Goal: Communication & Community: Answer question/provide support

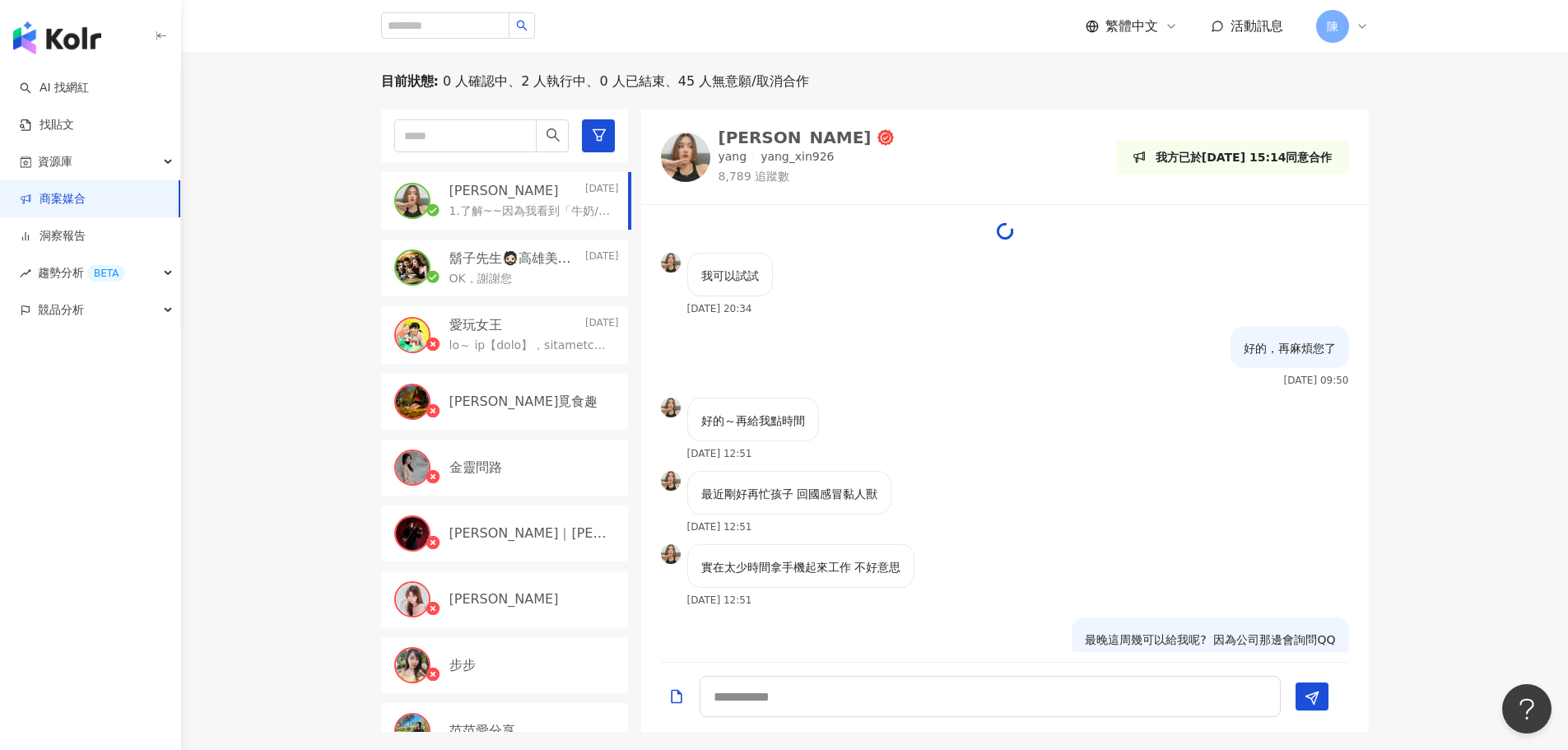
scroll to position [4000, 0]
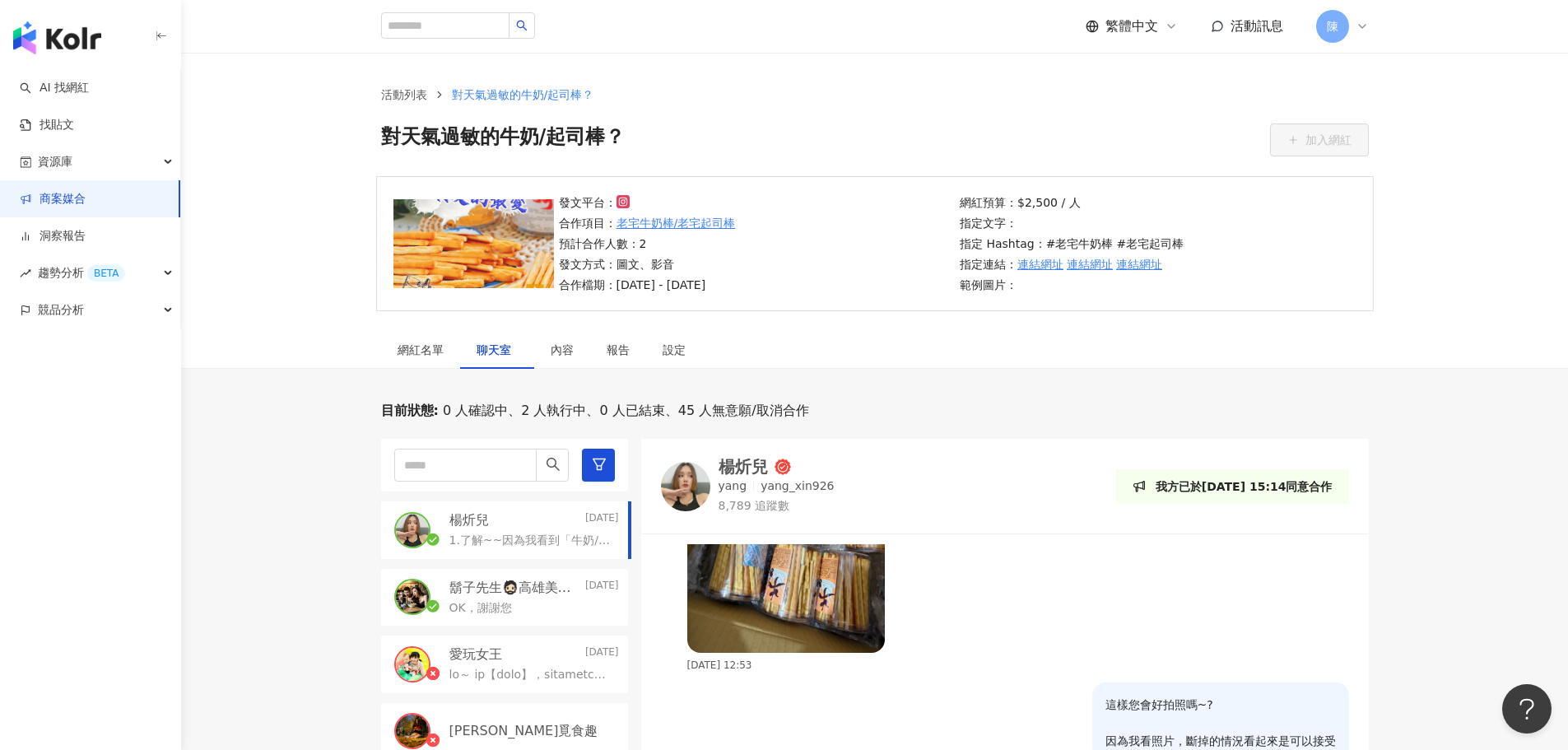
scroll to position [2216, 0]
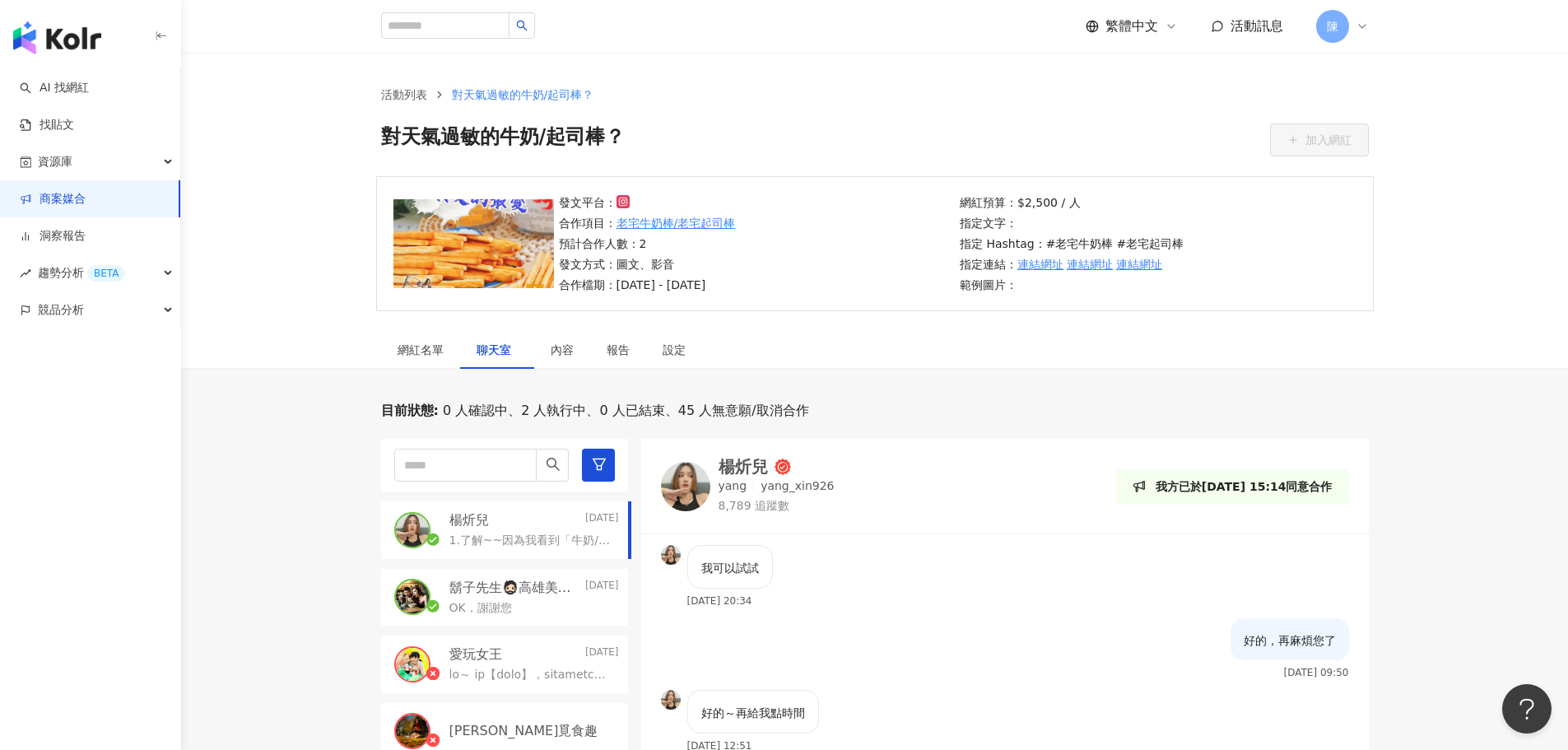
click at [504, 533] on p "1.了解~~因為我看到「牛奶/起司」稍微轉不過來哈哈， 你覺得有其他方式，能跟大家提到還有起司口味嗎?" at bounding box center [531, 541] width 163 height 17
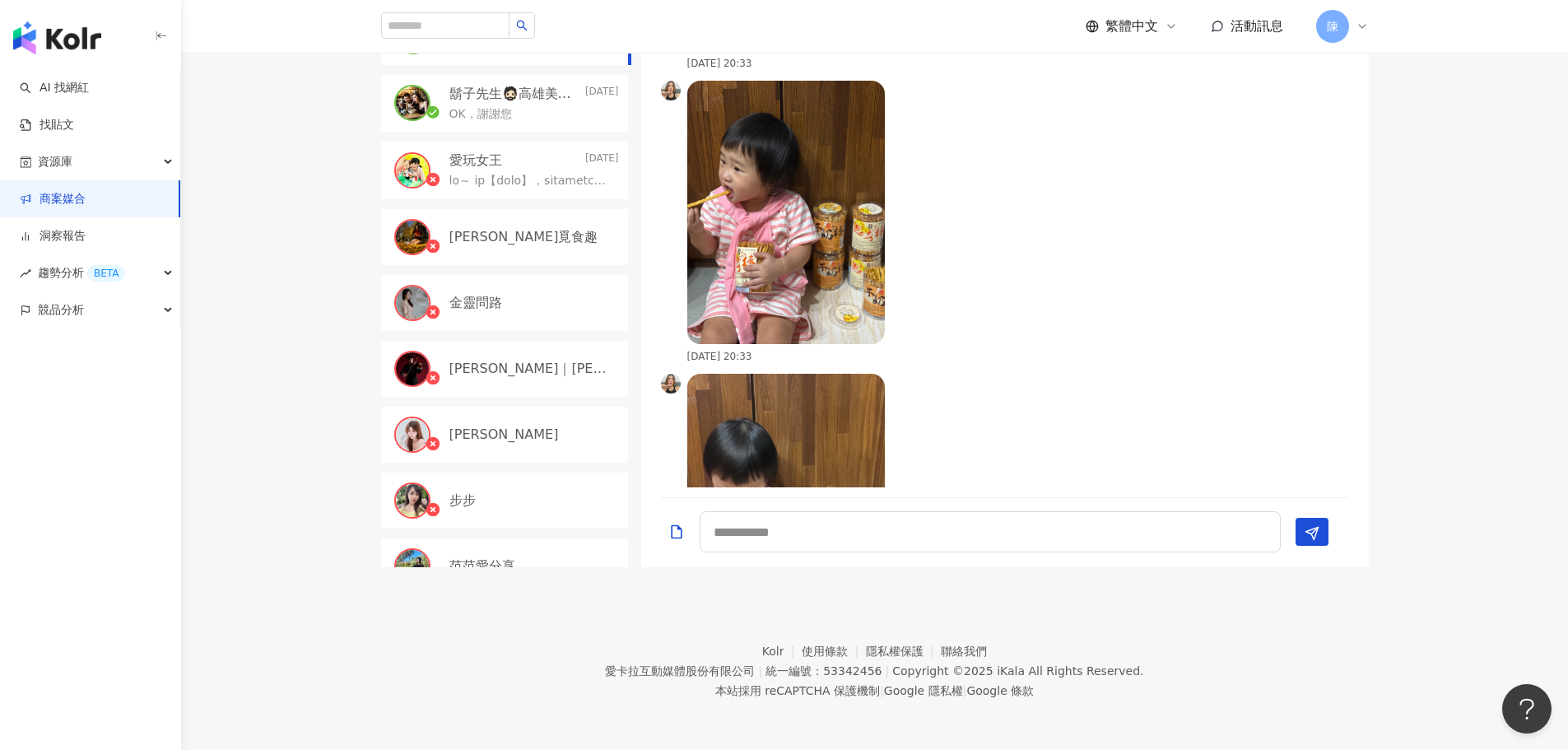
scroll to position [6180, 0]
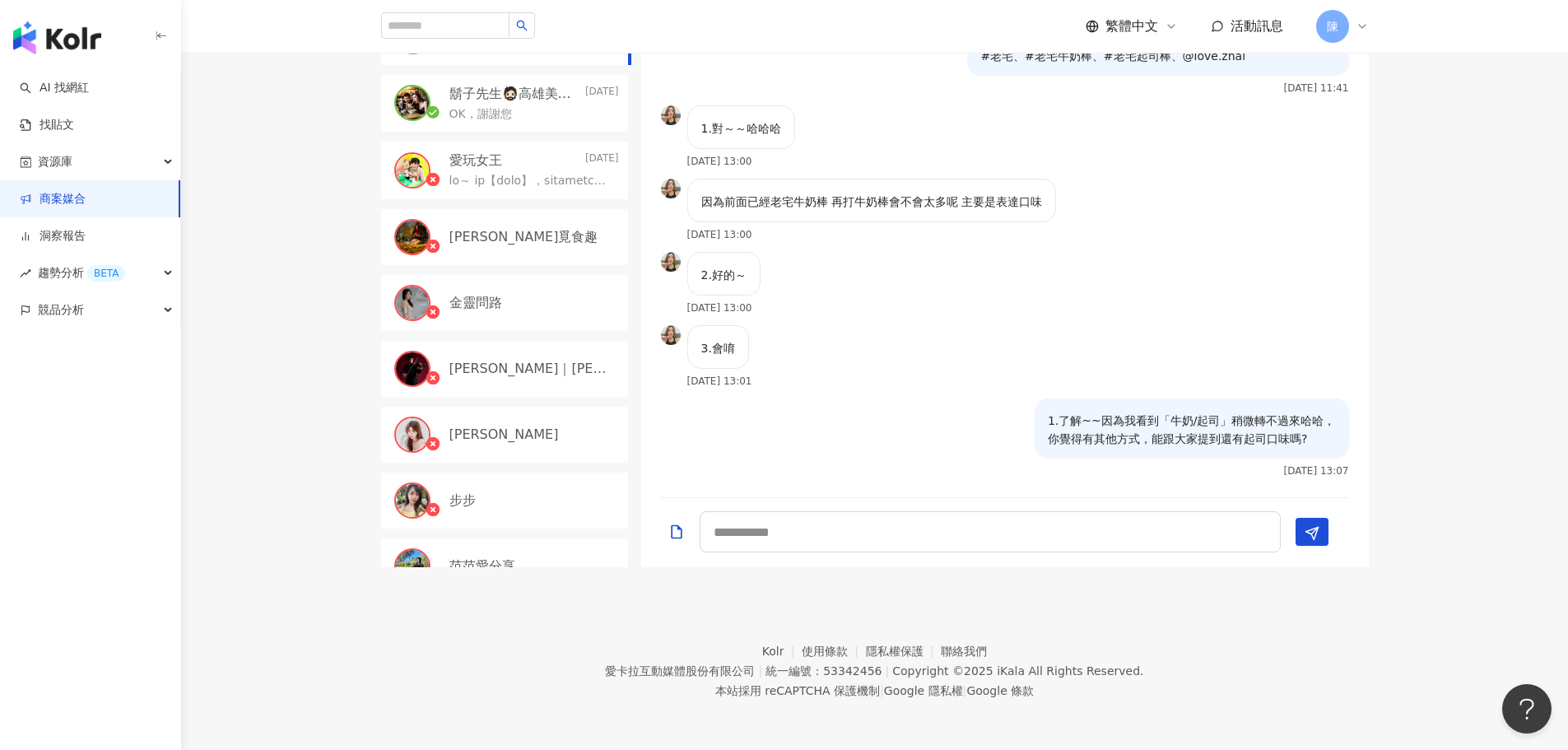
click at [340, 220] on div "目前狀態 : 0 人確認中、2 人執行中、0 人已結束、45 人無意願/取消合作 楊炘兒 Today 1.了解~~因為我看到「牛奶/起司」稍微轉不過來哈哈， …" at bounding box center [875, 238] width 1387 height 660
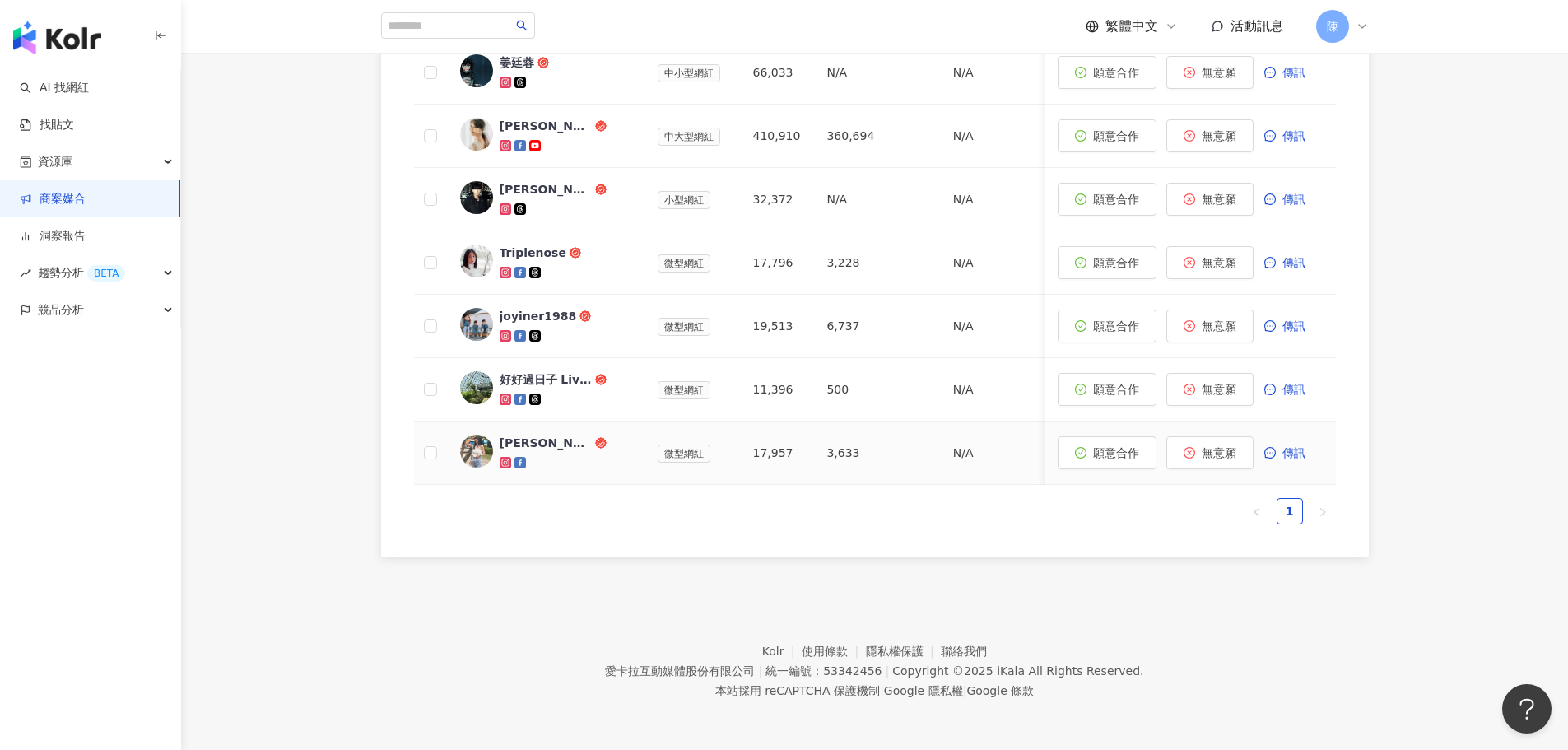
click at [527, 439] on div "林美吟" at bounding box center [545, 443] width 92 height 17
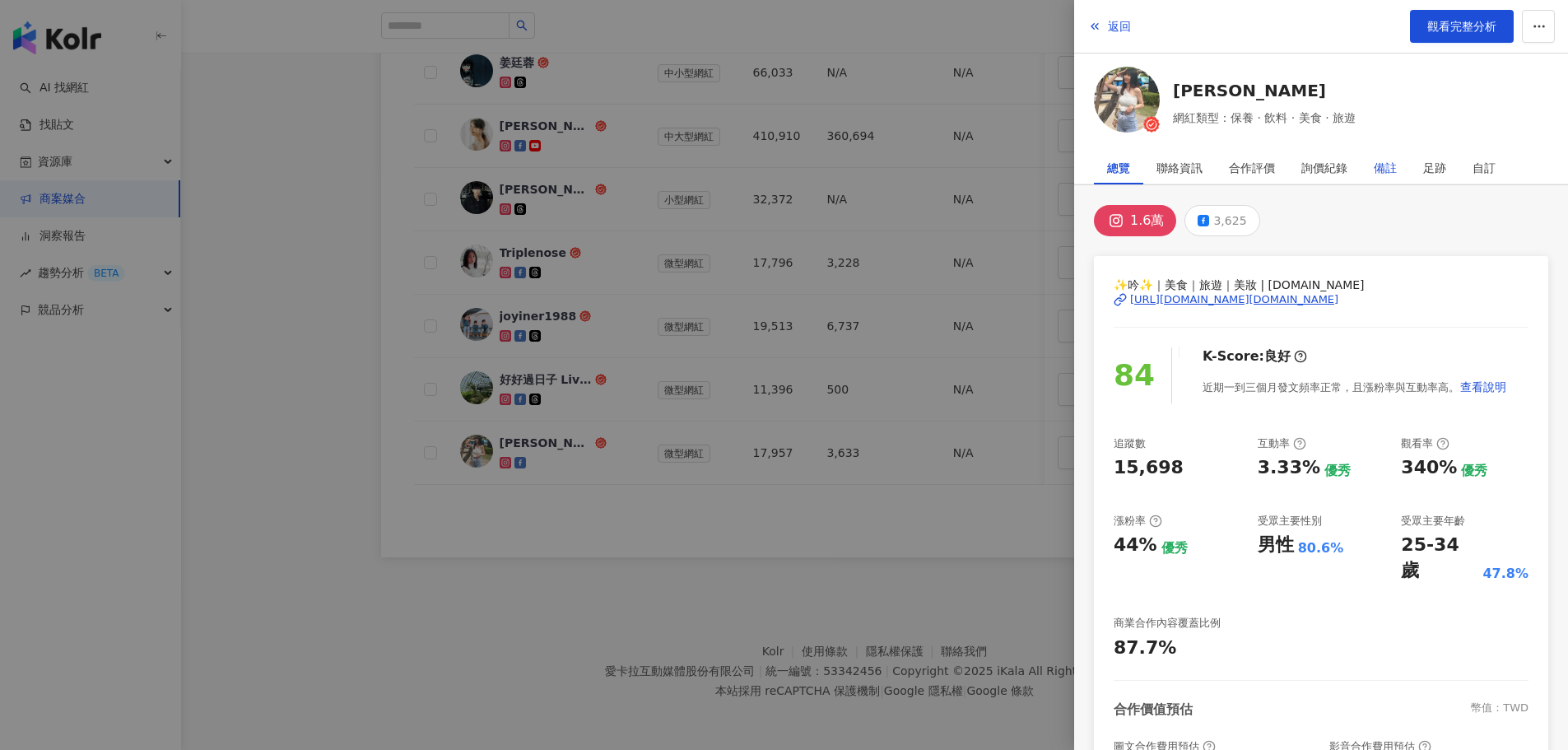
click at [1394, 168] on div "備註" at bounding box center [1385, 168] width 23 height 33
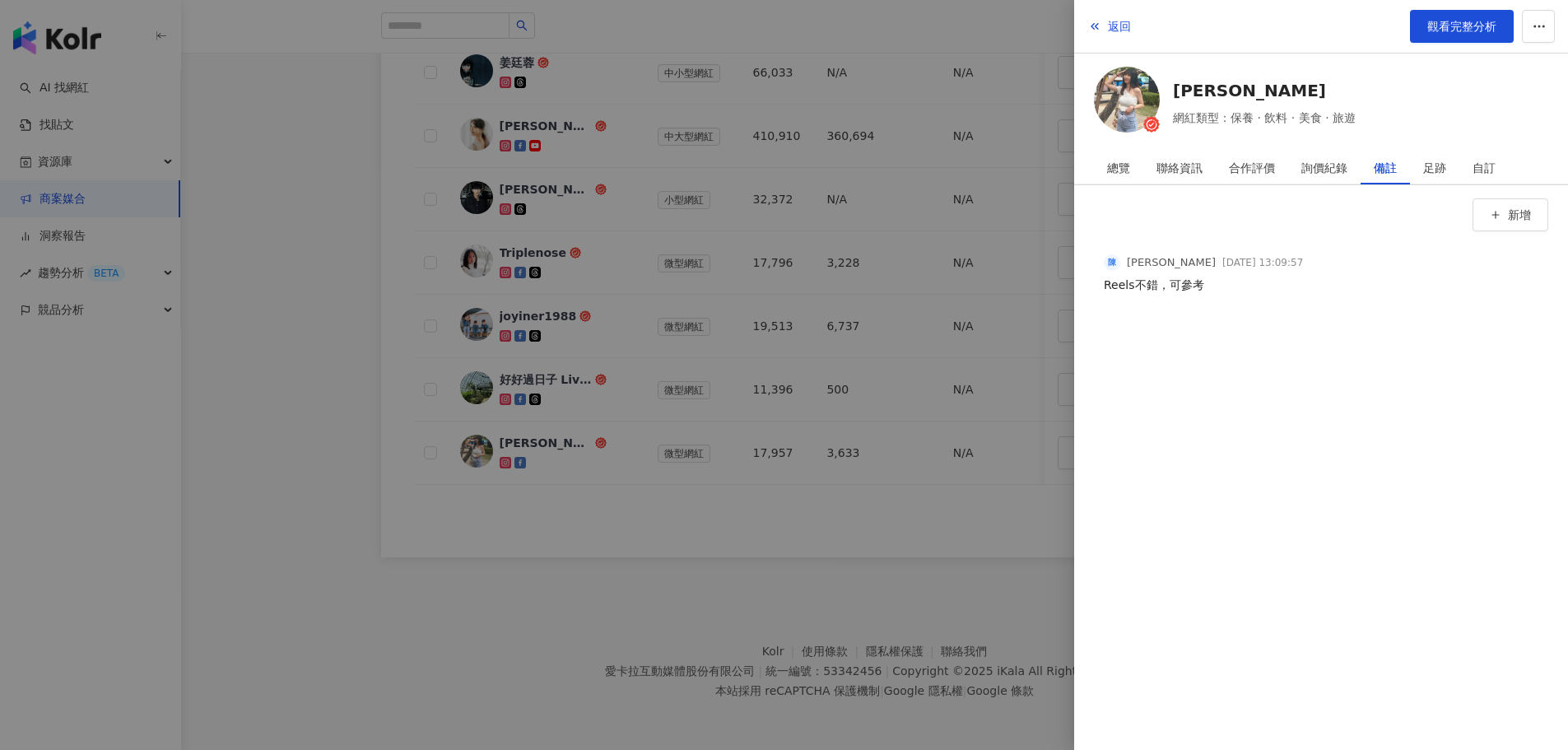
click at [549, 585] on div at bounding box center [784, 375] width 1568 height 750
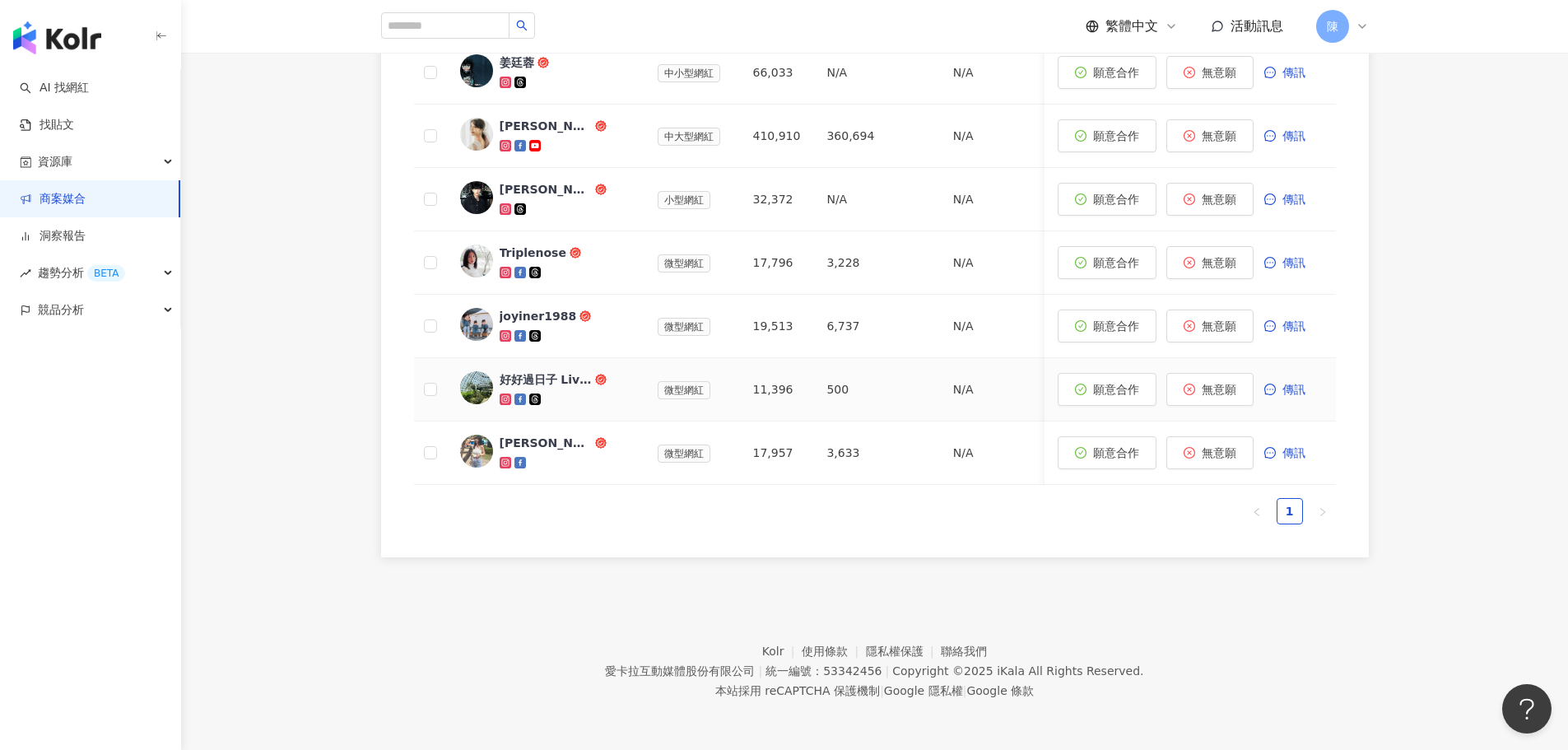
click at [552, 373] on div "好好過日子 Live My Life" at bounding box center [545, 380] width 92 height 17
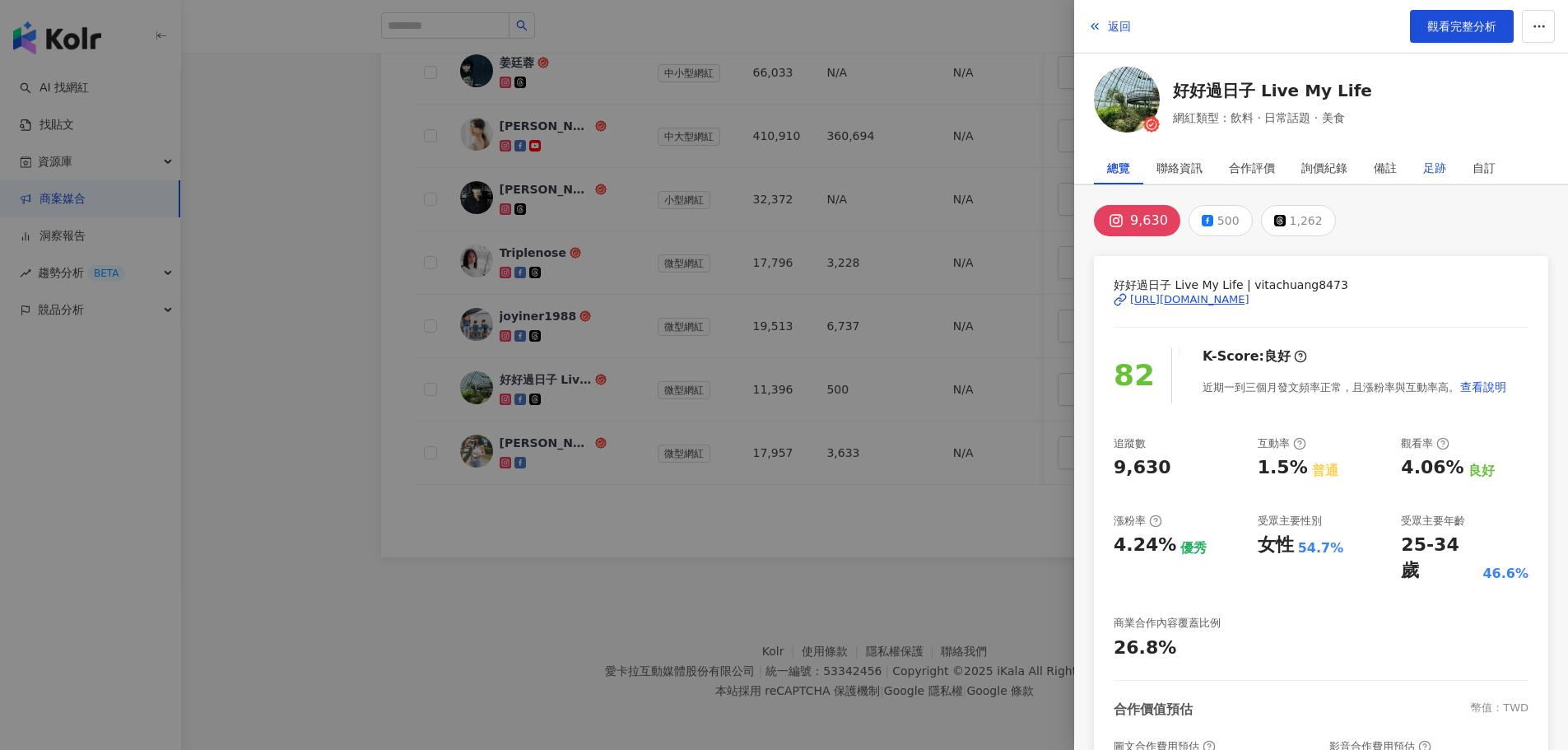
click at [1445, 161] on div "足跡" at bounding box center [1435, 168] width 23 height 33
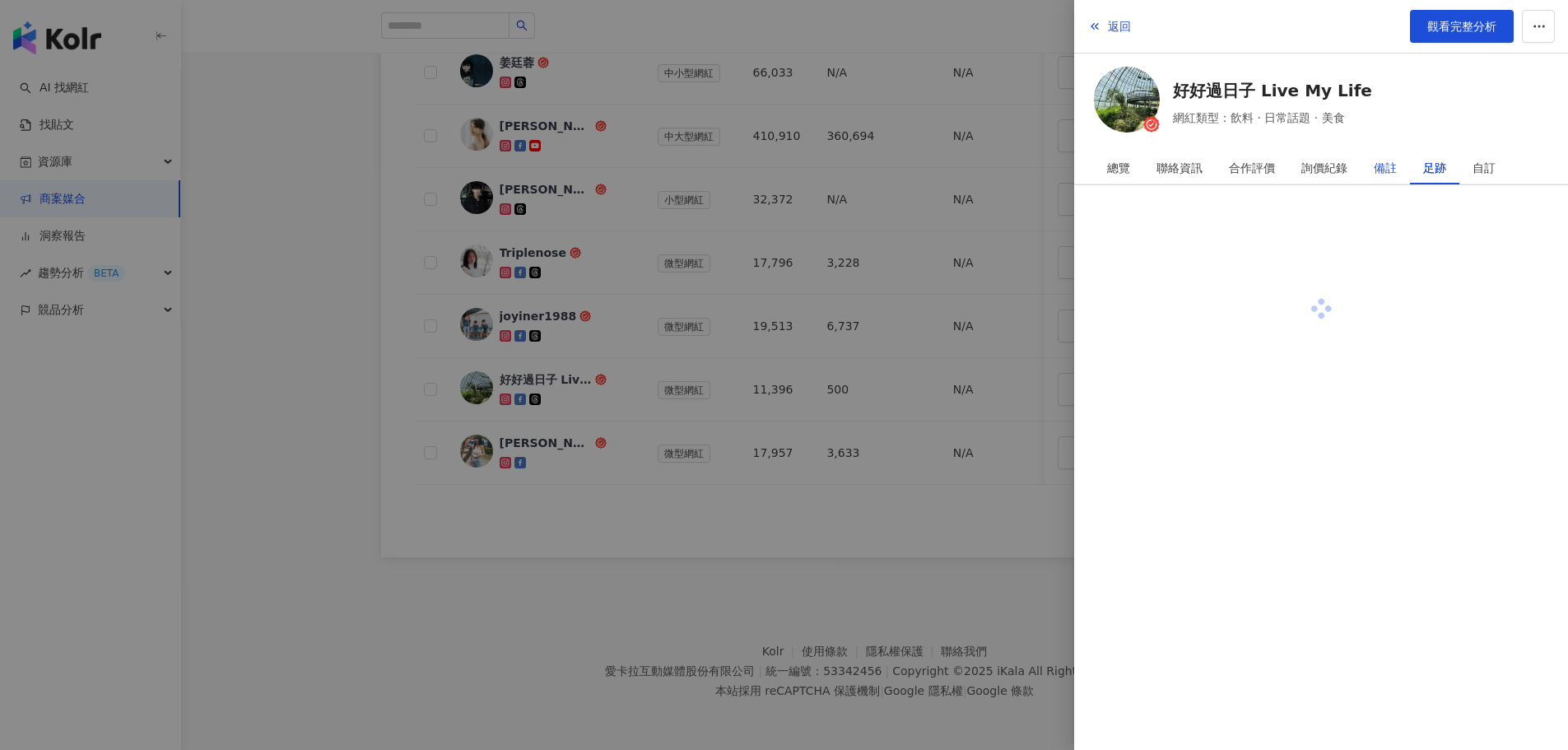
click at [1390, 167] on div "備註" at bounding box center [1385, 168] width 23 height 33
click at [1497, 214] on icon "button" at bounding box center [1496, 215] width 12 height 12
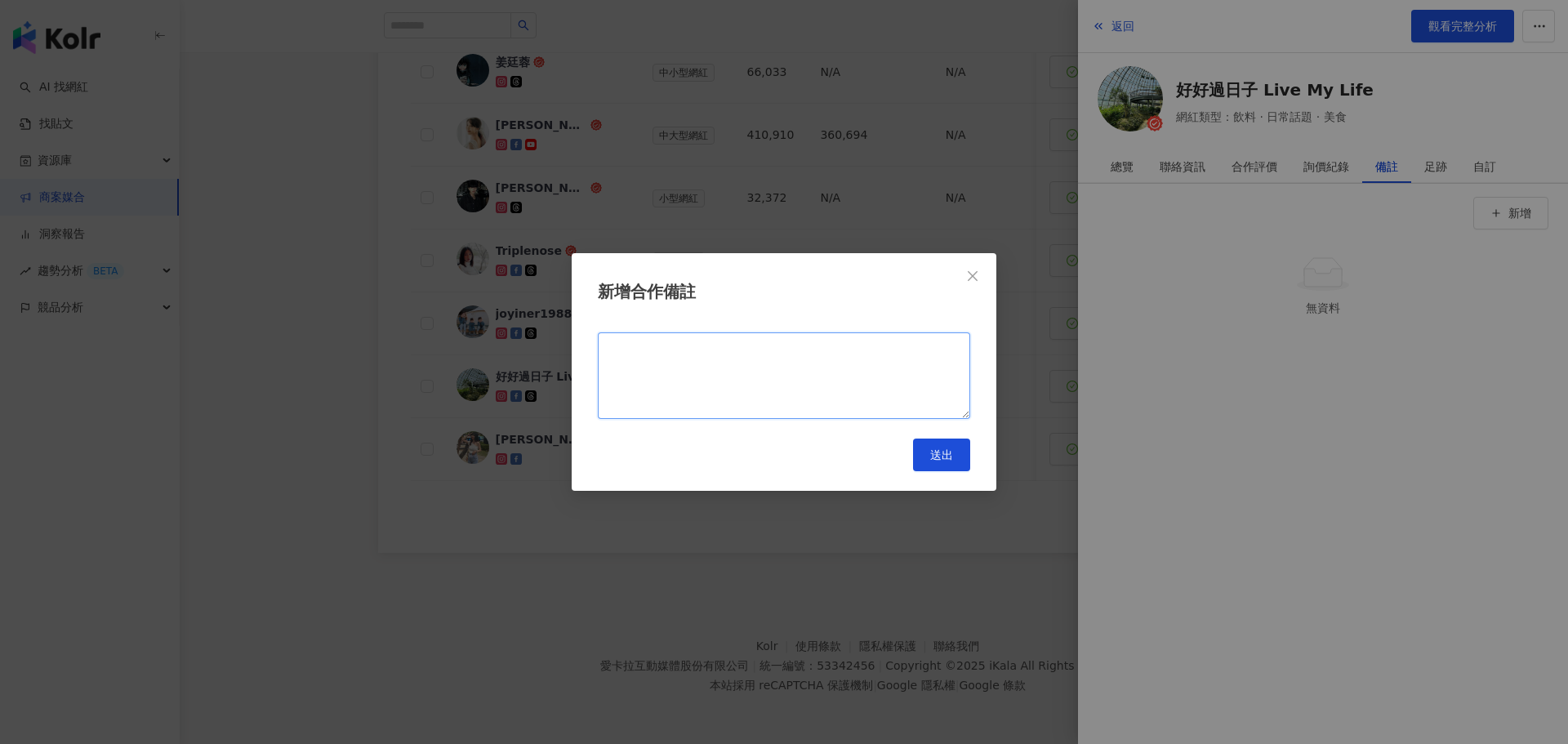
click at [728, 368] on textarea at bounding box center [783, 375] width 372 height 86
type textarea "**********"
click at [951, 469] on button "送出" at bounding box center [942, 455] width 58 height 33
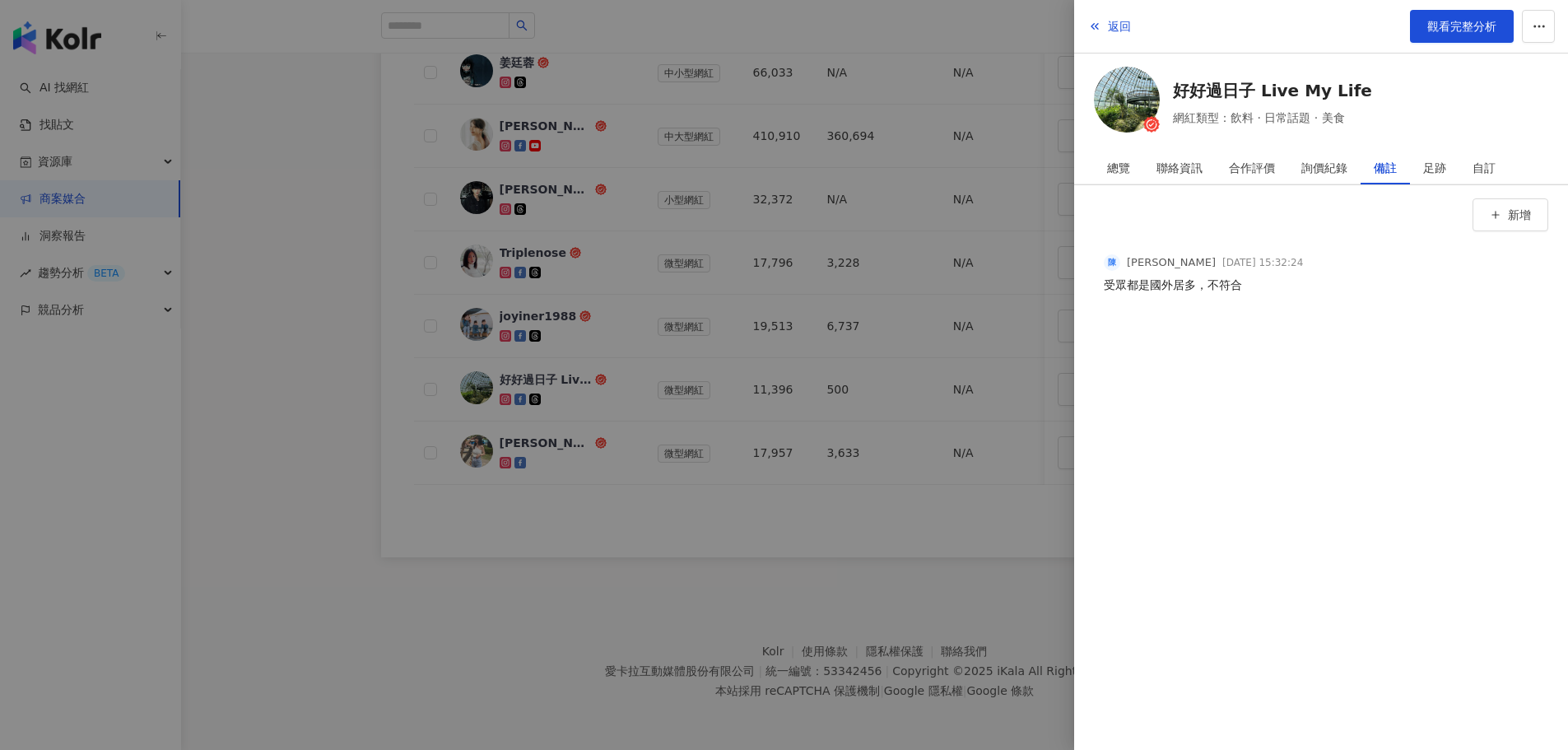
click at [900, 533] on div at bounding box center [784, 375] width 1568 height 750
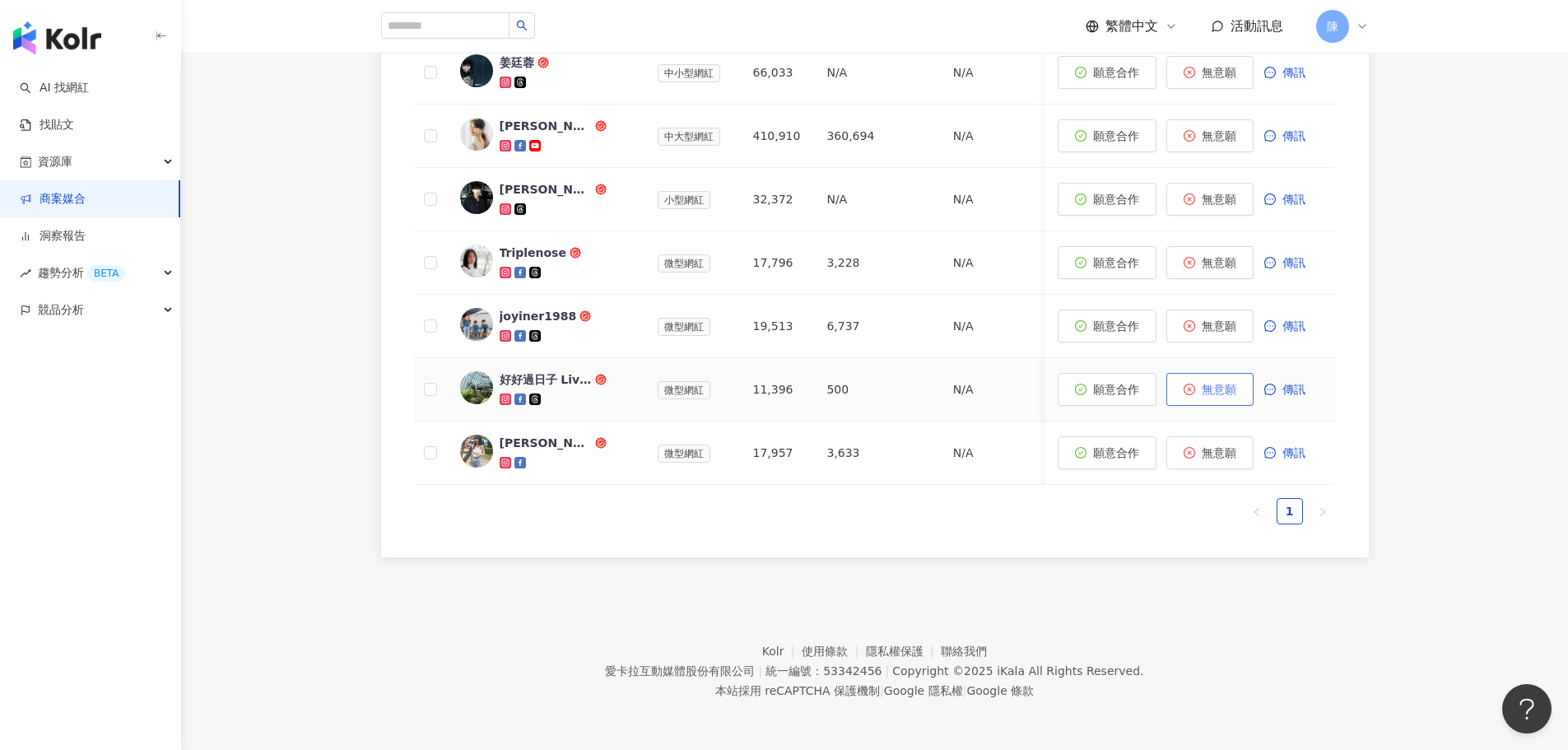
click at [1213, 383] on span "無意願" at bounding box center [1219, 390] width 35 height 13
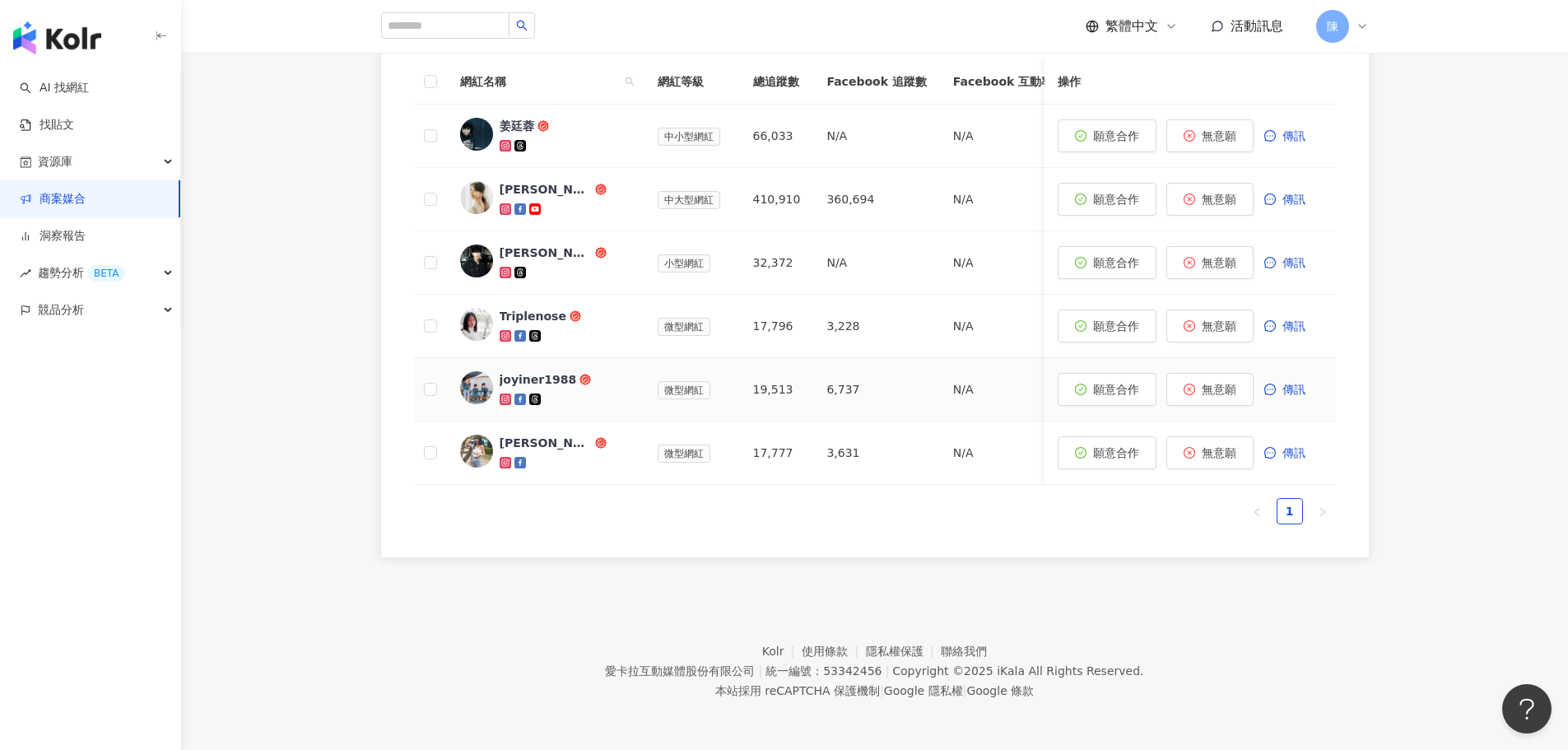
scroll to position [570, 0]
click at [531, 371] on div "joyiner1988" at bounding box center [538, 380] width 77 height 17
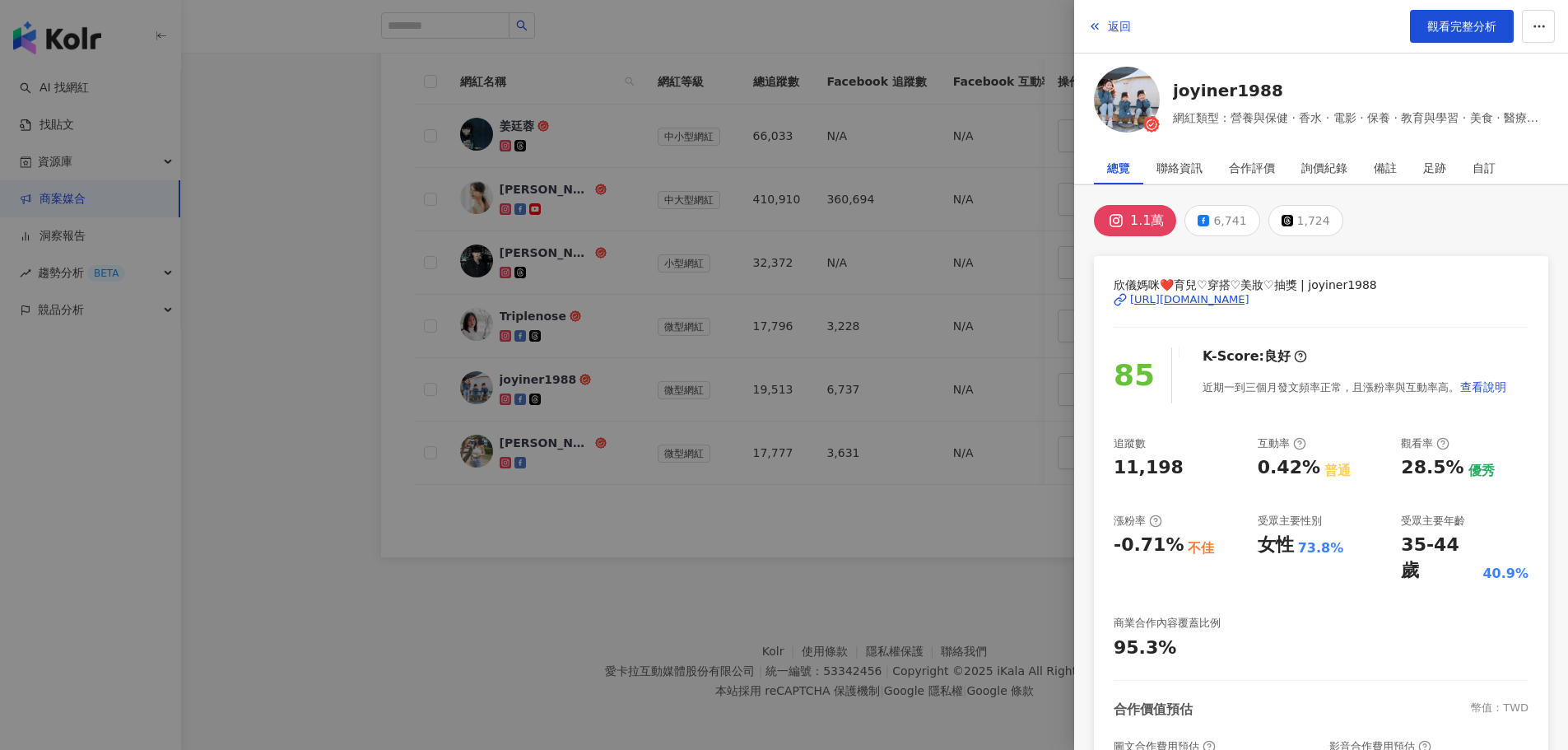
click at [256, 330] on div at bounding box center [784, 375] width 1568 height 750
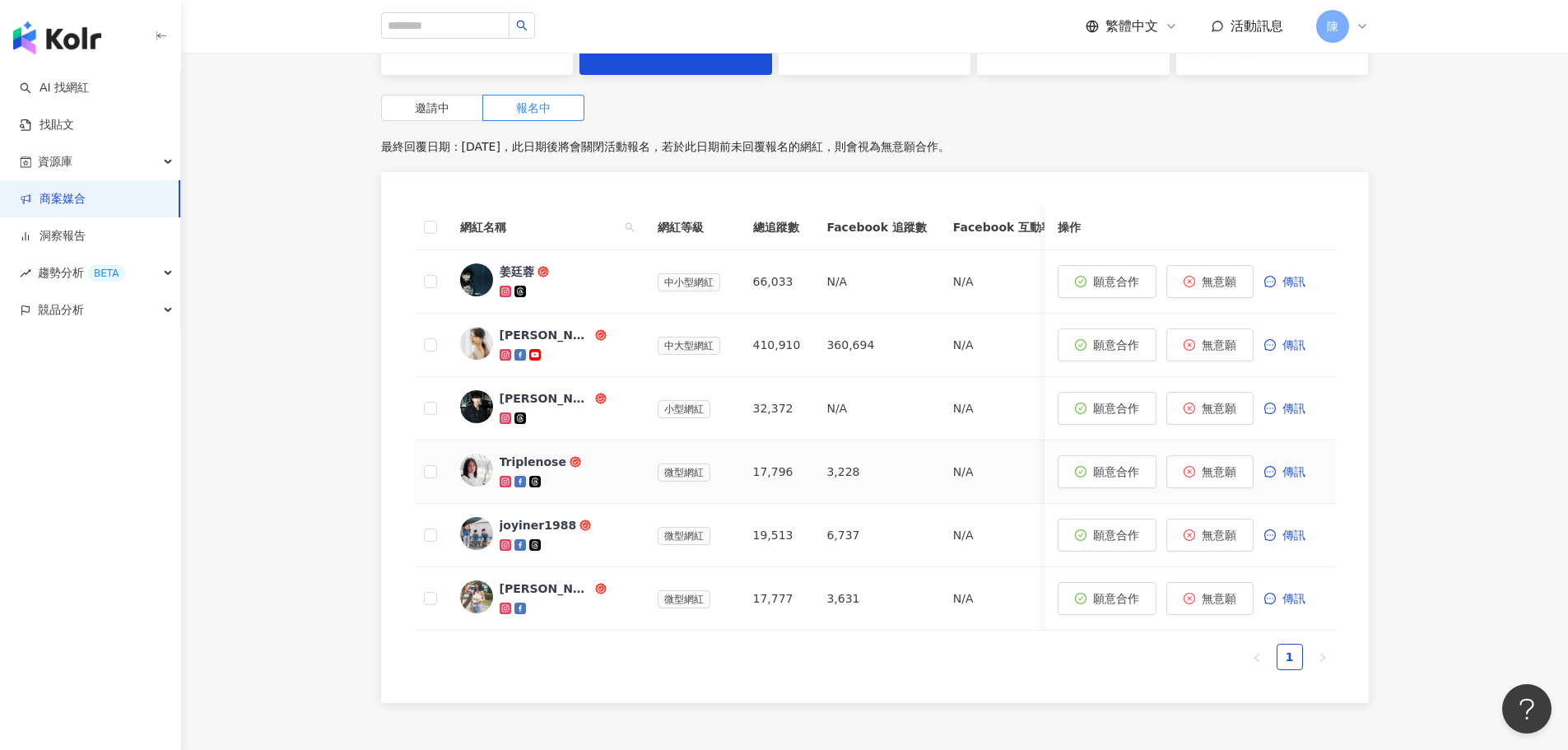
scroll to position [405, 0]
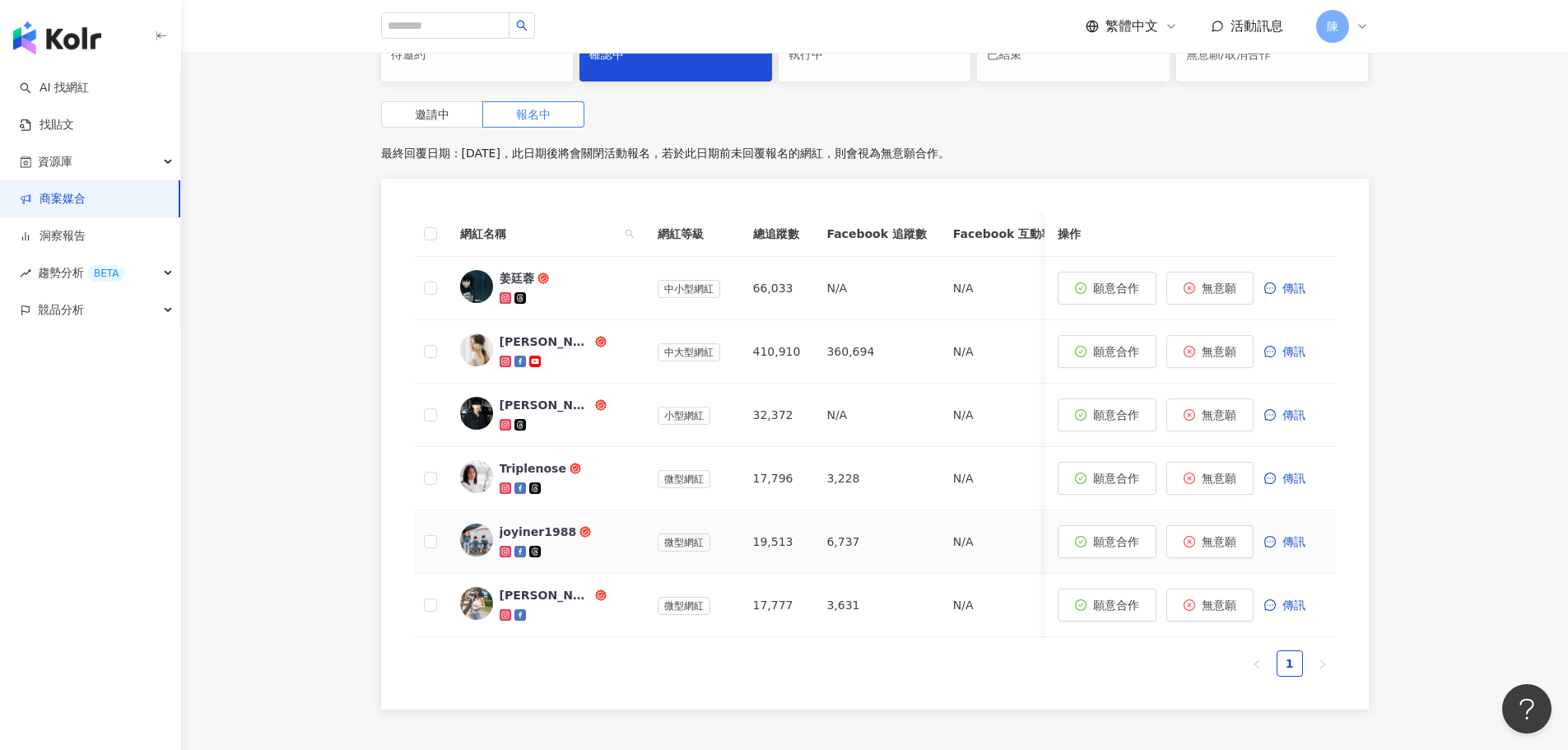
click at [546, 531] on div "joyiner1988" at bounding box center [538, 532] width 77 height 17
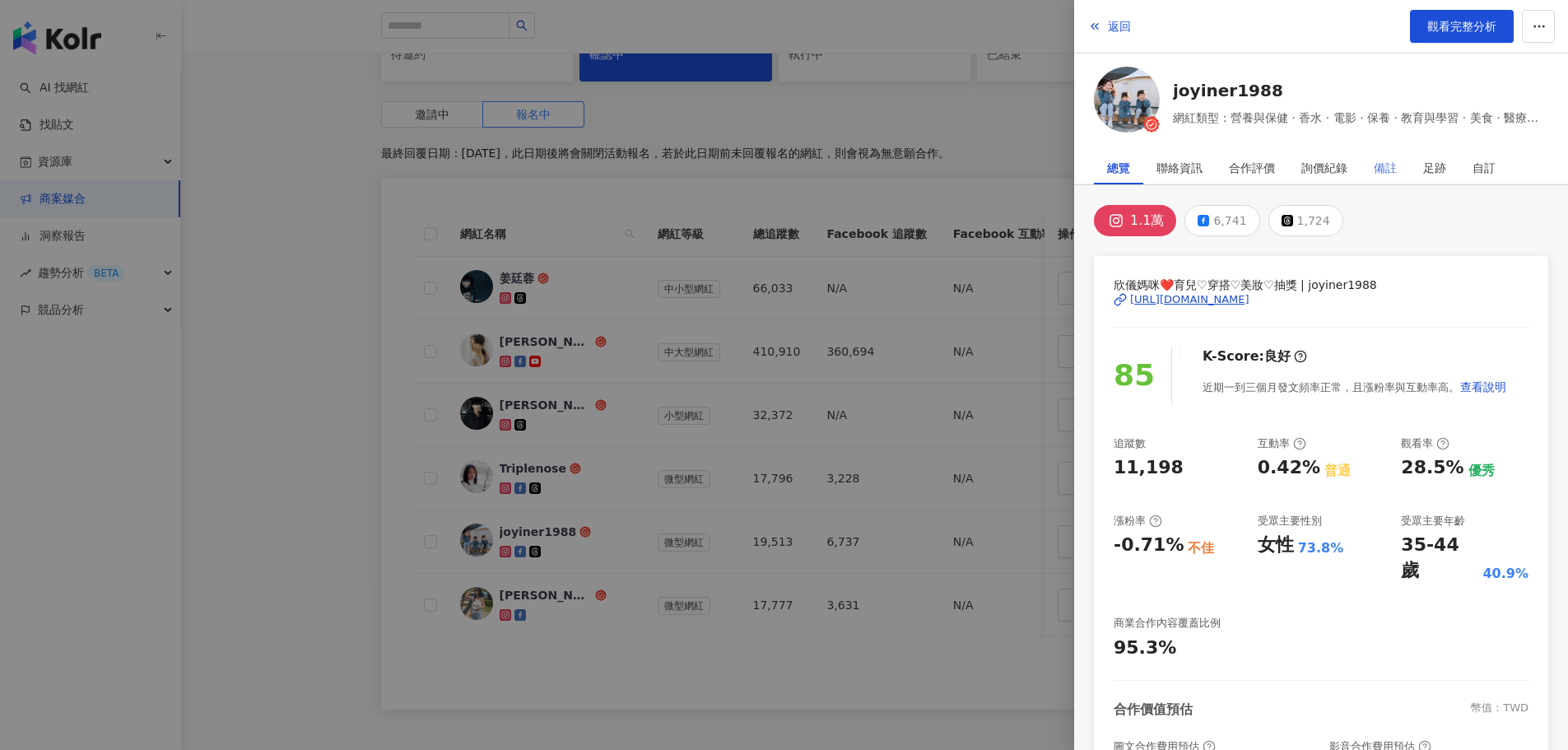
click at [1397, 169] on div "備註" at bounding box center [1386, 168] width 50 height 33
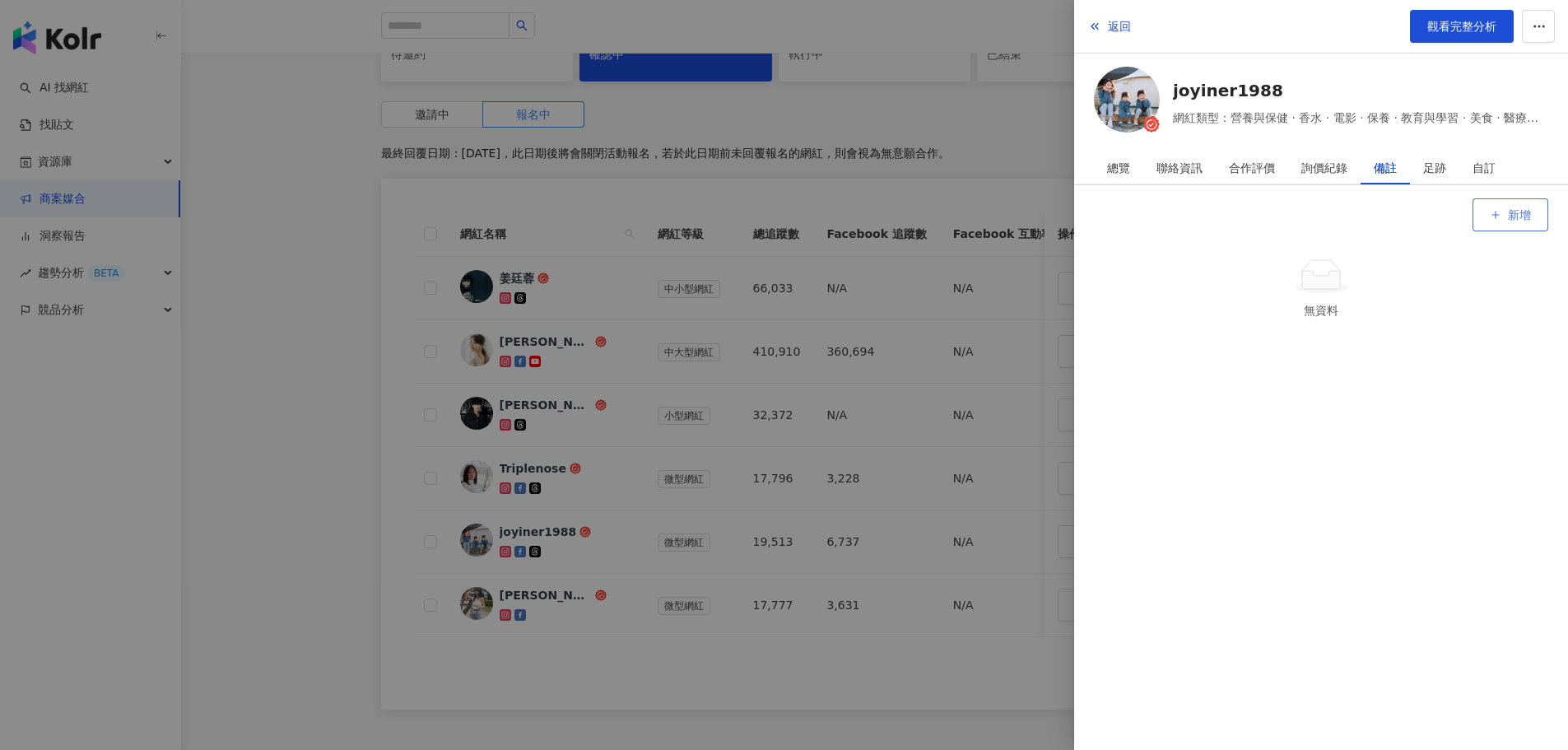
click at [1503, 209] on button "新增" at bounding box center [1510, 215] width 75 height 33
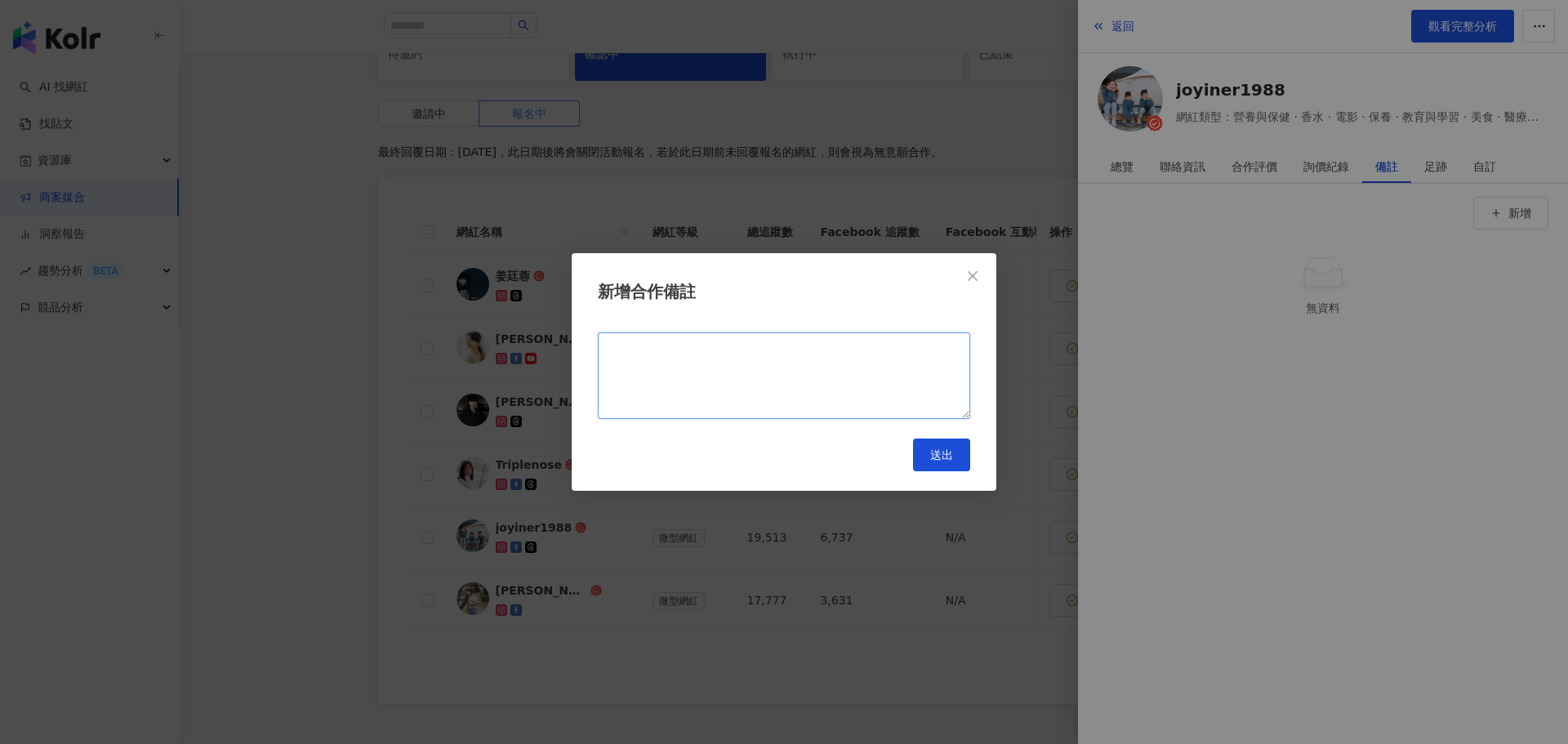
click at [909, 349] on textarea at bounding box center [783, 375] width 372 height 86
type textarea "*****"
click at [962, 454] on button "送出" at bounding box center [942, 455] width 58 height 33
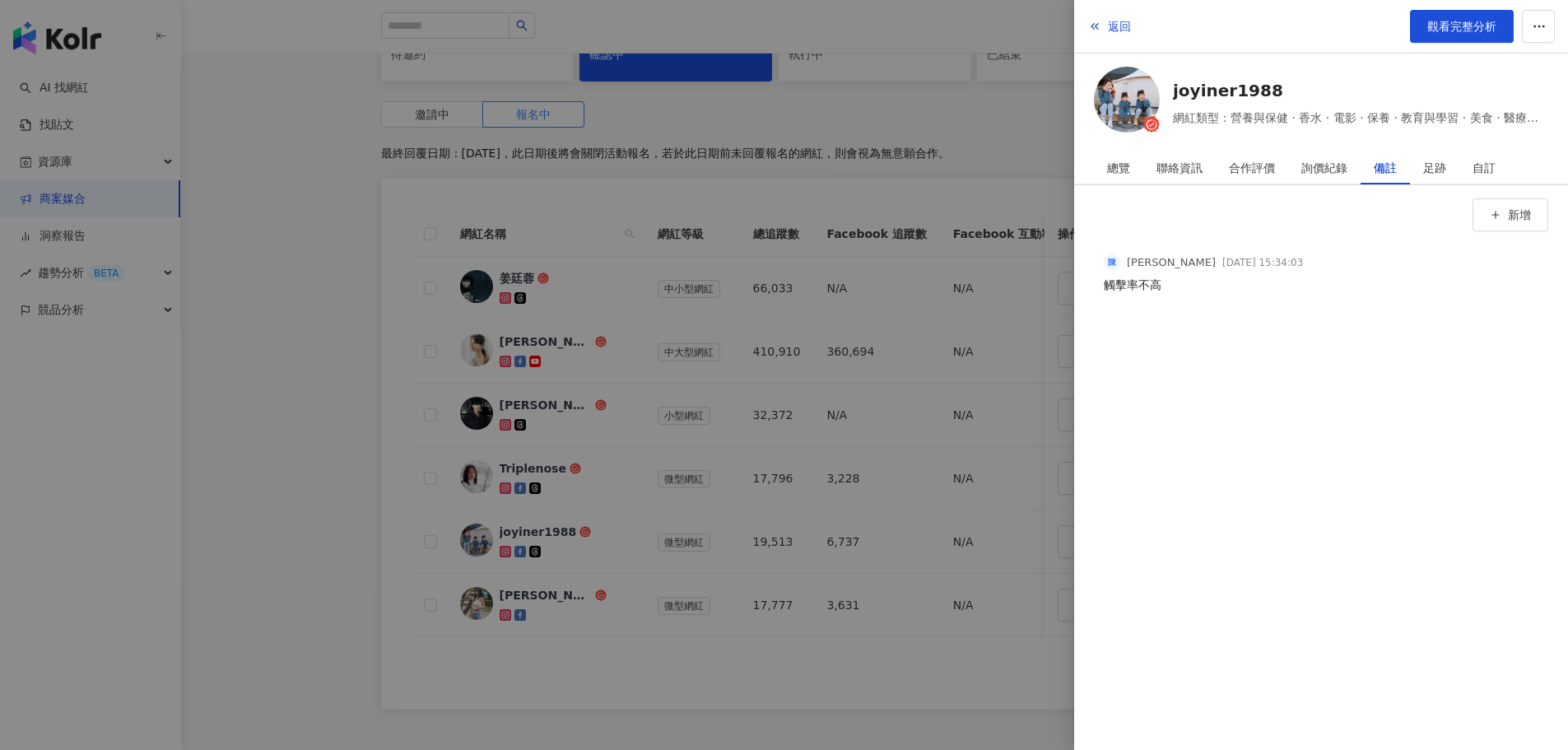
click at [286, 514] on div at bounding box center [784, 375] width 1568 height 750
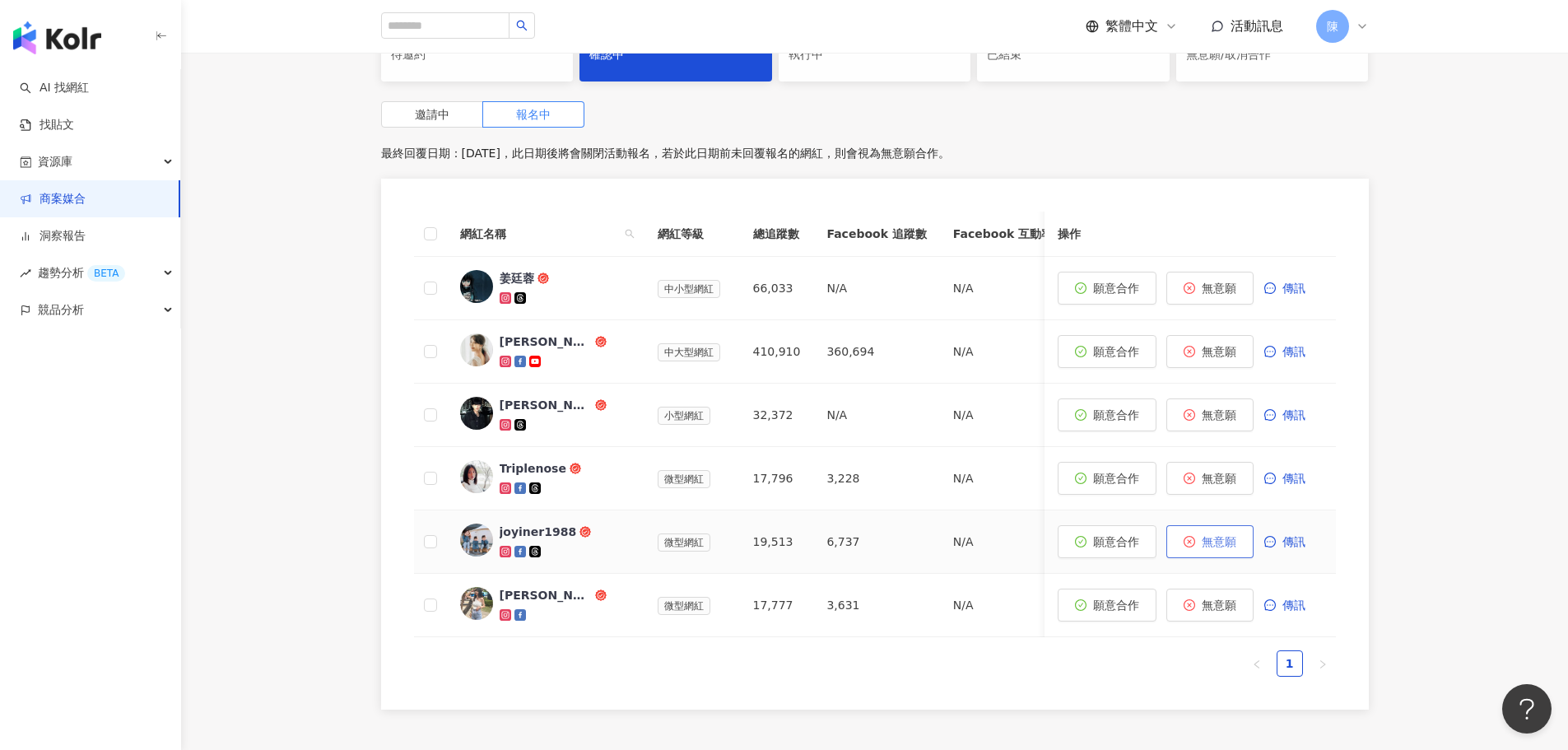
click at [1200, 535] on button "無意願" at bounding box center [1209, 542] width 87 height 33
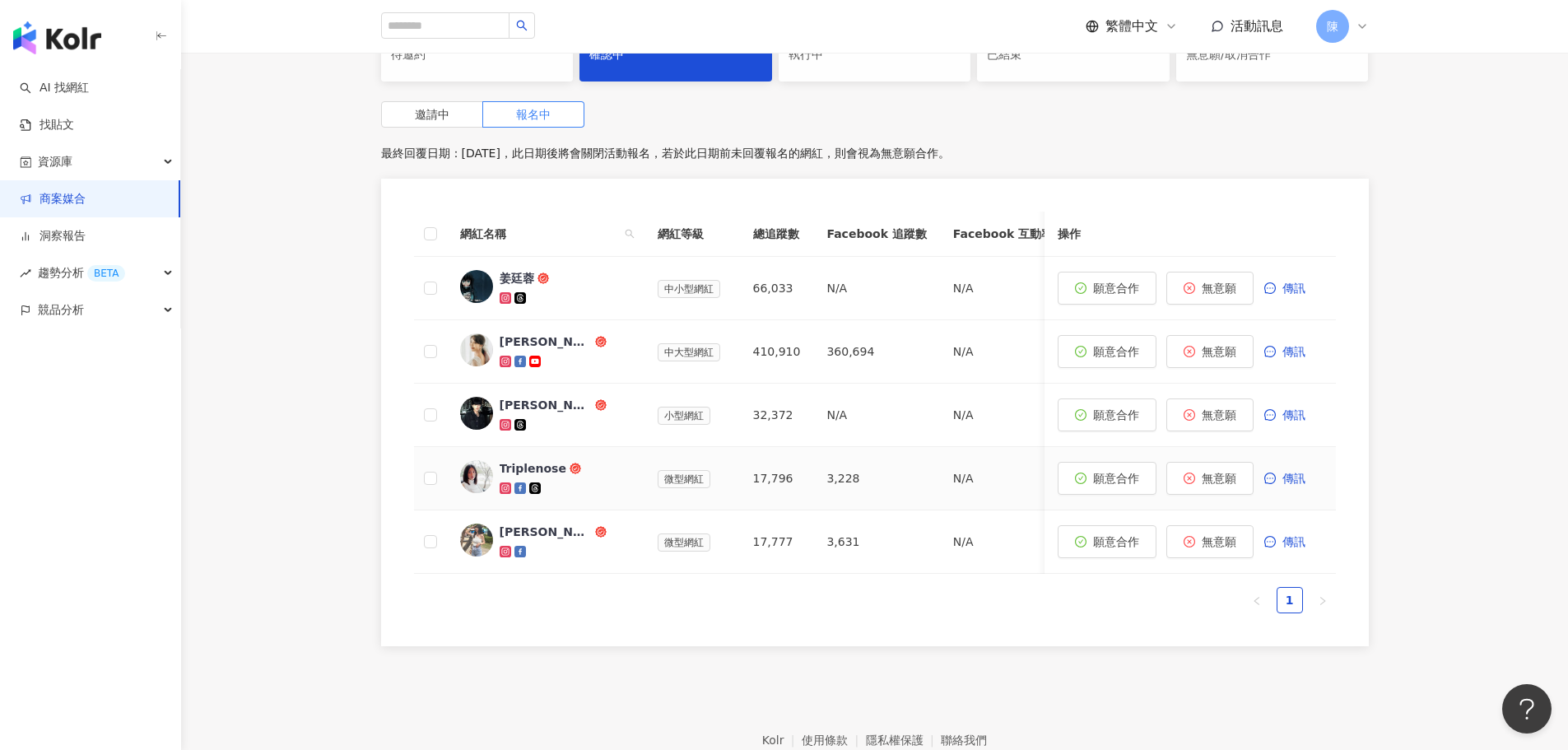
click at [539, 472] on div "Triplenose" at bounding box center [533, 468] width 66 height 17
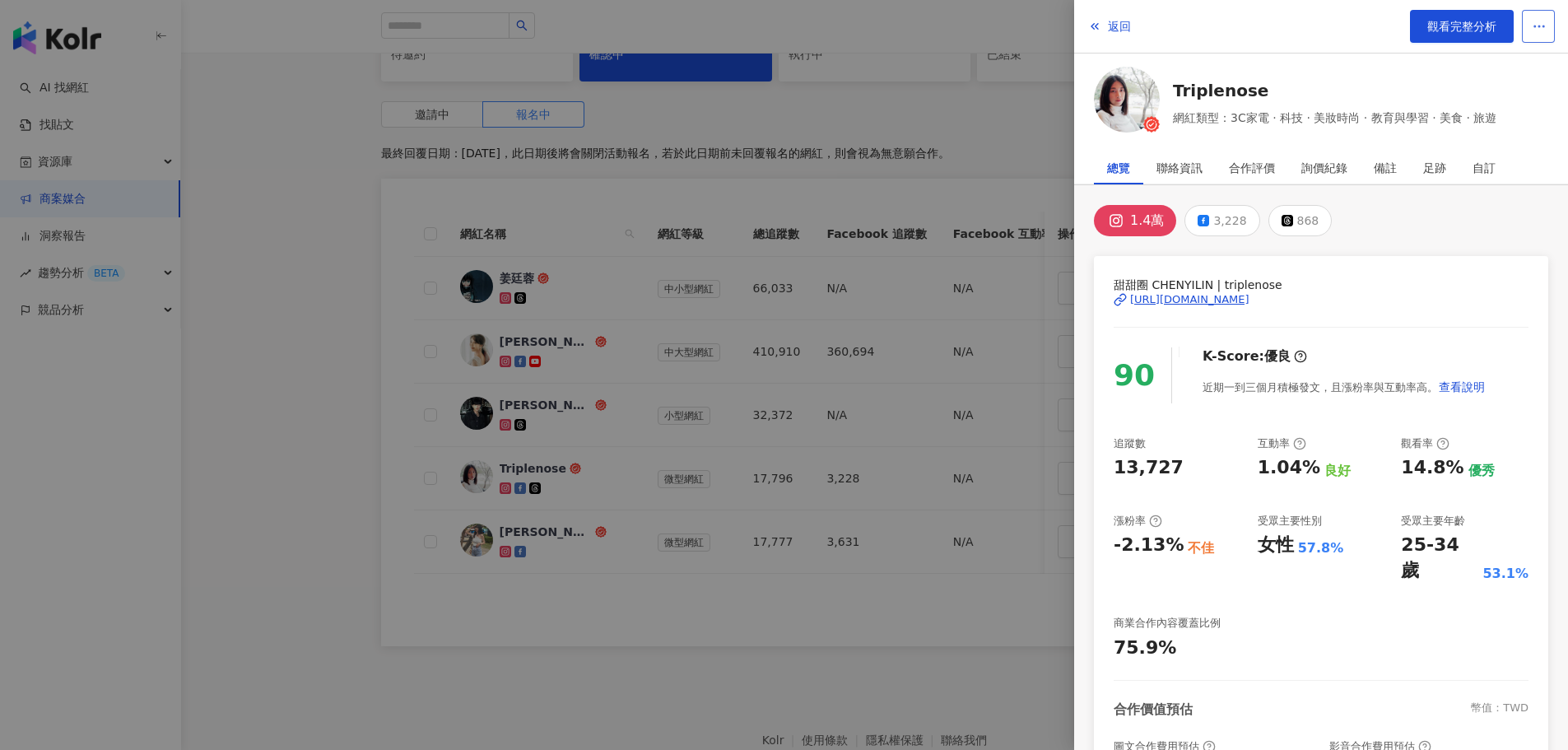
click at [1540, 27] on circle "button" at bounding box center [1539, 27] width 2 height 2
click at [260, 379] on div at bounding box center [784, 375] width 1568 height 750
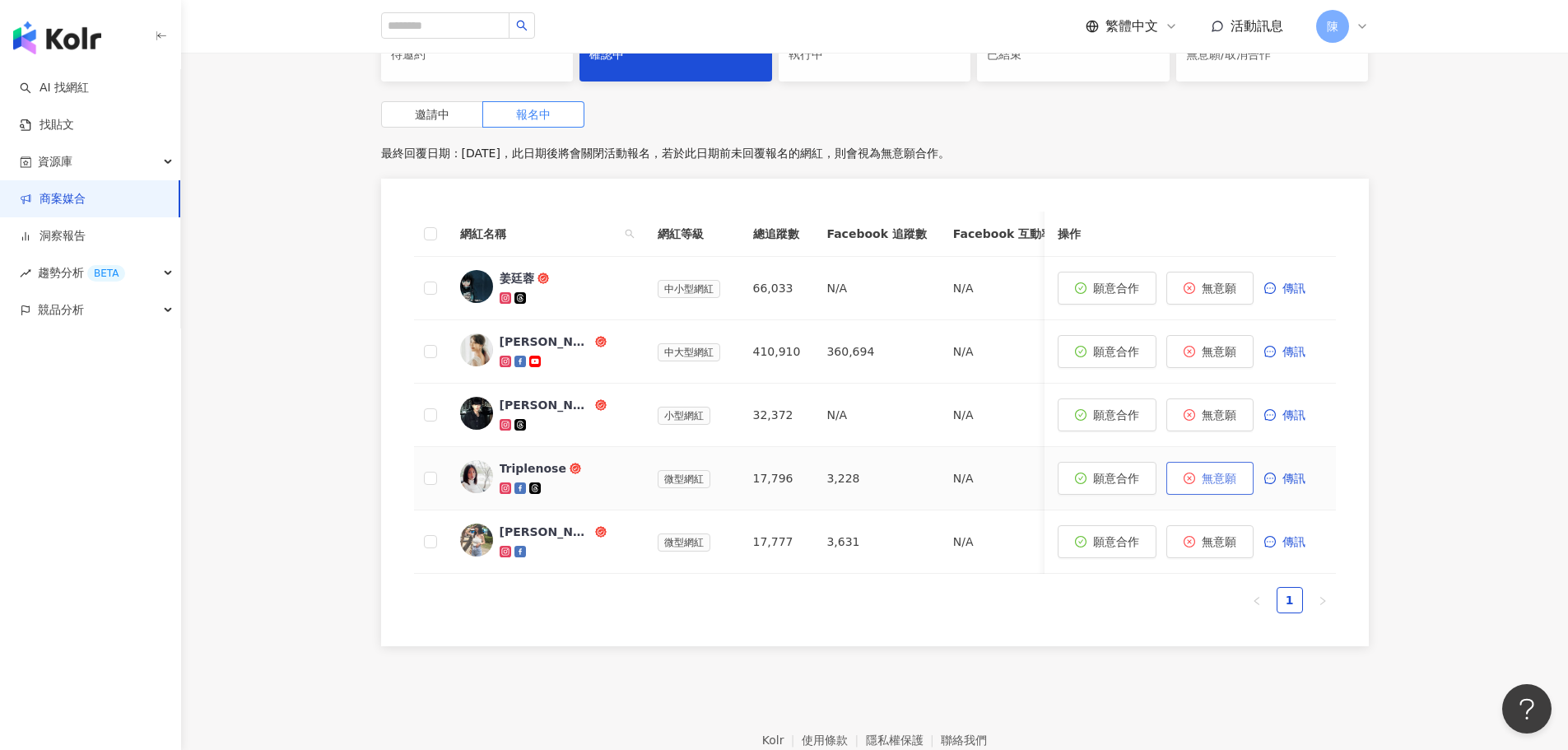
click at [1218, 477] on span "無意願" at bounding box center [1219, 478] width 35 height 13
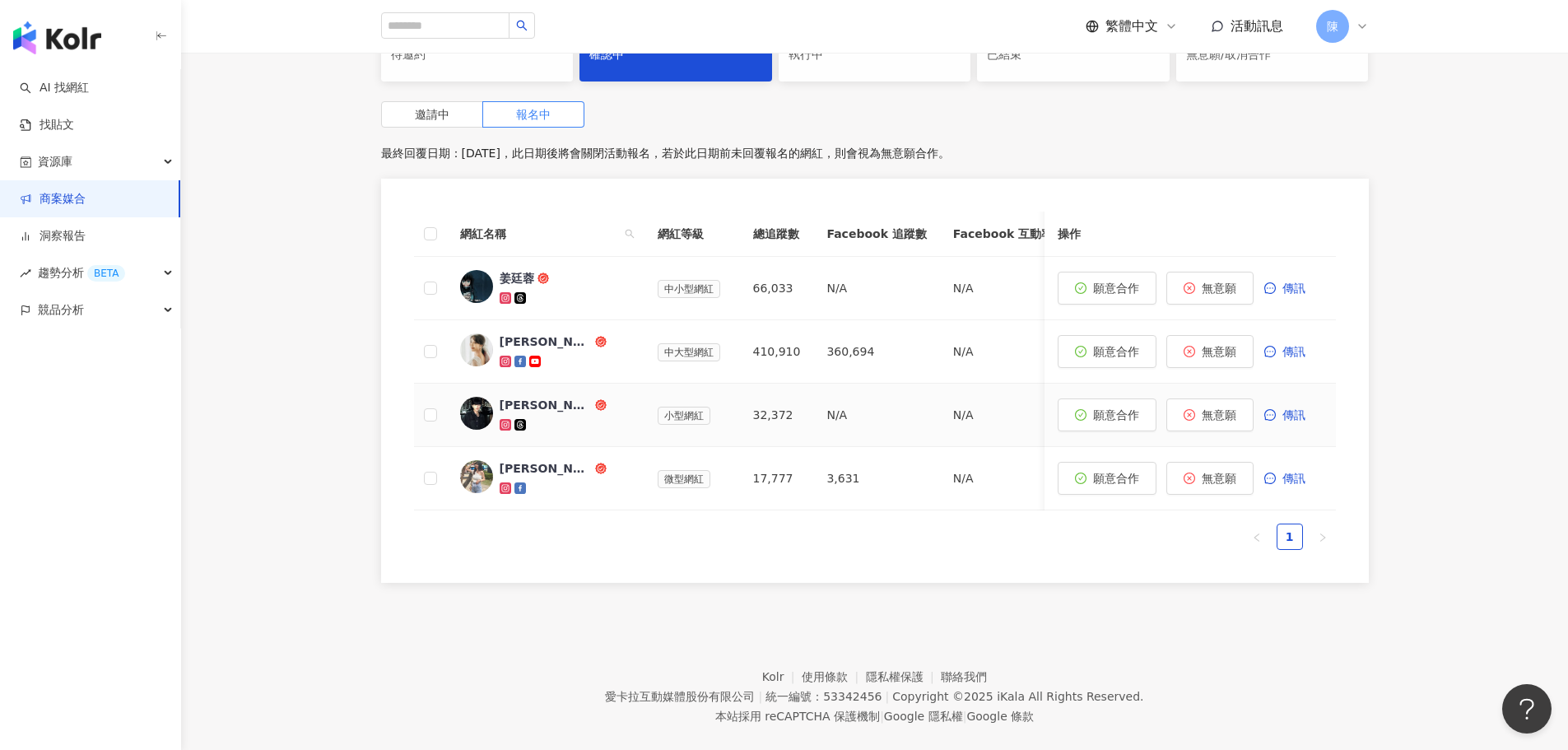
click at [500, 401] on div "[PERSON_NAME]" at bounding box center [545, 405] width 92 height 17
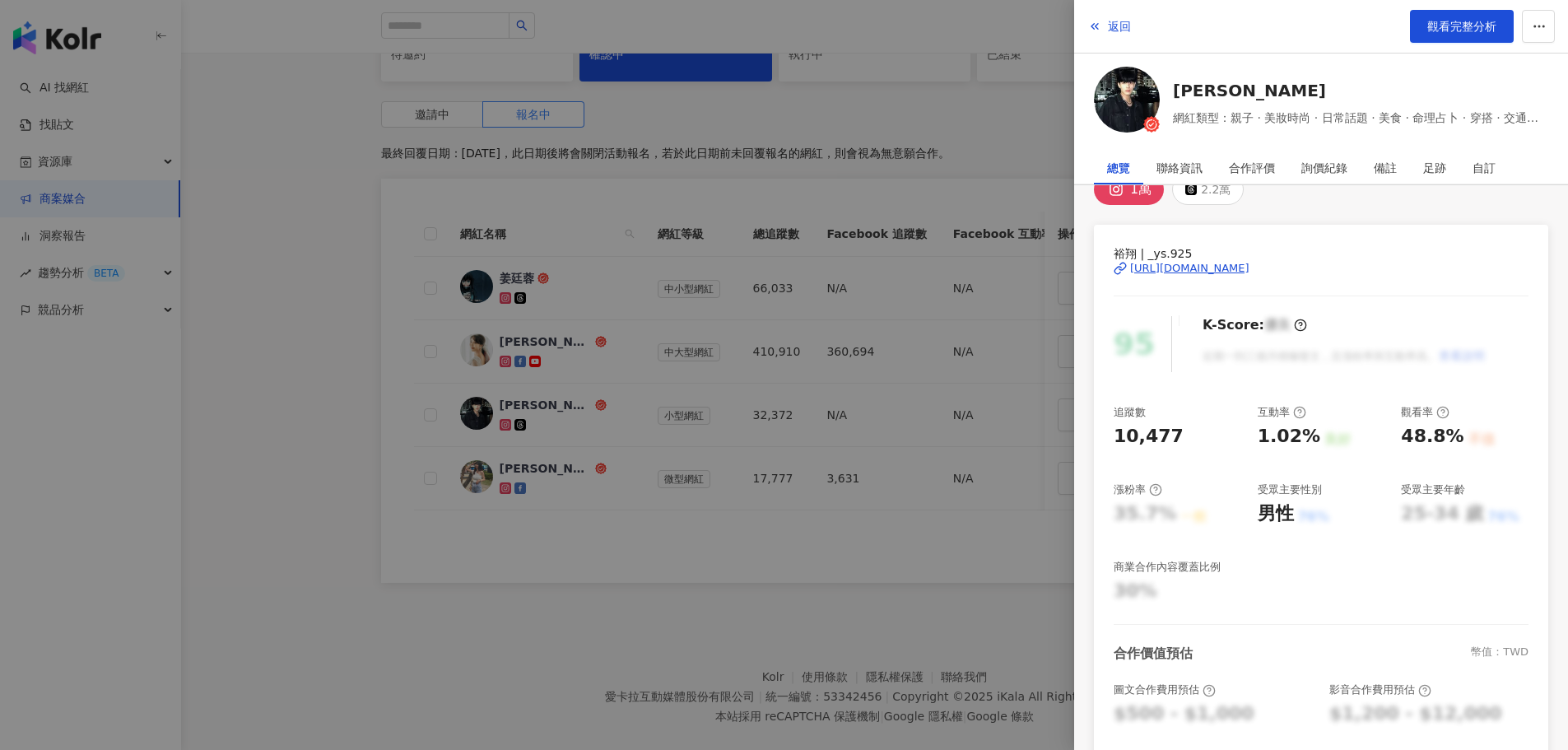
scroll to position [26, 0]
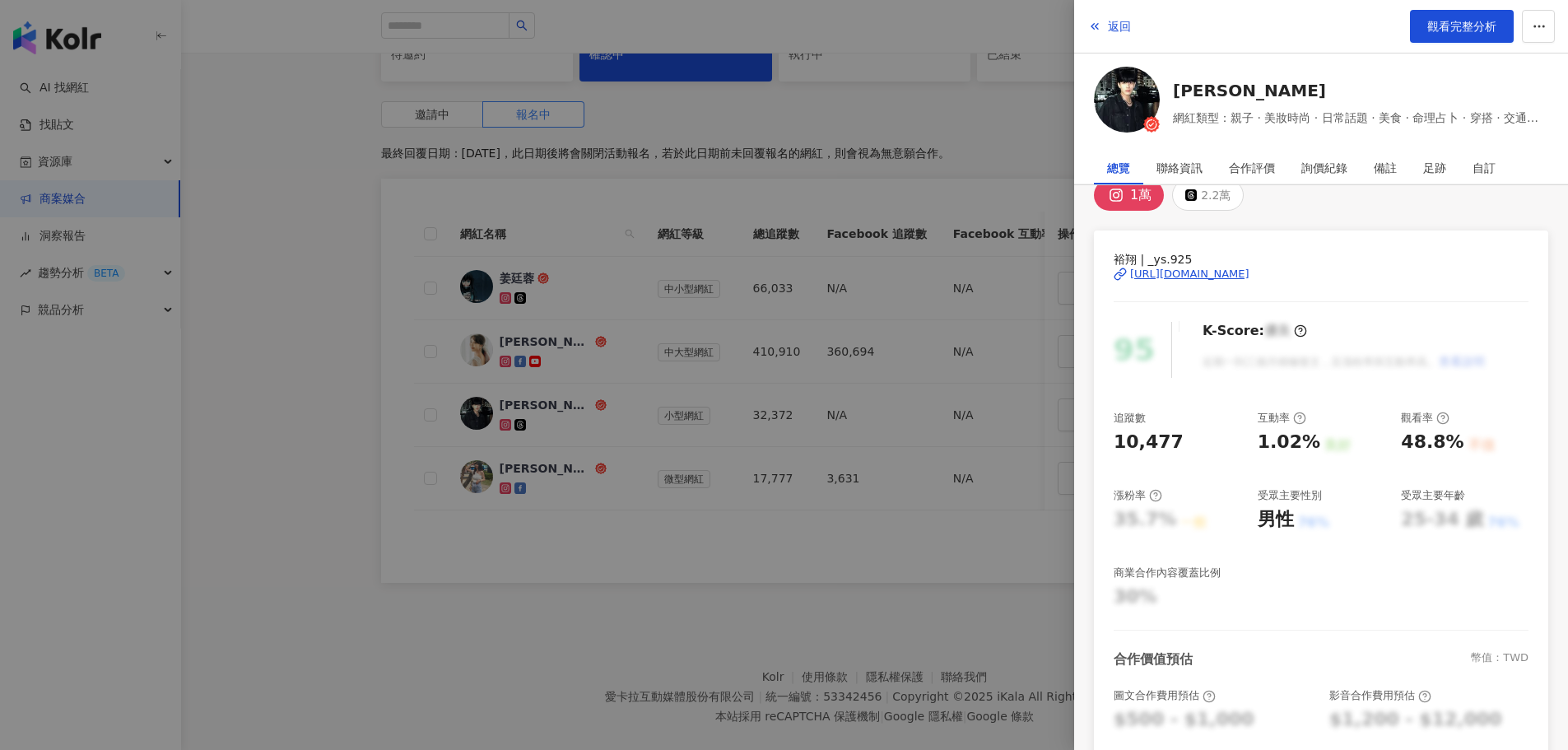
click at [1249, 273] on div "https://www.instagram.com/_ys.925/" at bounding box center [1189, 274] width 119 height 15
click at [738, 664] on div at bounding box center [784, 375] width 1568 height 750
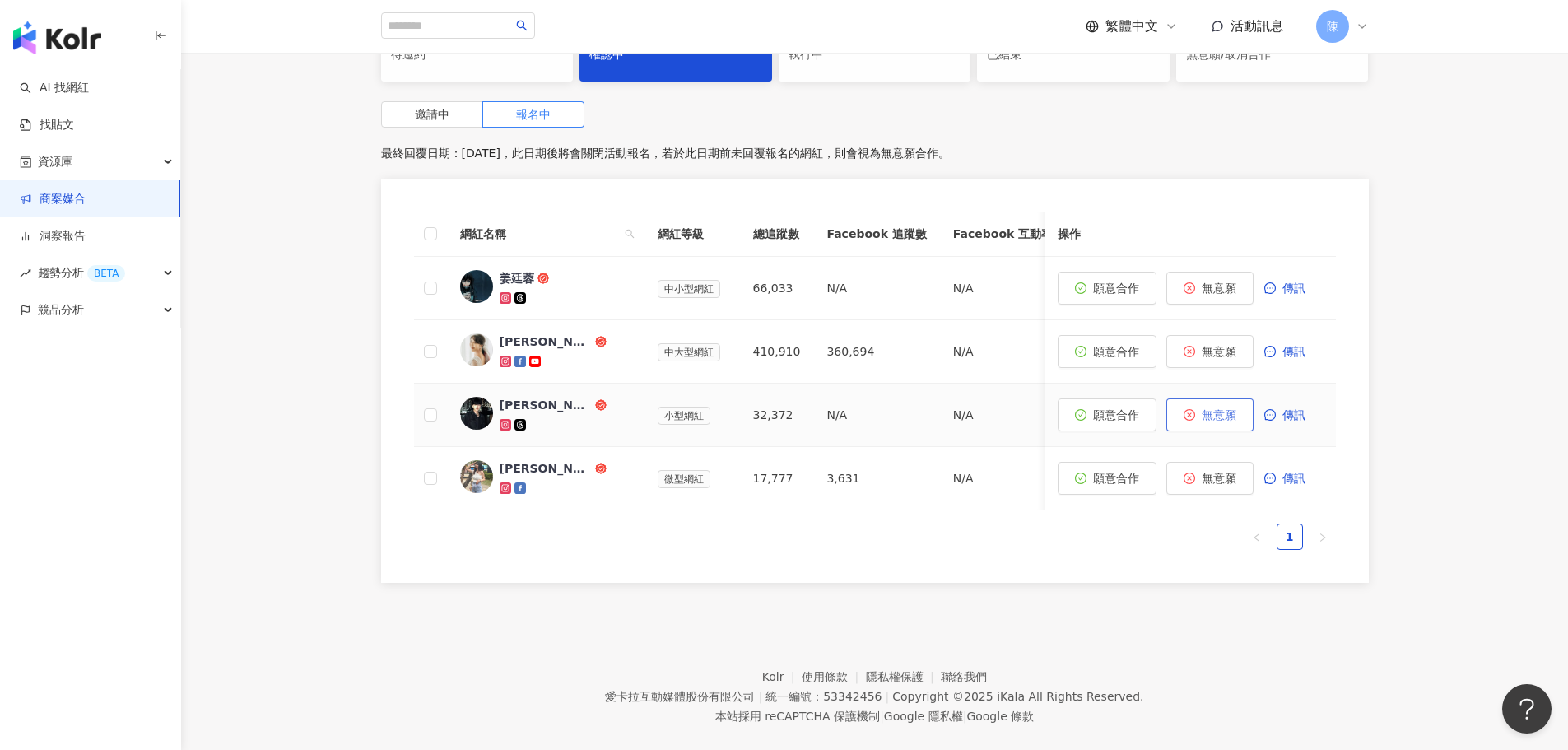
click at [1192, 418] on icon "close-circle" at bounding box center [1189, 415] width 12 height 12
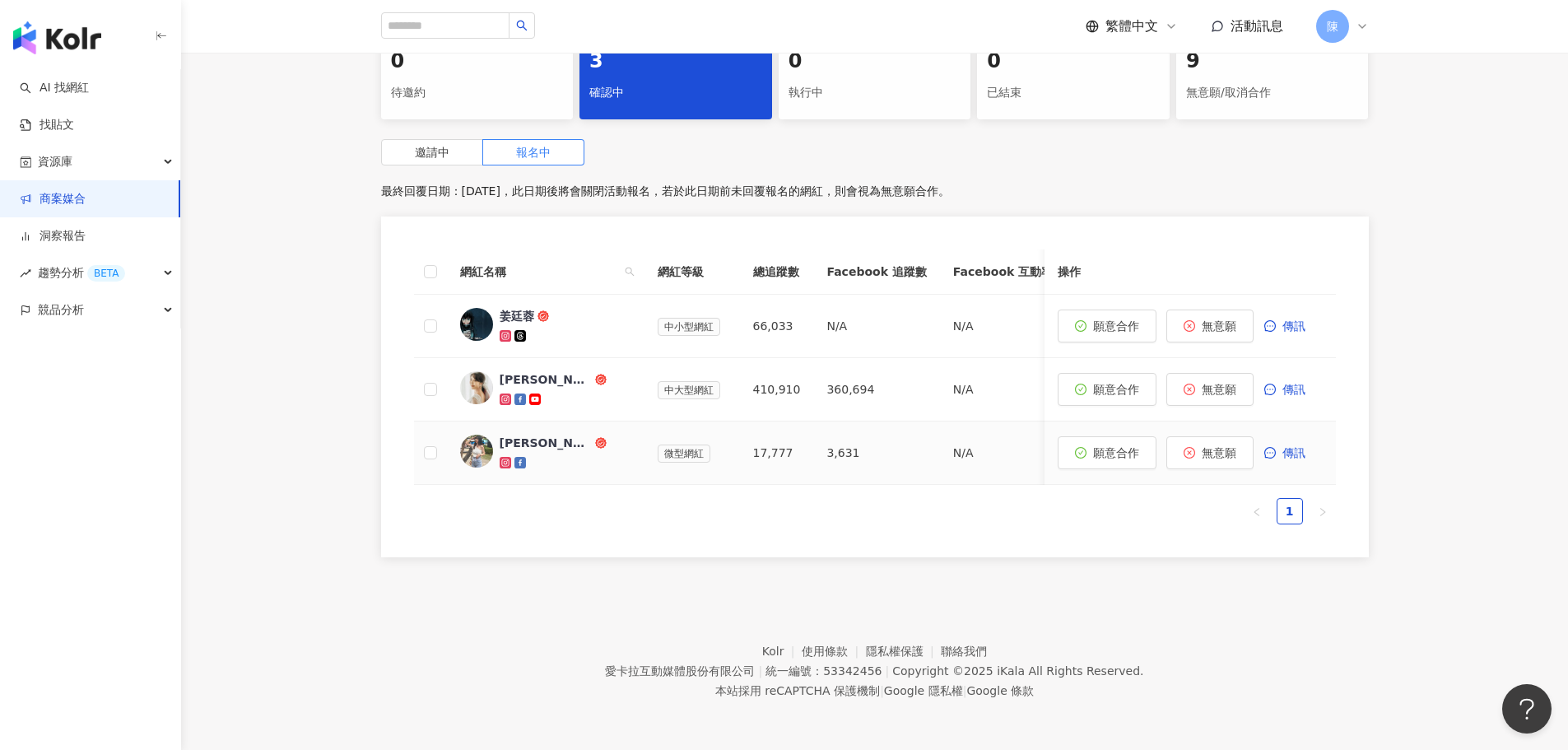
scroll to position [380, 0]
click at [528, 371] on div "[PERSON_NAME]" at bounding box center [545, 380] width 92 height 17
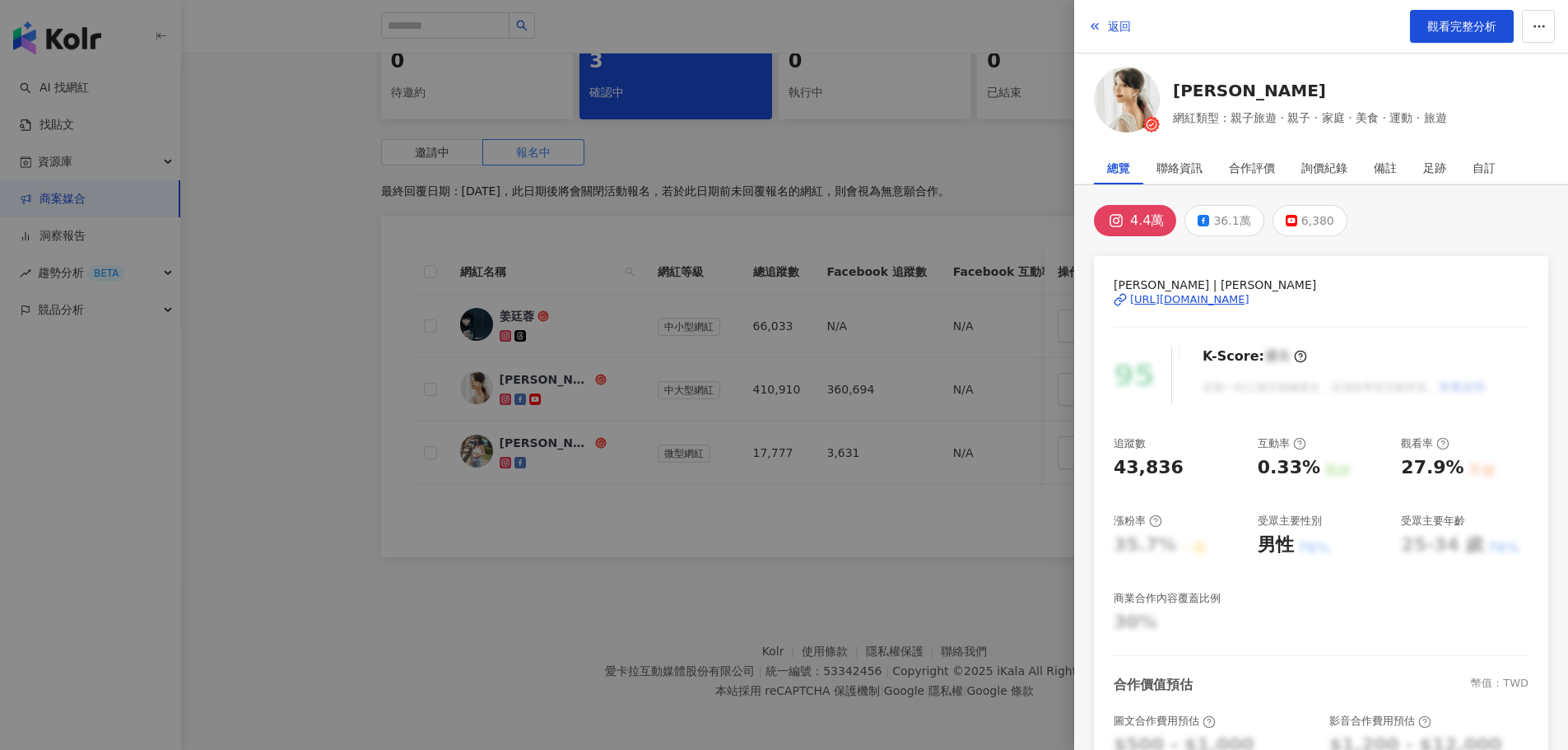
click at [597, 313] on div at bounding box center [784, 375] width 1568 height 750
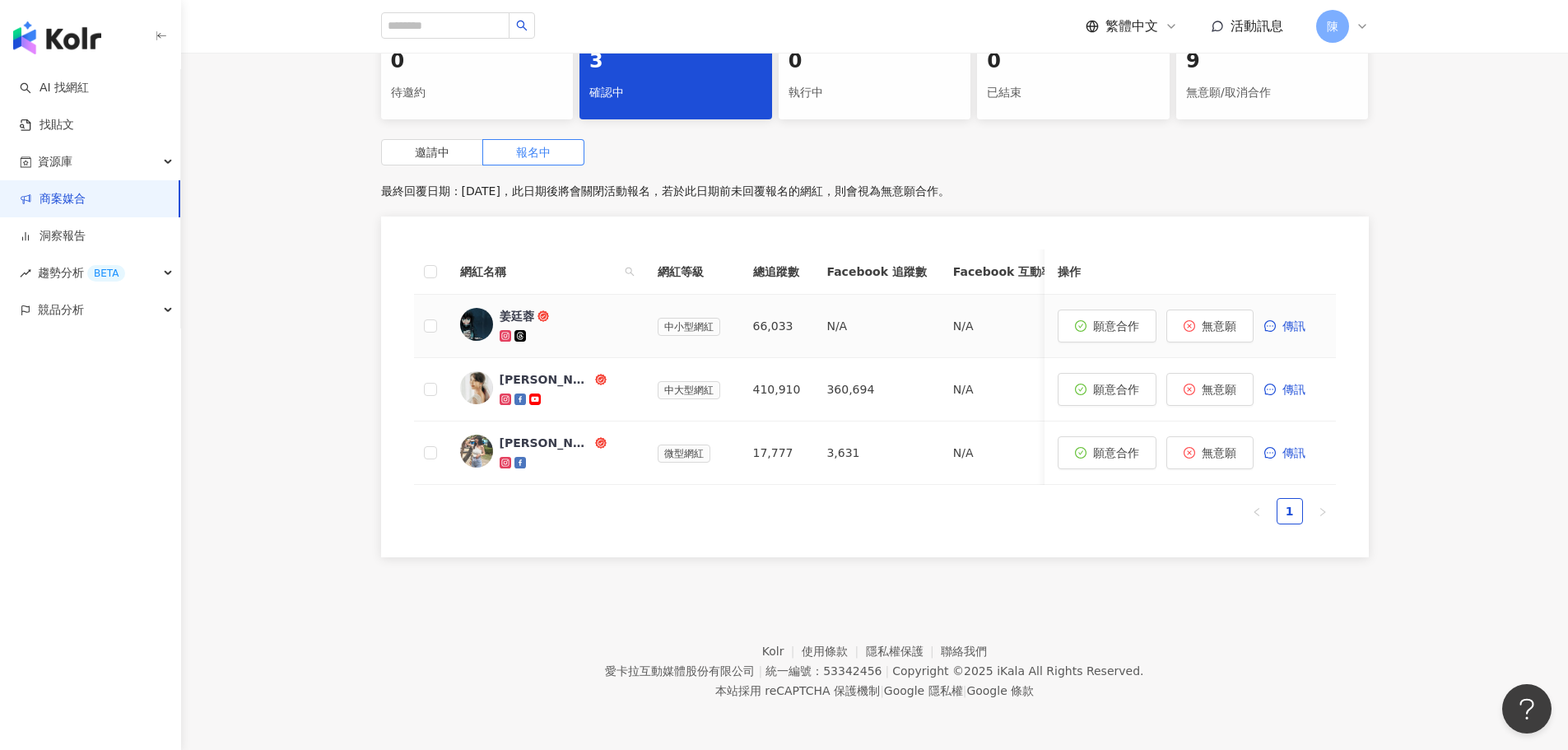
click at [503, 308] on div "姜廷蓉" at bounding box center [517, 317] width 35 height 17
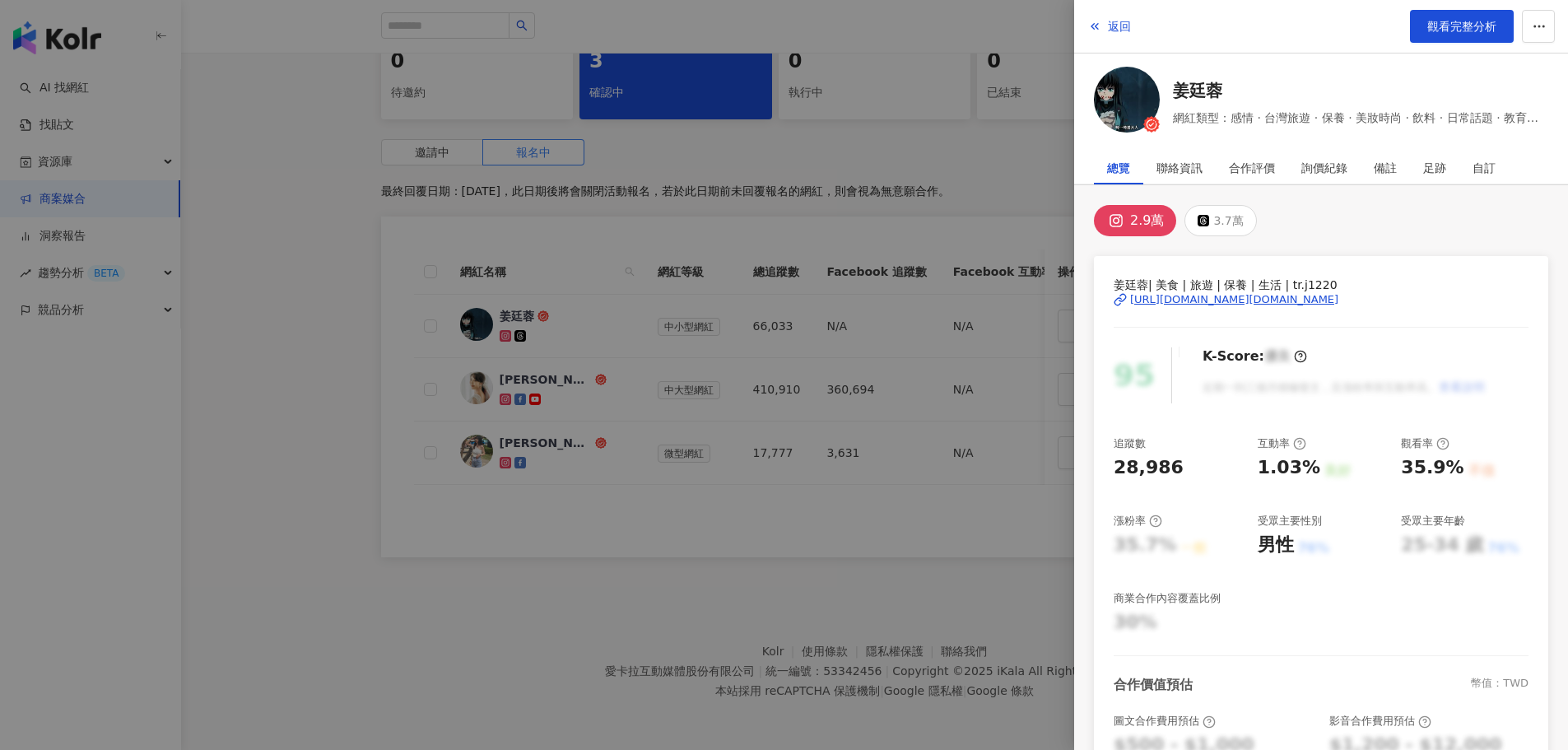
drag, startPoint x: 601, startPoint y: 590, endPoint x: 591, endPoint y: 568, distance: 24.2
click at [601, 590] on div at bounding box center [784, 375] width 1568 height 750
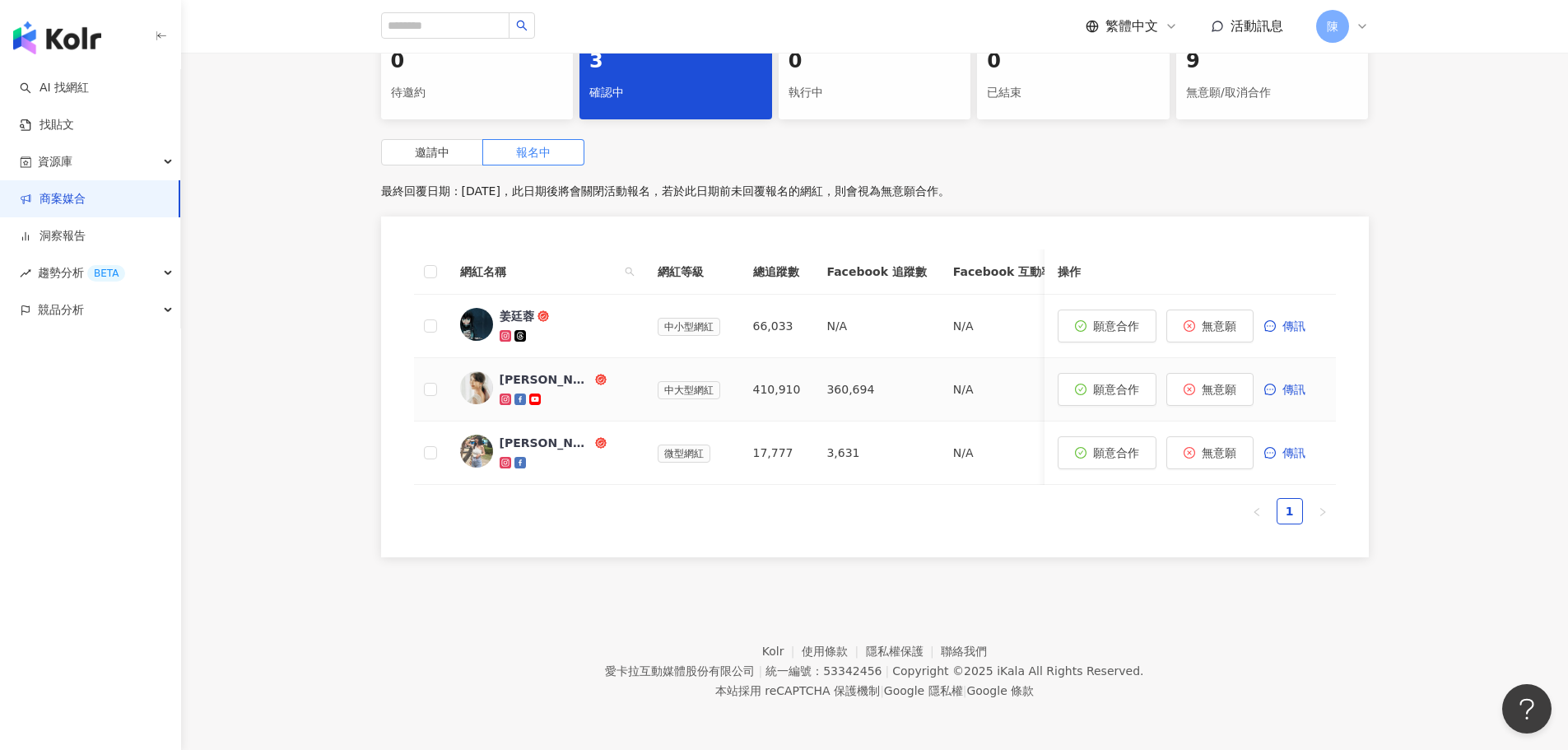
click at [568, 371] on span "[PERSON_NAME]" at bounding box center [552, 380] width 107 height 17
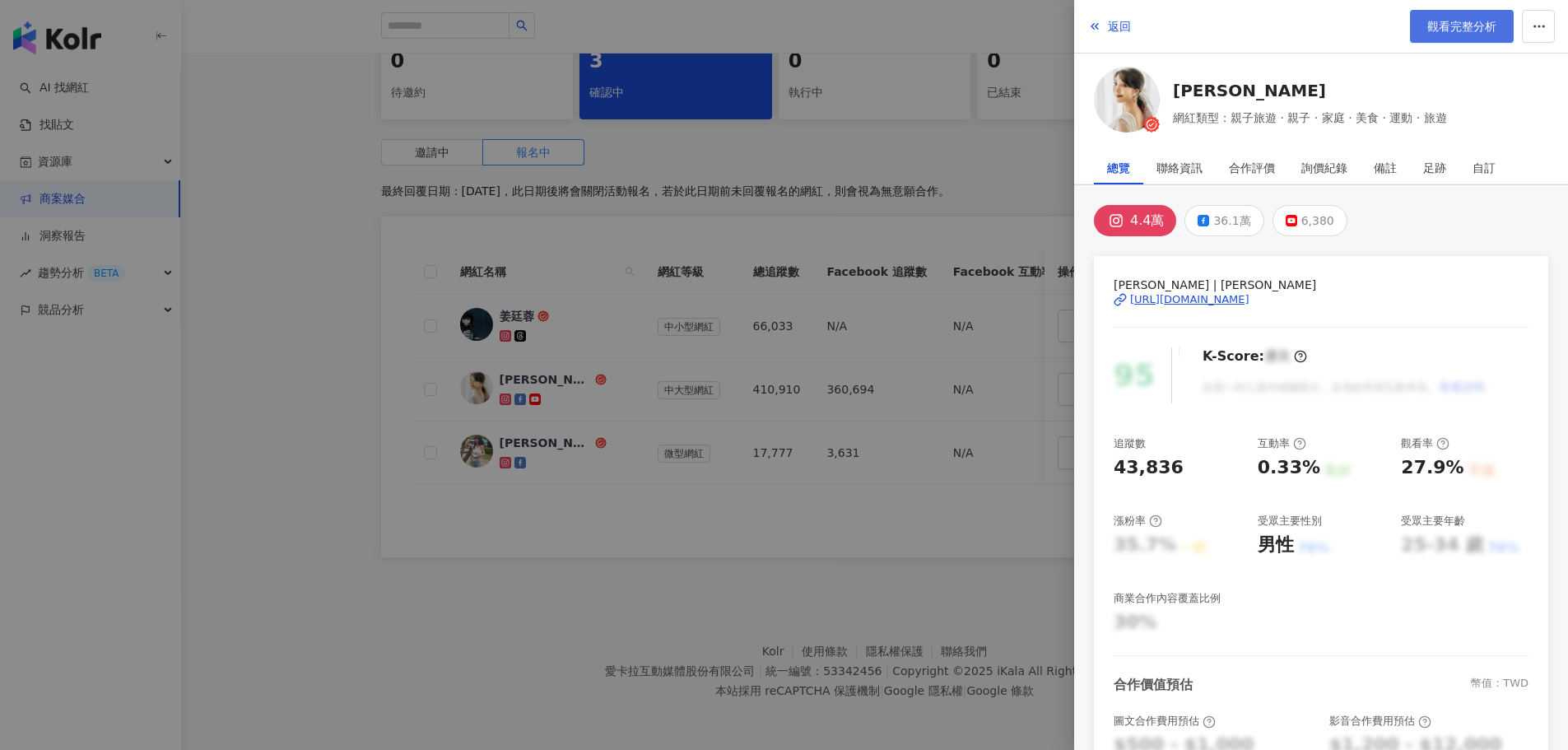
click at [1464, 25] on span "觀看完整分析" at bounding box center [1461, 27] width 69 height 13
click at [1266, 164] on div "合作評價" at bounding box center [1252, 168] width 46 height 33
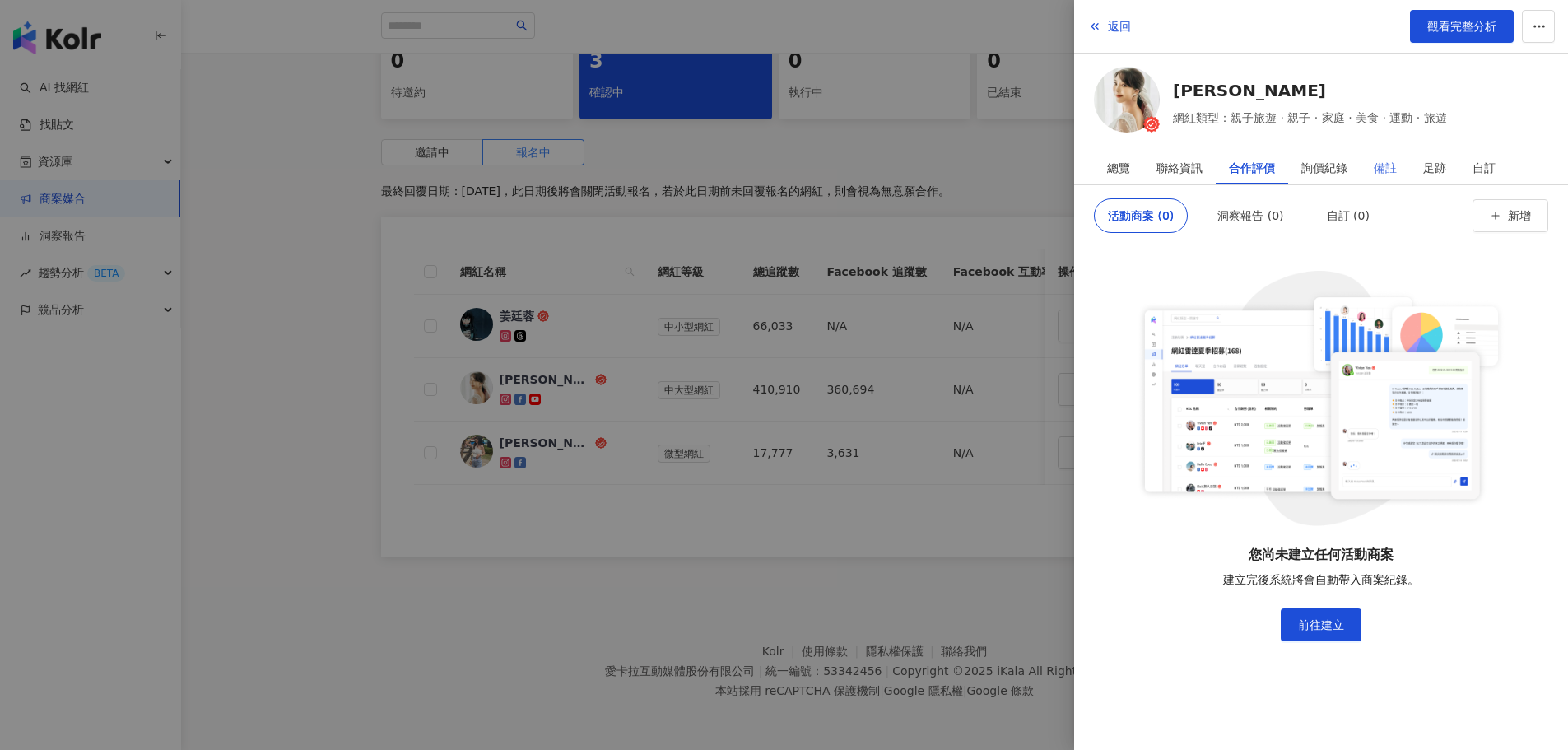
click at [1397, 162] on div "備註" at bounding box center [1386, 168] width 50 height 33
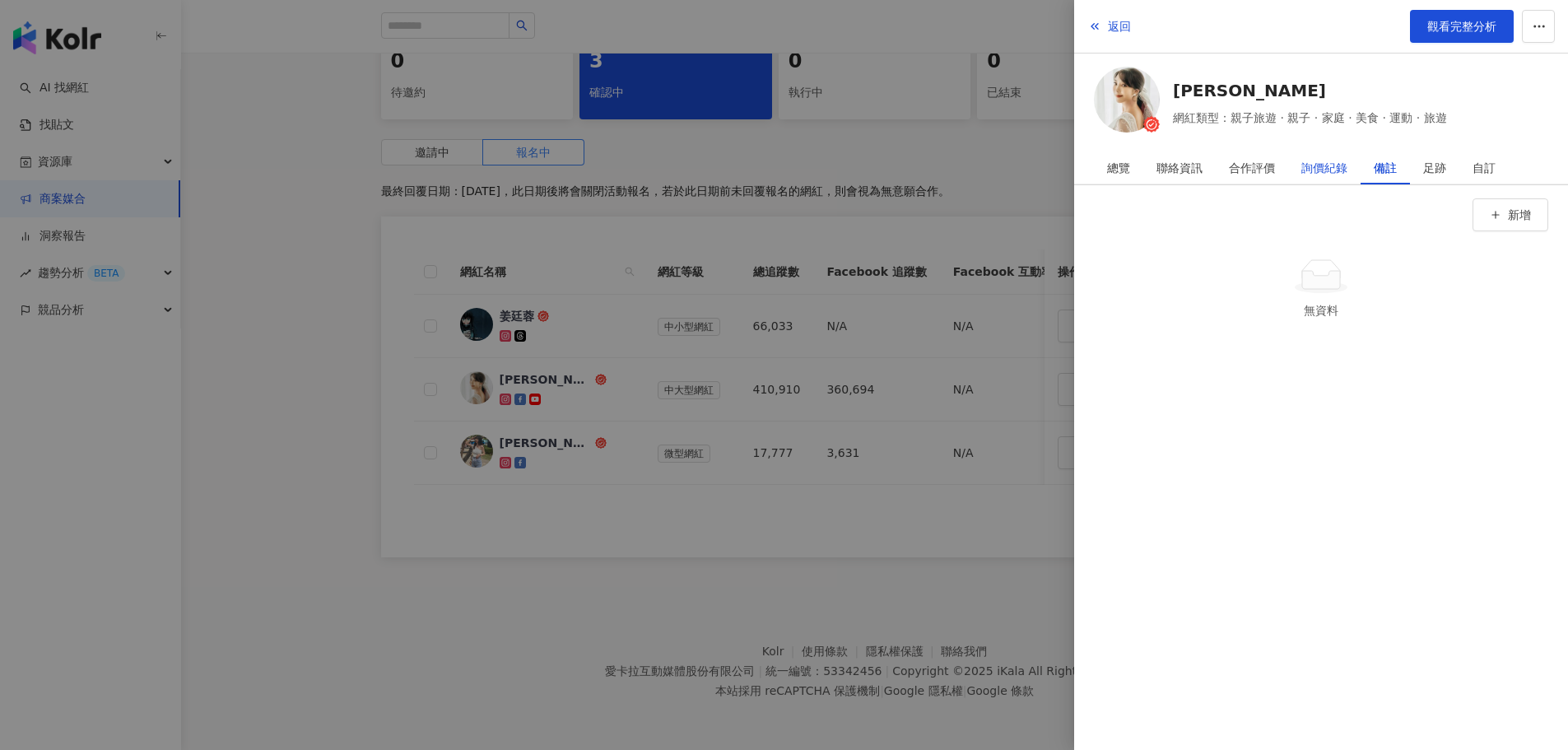
click at [1341, 162] on div "詢價紀錄" at bounding box center [1324, 168] width 46 height 33
click at [1434, 168] on div "足跡" at bounding box center [1435, 168] width 23 height 33
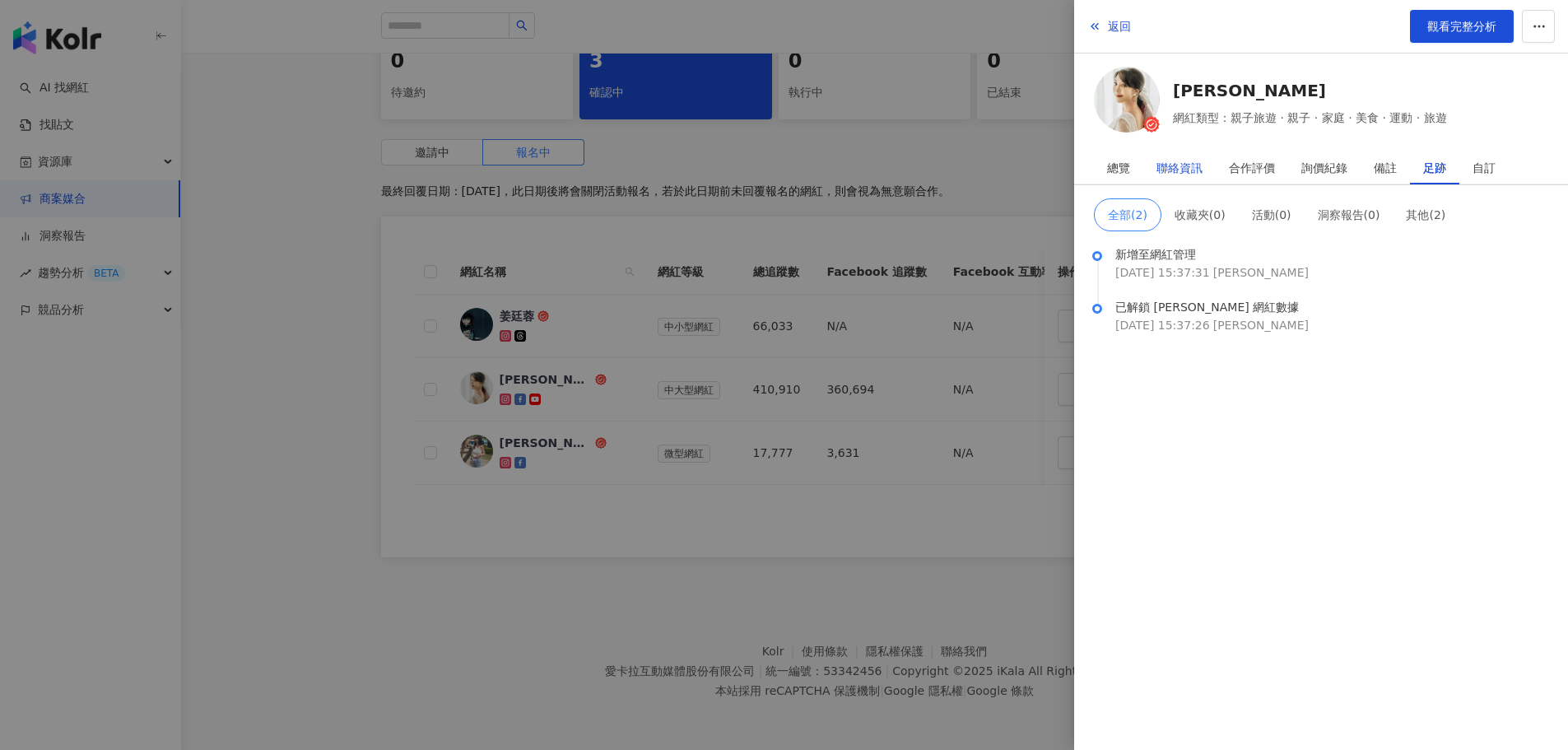
click at [1189, 172] on div "聯絡資訊" at bounding box center [1180, 168] width 46 height 33
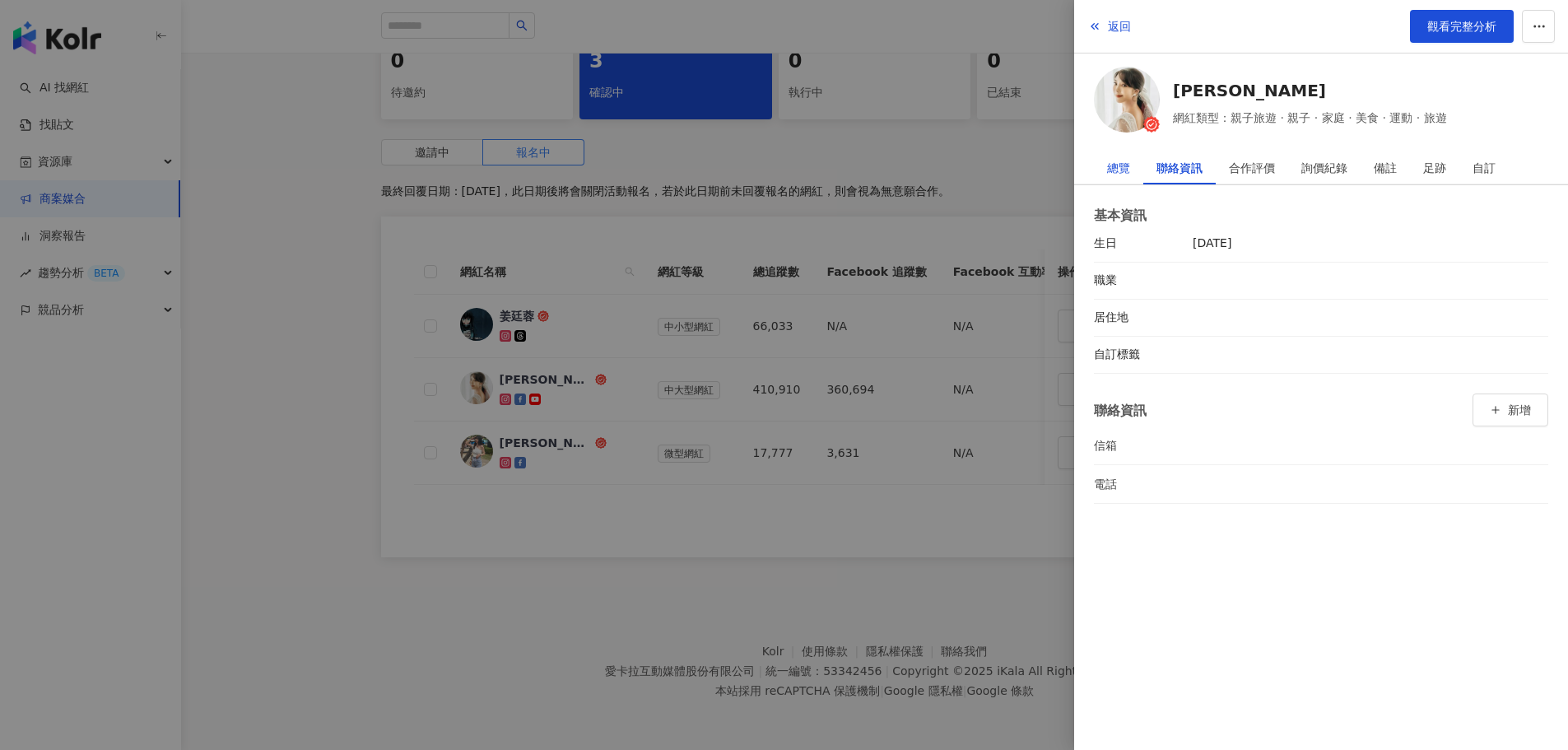
click at [1122, 161] on div "總覽" at bounding box center [1119, 168] width 23 height 33
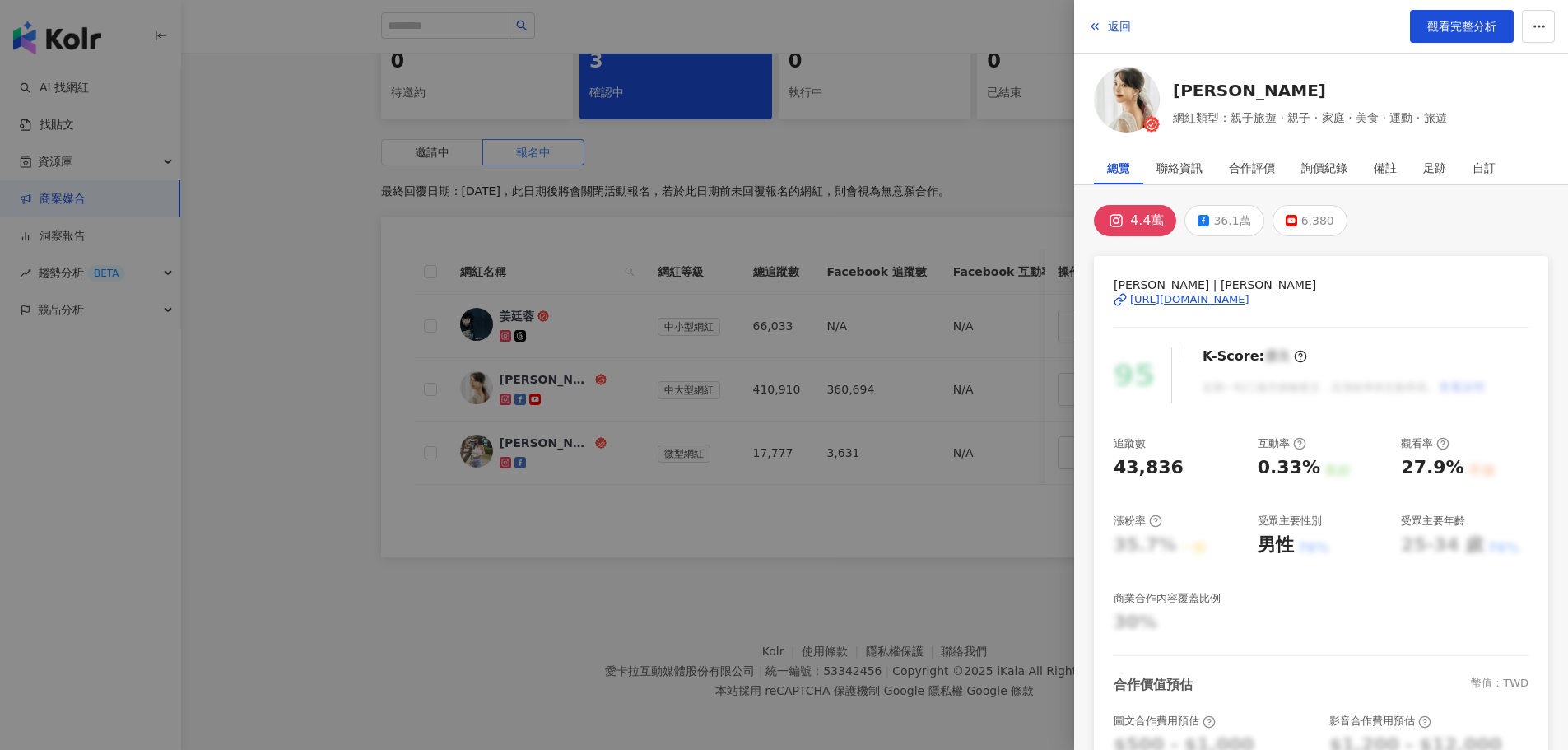
click at [668, 621] on div at bounding box center [784, 375] width 1568 height 750
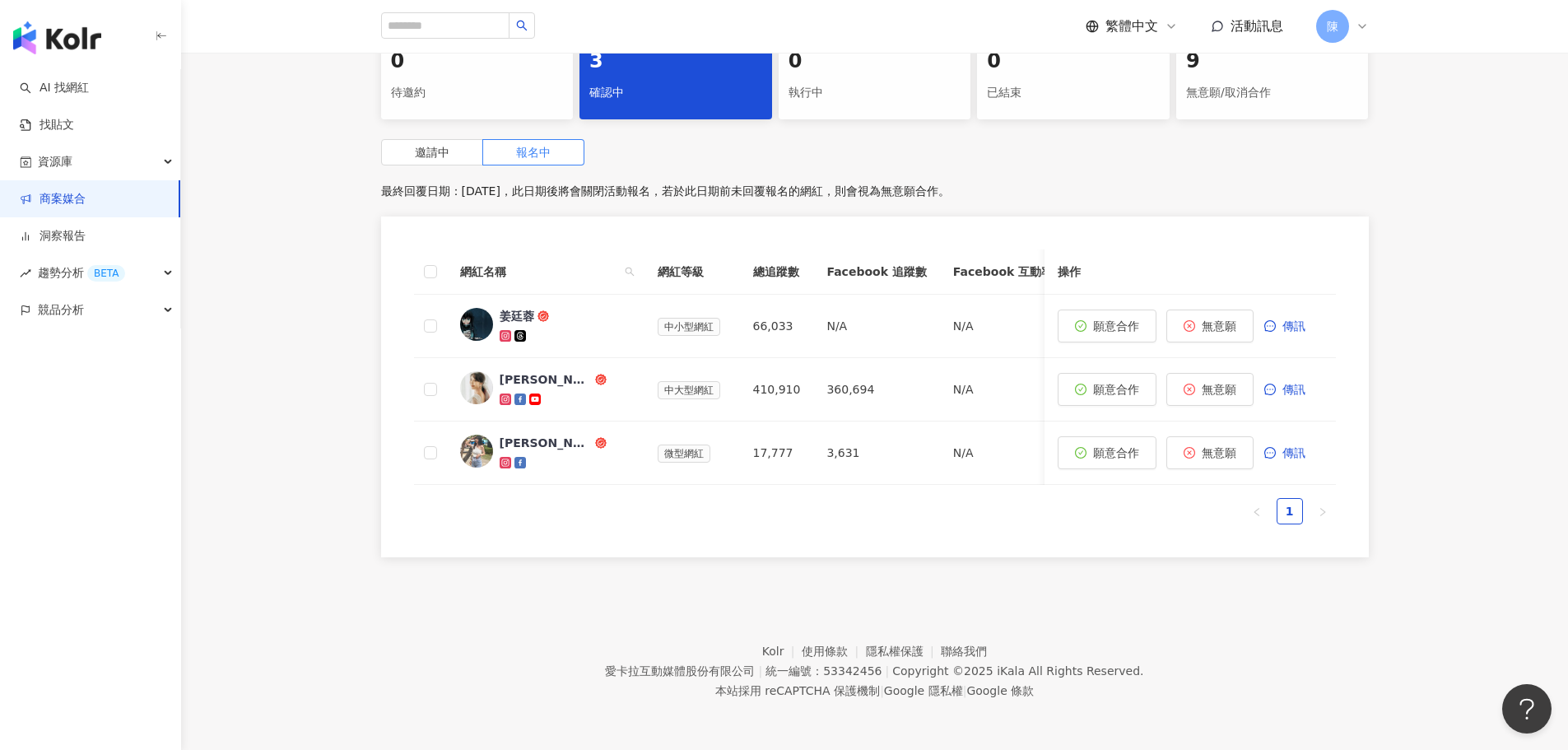
click at [323, 399] on div "0 待邀約 3 確認中 0 執行中 0 已結束 9 無意願/取消合作 邀請中 報名中 最終回覆日期：2025/9/30，此日期後將會關閉活動報名，若於此日期前…" at bounding box center [875, 301] width 1387 height 533
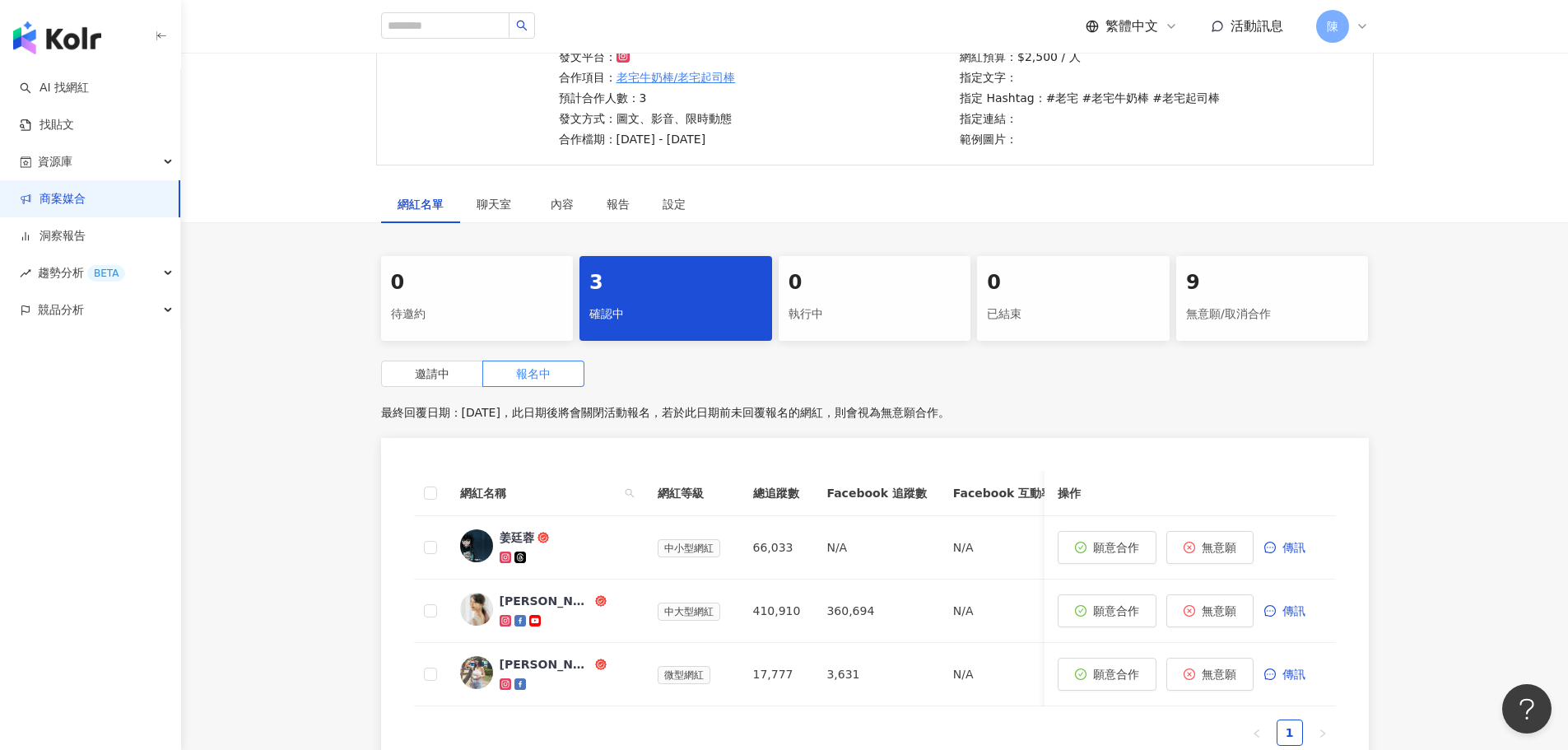
scroll to position [298, 0]
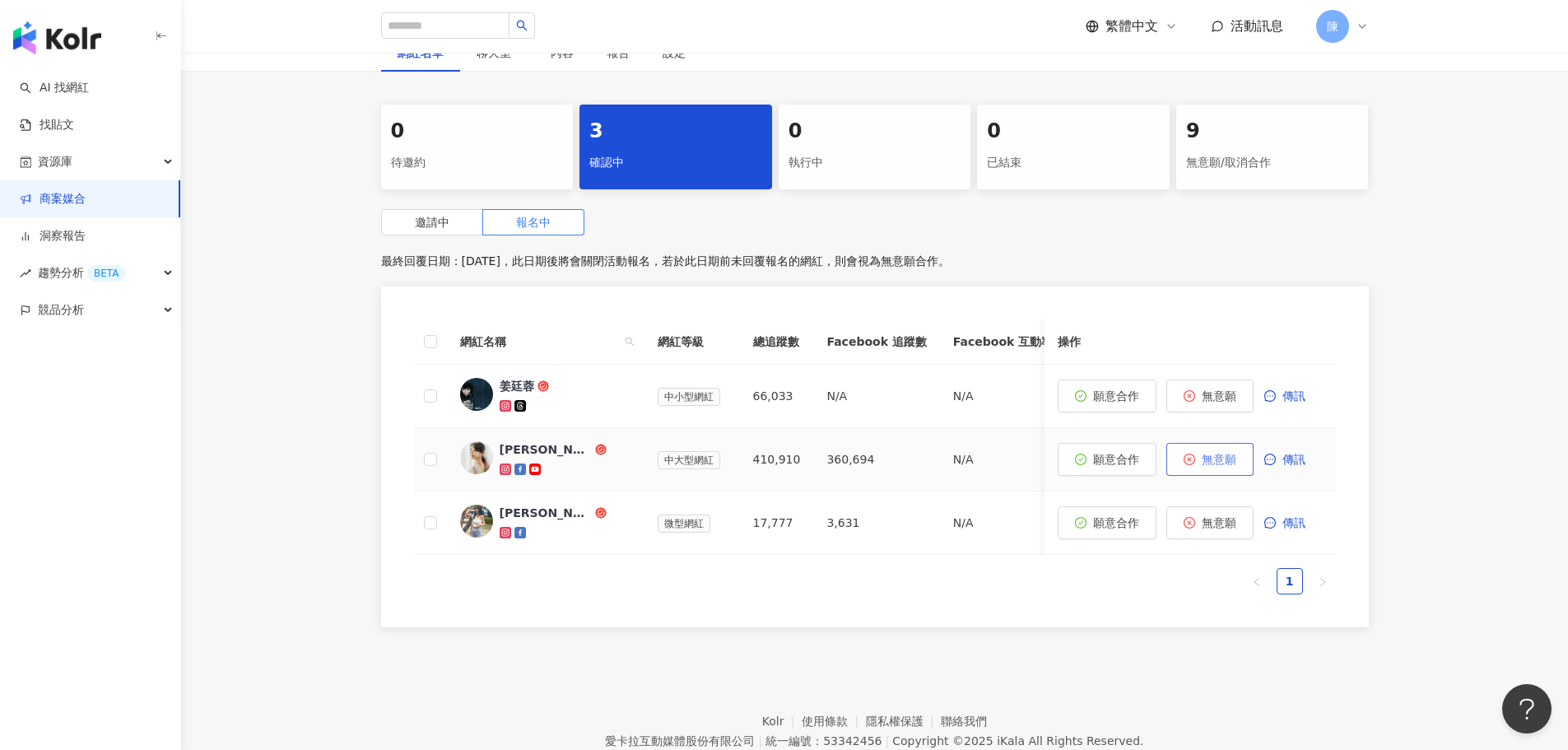
click at [1221, 457] on span "無意願" at bounding box center [1219, 460] width 35 height 13
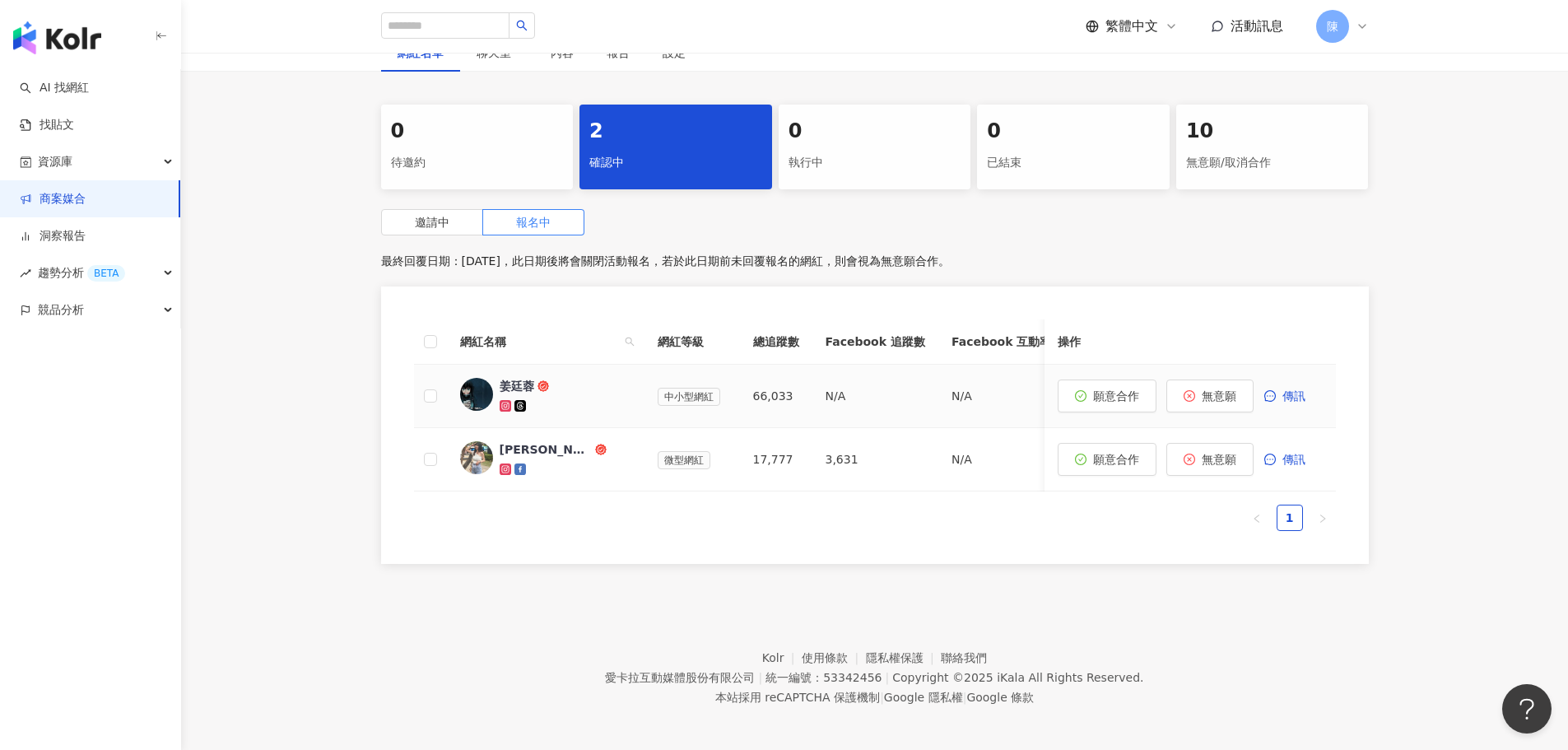
click at [548, 390] on icon at bounding box center [543, 386] width 12 height 12
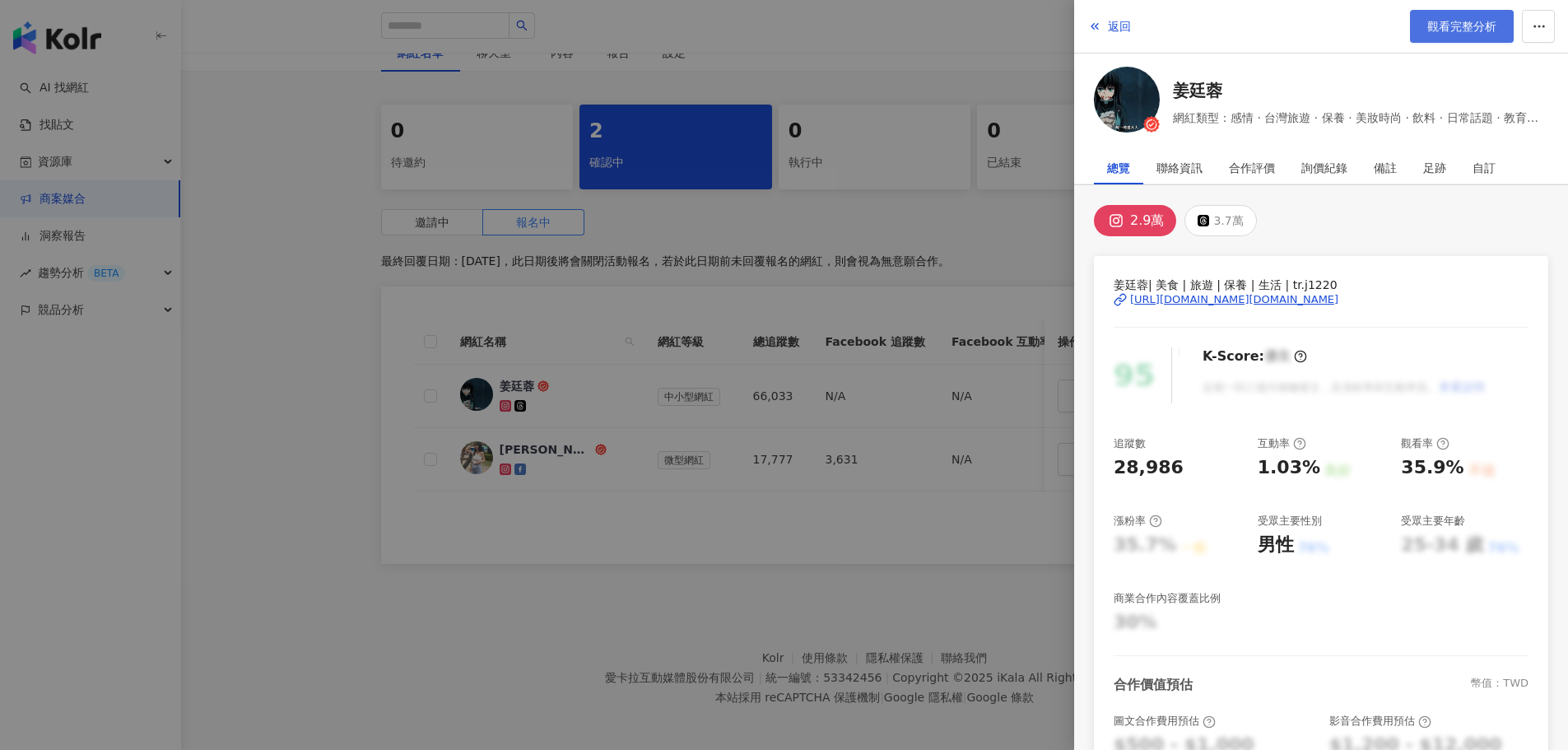
click at [1472, 21] on span "觀看完整分析" at bounding box center [1461, 27] width 69 height 13
click at [1440, 160] on div "足跡" at bounding box center [1435, 168] width 23 height 33
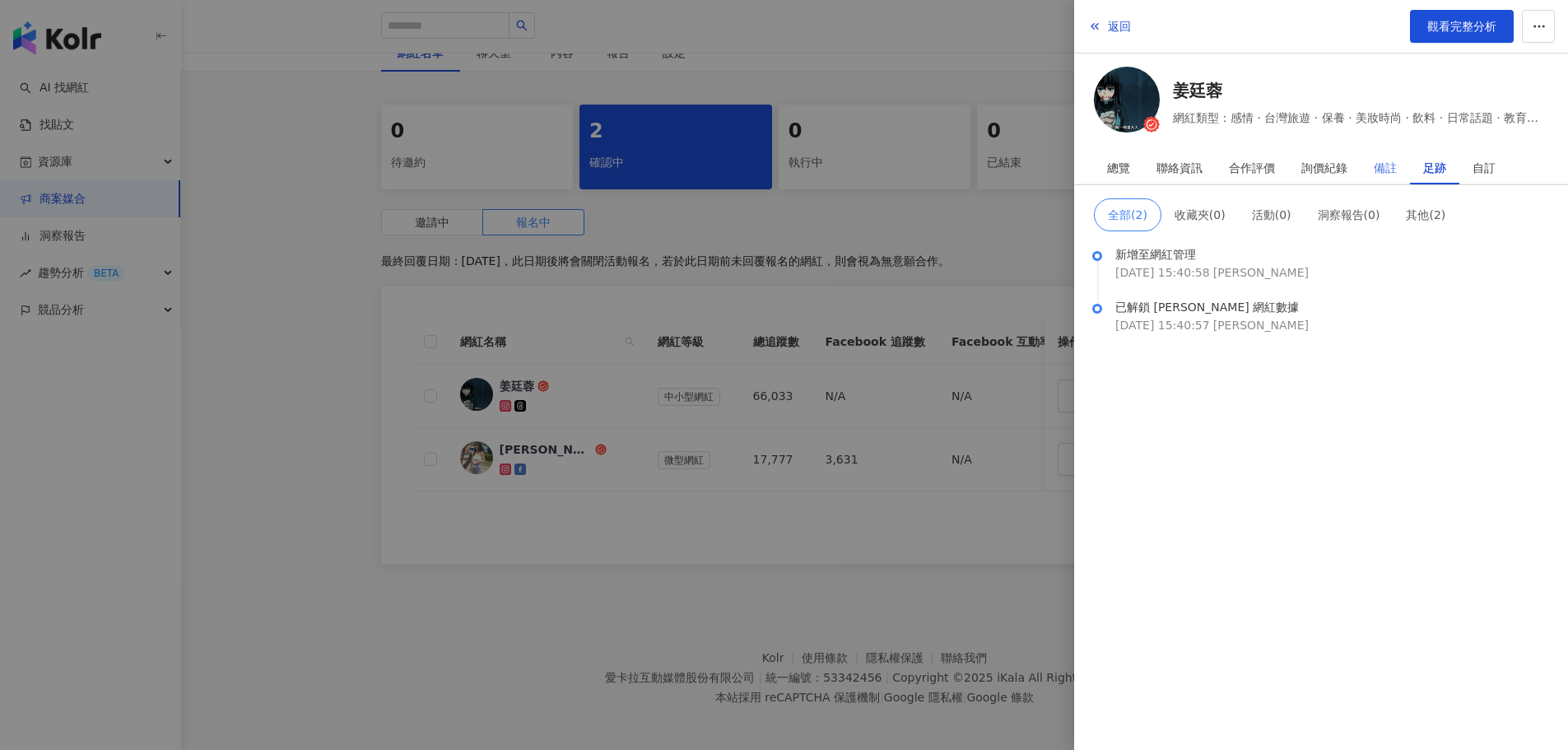
click at [1401, 162] on div "備註" at bounding box center [1386, 168] width 50 height 33
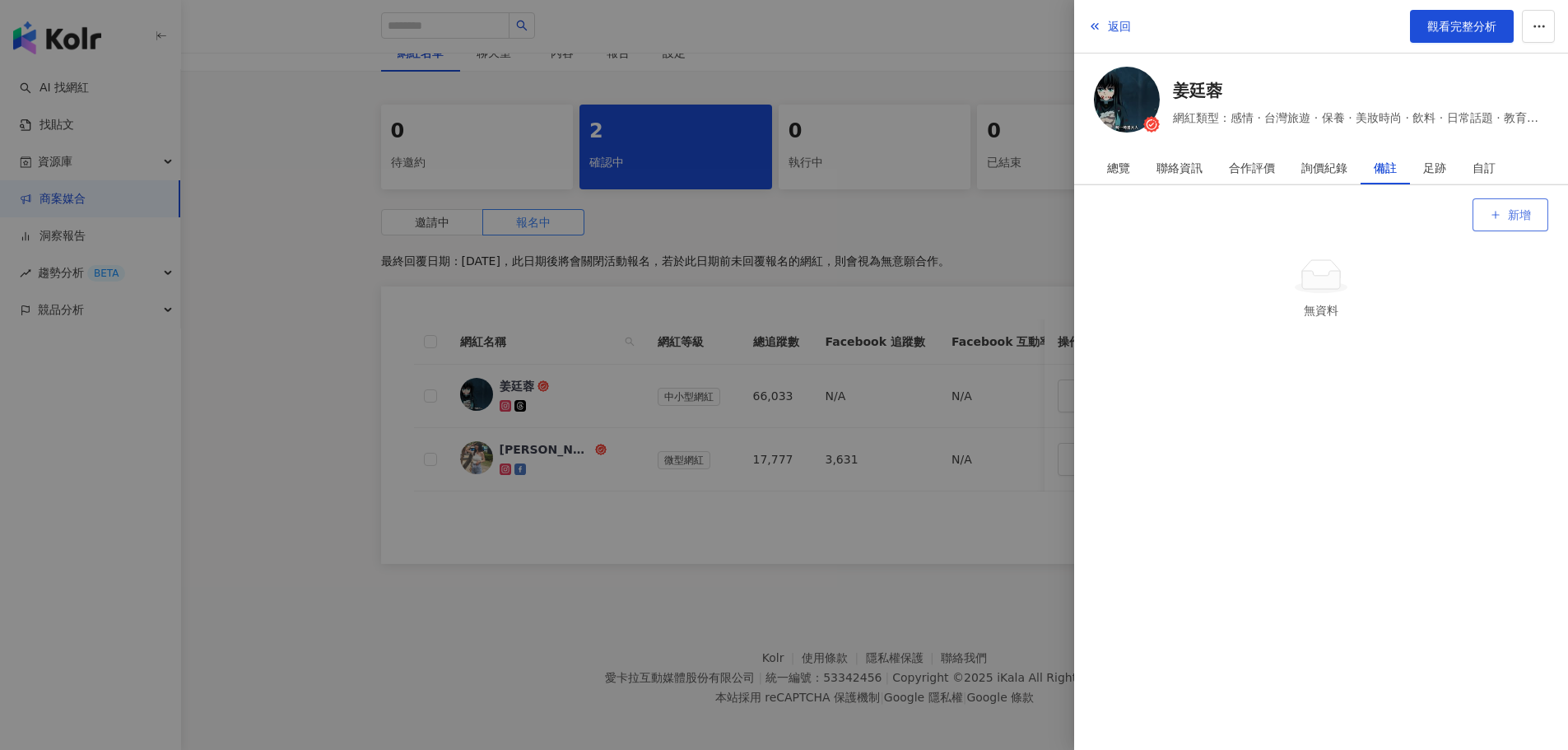
click at [1496, 215] on line "button" at bounding box center [1496, 215] width 7 height 0
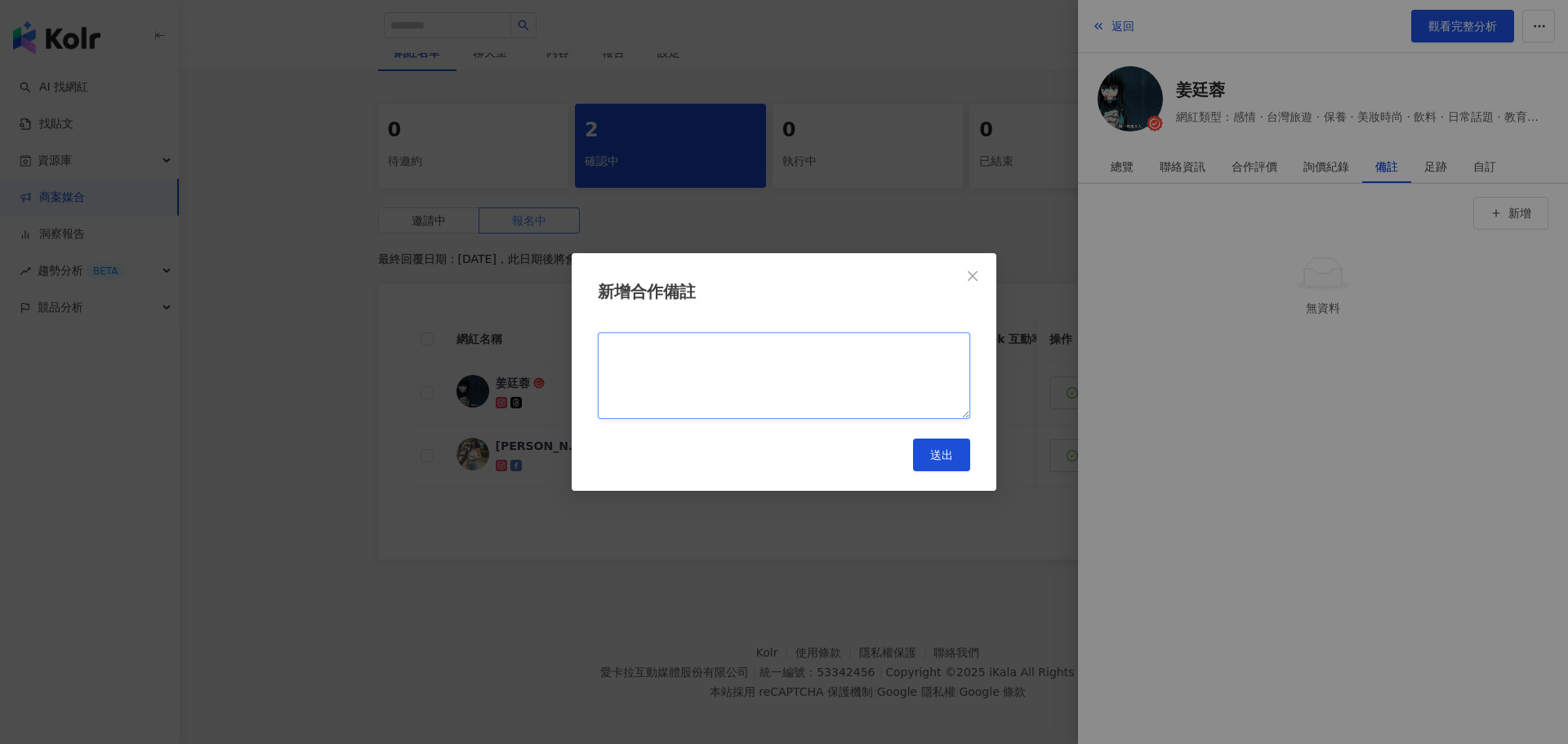
click at [876, 372] on textarea at bounding box center [783, 375] width 372 height 86
type textarea "**********"
click at [943, 456] on span "送出" at bounding box center [942, 455] width 23 height 13
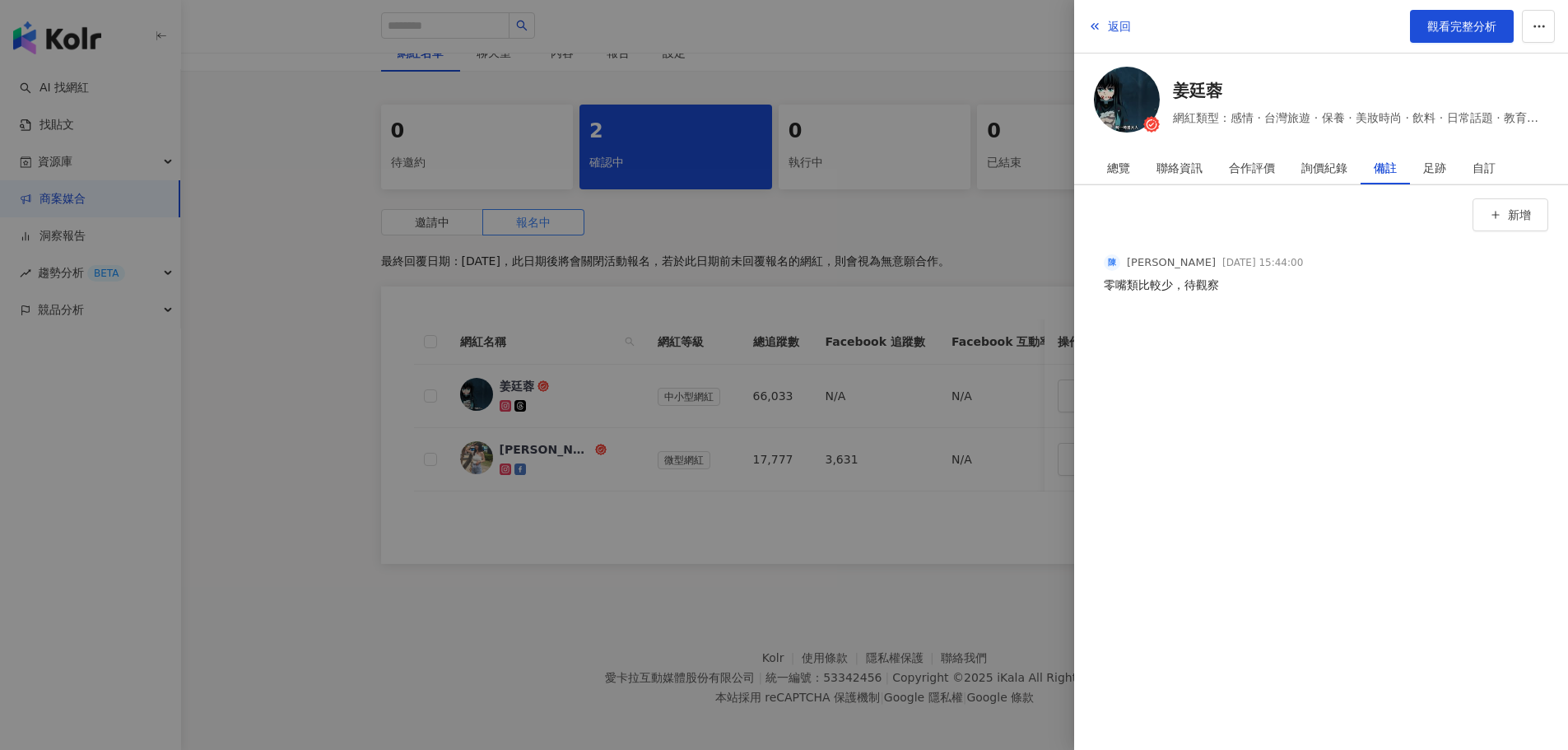
click at [801, 548] on div at bounding box center [784, 375] width 1568 height 750
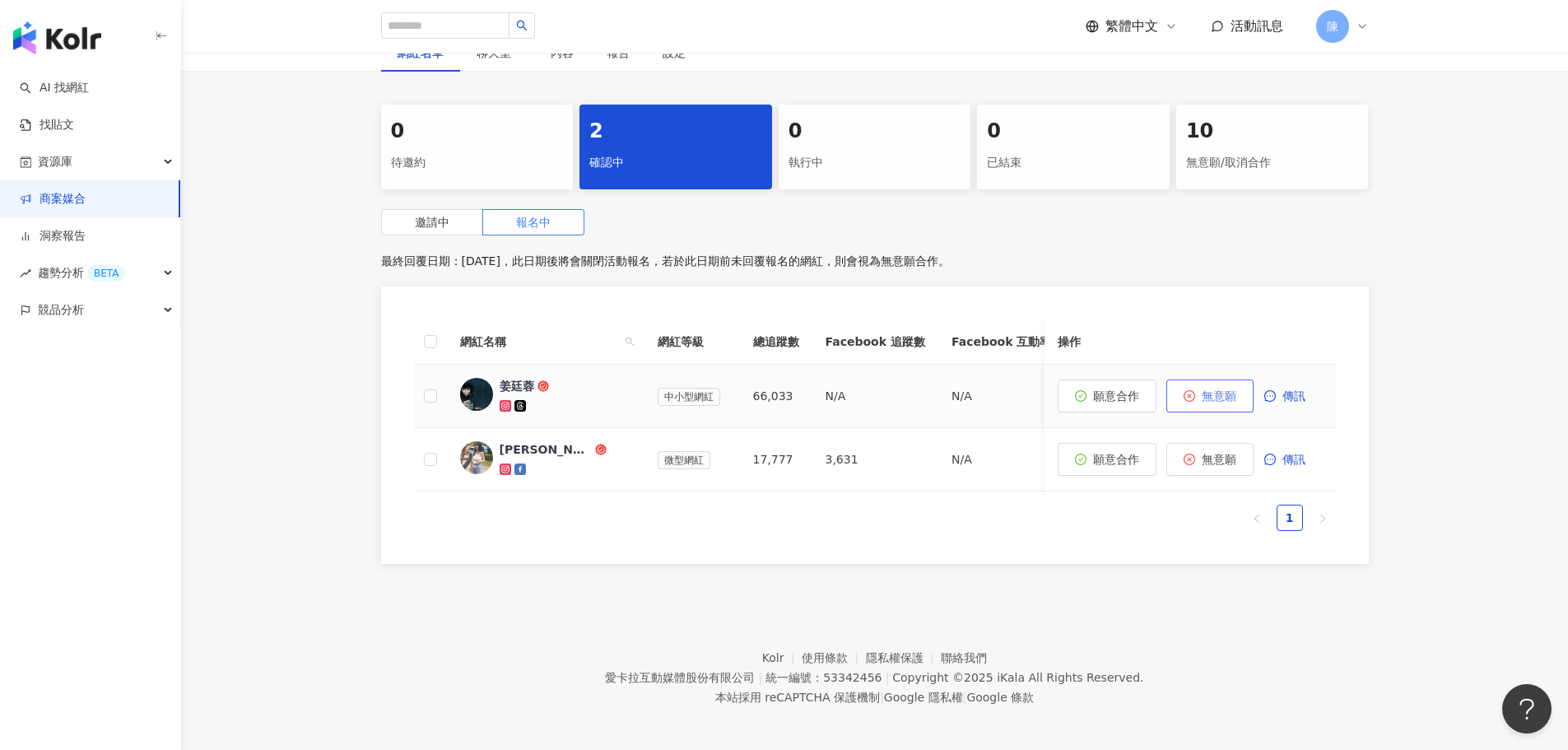
click at [1216, 402] on span "無意願" at bounding box center [1219, 396] width 35 height 13
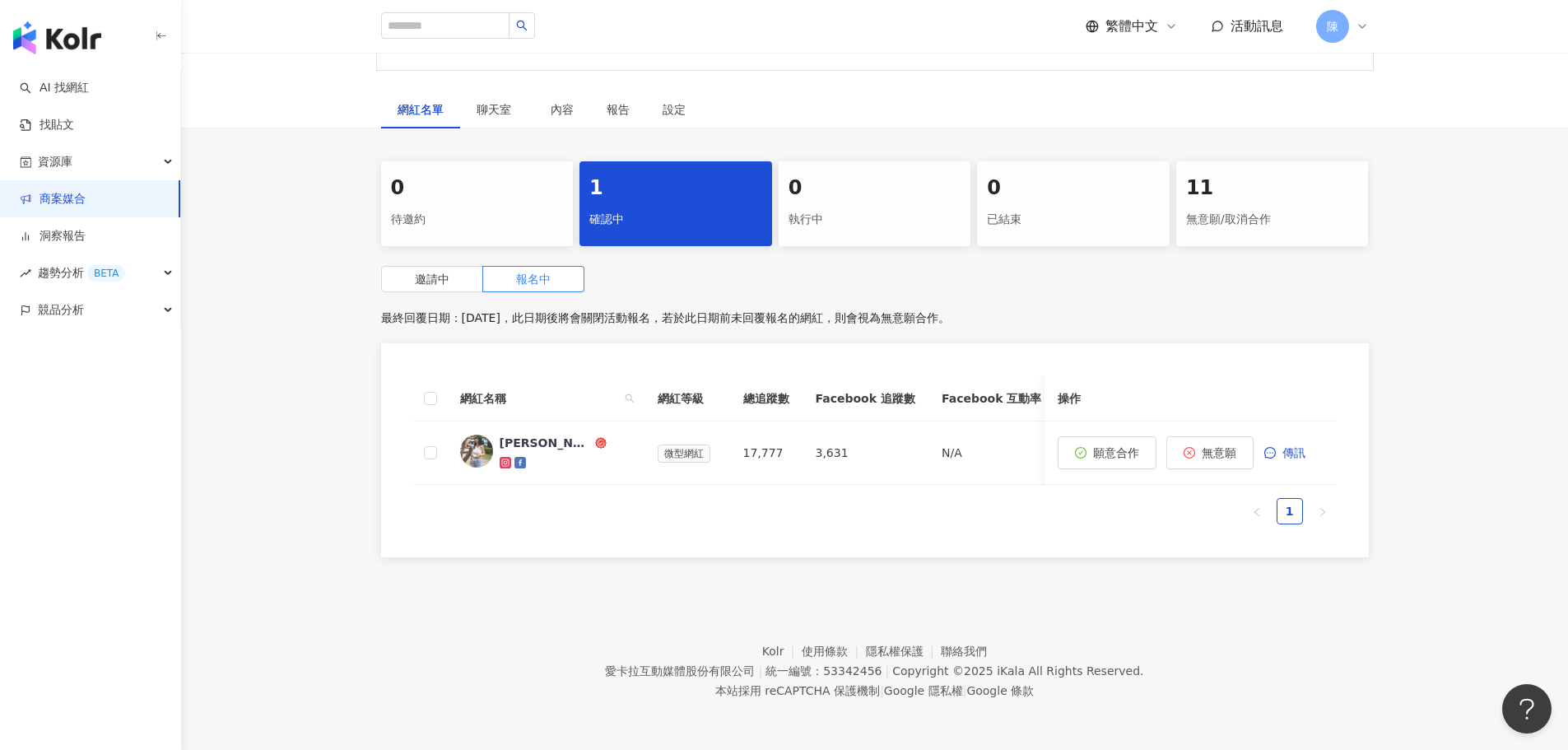
scroll to position [253, 0]
click at [87, 33] on img "button" at bounding box center [57, 38] width 88 height 33
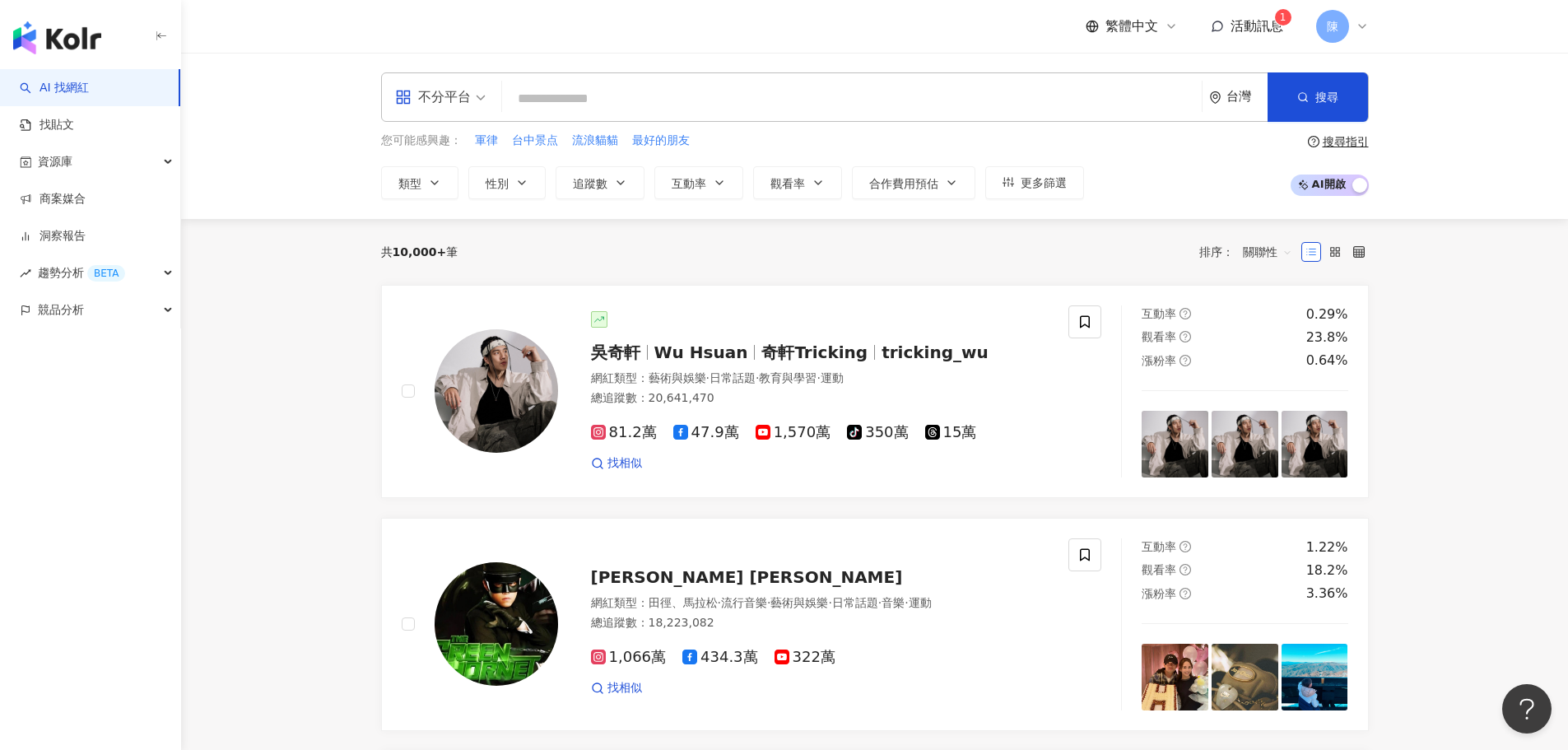
click at [1236, 31] on span "活動訊息" at bounding box center [1257, 26] width 53 height 16
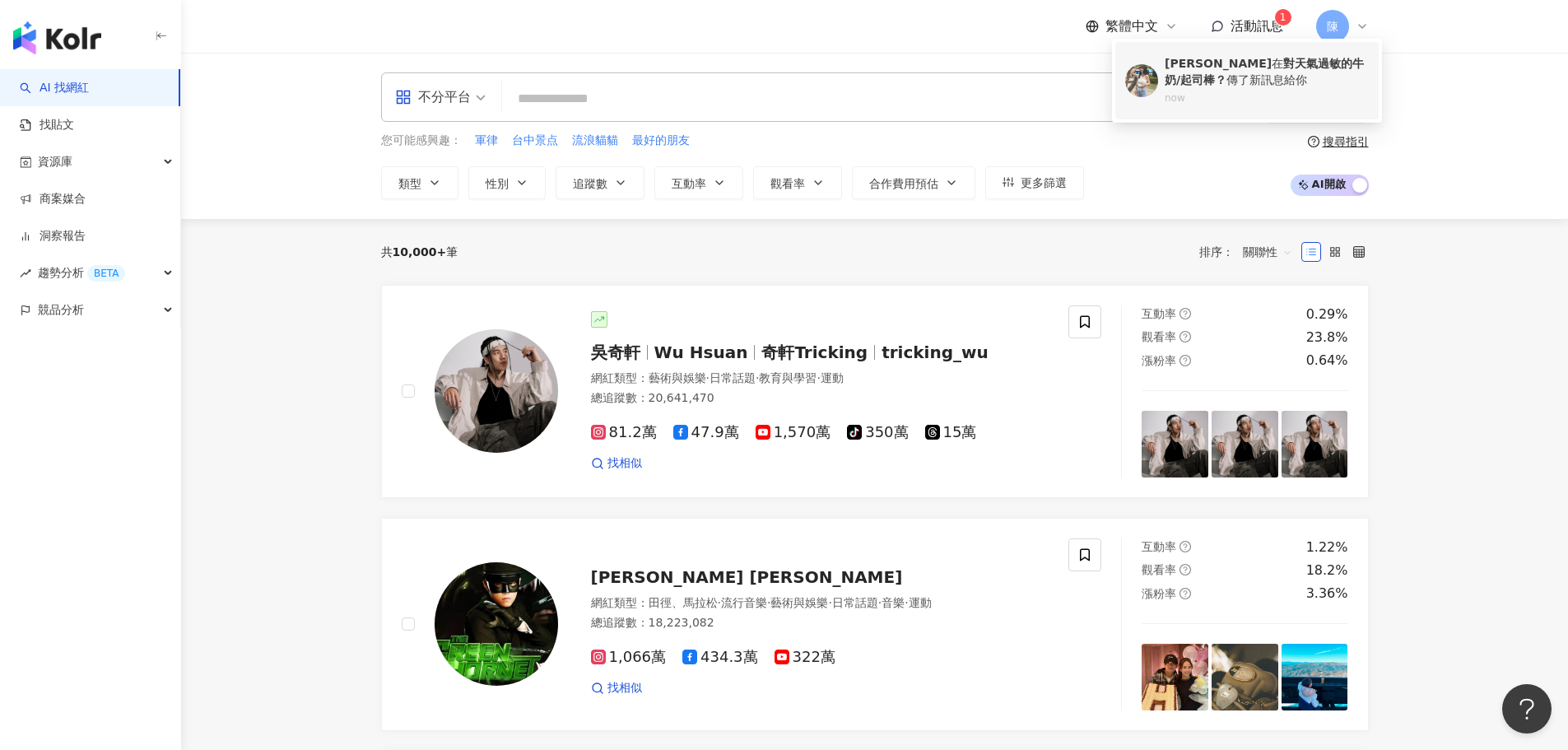
click at [1214, 59] on div "林美吟 在 對天氣過敏的牛奶/起司棒？ 傳了新訊息給你" at bounding box center [1266, 72] width 204 height 32
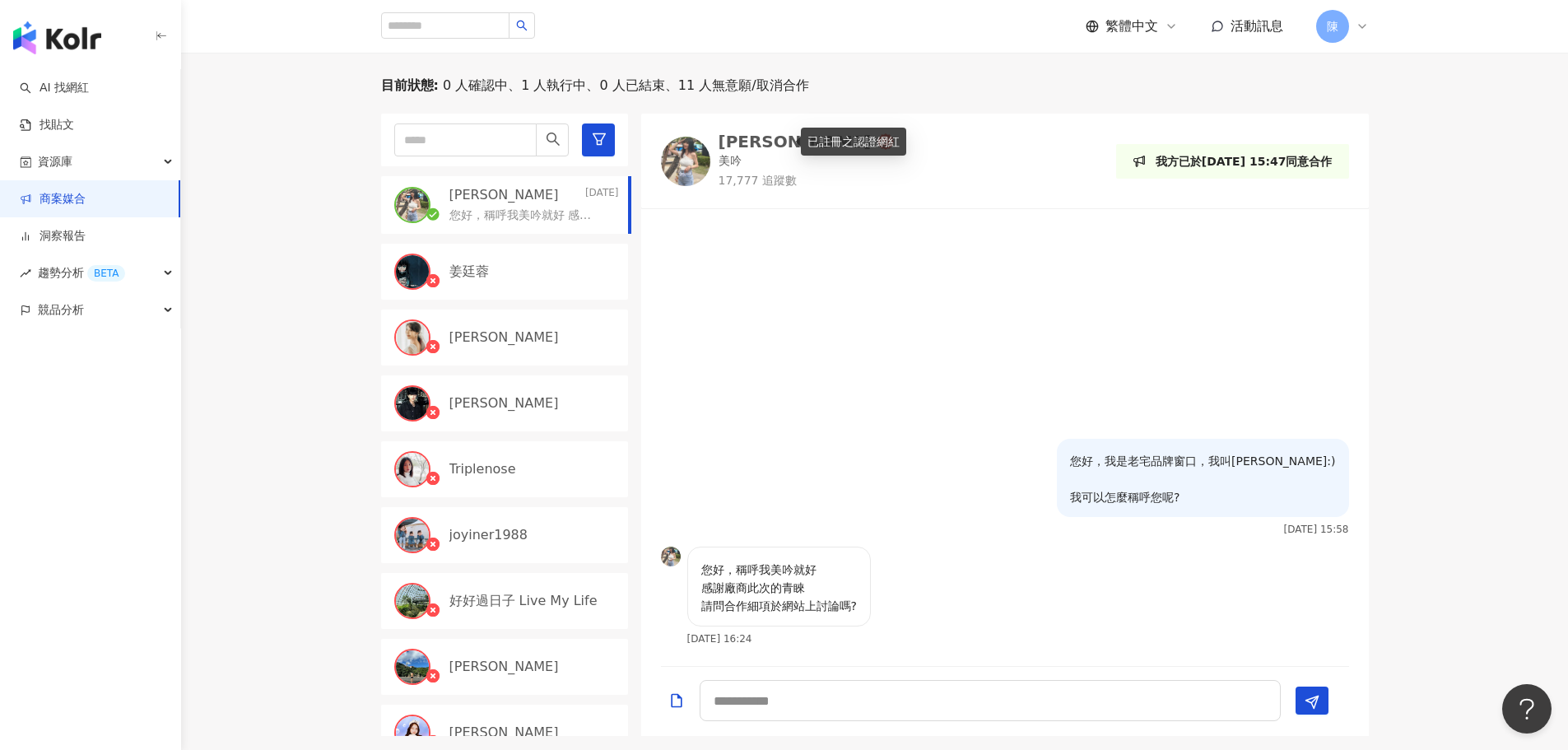
scroll to position [412, 0]
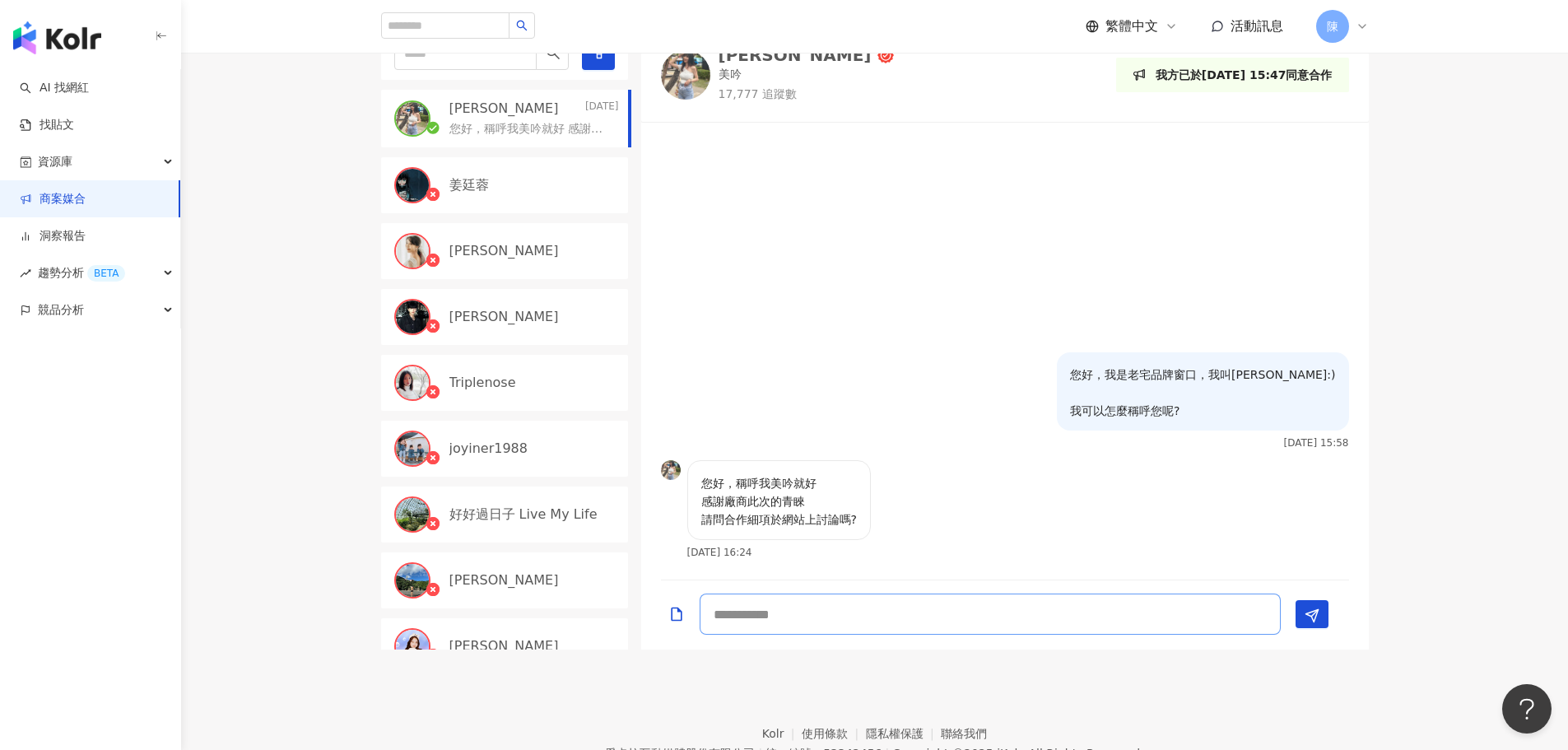
click at [817, 613] on textarea at bounding box center [991, 614] width 581 height 41
click at [754, 610] on textarea at bounding box center [991, 614] width 581 height 41
type textarea "*"
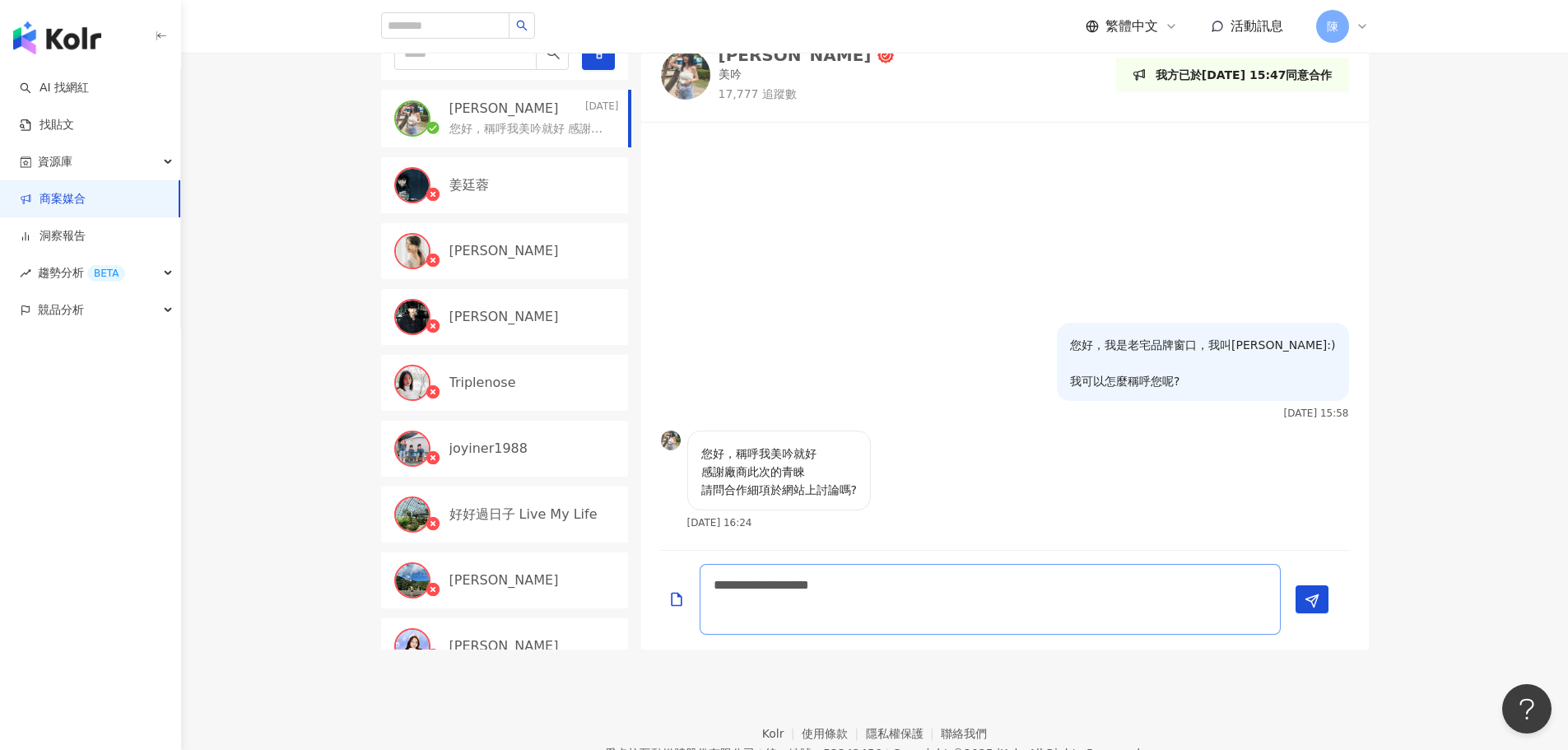
scroll to position [2, 0]
click at [823, 613] on textarea "**********" at bounding box center [991, 599] width 581 height 70
click at [847, 613] on textarea "**********" at bounding box center [991, 599] width 581 height 70
click at [955, 613] on textarea "**********" at bounding box center [991, 599] width 581 height 70
click at [926, 588] on textarea "**********" at bounding box center [991, 599] width 581 height 70
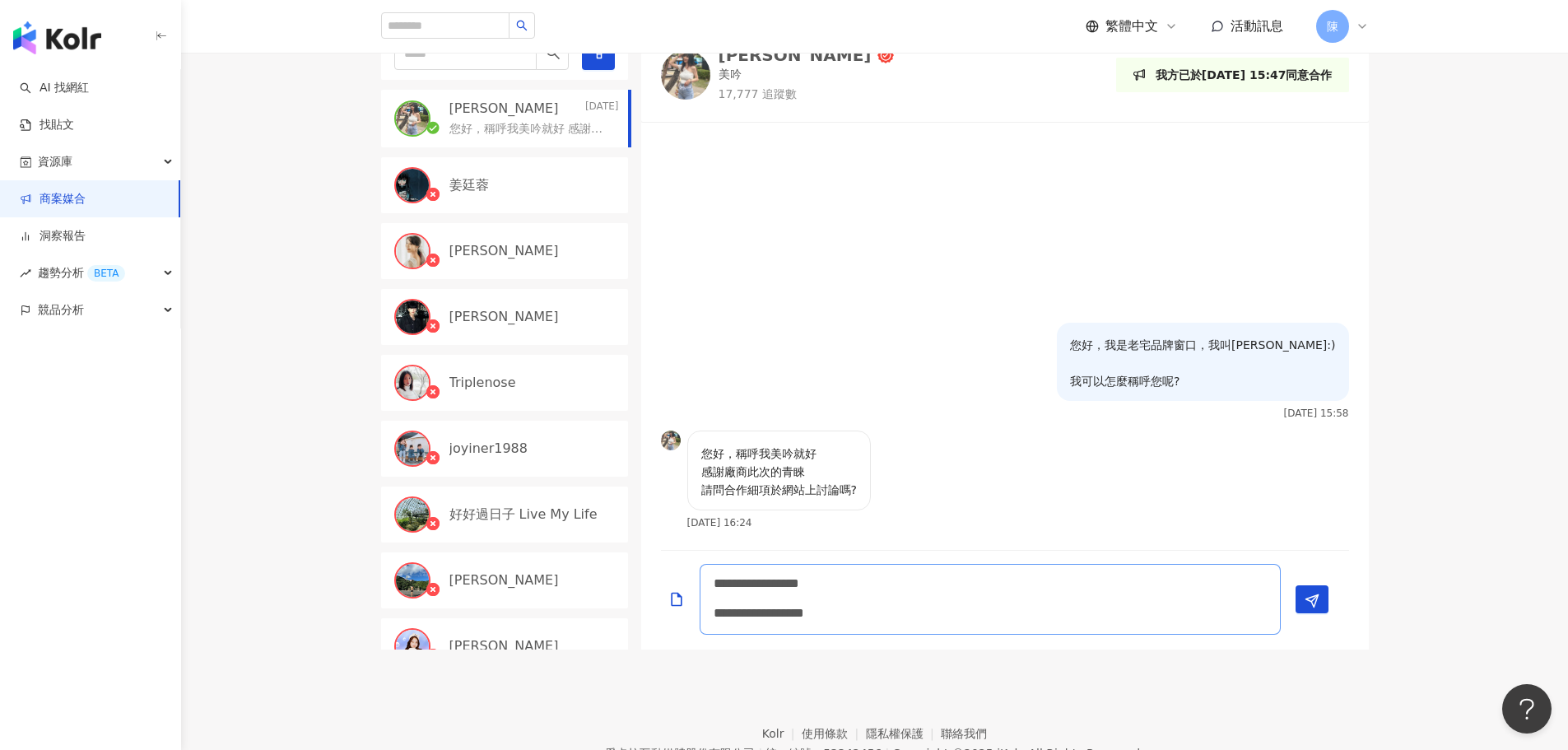
type textarea "**********"
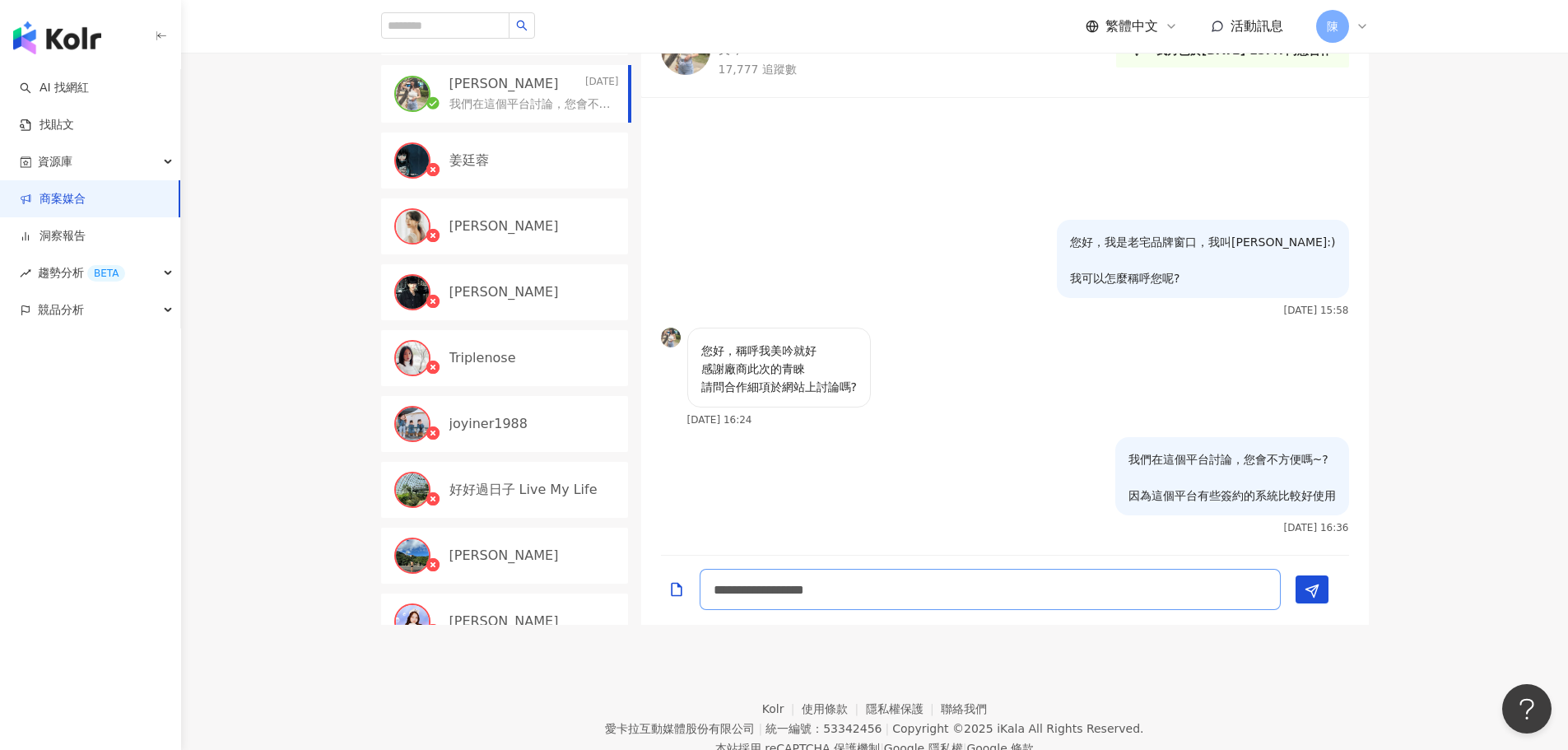
scroll to position [329, 0]
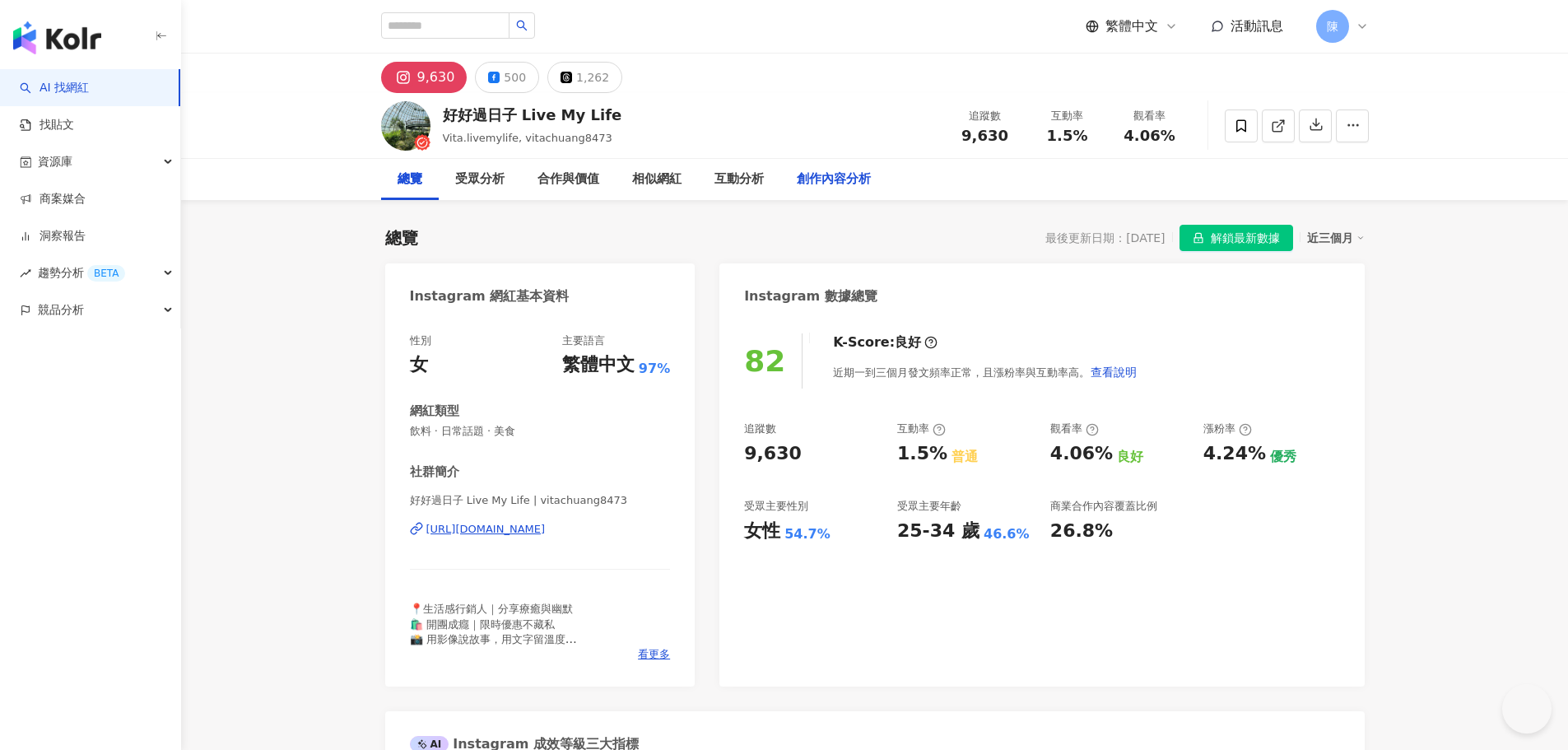
click at [809, 195] on div "創作內容分析" at bounding box center [833, 180] width 107 height 41
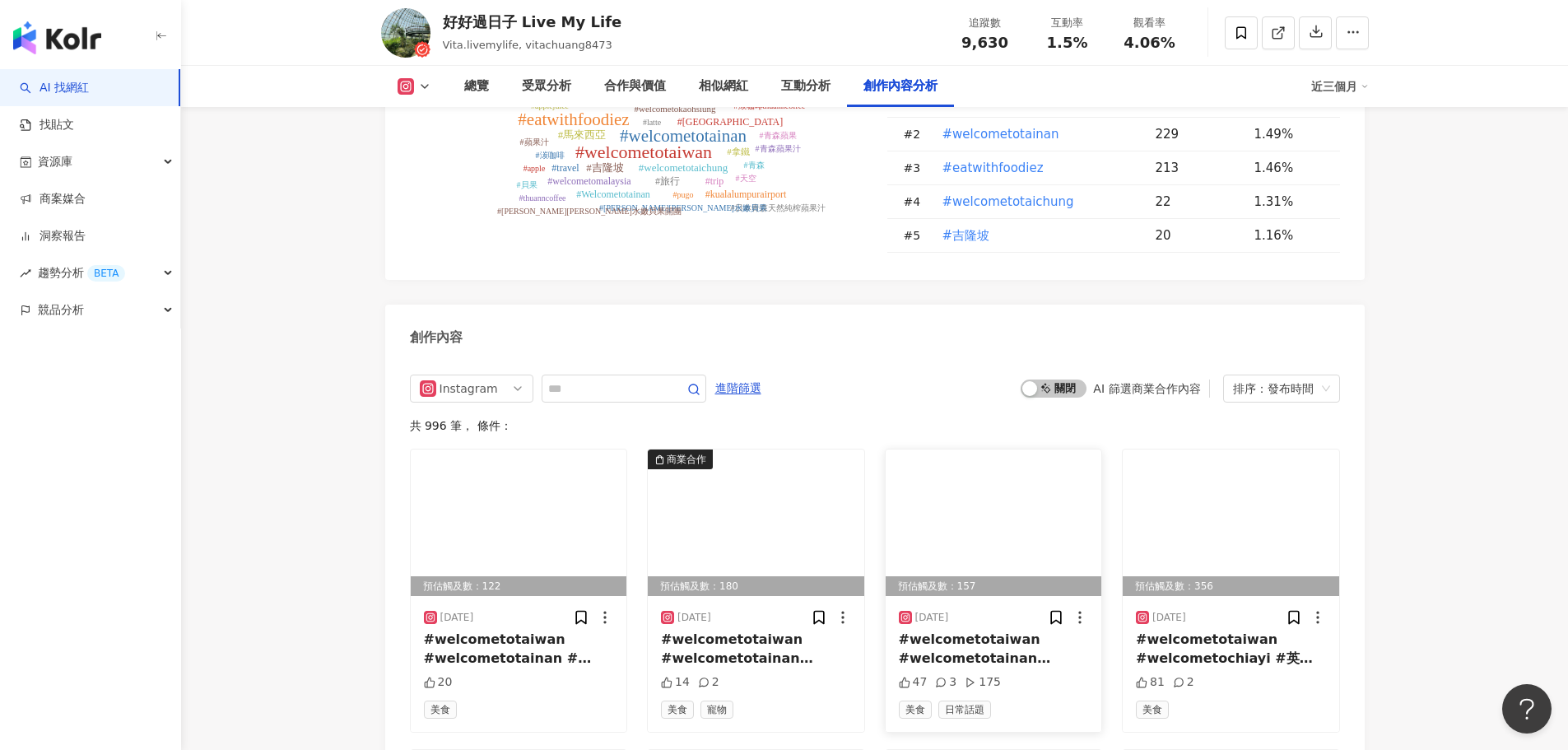
scroll to position [4938, 0]
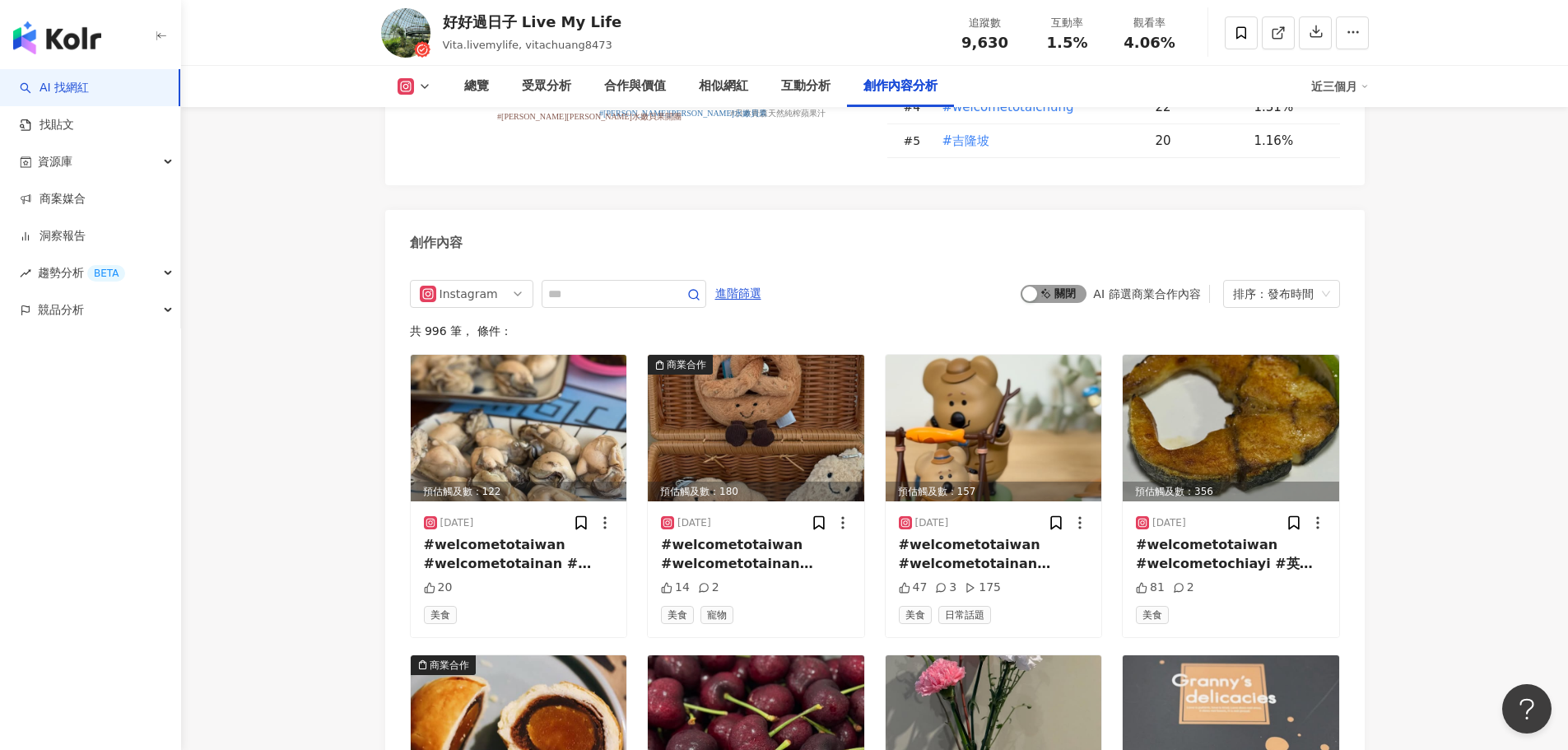
click at [1035, 302] on div "button" at bounding box center [1030, 294] width 15 height 15
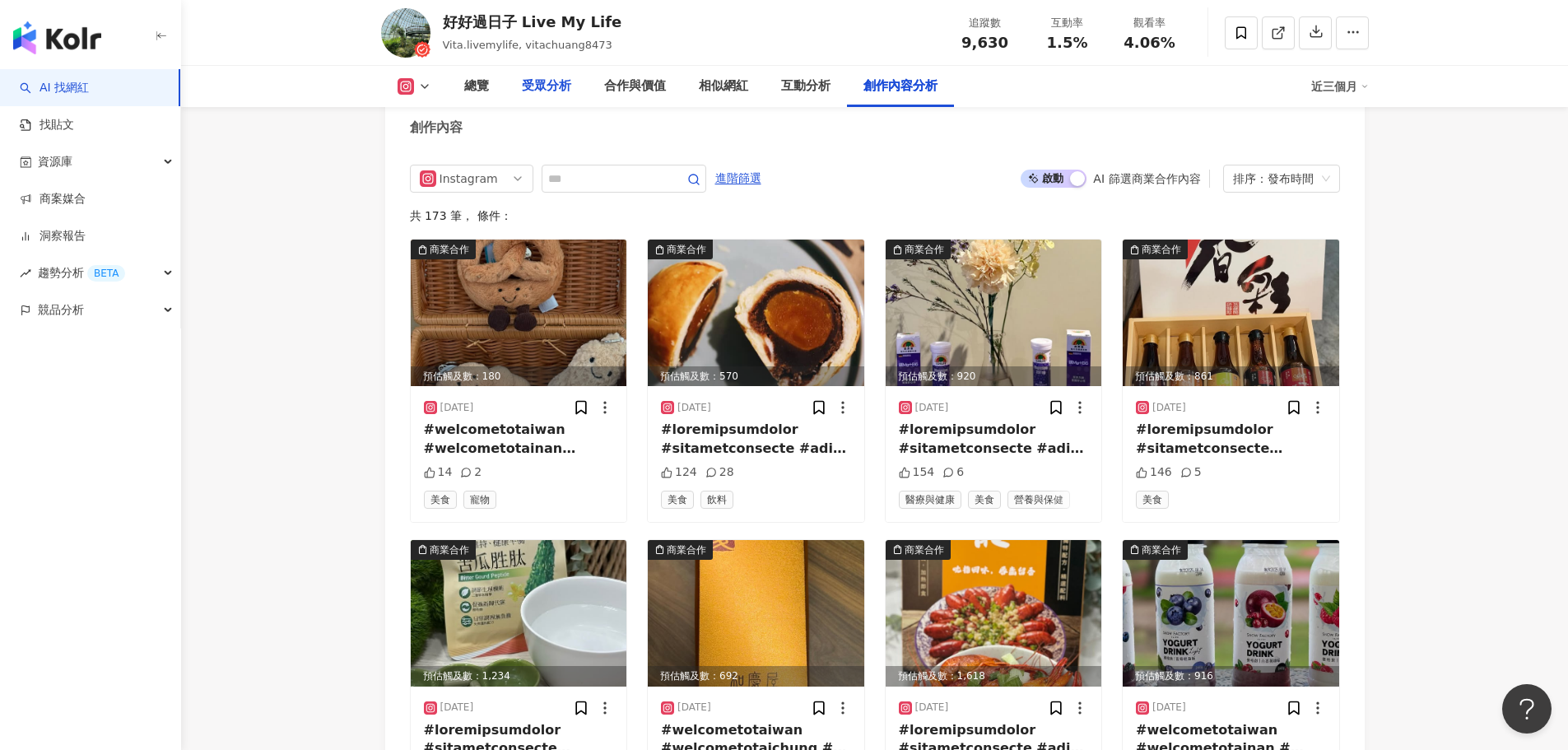
click at [564, 89] on div "受眾分析" at bounding box center [547, 86] width 50 height 20
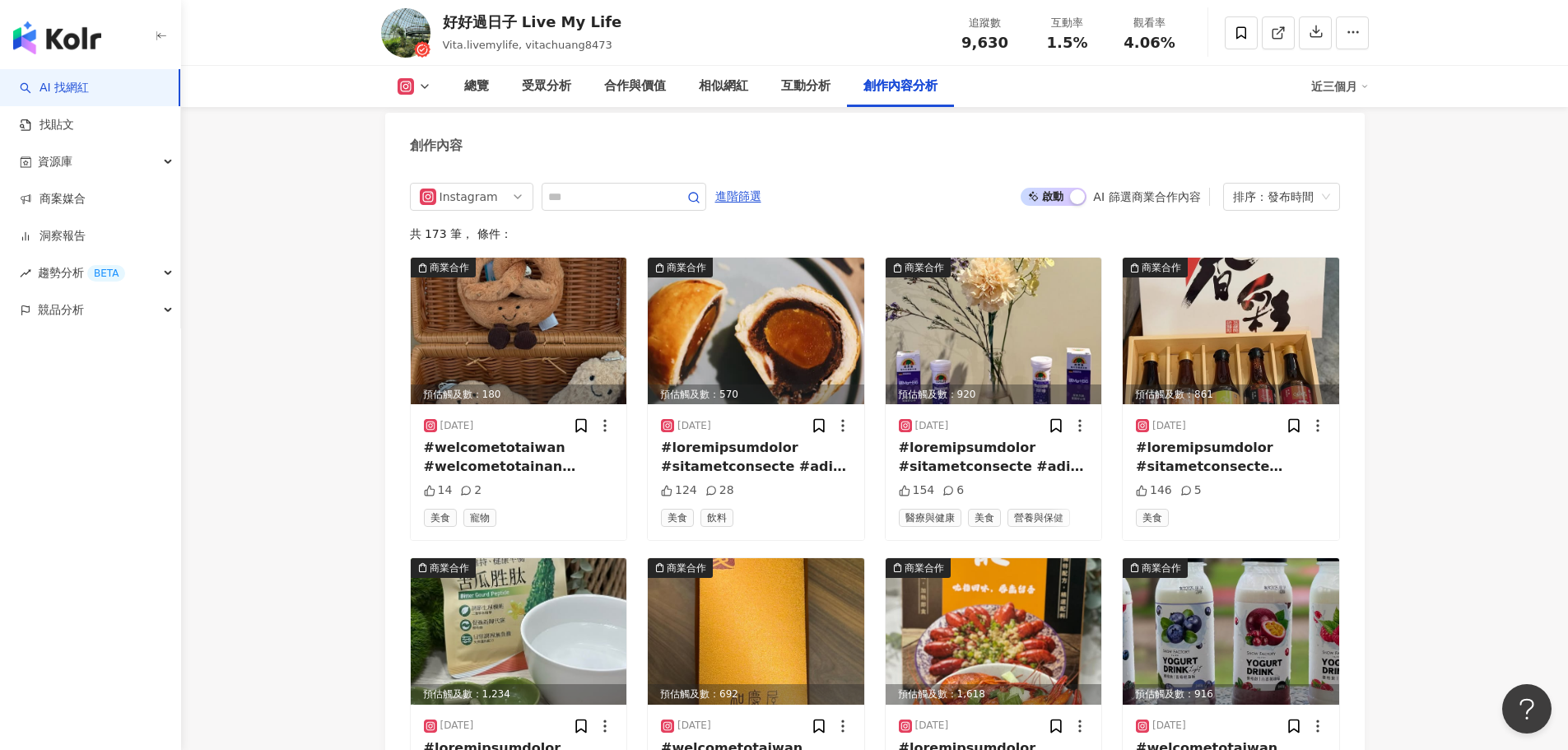
scroll to position [5033, 0]
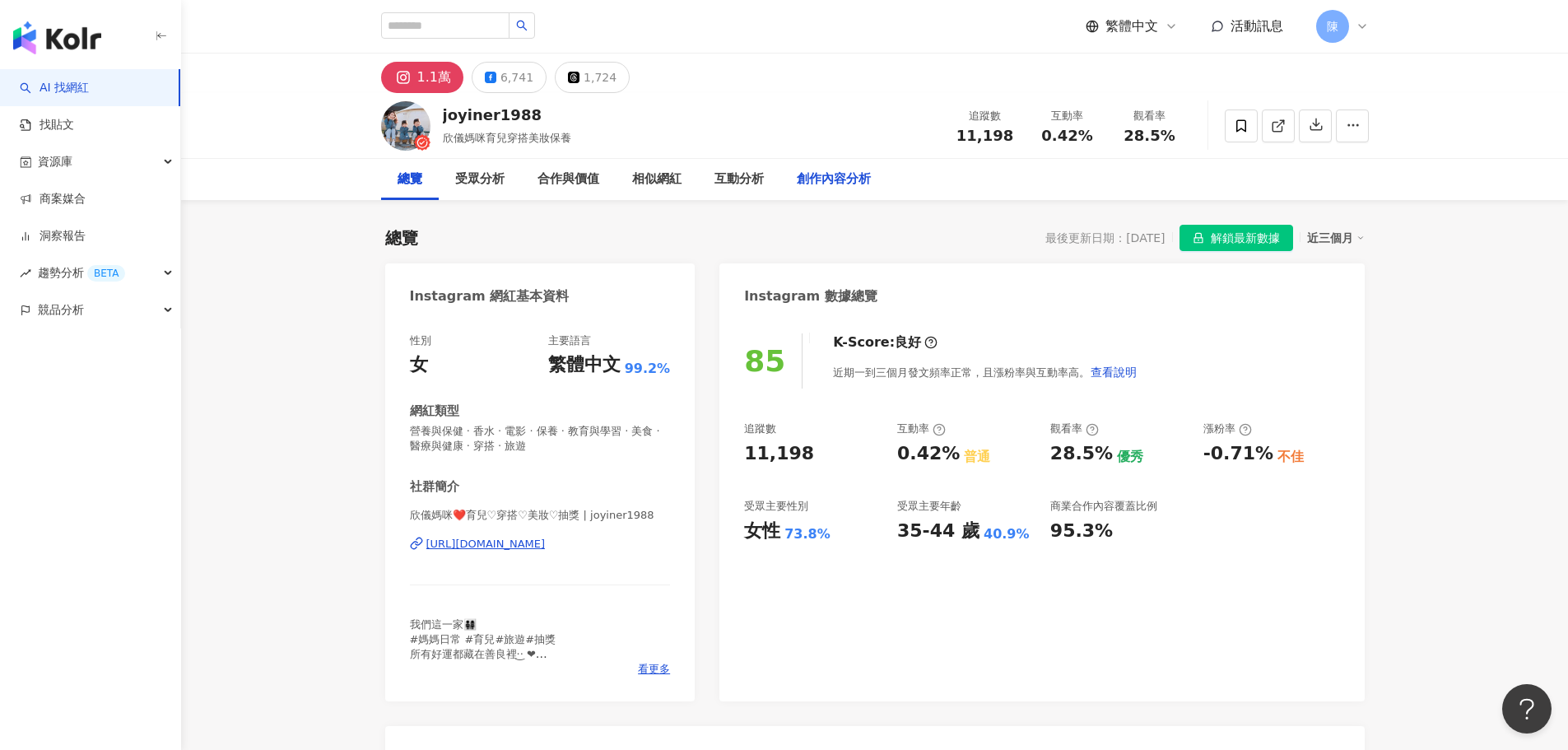
click at [825, 181] on div "創作內容分析" at bounding box center [833, 180] width 74 height 20
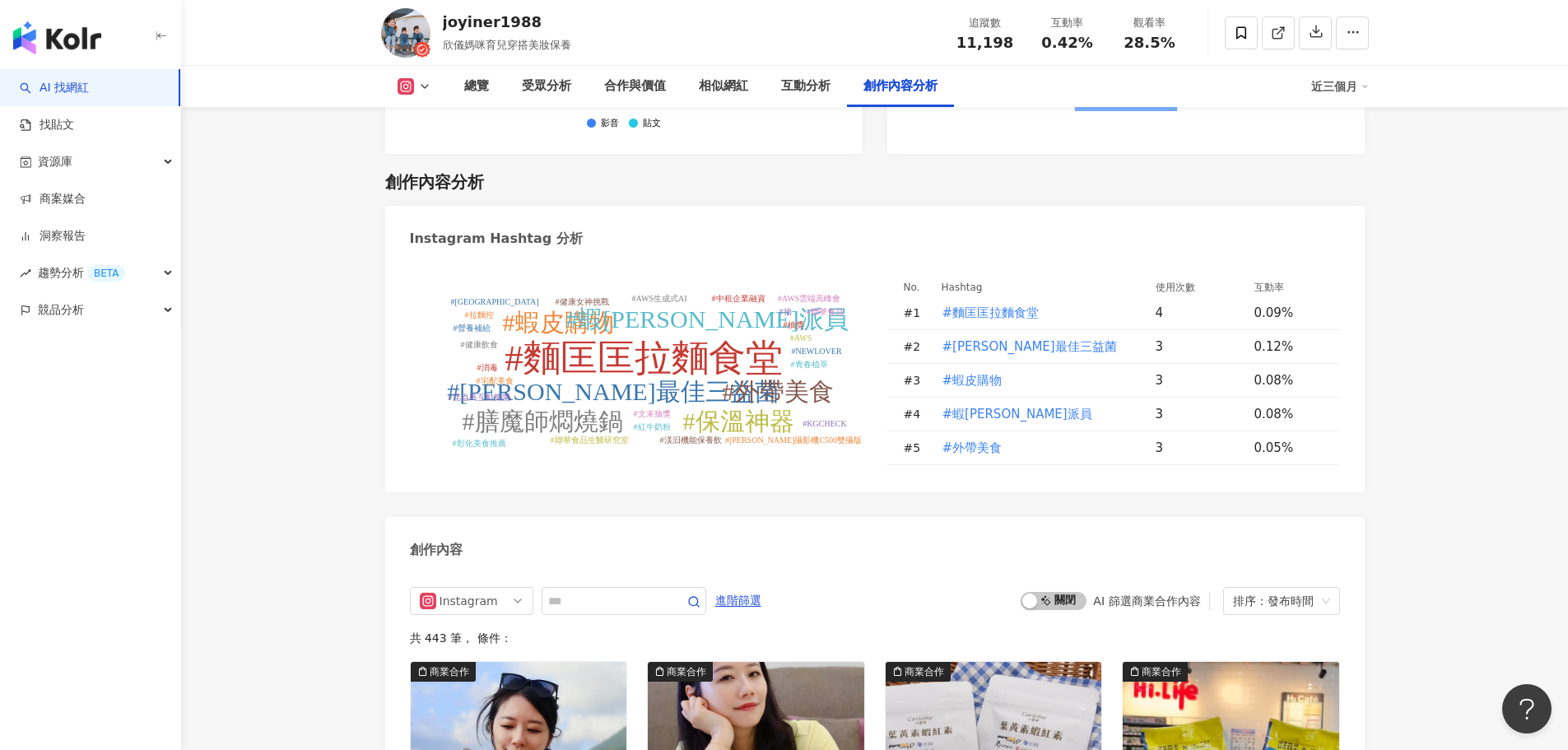
click at [1040, 259] on div "#麵匡匡拉麵食堂 #研敏最佳三益菌 #蝦皮購物 #蝦皮特派員 #外帶美食 #保溫神器 #膳魔師燜燒鍋 #文末抽獎 #抽 #抽獎 #大墩風澤中醫診所 #宅配美食…" at bounding box center [875, 375] width 979 height 233
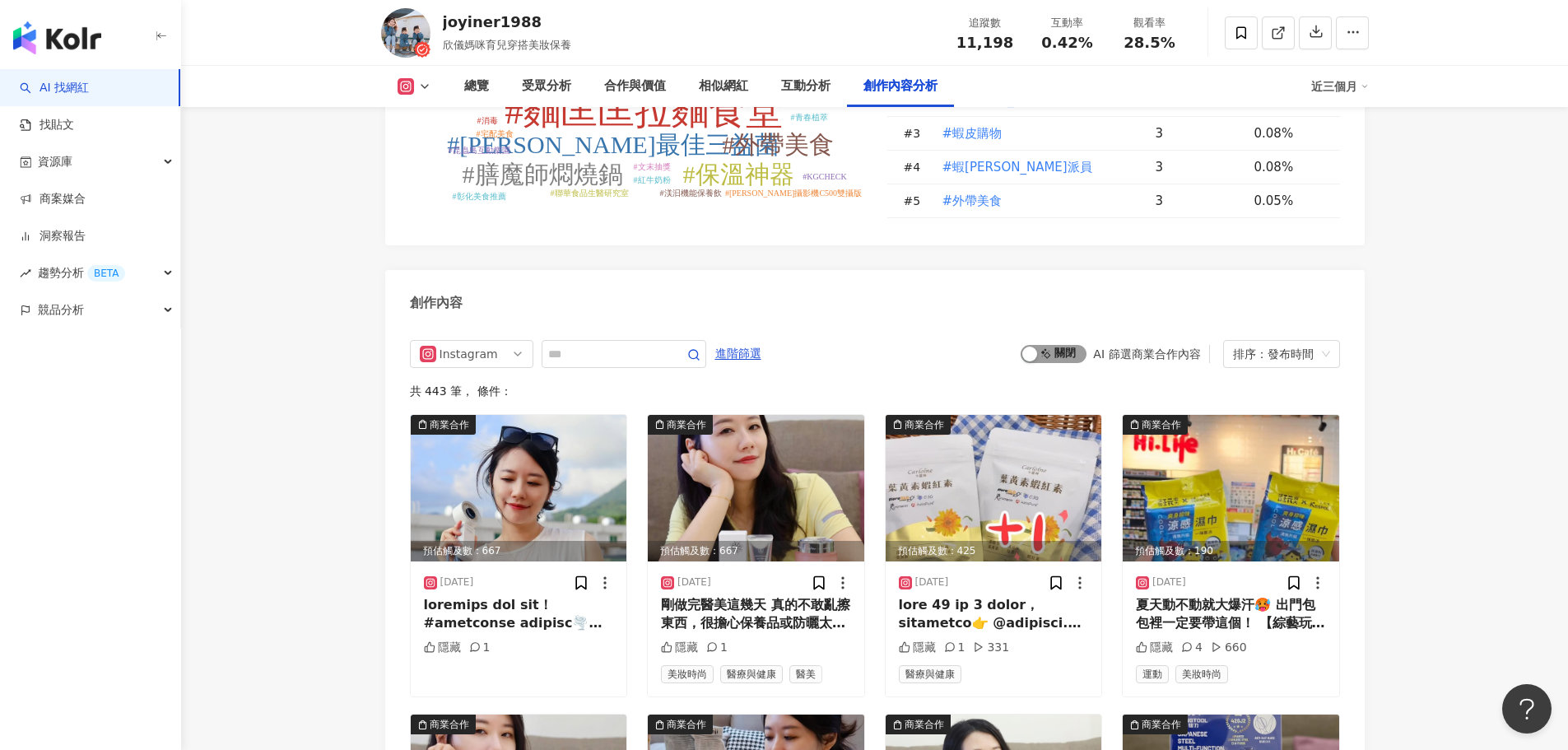
click at [1047, 345] on span "啟動 關閉" at bounding box center [1053, 354] width 65 height 18
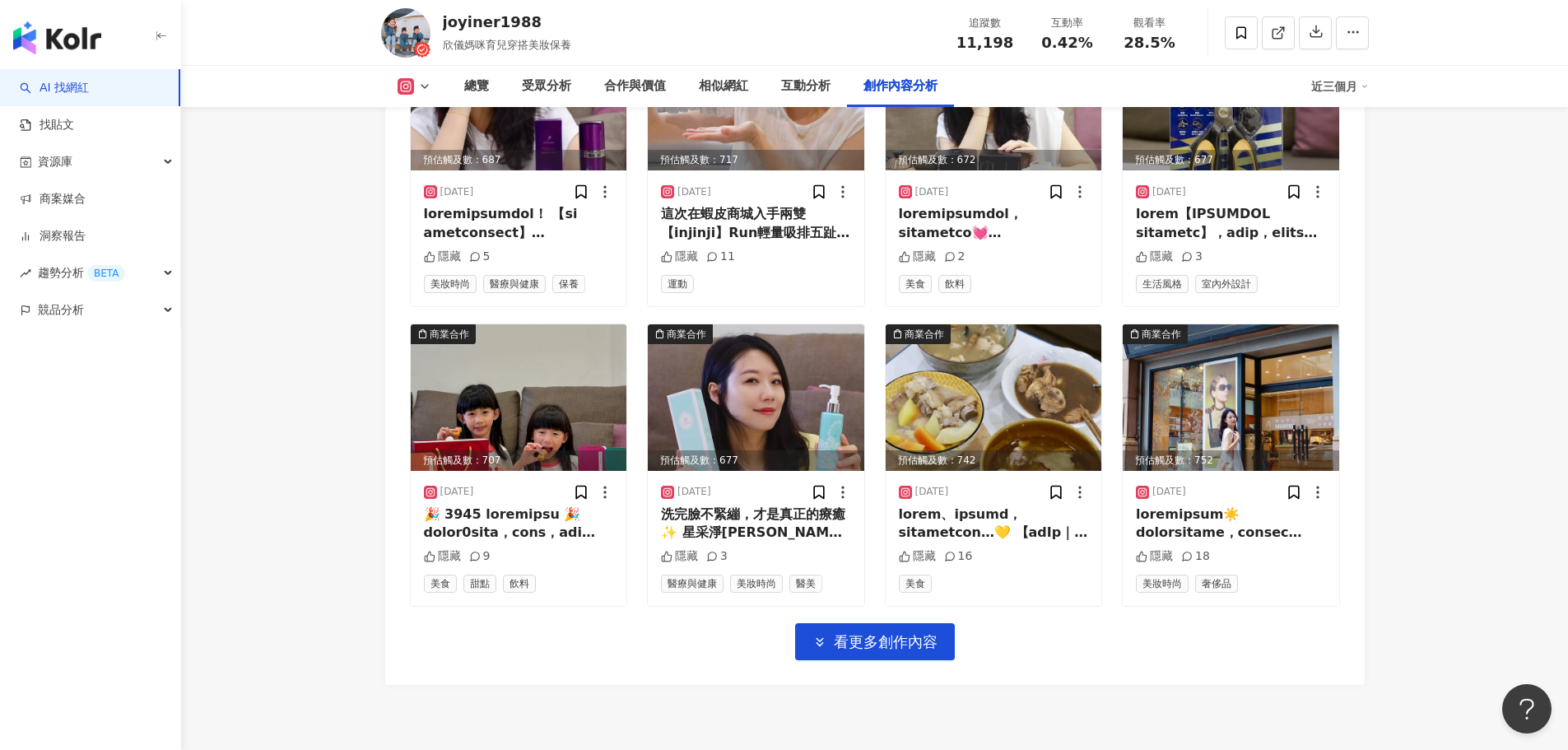
scroll to position [5679, 0]
click at [919, 632] on span "看更多創作內容" at bounding box center [885, 641] width 104 height 18
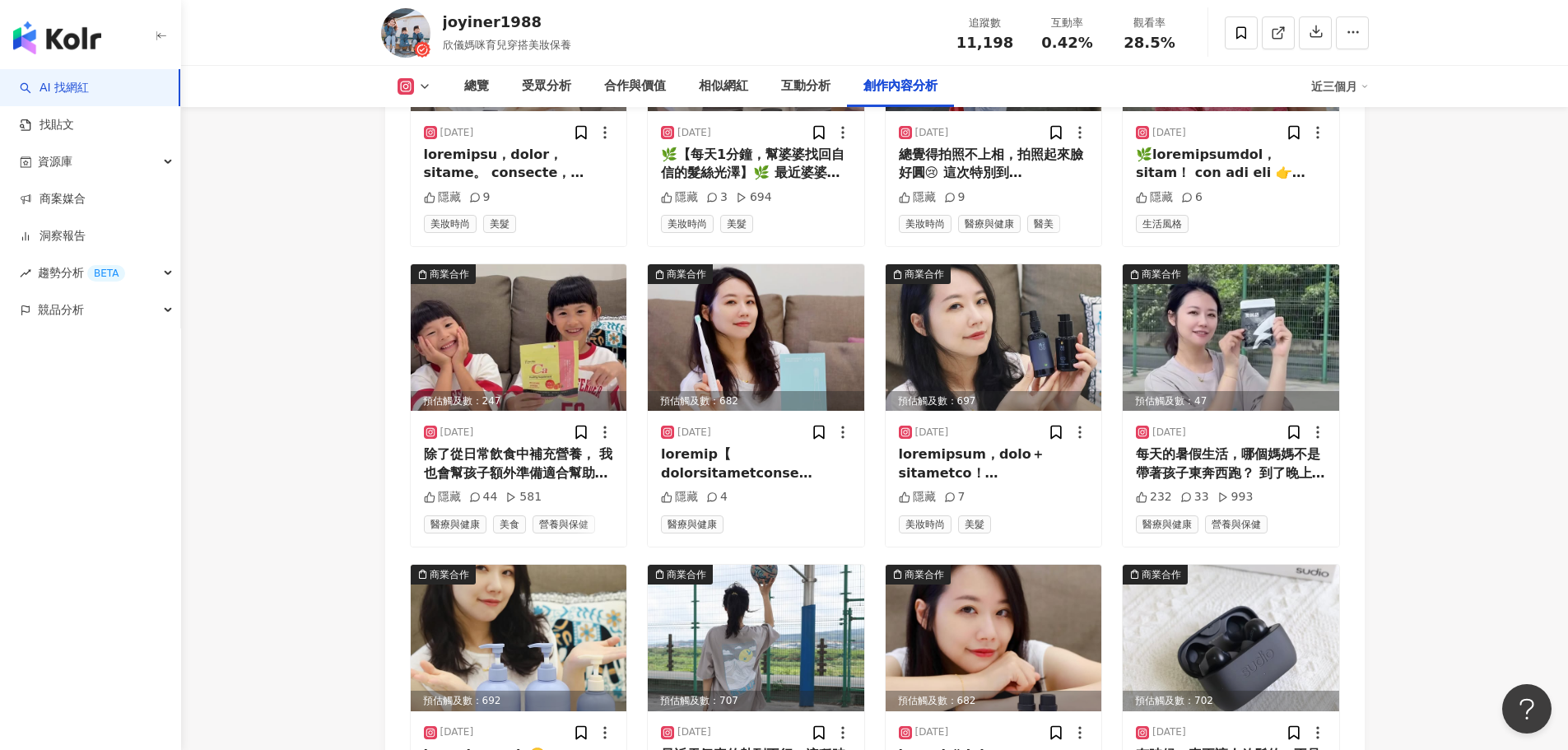
scroll to position [6649, 0]
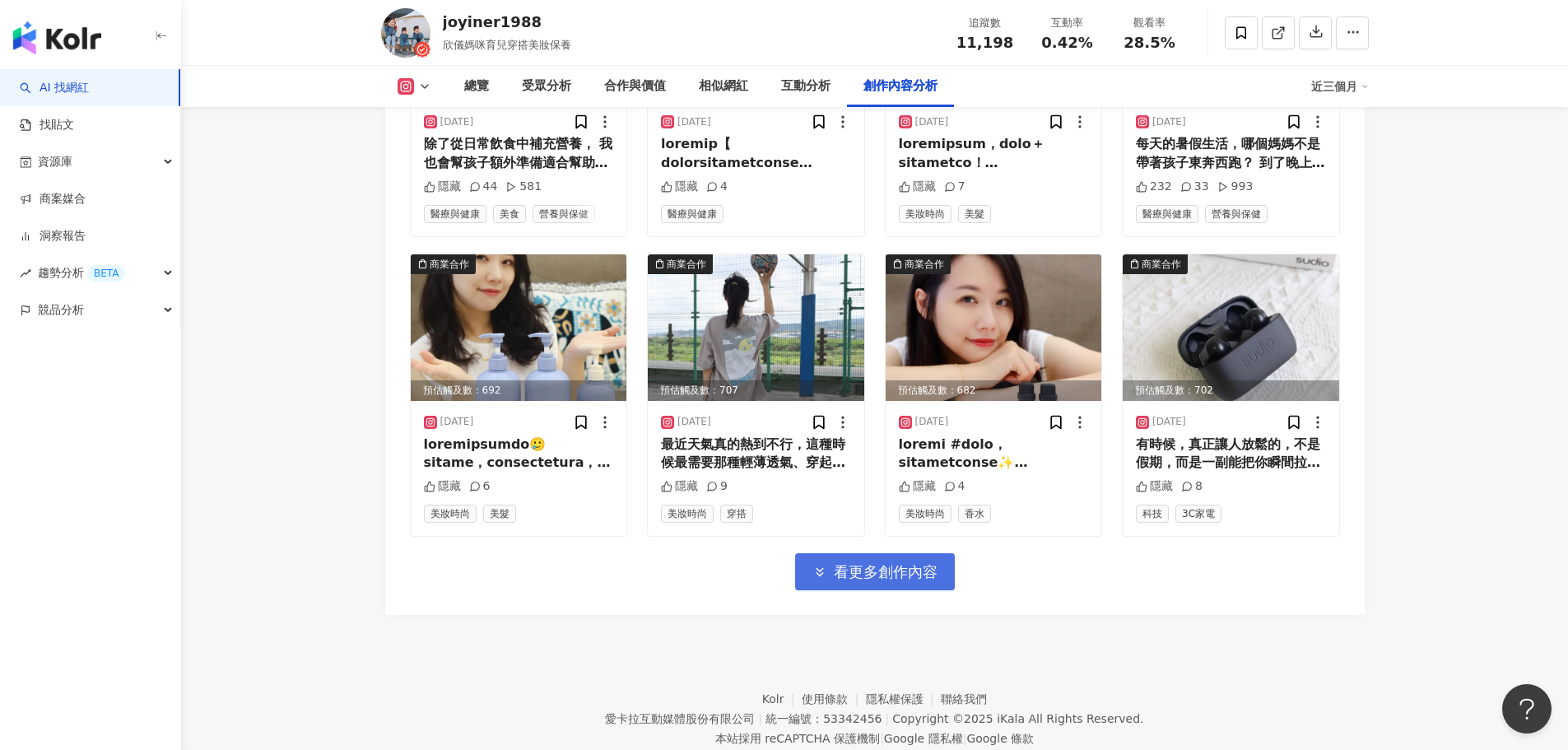
click at [905, 564] on span "看更多創作內容" at bounding box center [885, 573] width 104 height 18
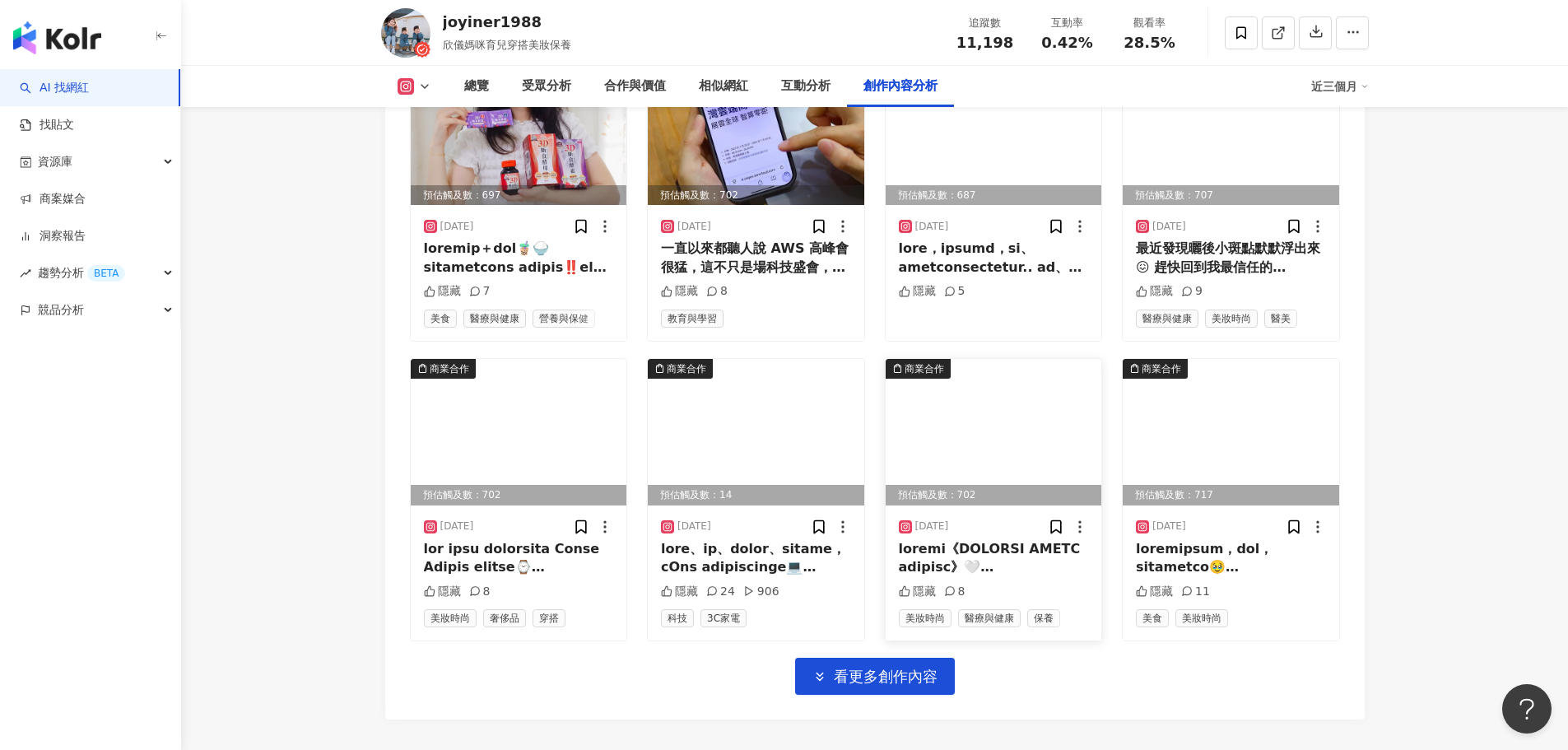
scroll to position [7473, 0]
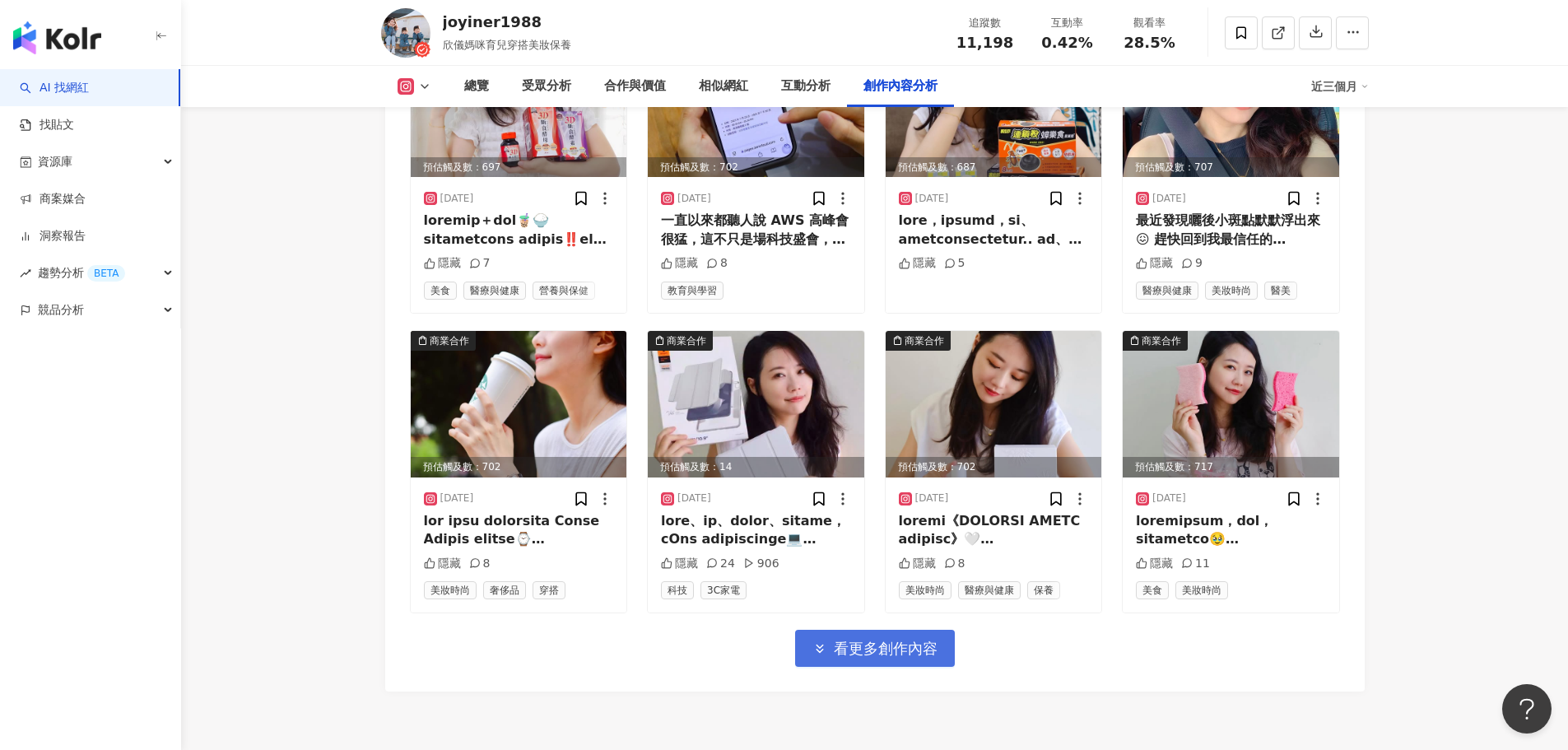
click at [896, 640] on span "看更多創作內容" at bounding box center [885, 649] width 104 height 18
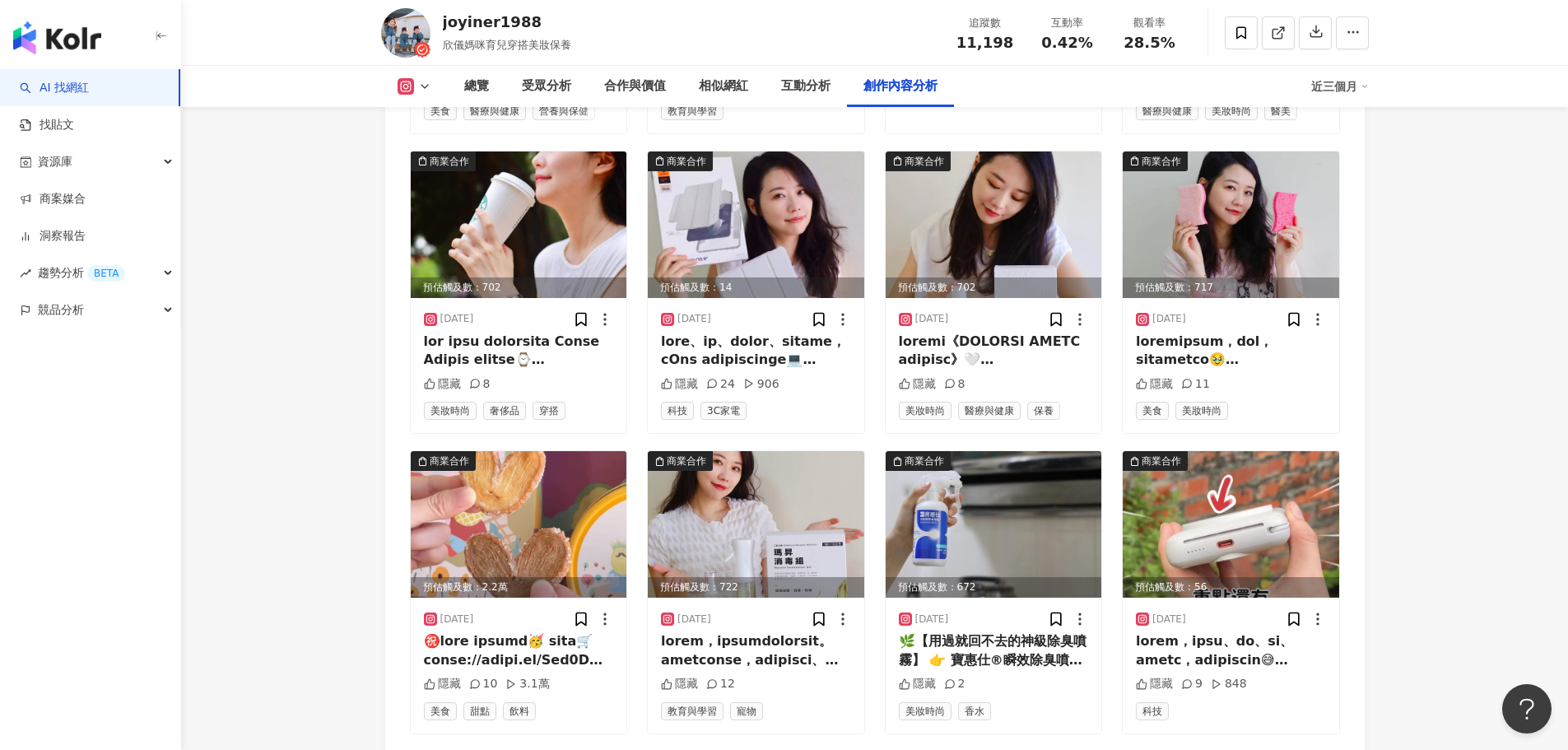
scroll to position [7802, 0]
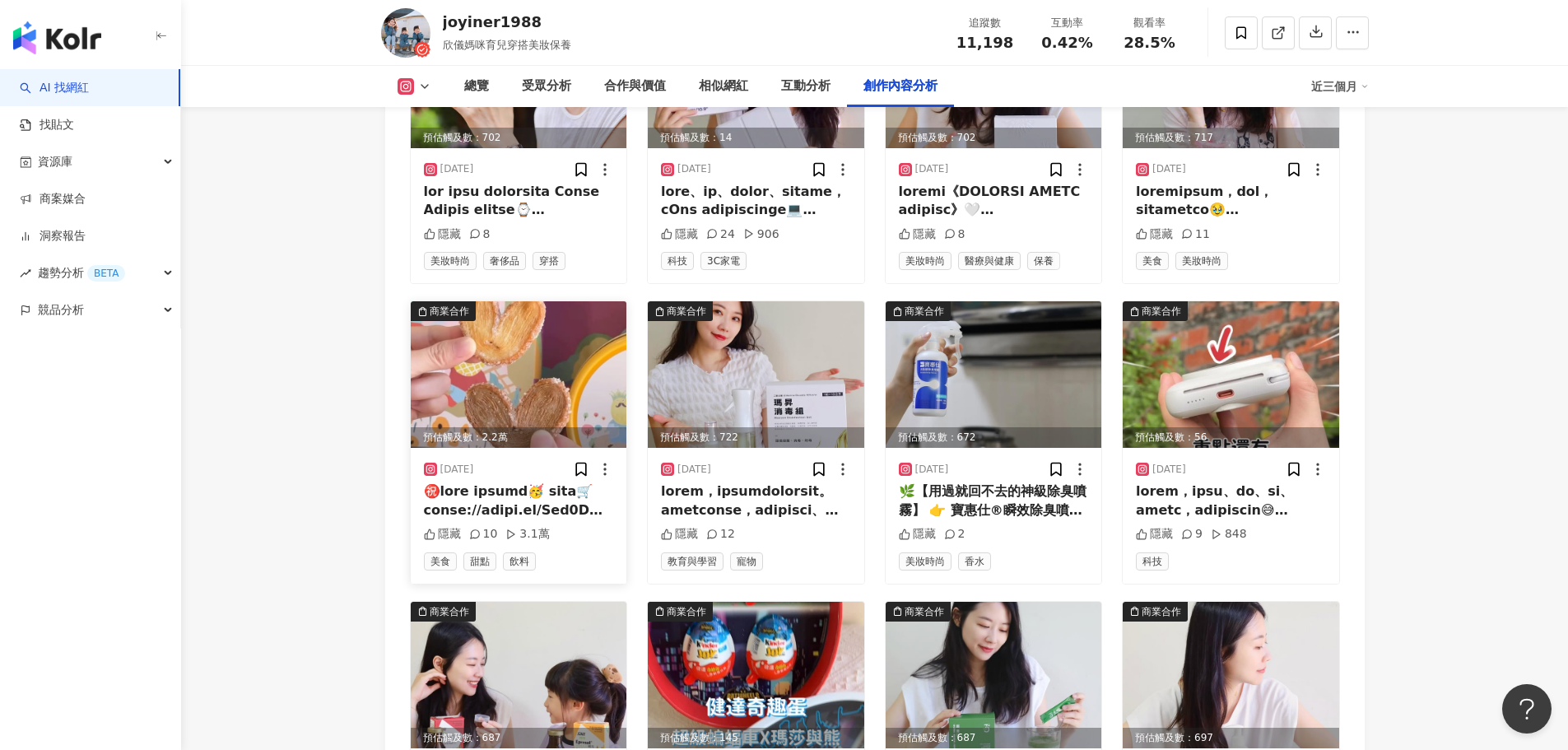
click at [486, 340] on img at bounding box center [519, 375] width 216 height 147
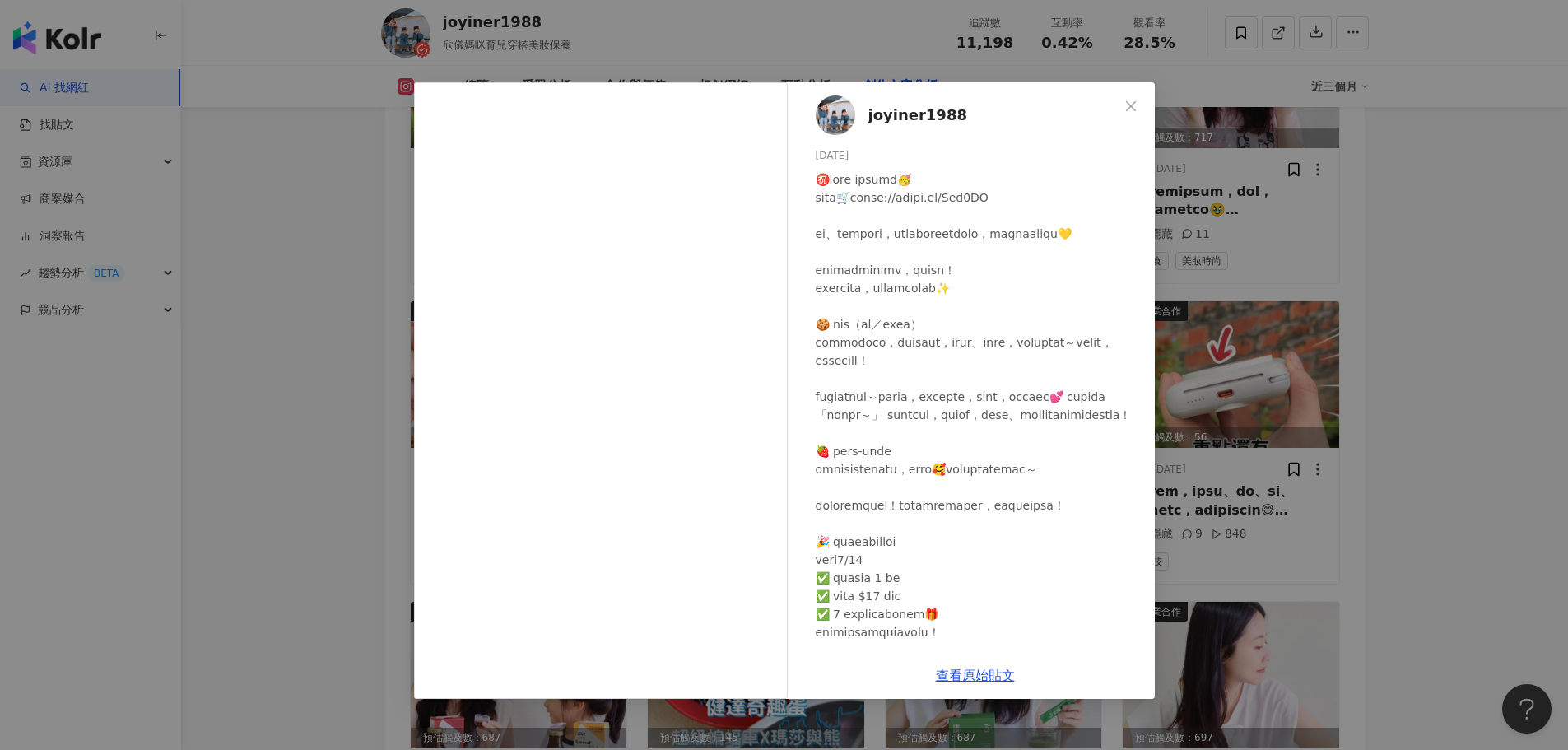
click at [300, 382] on div "joyiner1988 2025/7/14 隱藏 10 3.1萬 查看原始貼文" at bounding box center [784, 375] width 1568 height 750
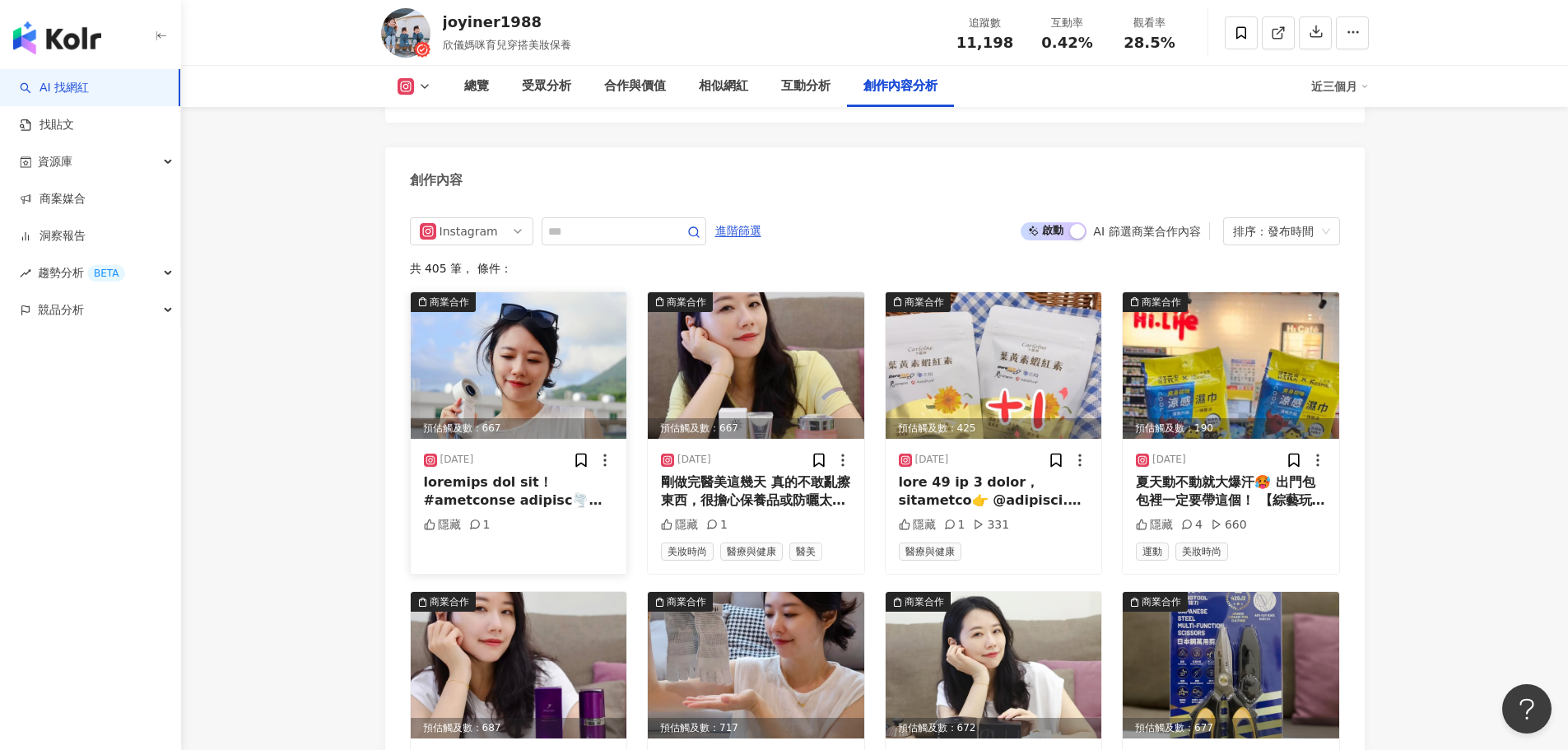
scroll to position [5118, 0]
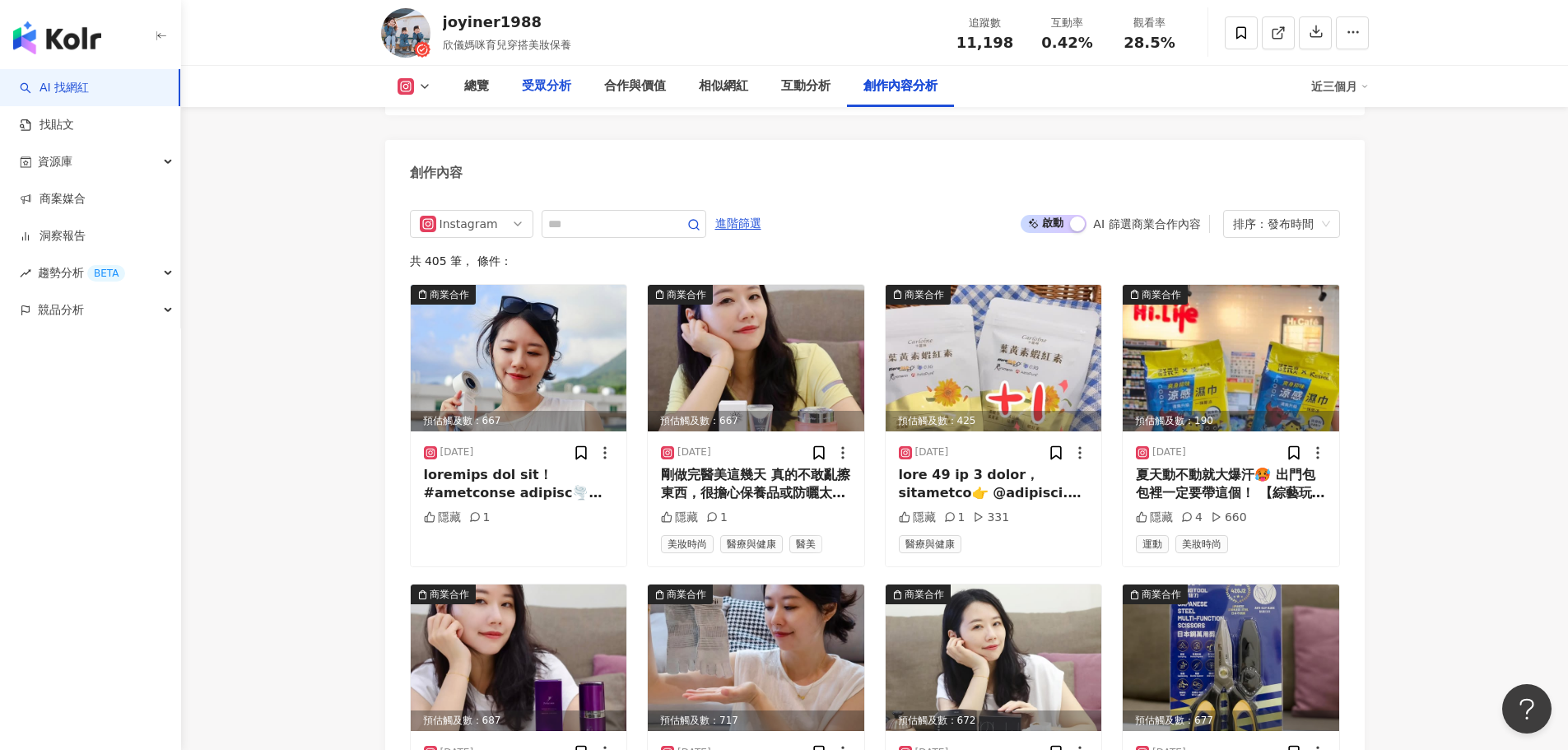
click at [556, 85] on div "受眾分析" at bounding box center [547, 86] width 50 height 20
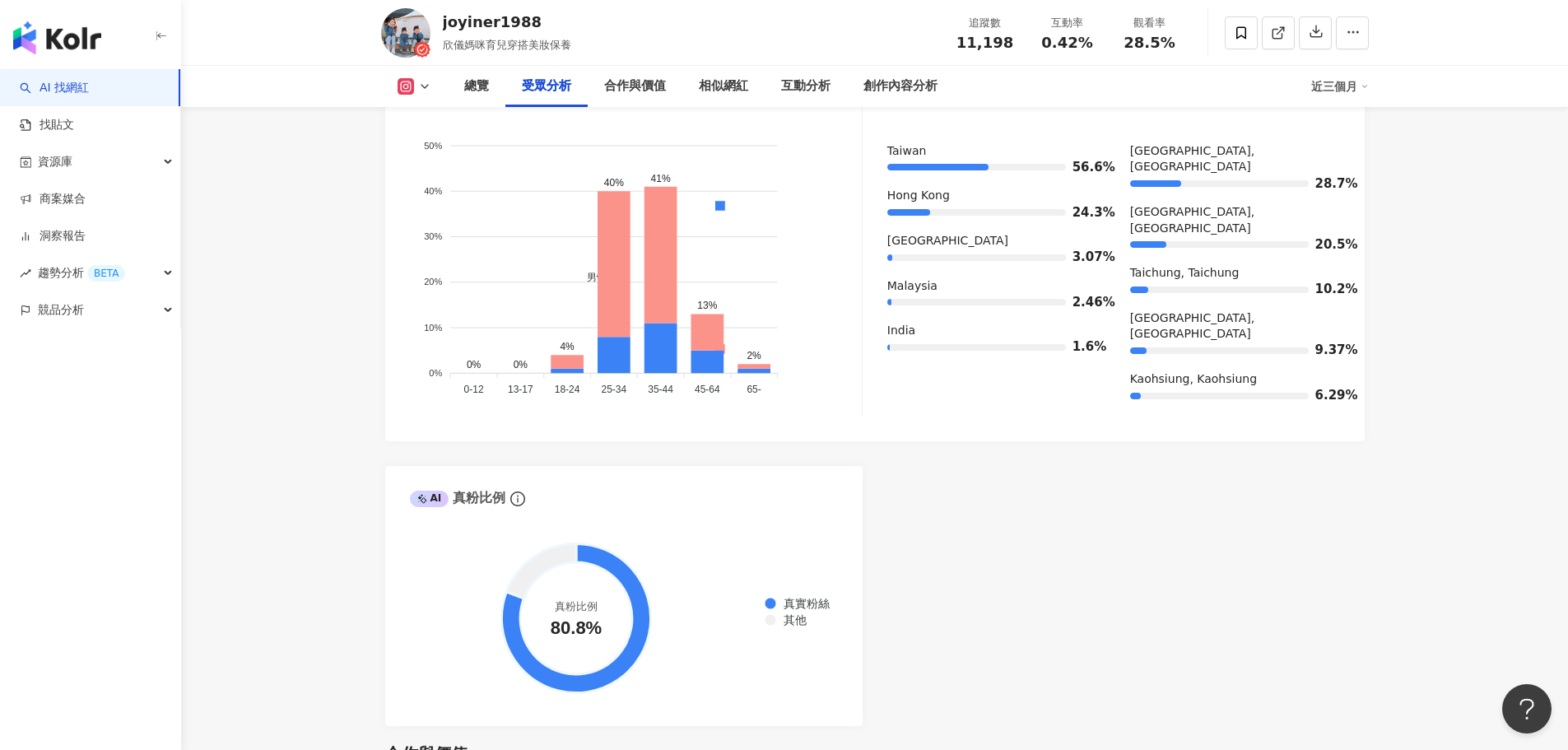
scroll to position [1507, 0]
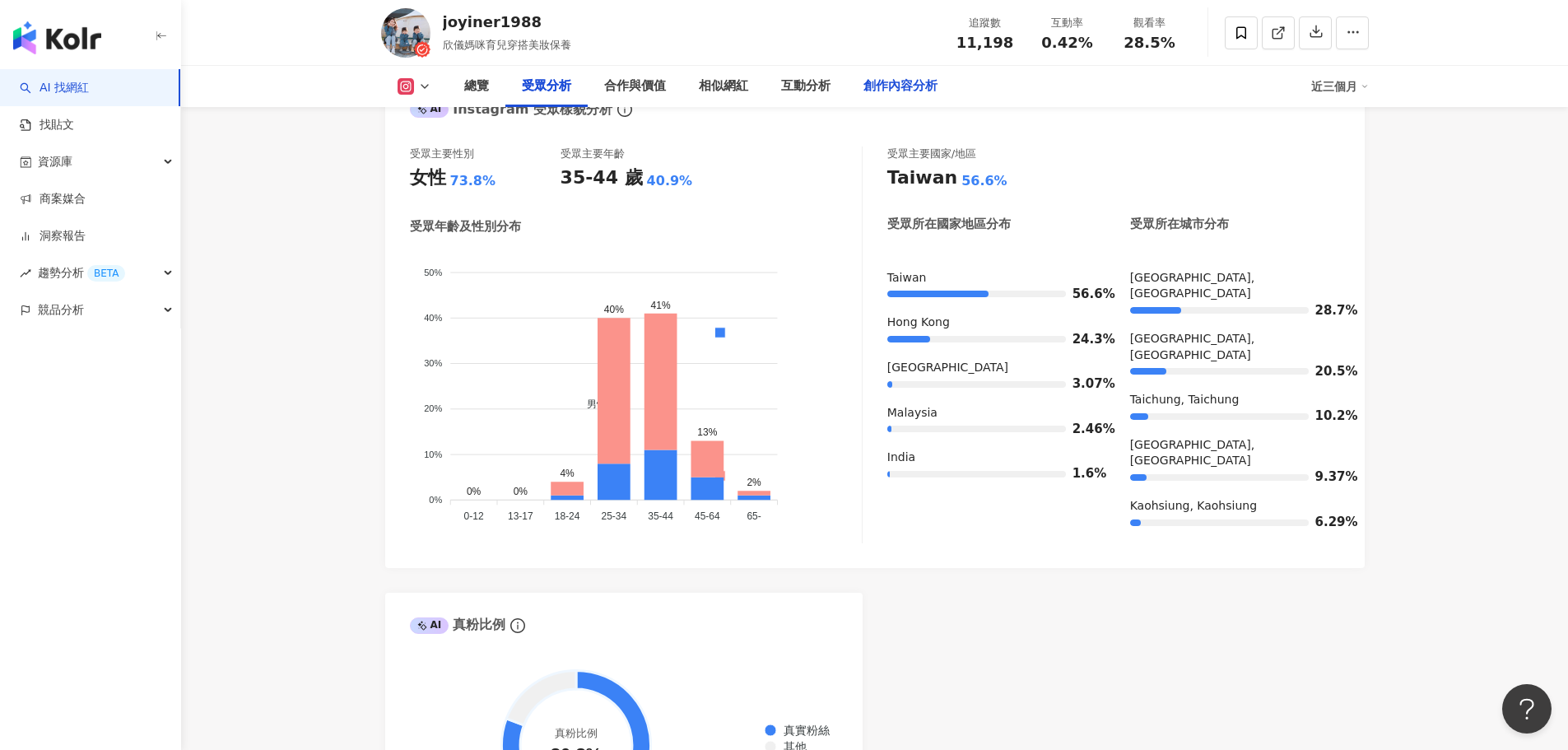
click at [873, 78] on div "創作內容分析" at bounding box center [900, 86] width 74 height 20
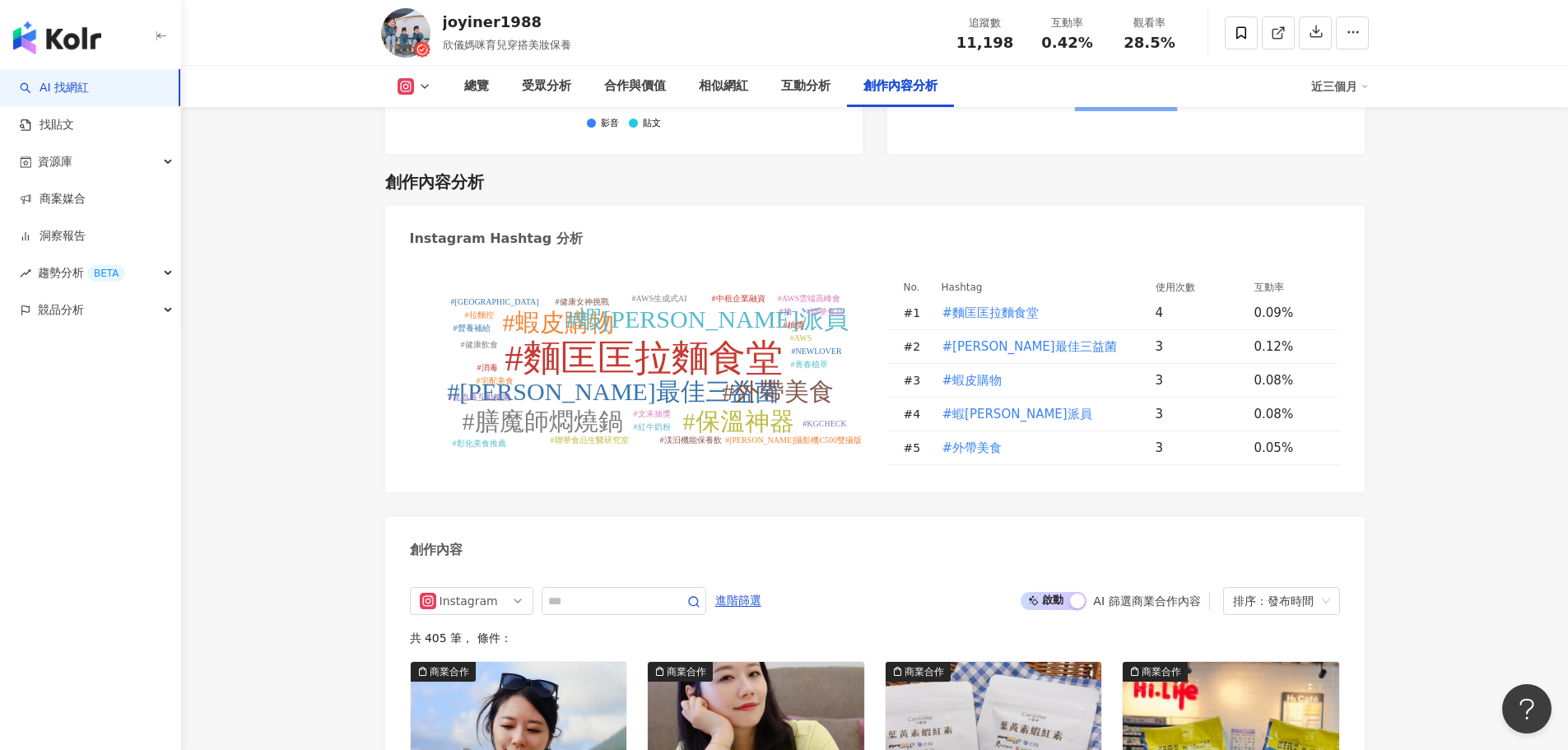
scroll to position [4837, 0]
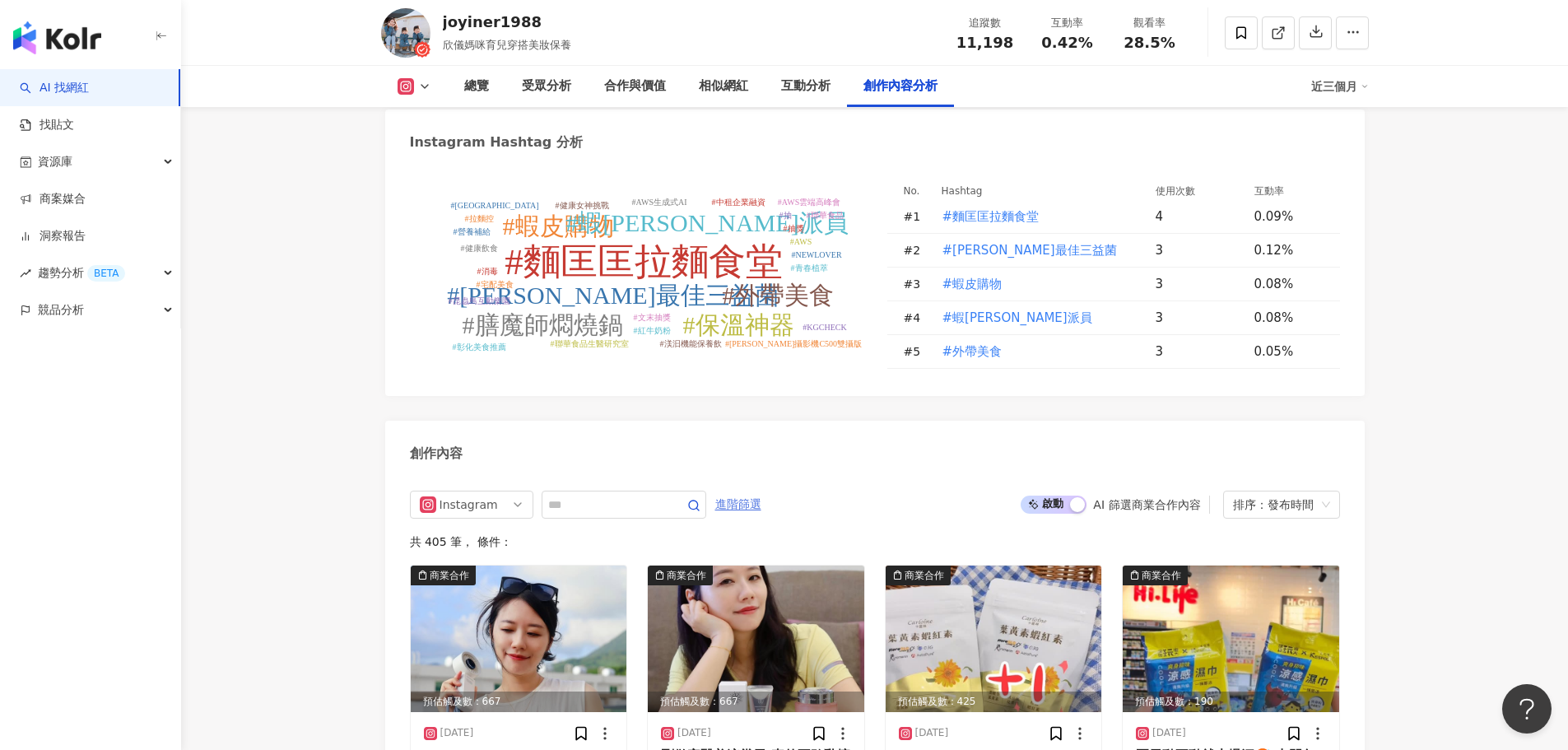
click at [761, 491] on span "進階篩選" at bounding box center [739, 505] width 46 height 27
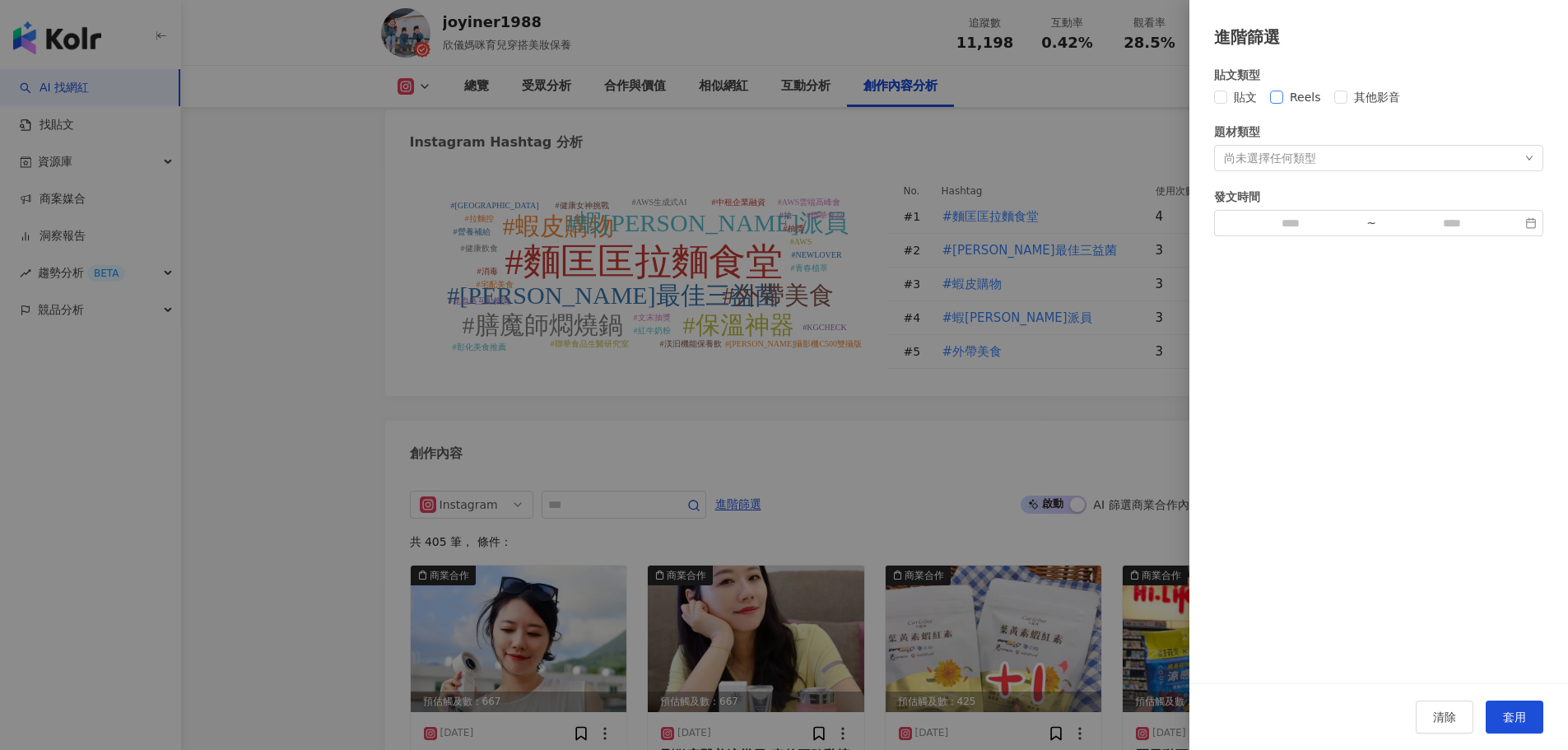
click at [1285, 92] on span "Reels" at bounding box center [1305, 97] width 45 height 18
click at [1519, 703] on button "套用" at bounding box center [1515, 718] width 58 height 33
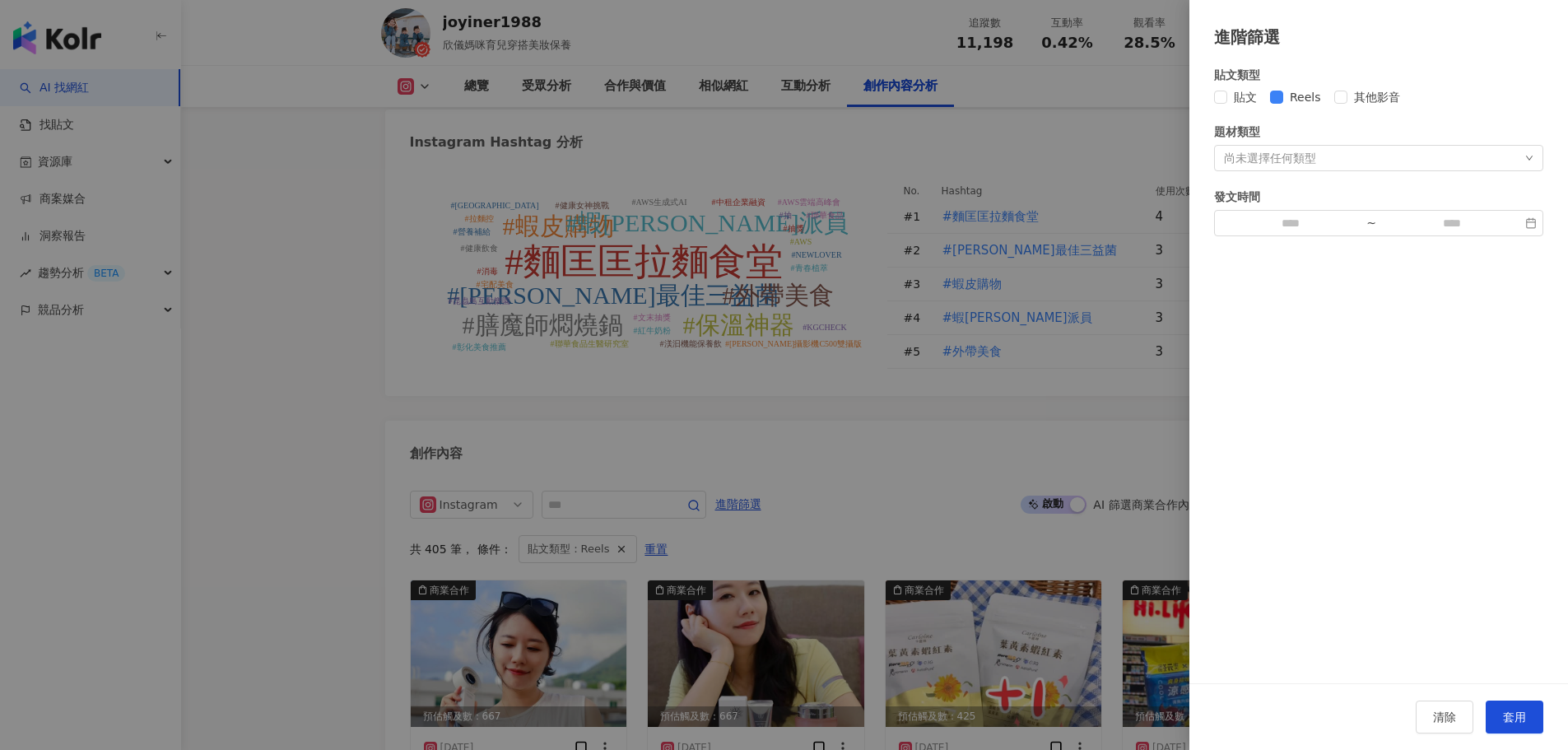
scroll to position [5103, 0]
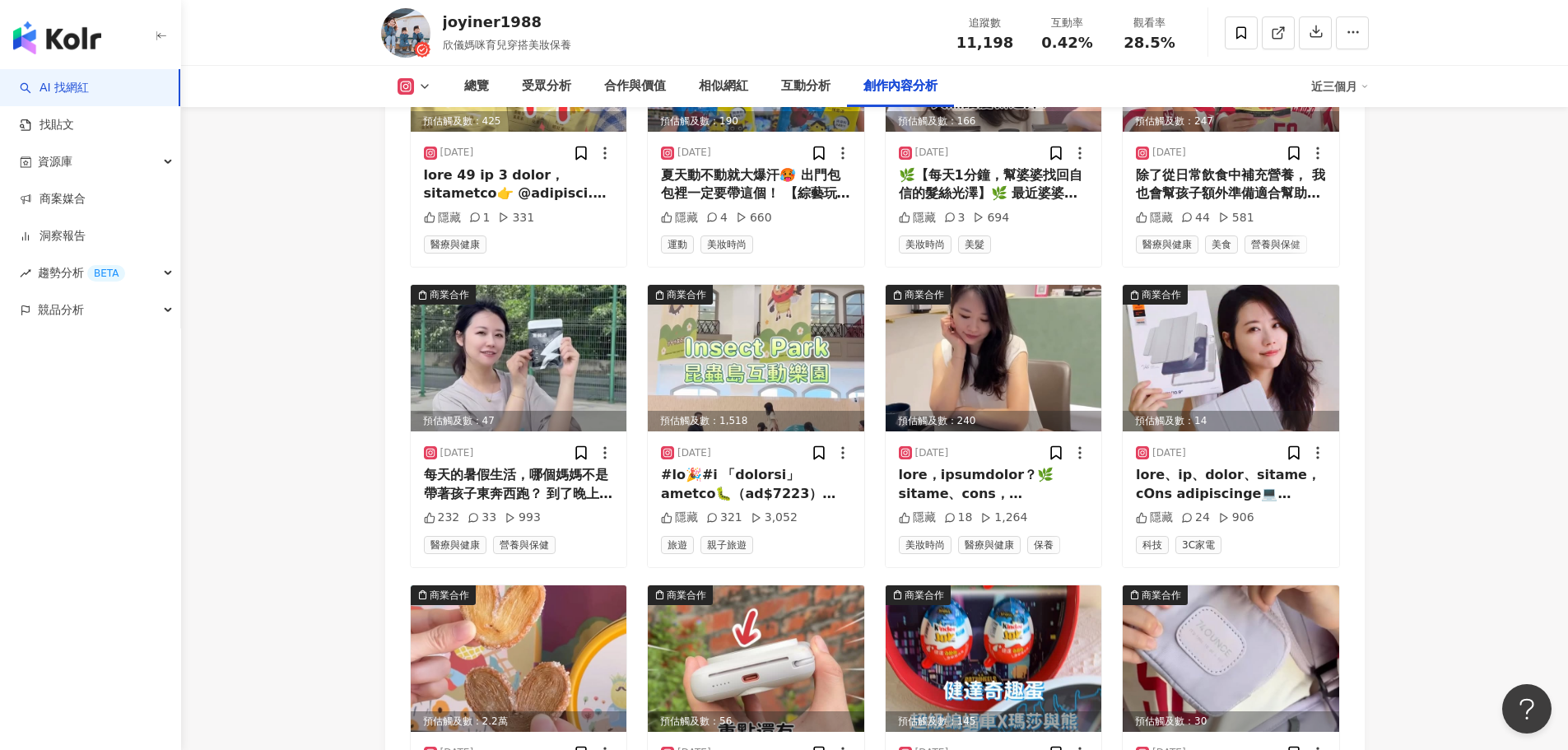
scroll to position [5762, 0]
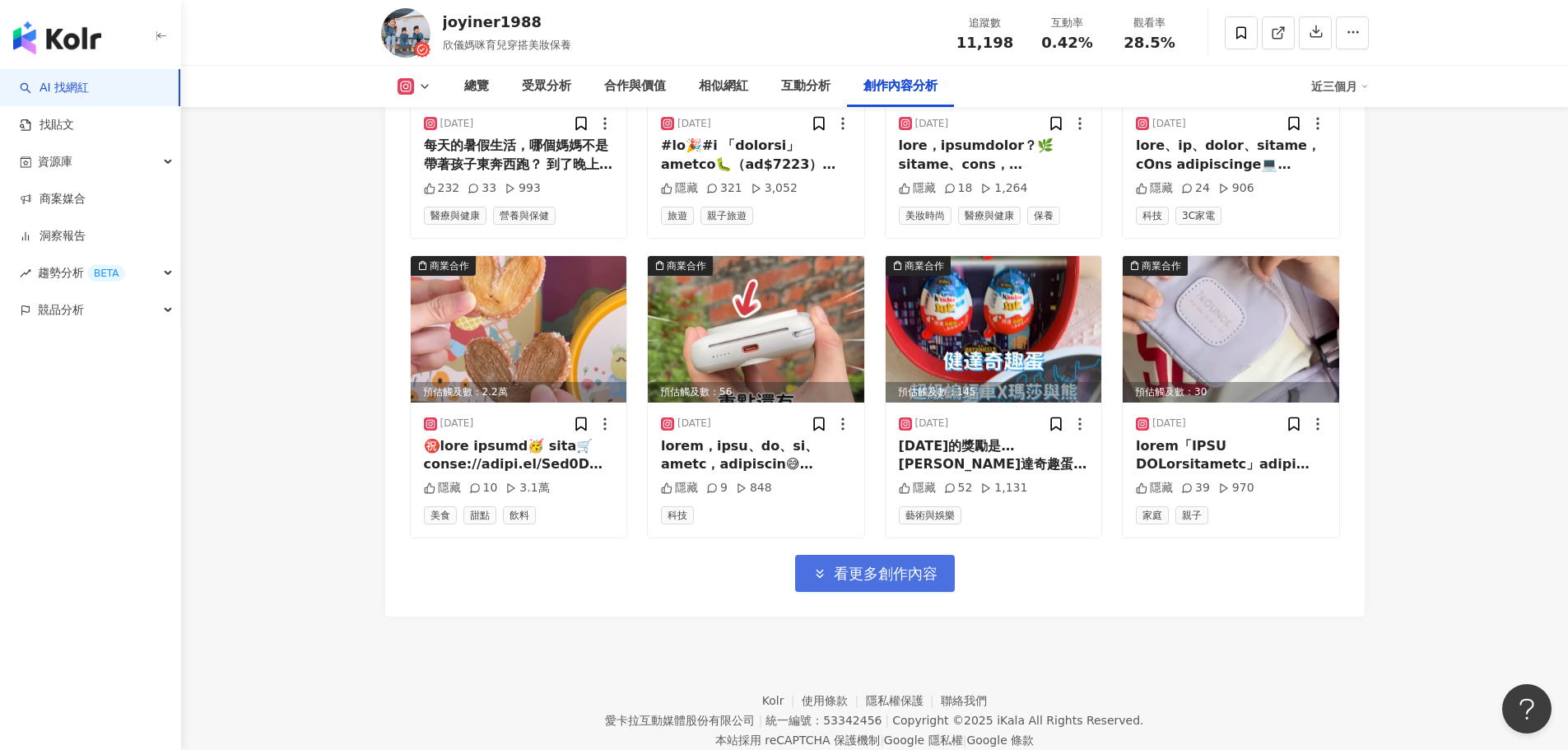
click at [843, 555] on button "看更多創作內容" at bounding box center [875, 573] width 160 height 37
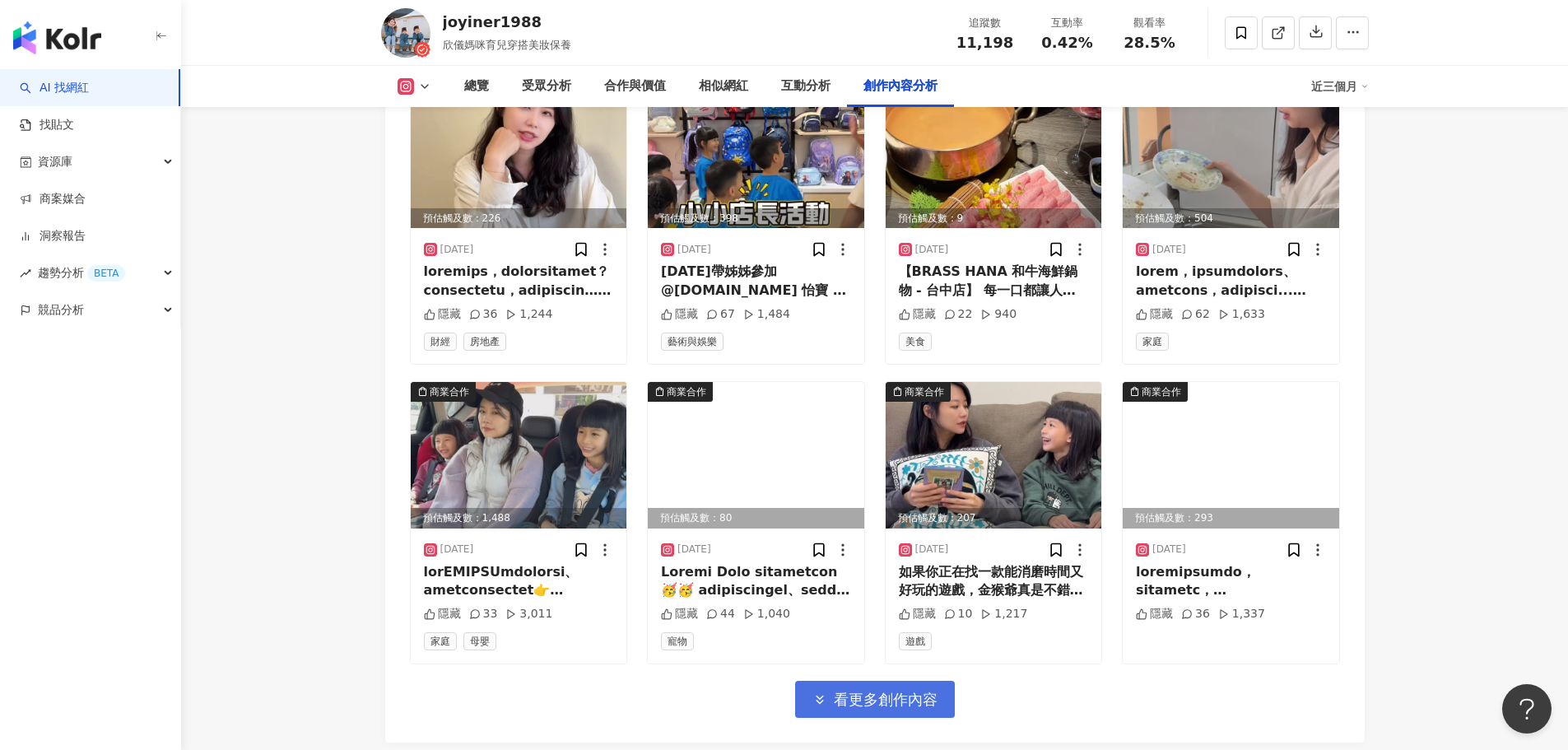
scroll to position [6664, 0]
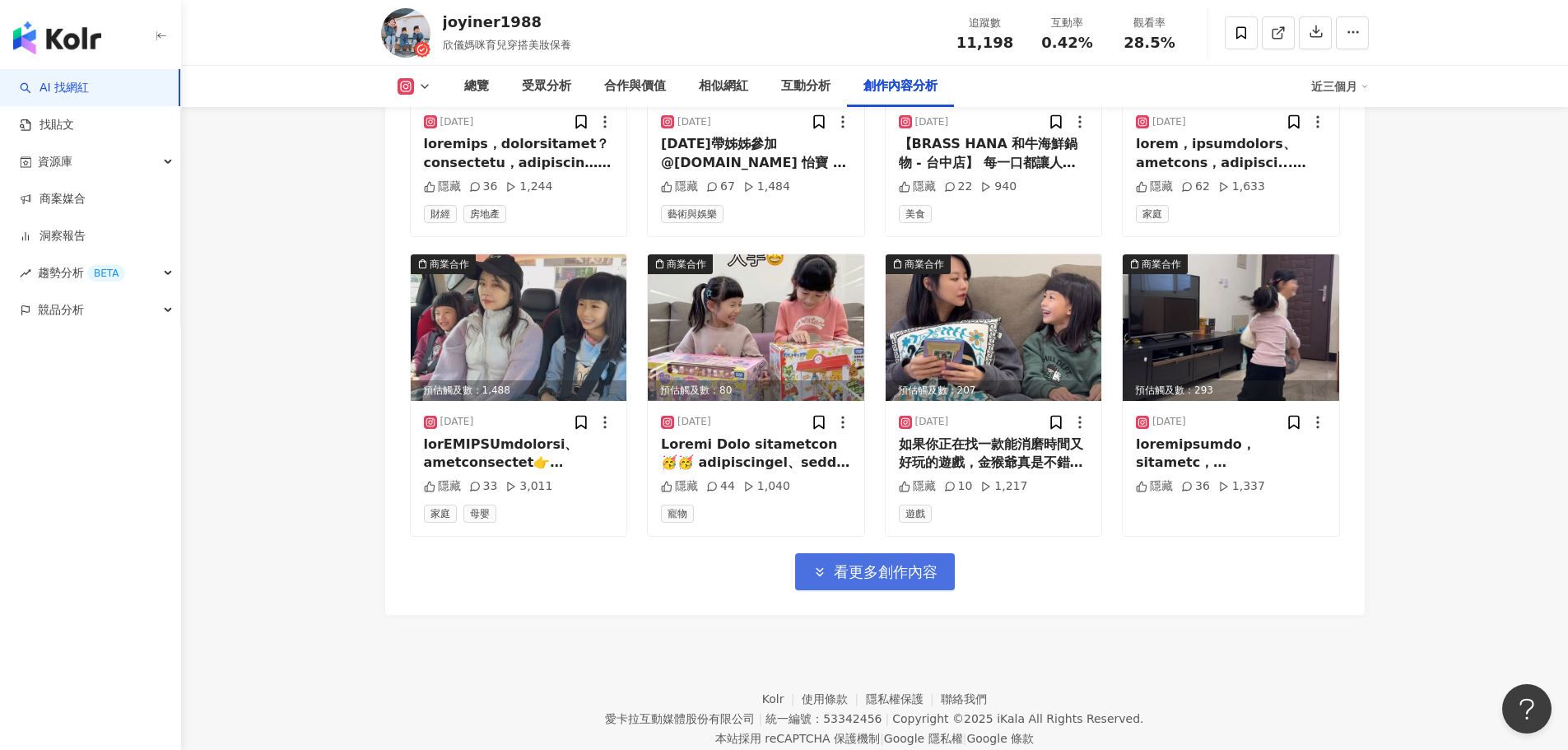
click at [843, 554] on button "看更多創作內容" at bounding box center [875, 572] width 160 height 37
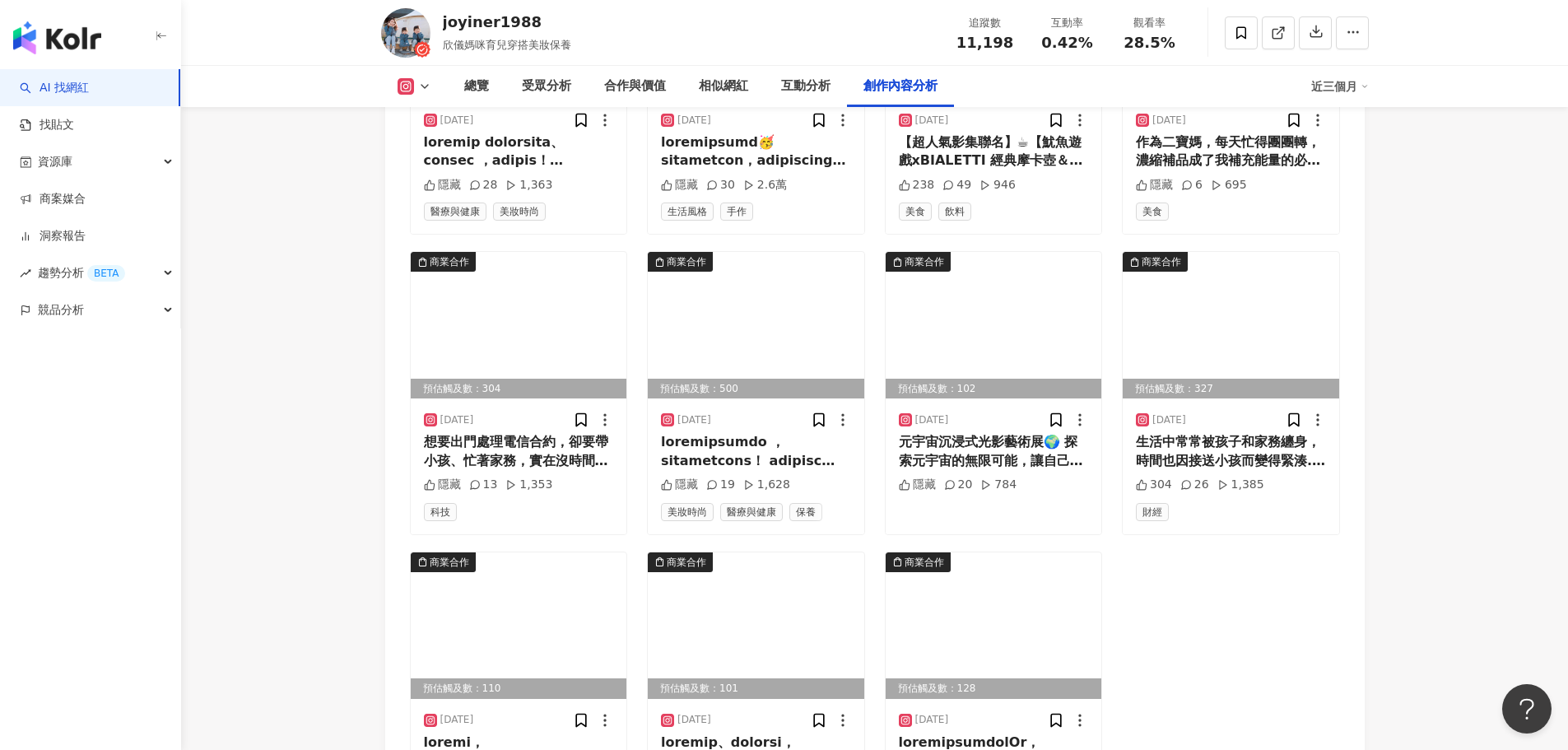
scroll to position [7488, 0]
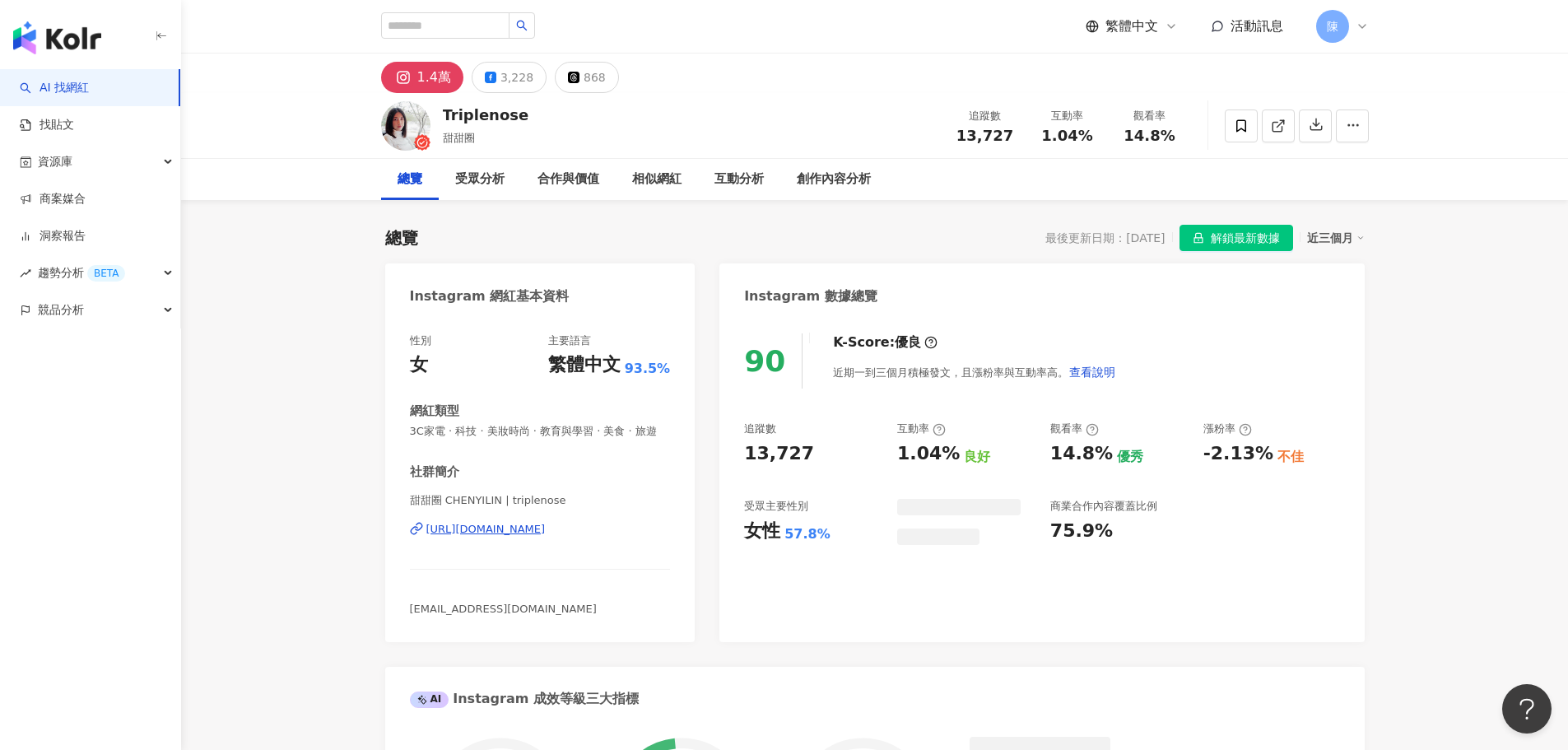
click at [495, 185] on div "受眾分析" at bounding box center [480, 180] width 50 height 20
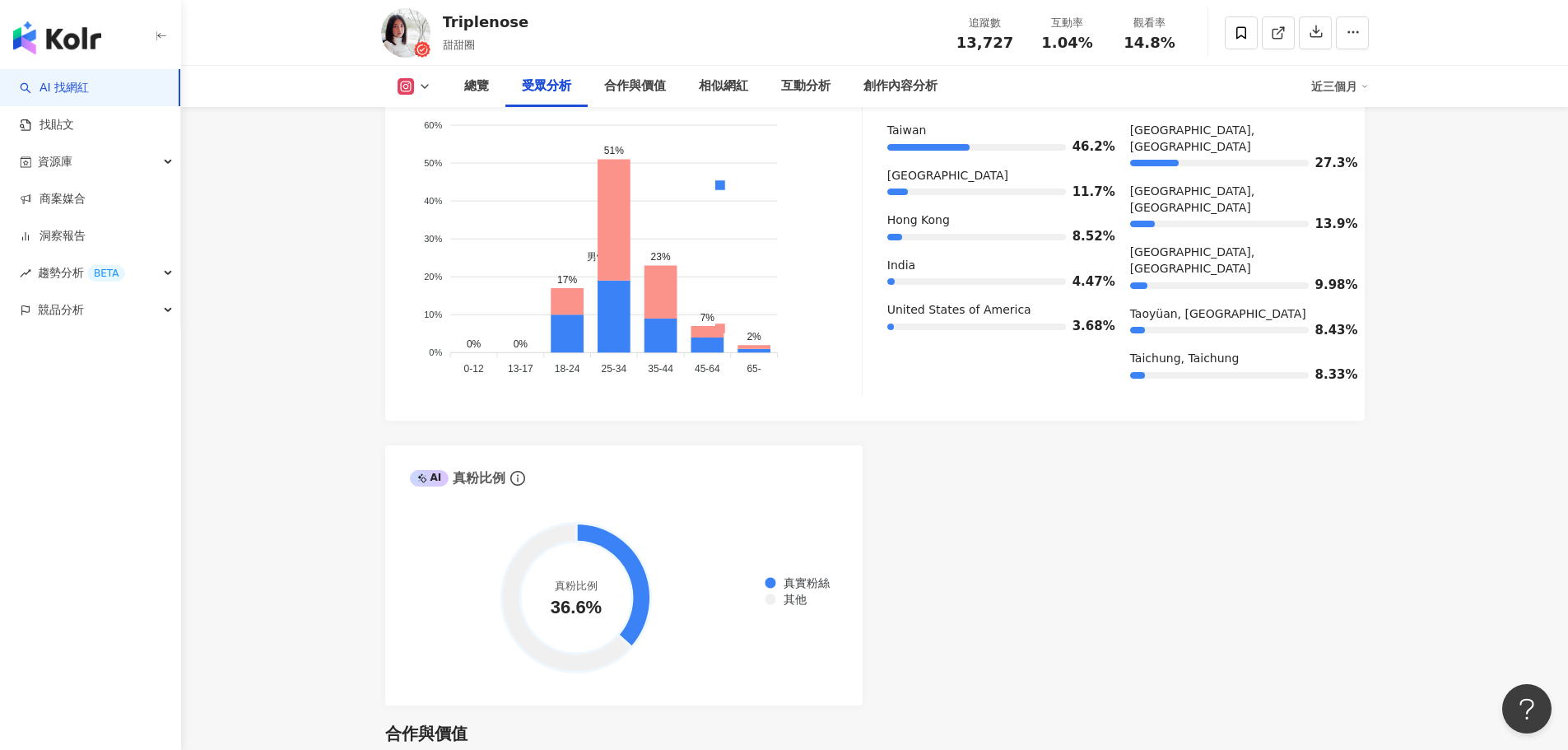
scroll to position [1628, 0]
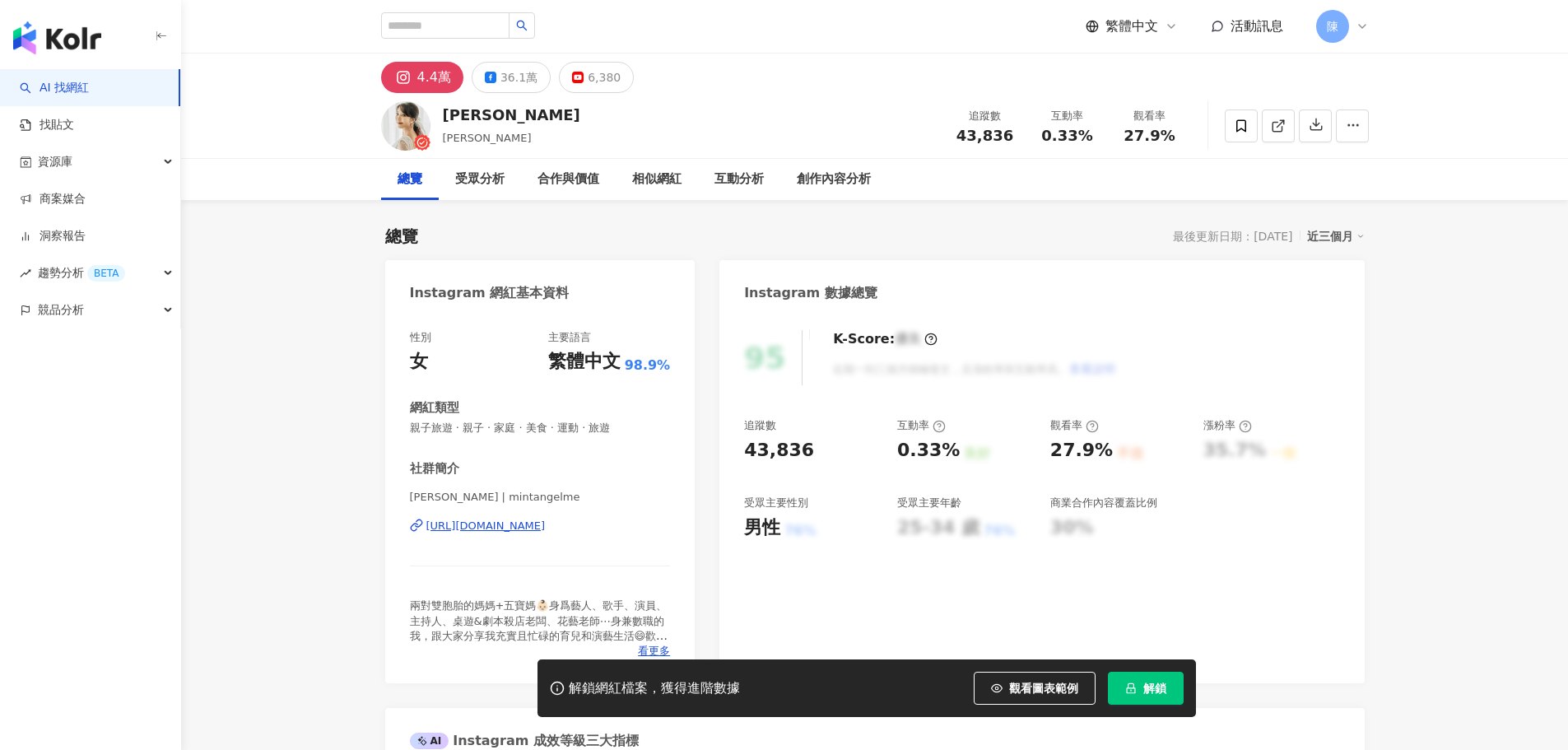
click at [1163, 679] on button "解鎖" at bounding box center [1145, 689] width 75 height 33
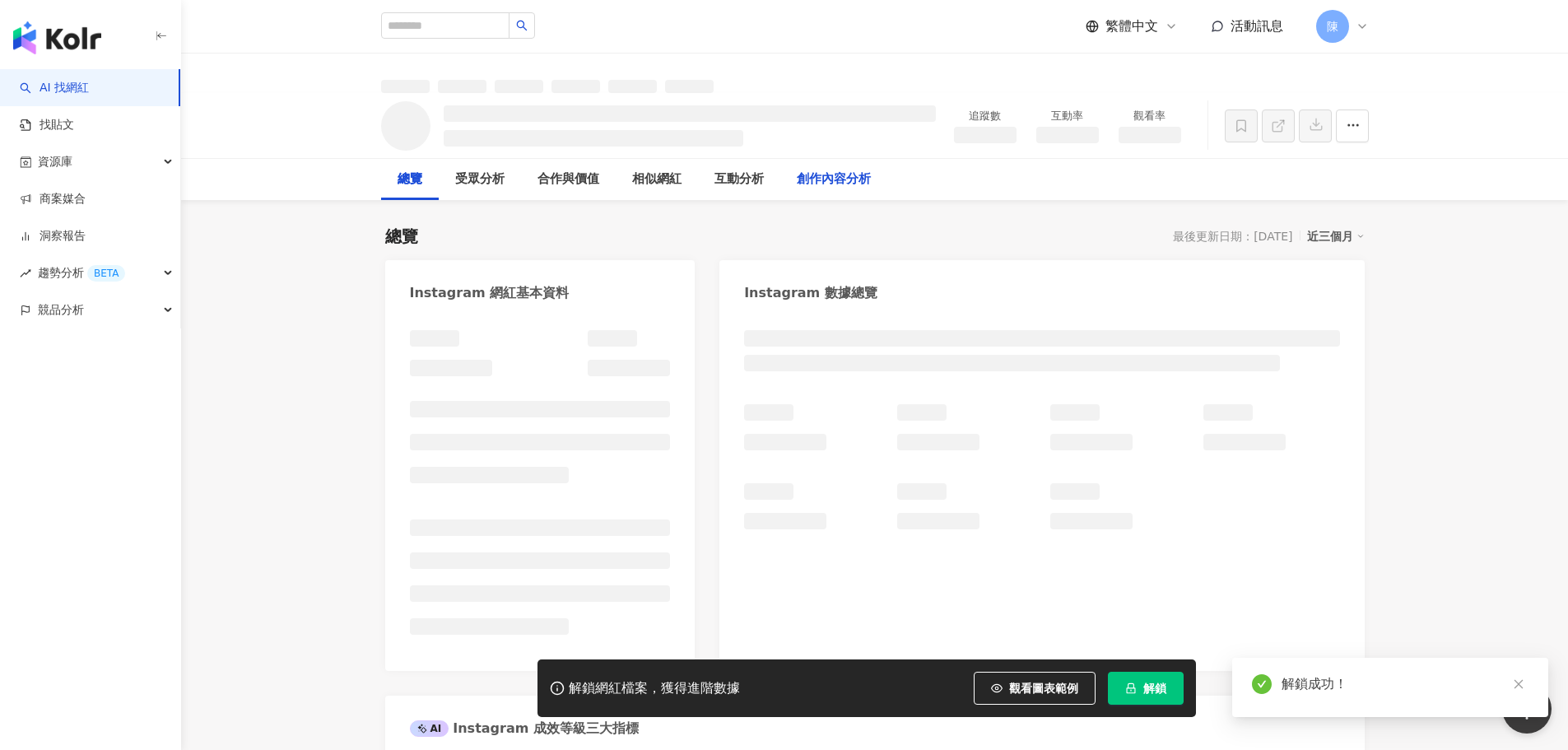
click at [792, 240] on div "總覽 最後更新日期：2025/8/23 近三個月" at bounding box center [875, 236] width 979 height 23
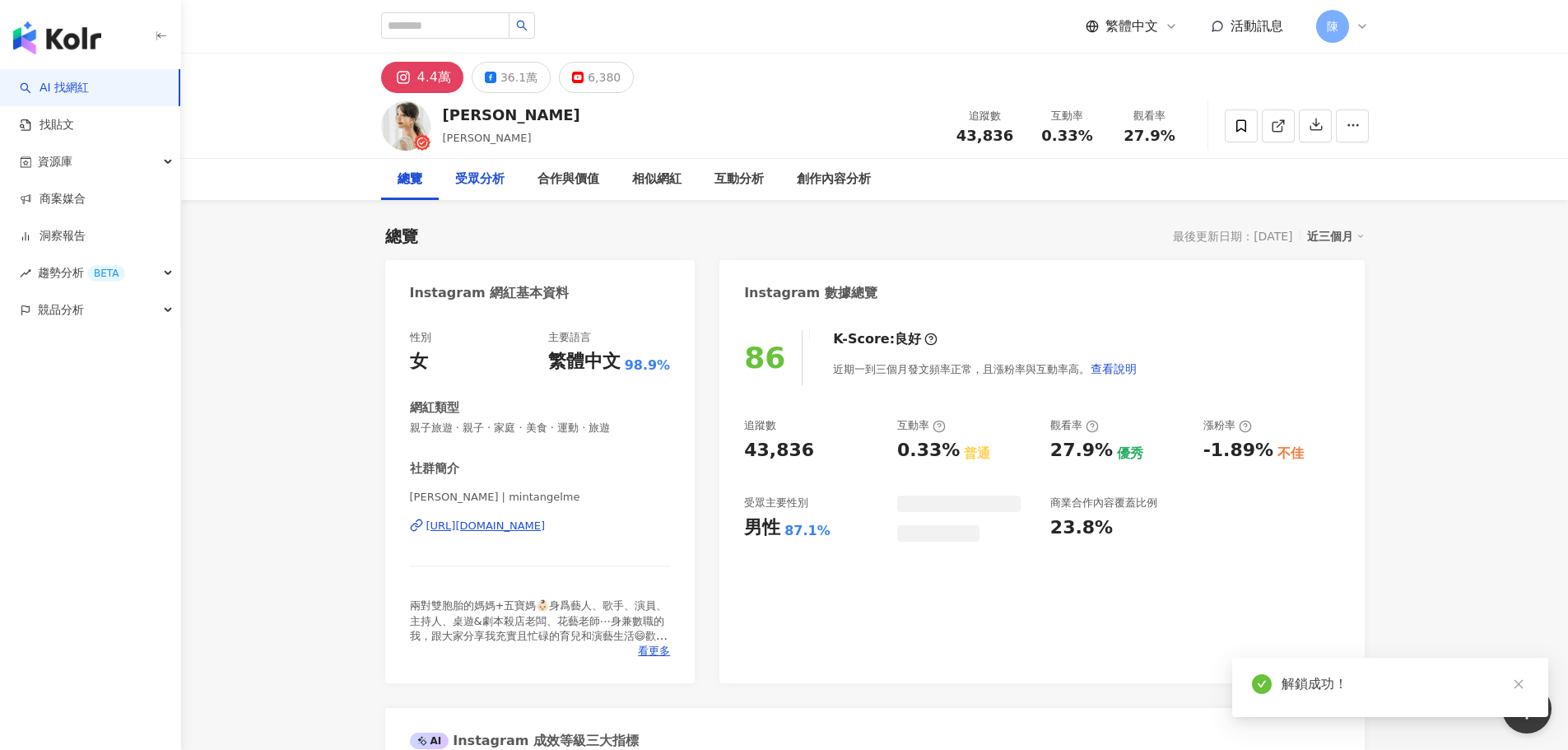
click at [476, 181] on div "受眾分析" at bounding box center [480, 180] width 50 height 20
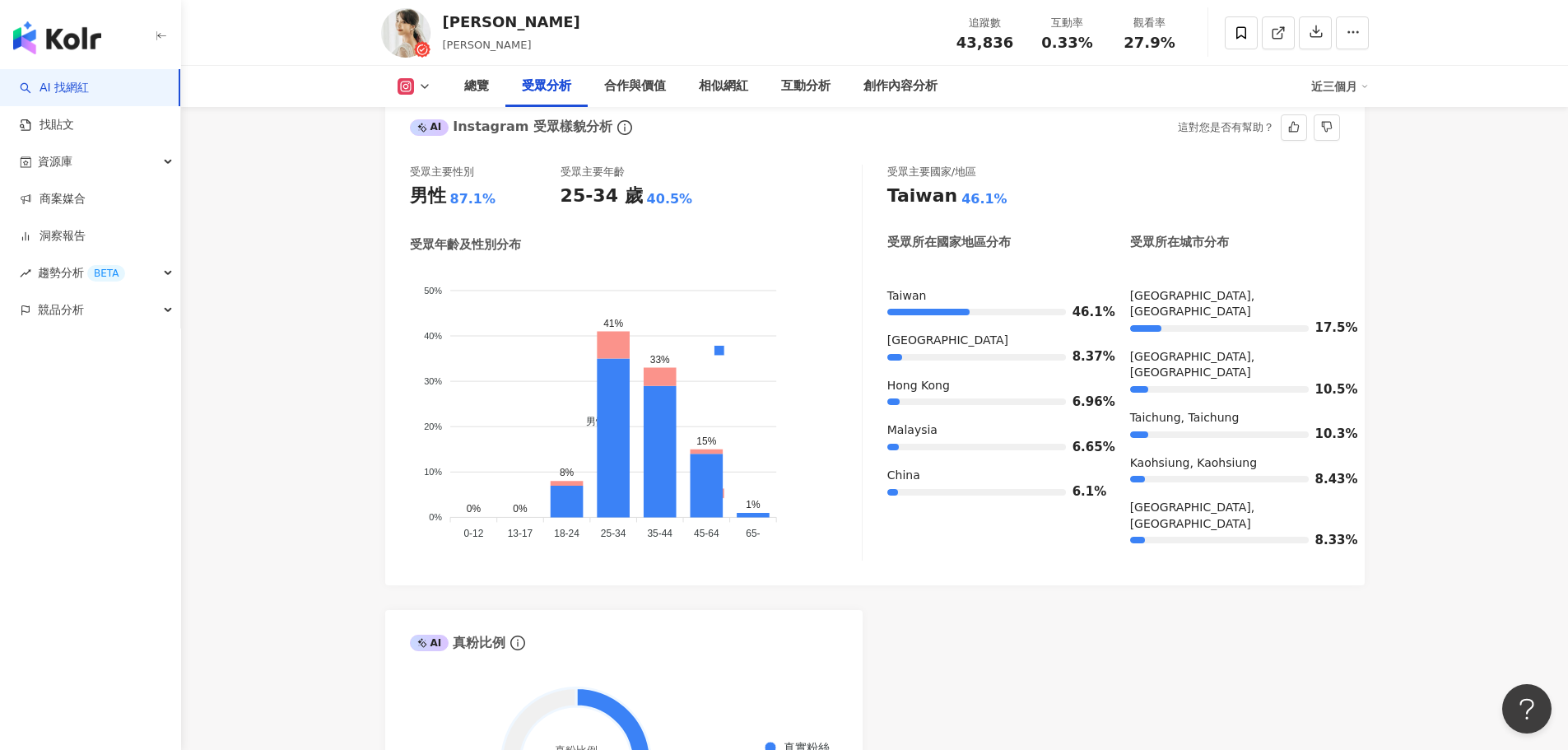
scroll to position [1571, 0]
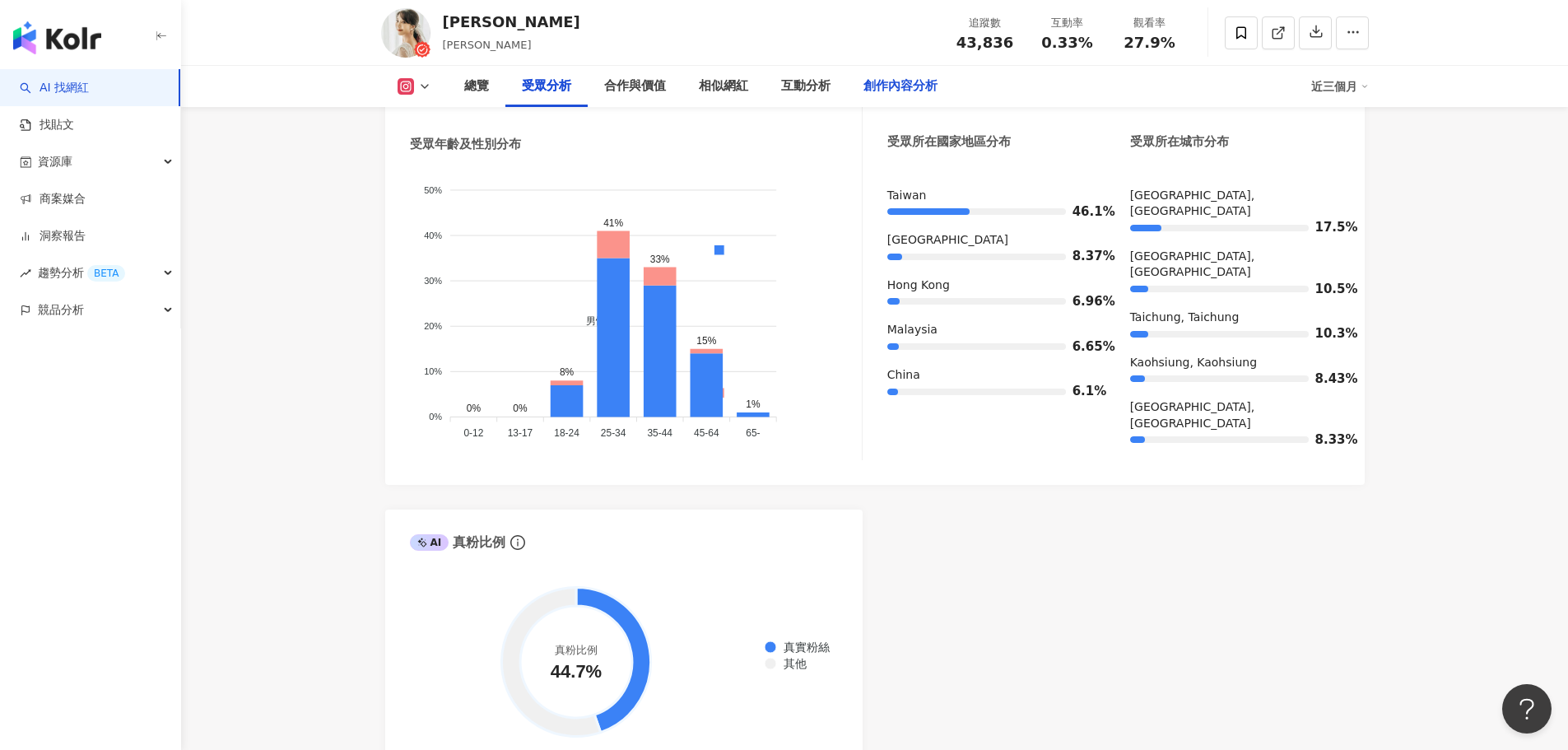
click at [915, 89] on div "創作內容分析" at bounding box center [900, 86] width 74 height 20
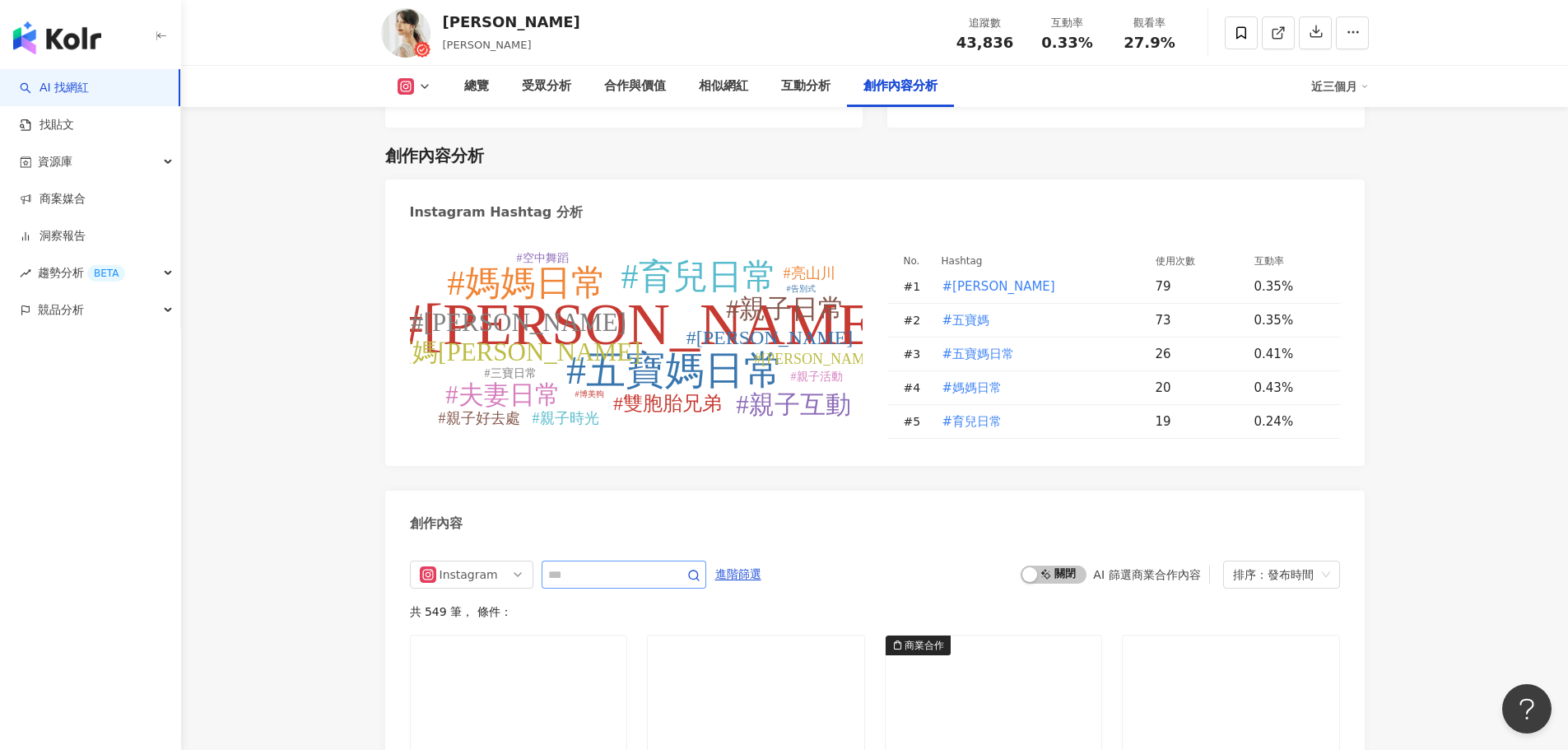
scroll to position [4946, 0]
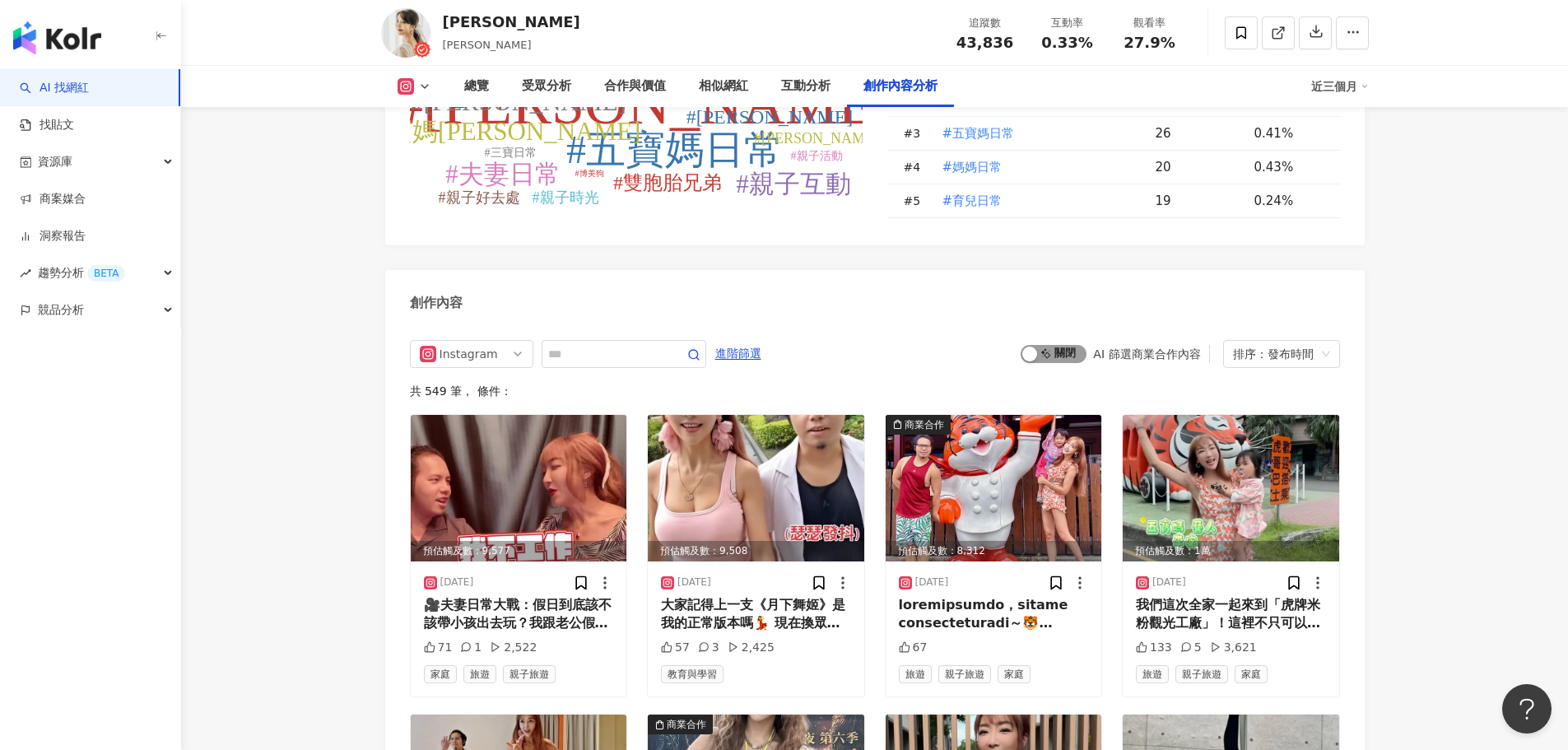
click at [1037, 346] on div "button" at bounding box center [1030, 354] width 15 height 15
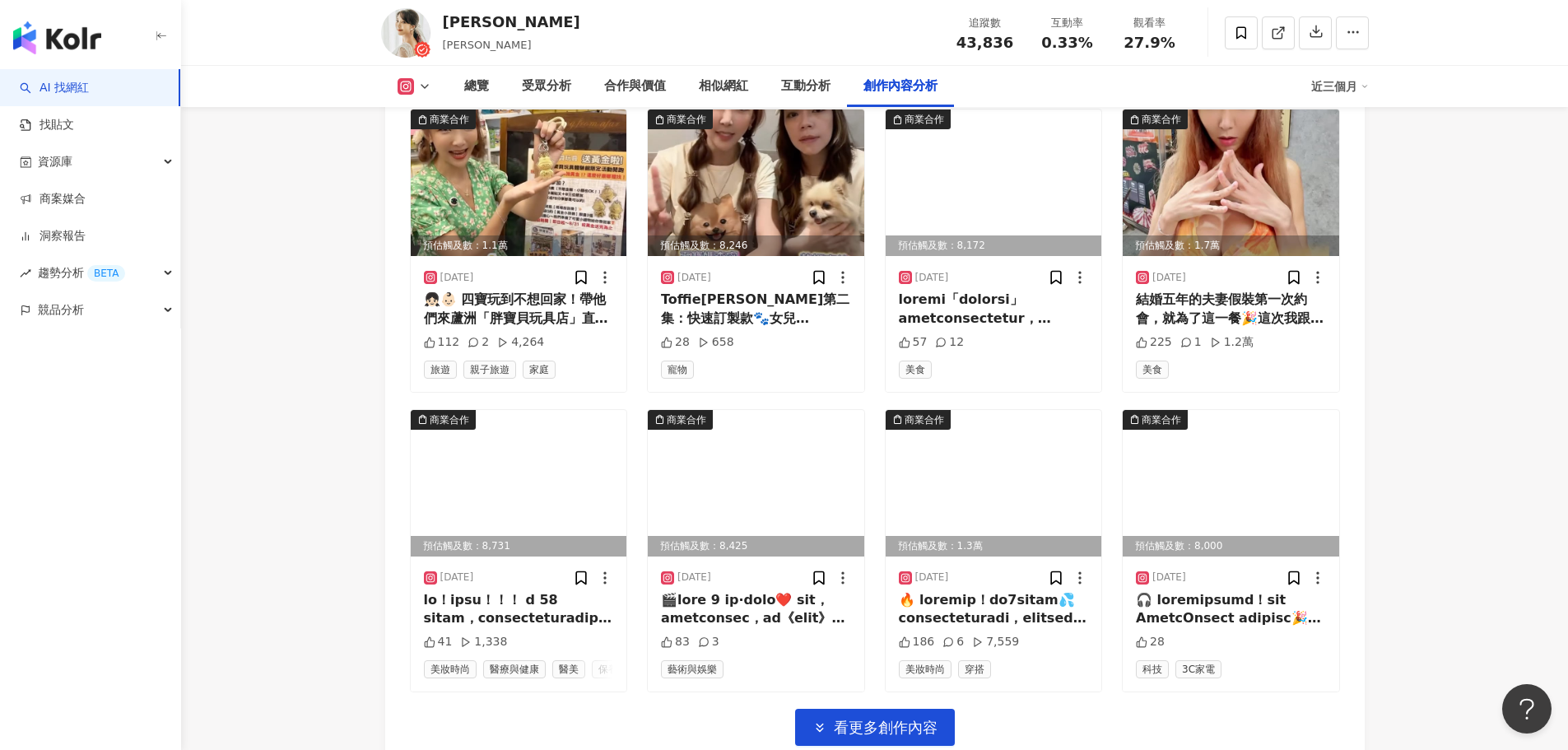
scroll to position [5555, 0]
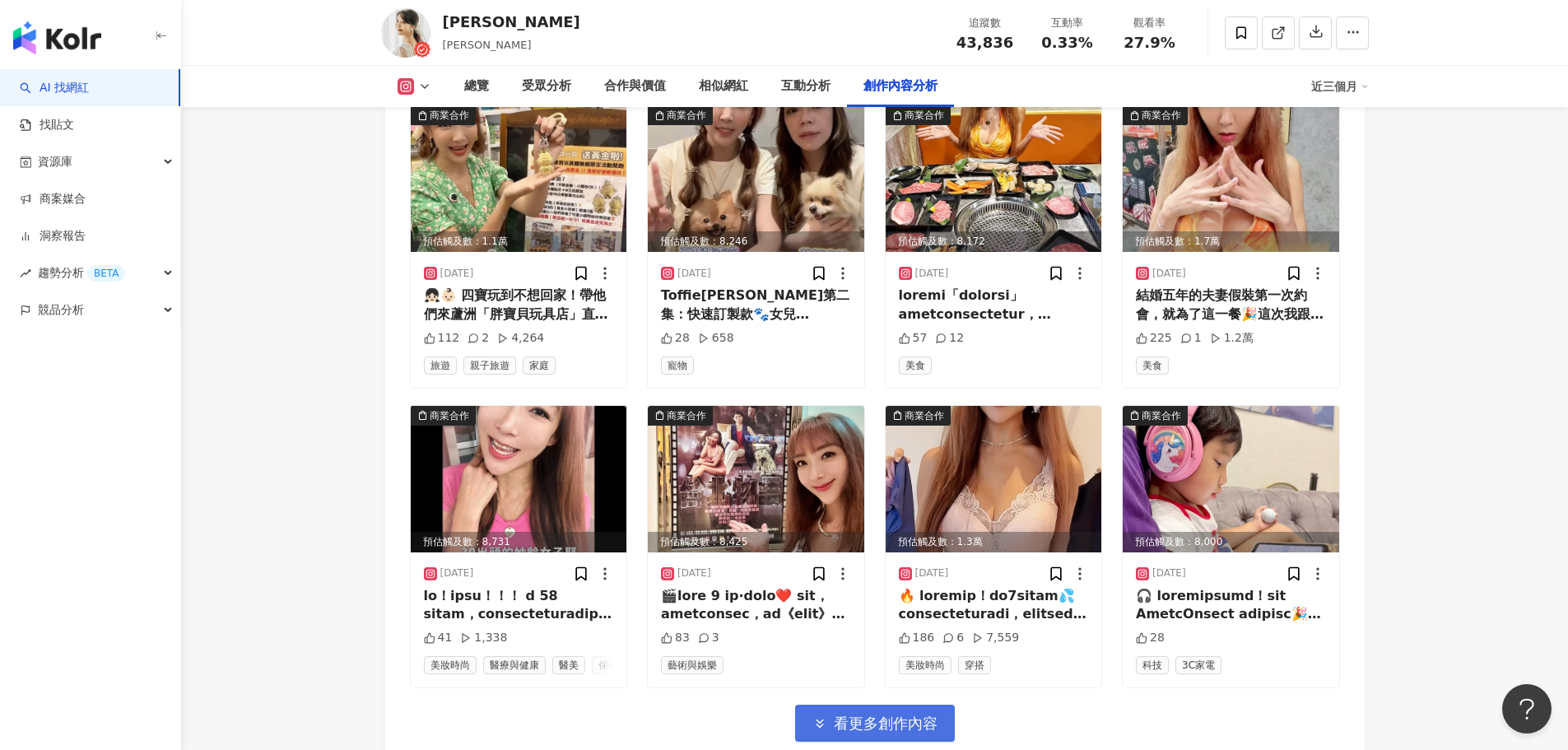
click at [900, 705] on button "看更多創作內容" at bounding box center [875, 723] width 160 height 37
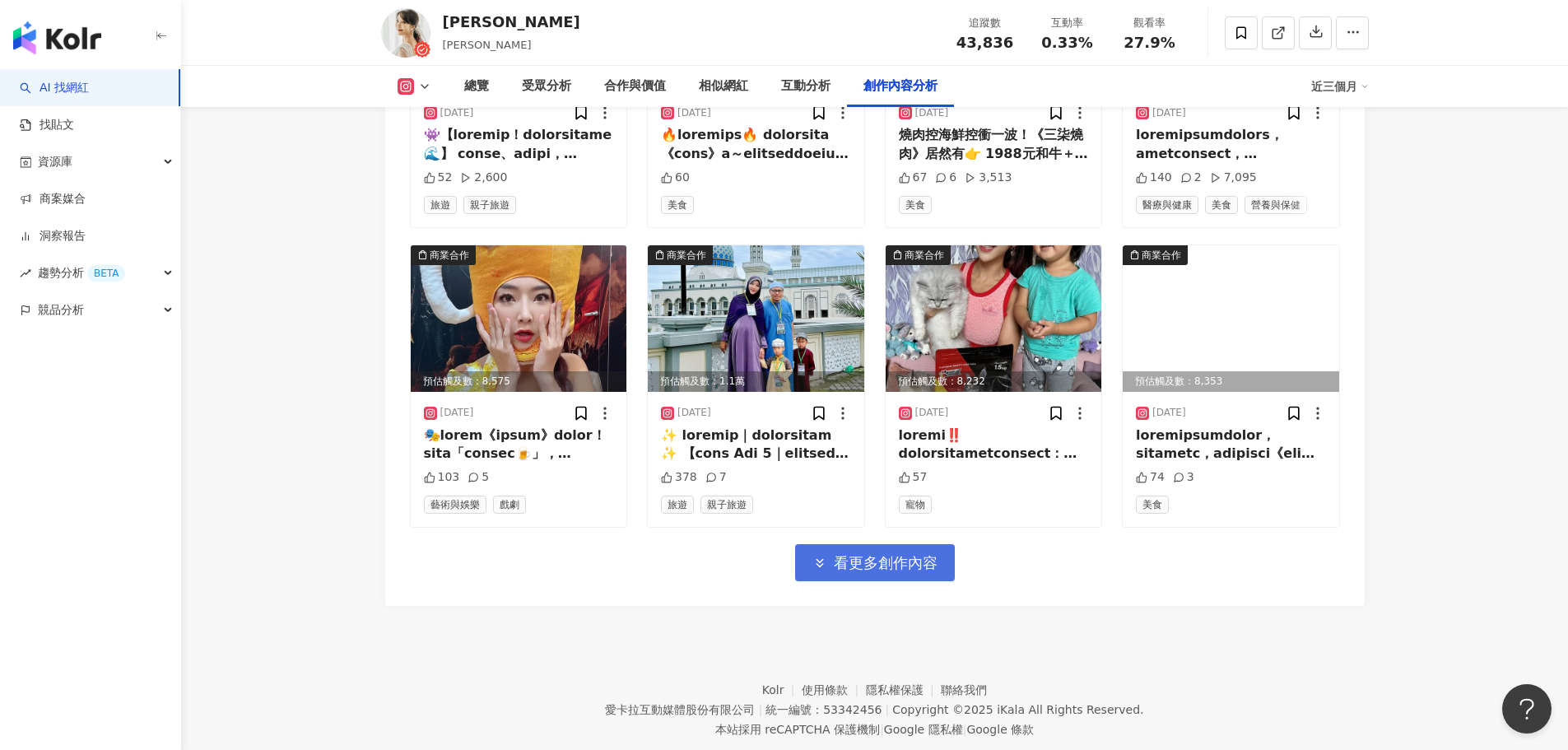
scroll to position [6619, 0]
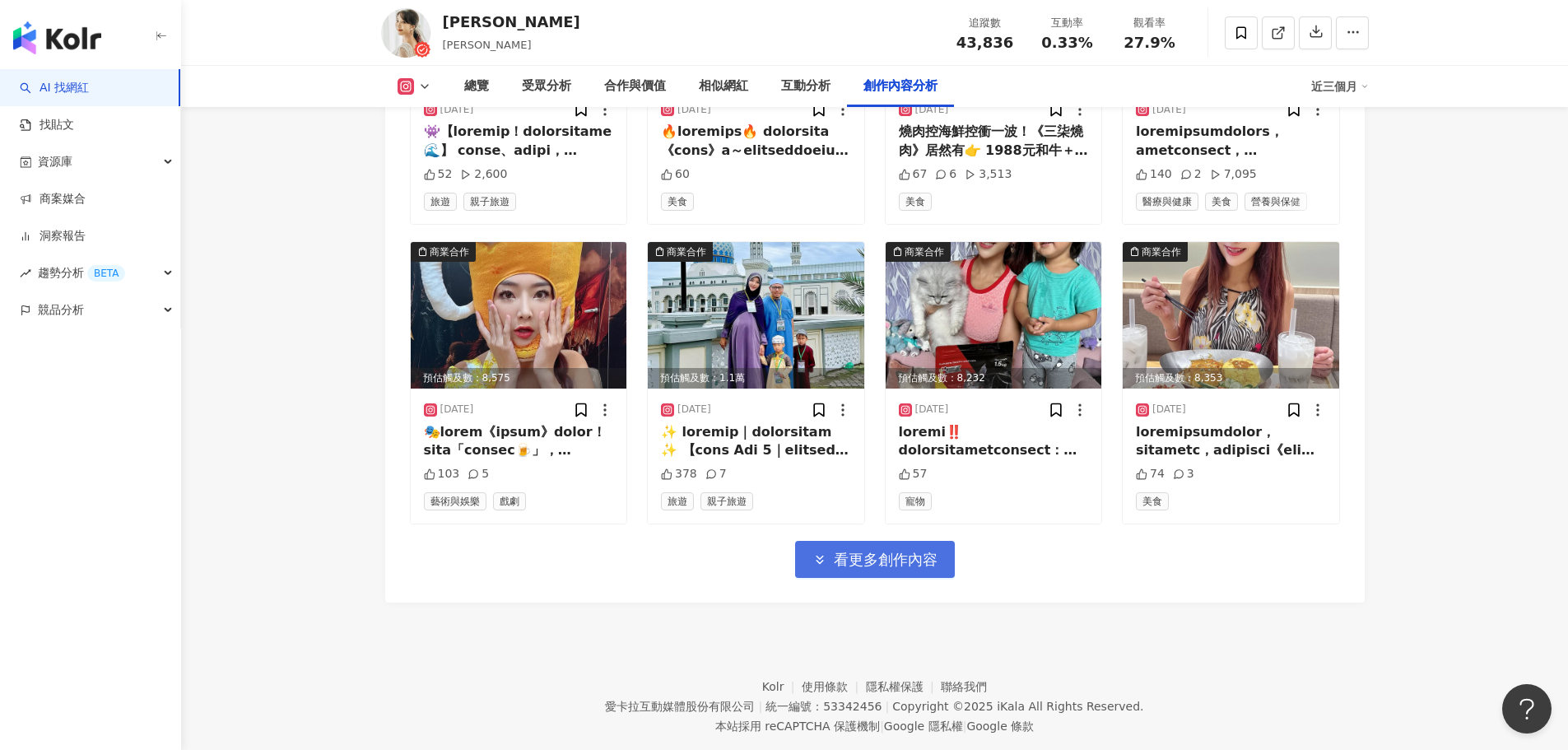
click at [894, 551] on span "看更多創作內容" at bounding box center [885, 560] width 104 height 18
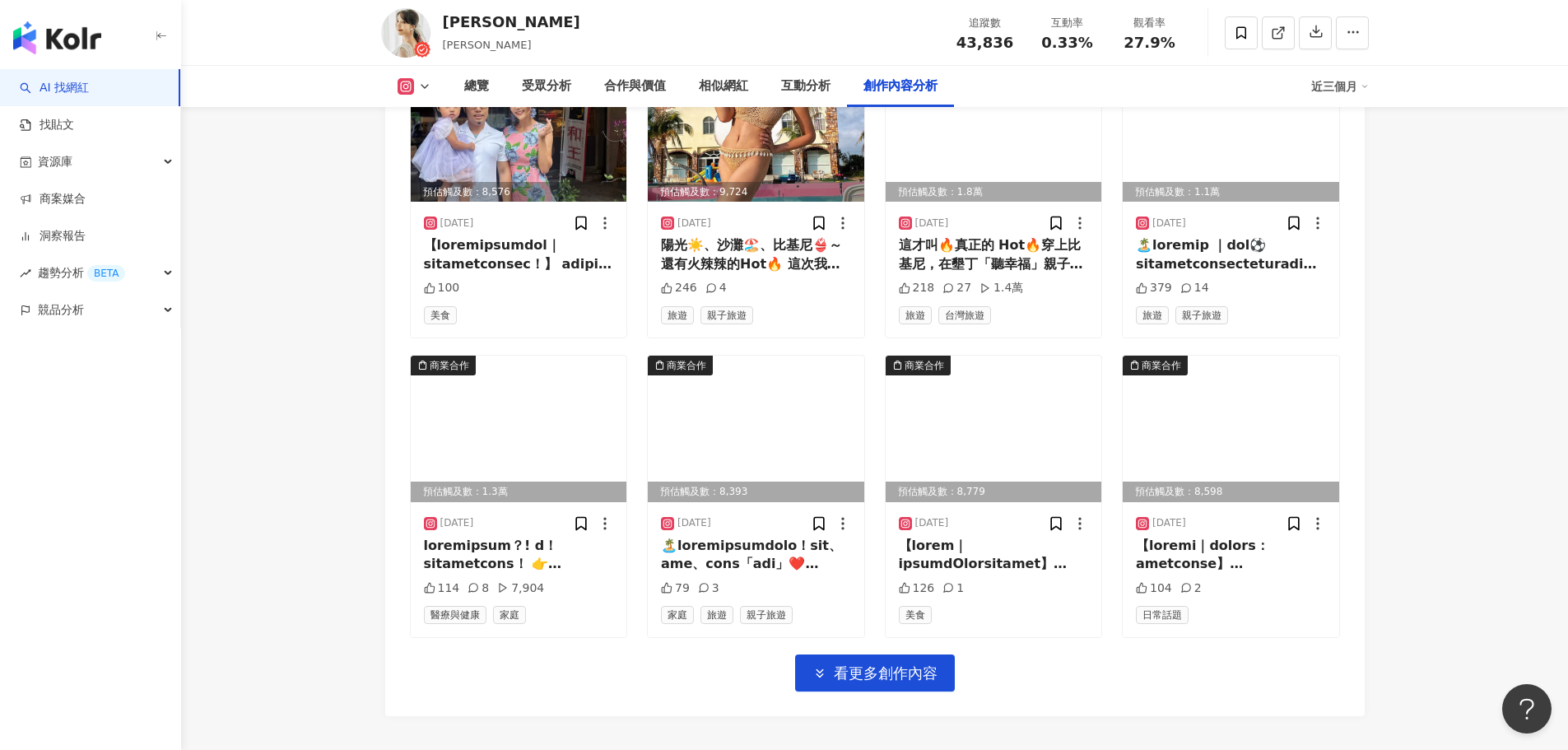
scroll to position [7443, 0]
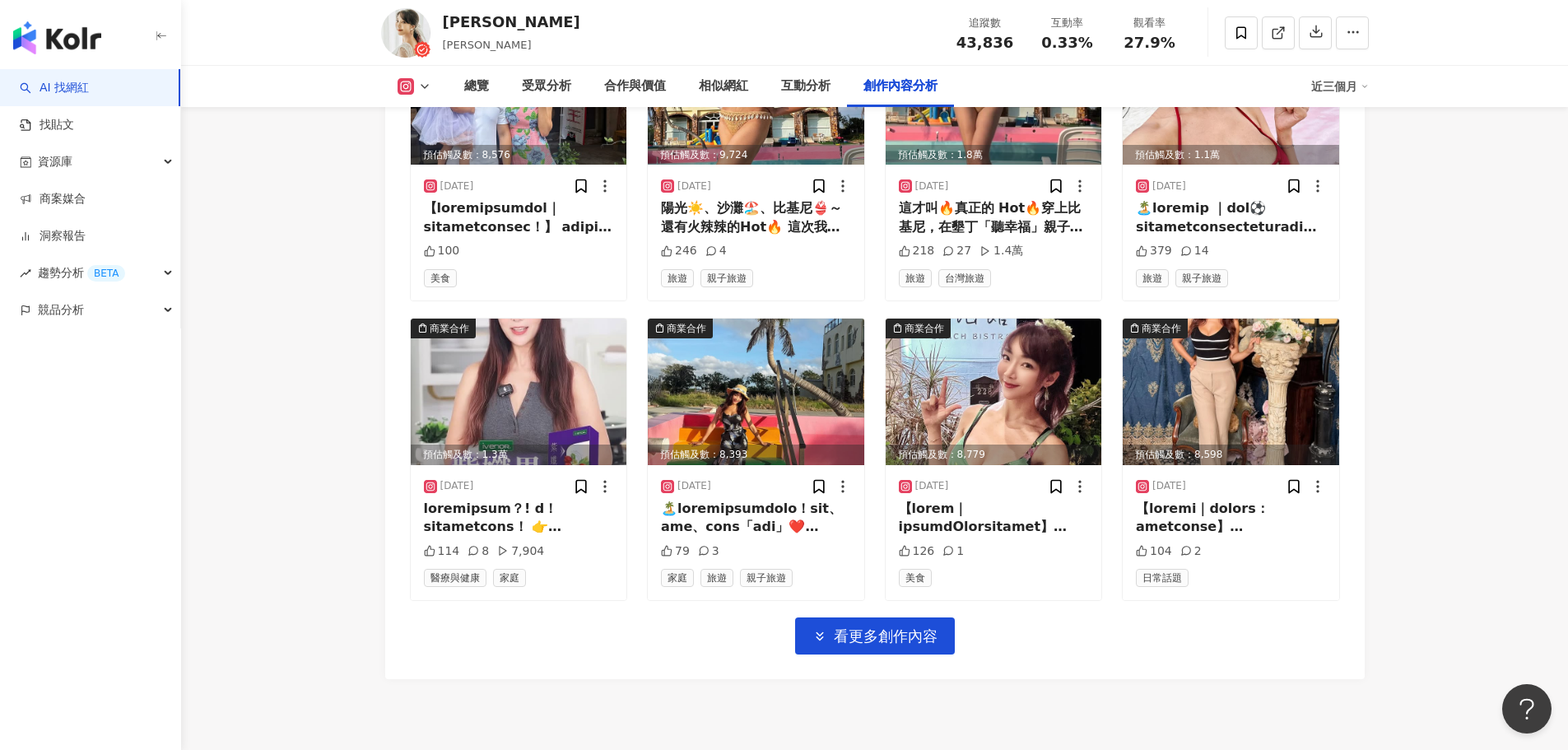
click at [895, 617] on button "看更多創作內容" at bounding box center [875, 636] width 160 height 37
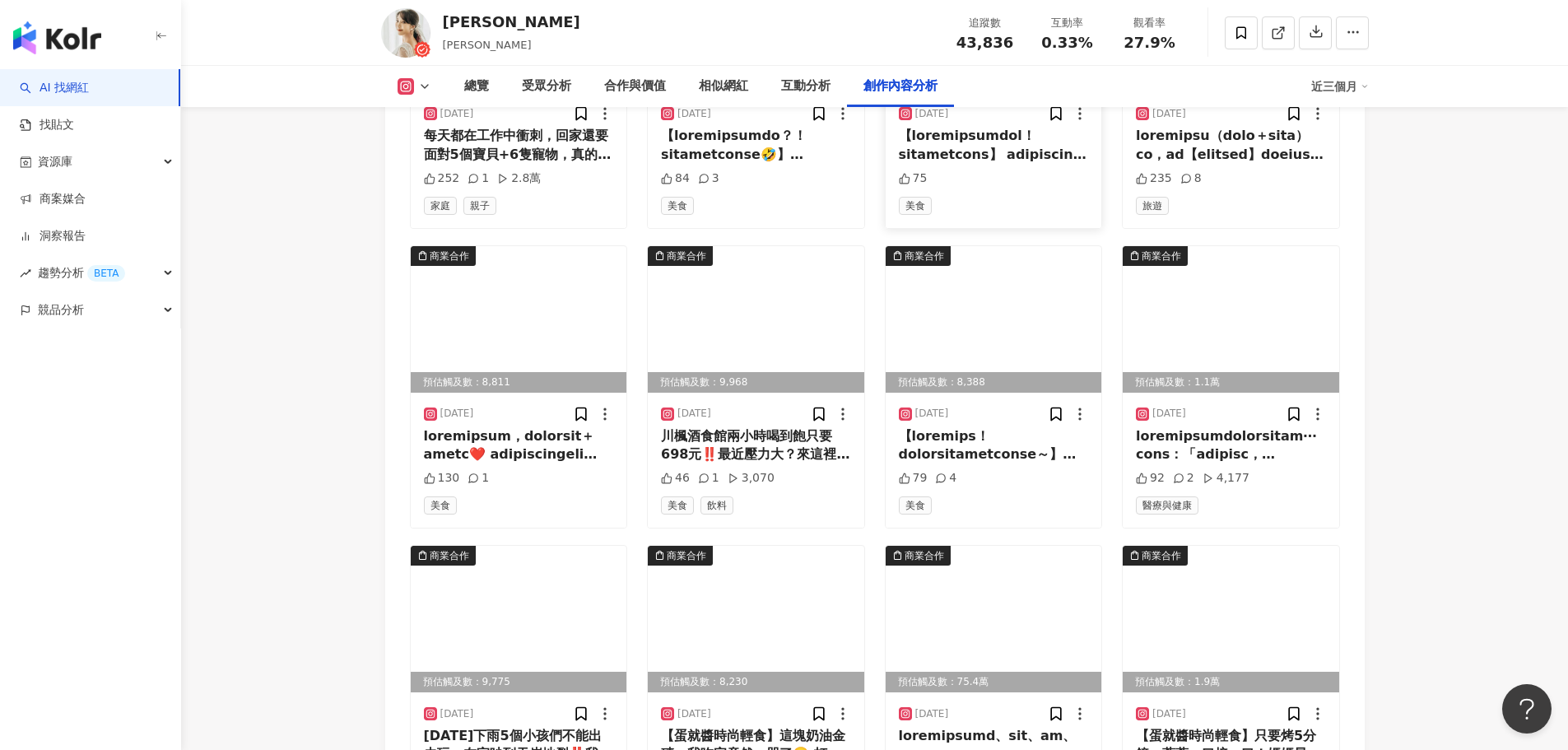
scroll to position [8419, 0]
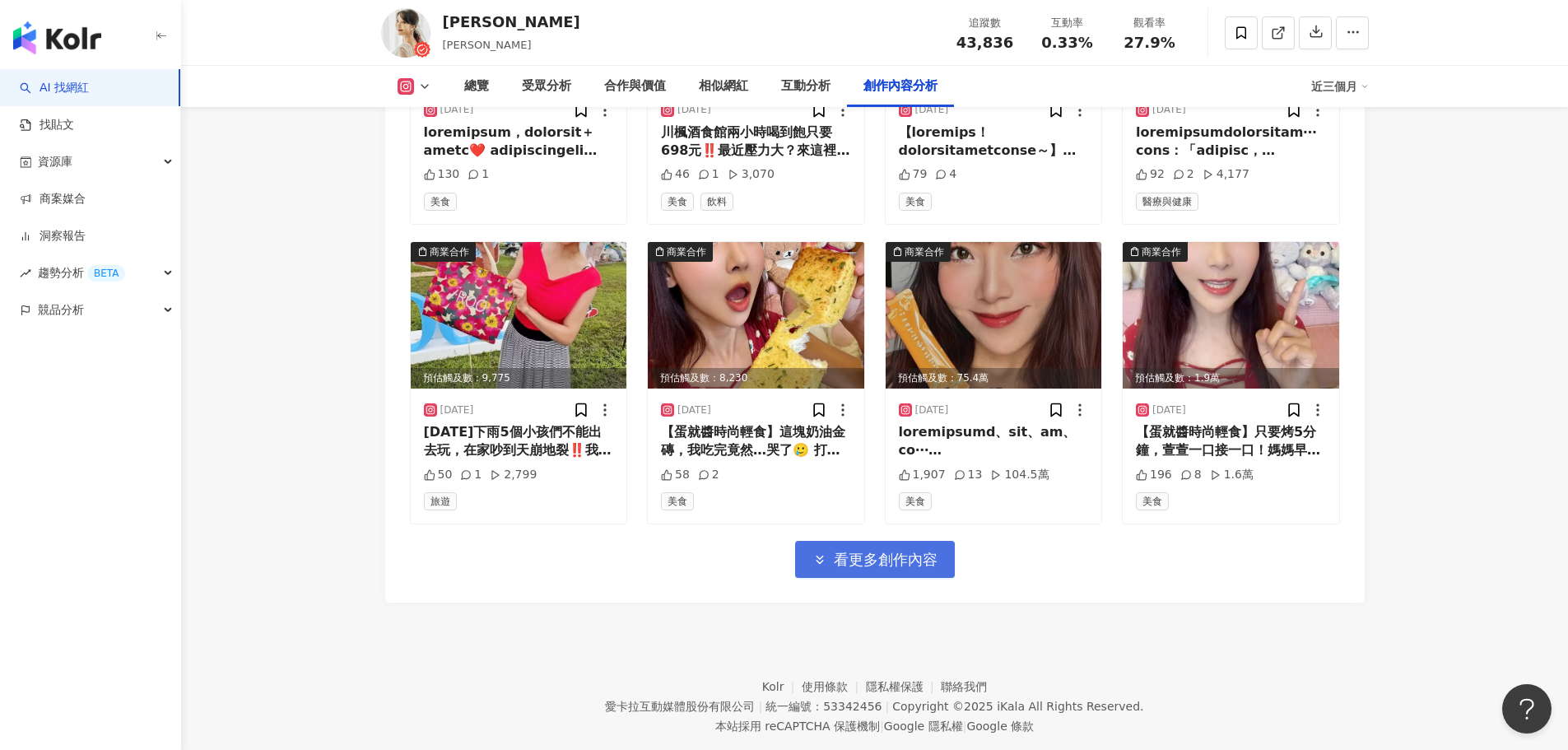
click at [937, 541] on button "看更多創作內容" at bounding box center [875, 559] width 160 height 37
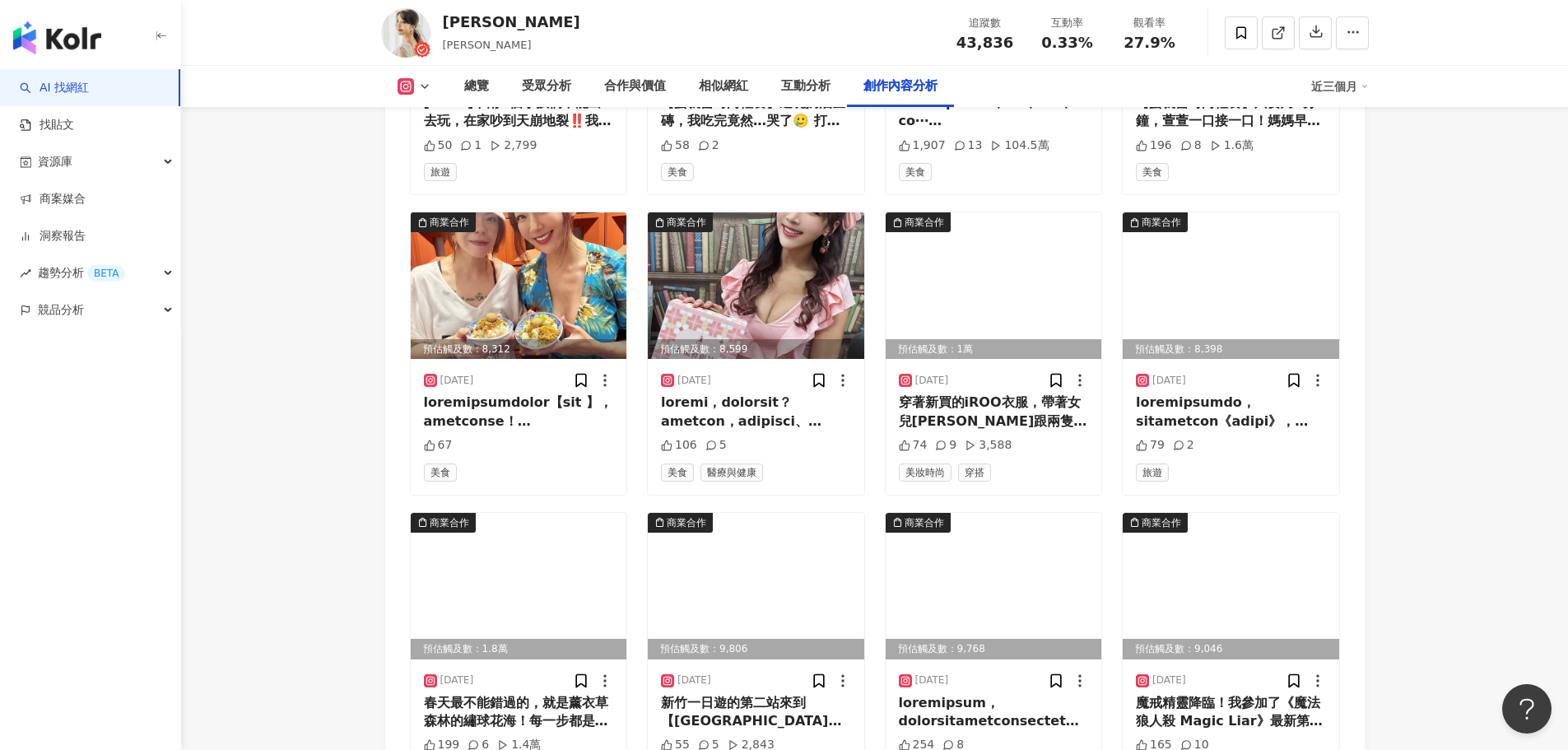
scroll to position [9161, 0]
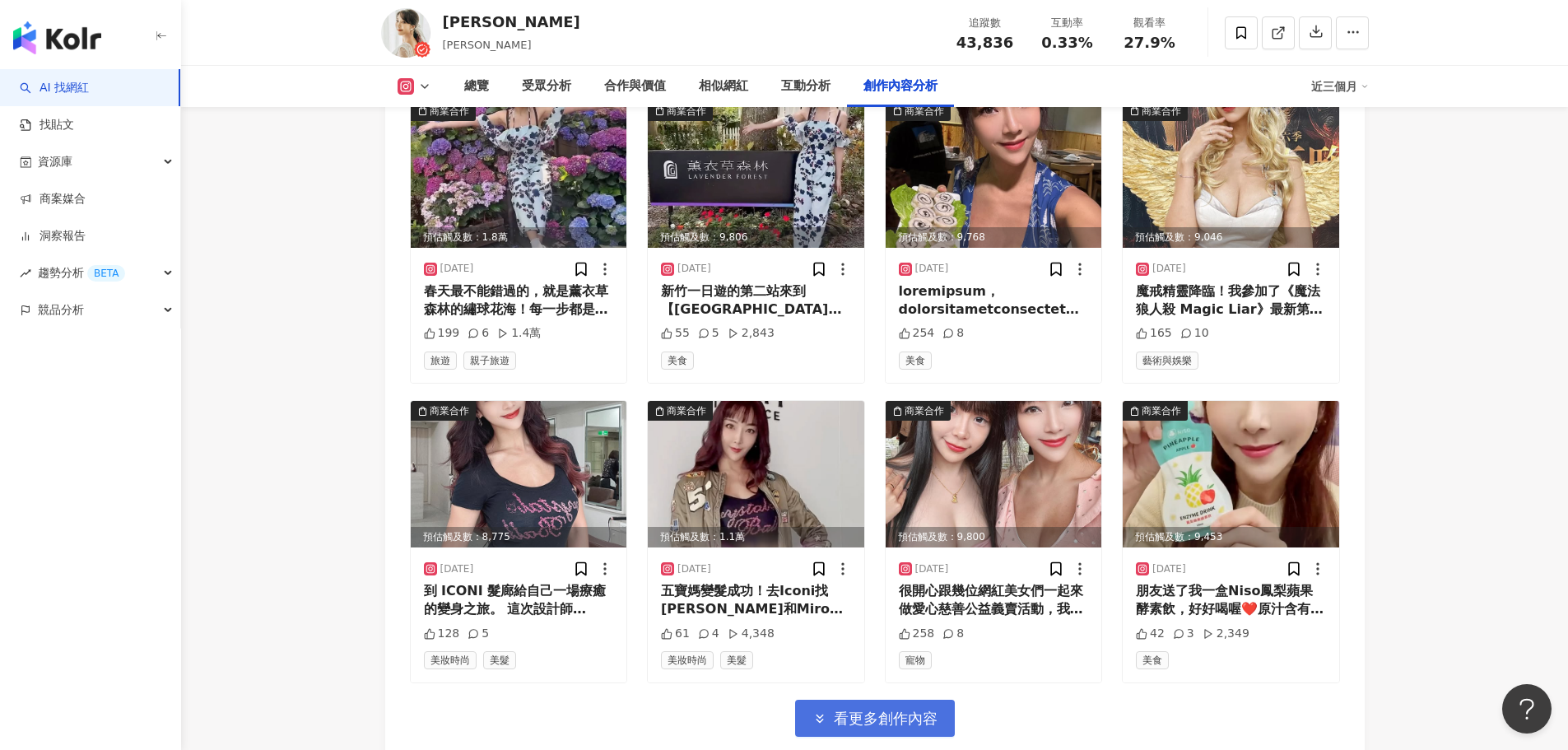
click at [894, 710] on span "看更多創作內容" at bounding box center [885, 719] width 104 height 18
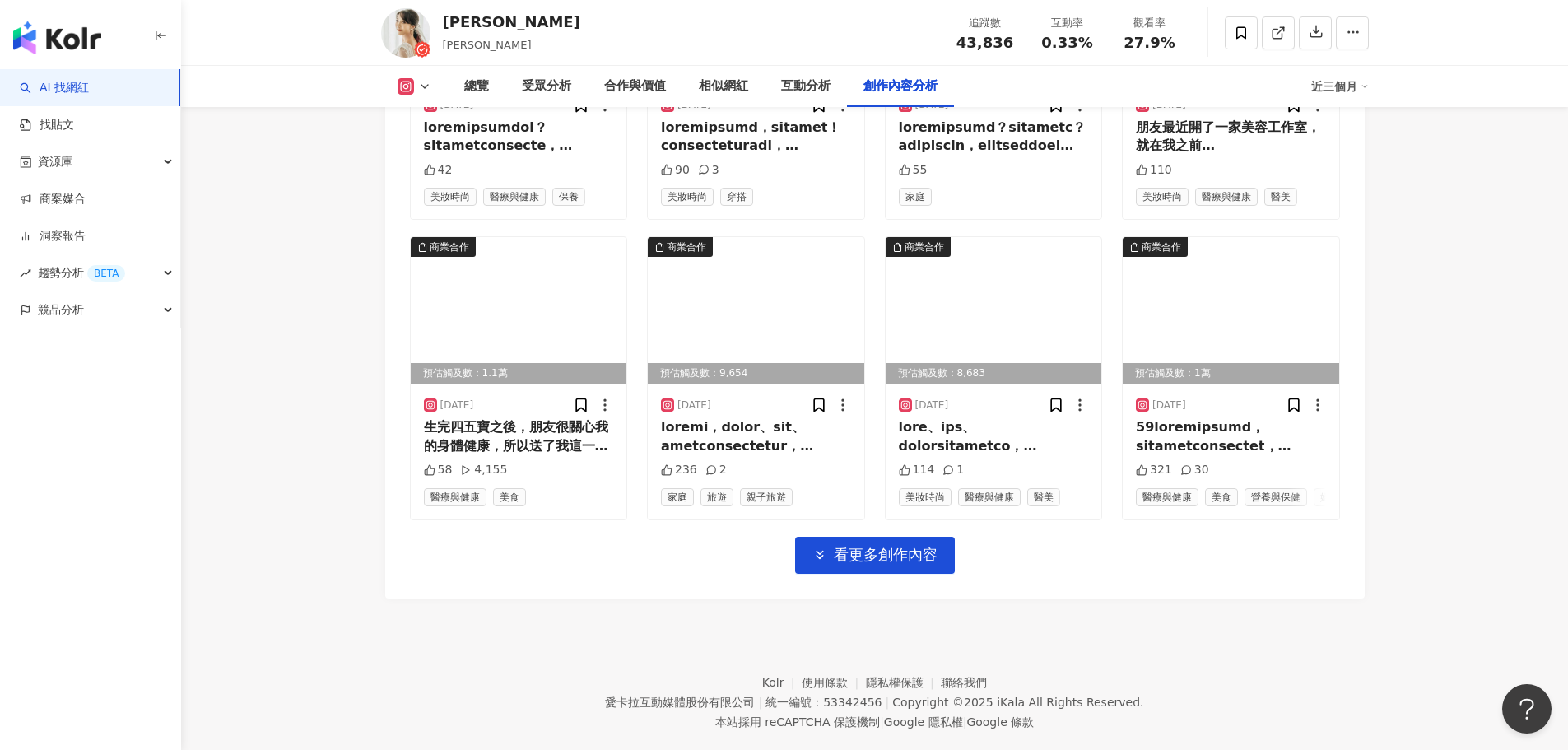
scroll to position [10231, 0]
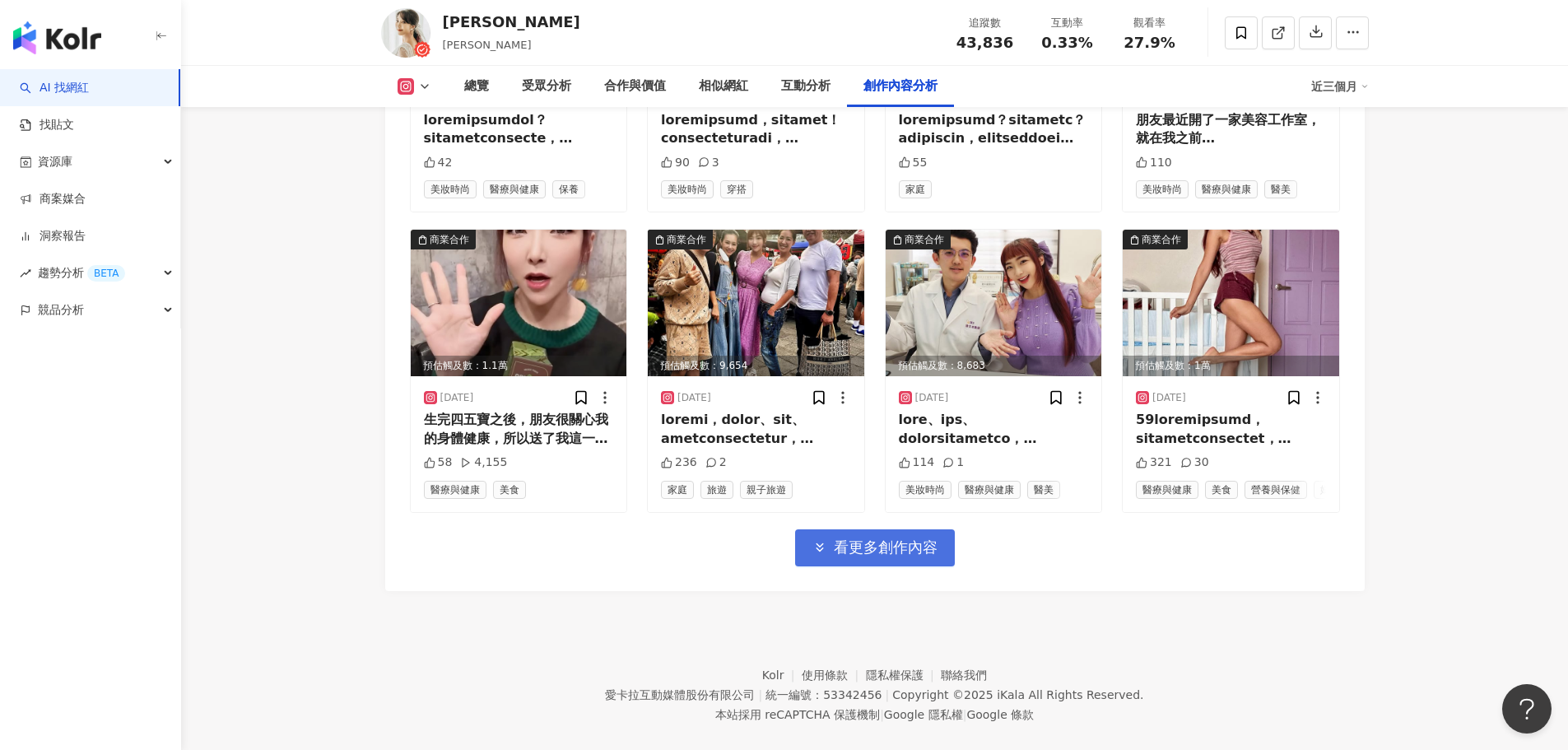
click at [904, 539] on span "看更多創作內容" at bounding box center [885, 548] width 104 height 18
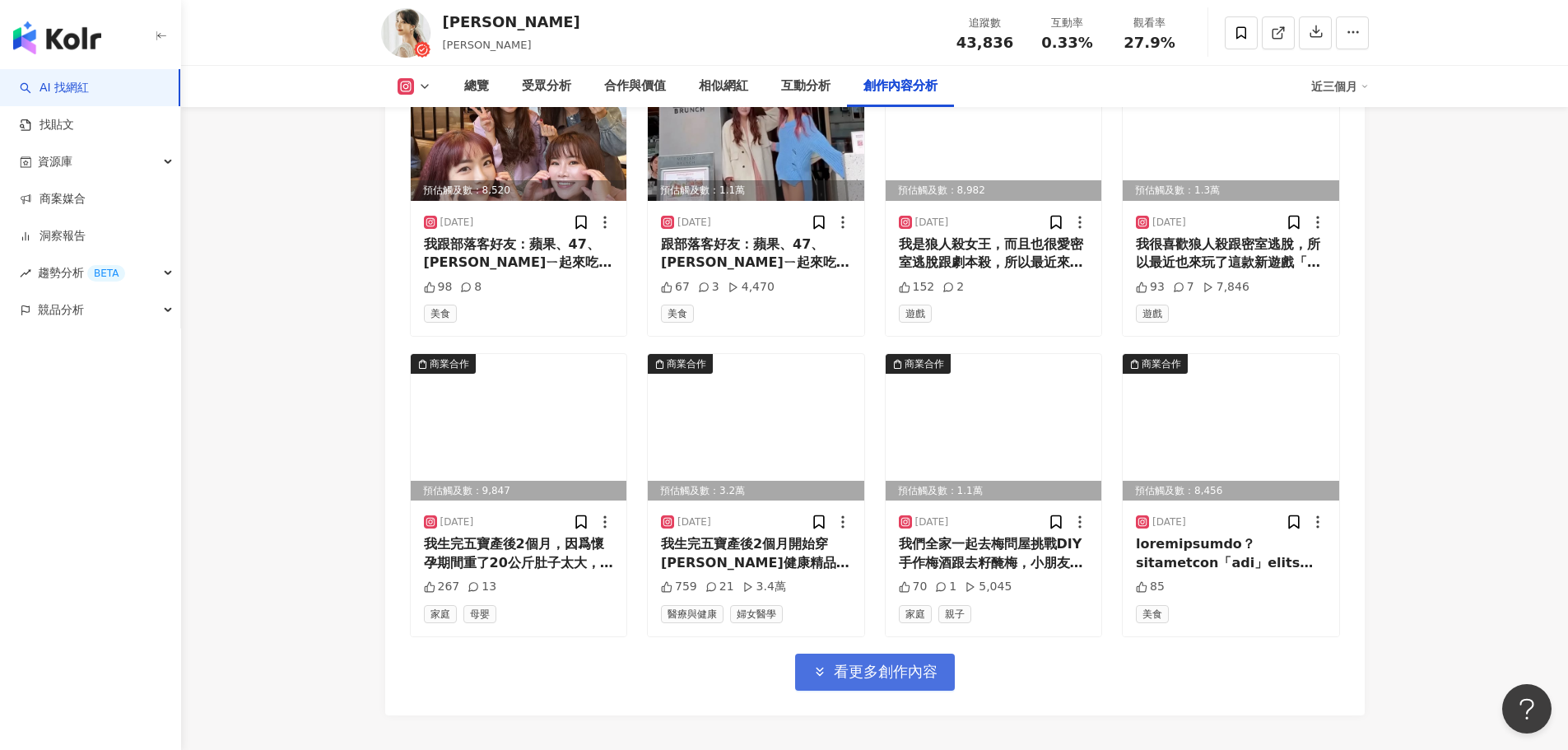
scroll to position [11133, 0]
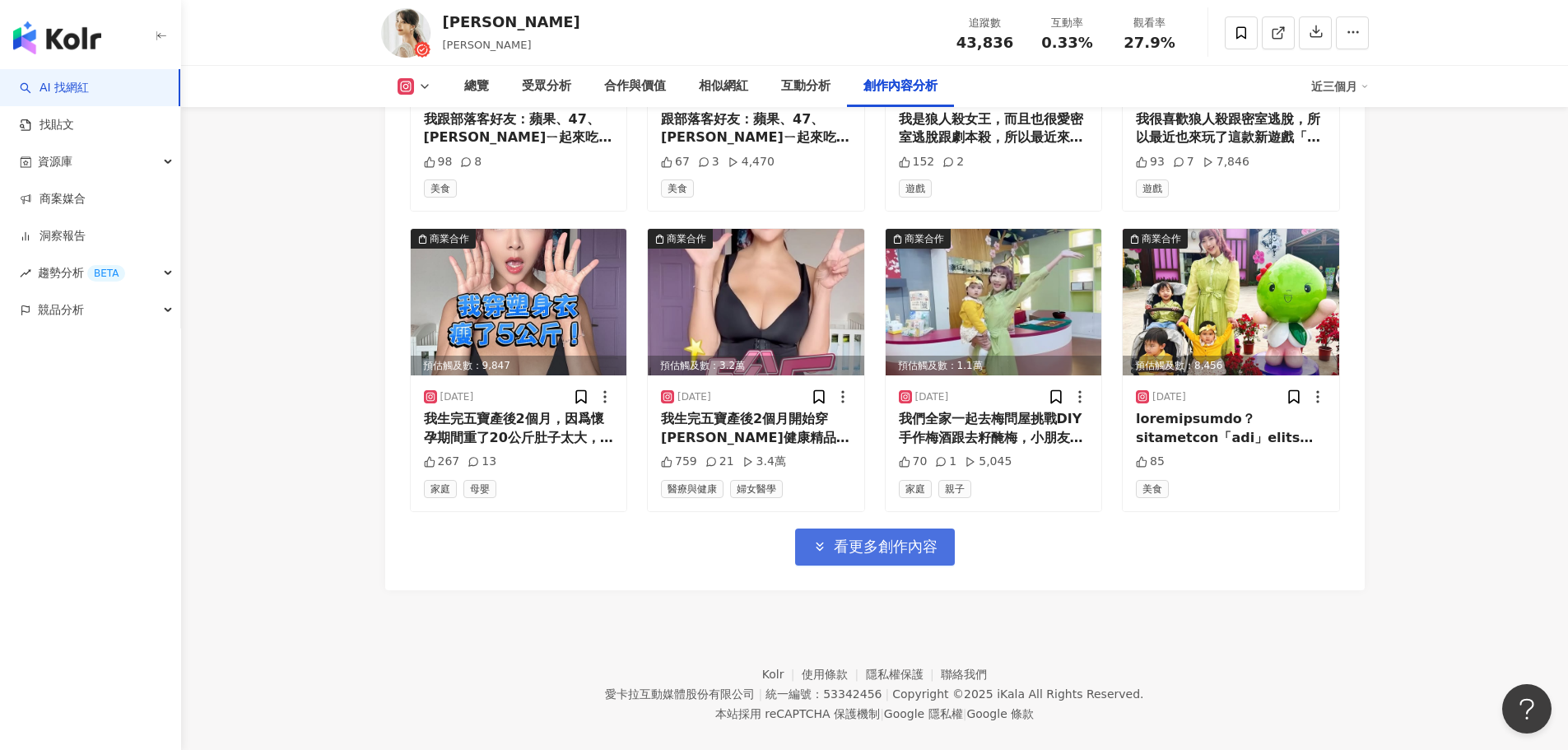
click at [904, 534] on button "看更多創作內容" at bounding box center [875, 547] width 160 height 37
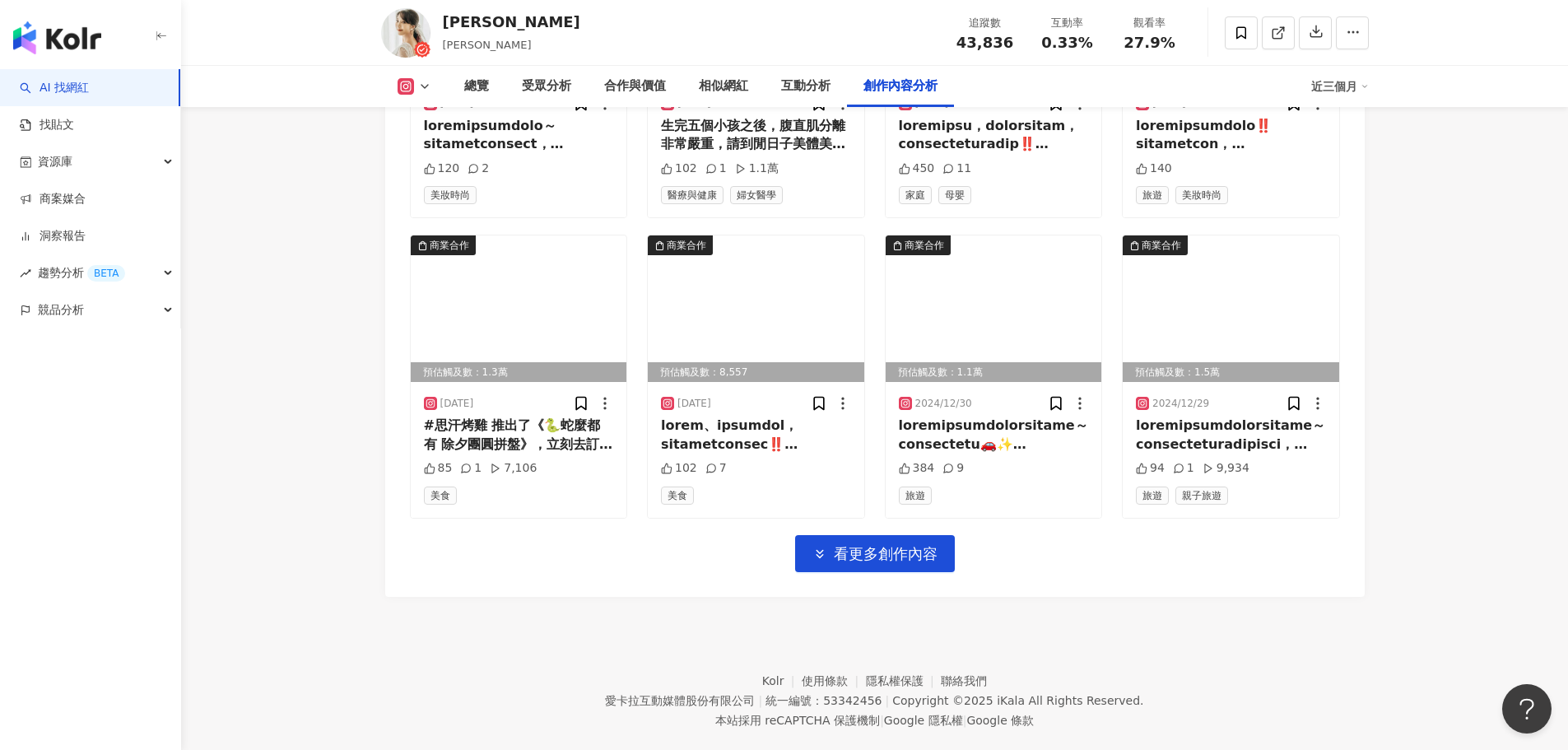
scroll to position [12033, 0]
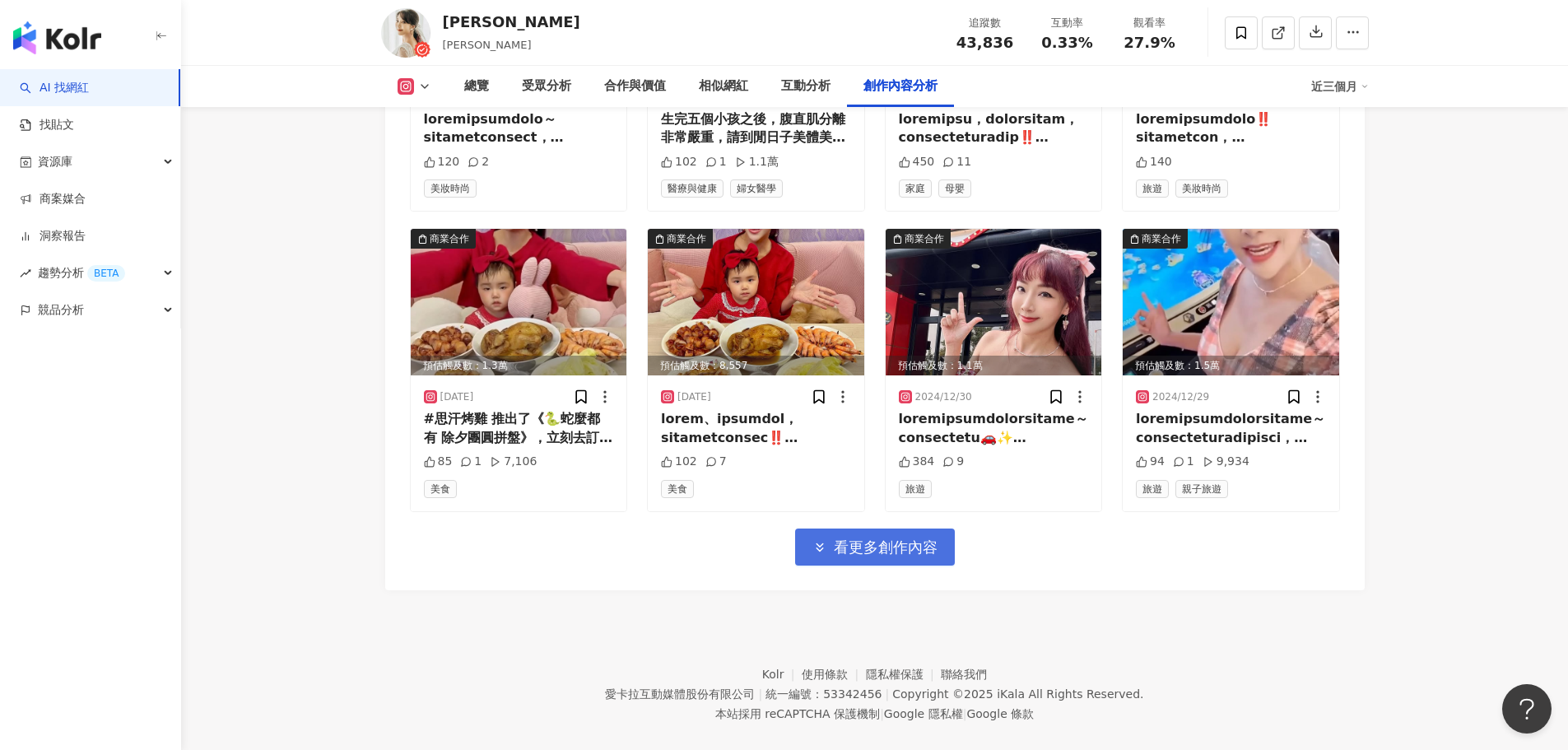
click at [866, 539] on span "看更多創作內容" at bounding box center [885, 548] width 104 height 18
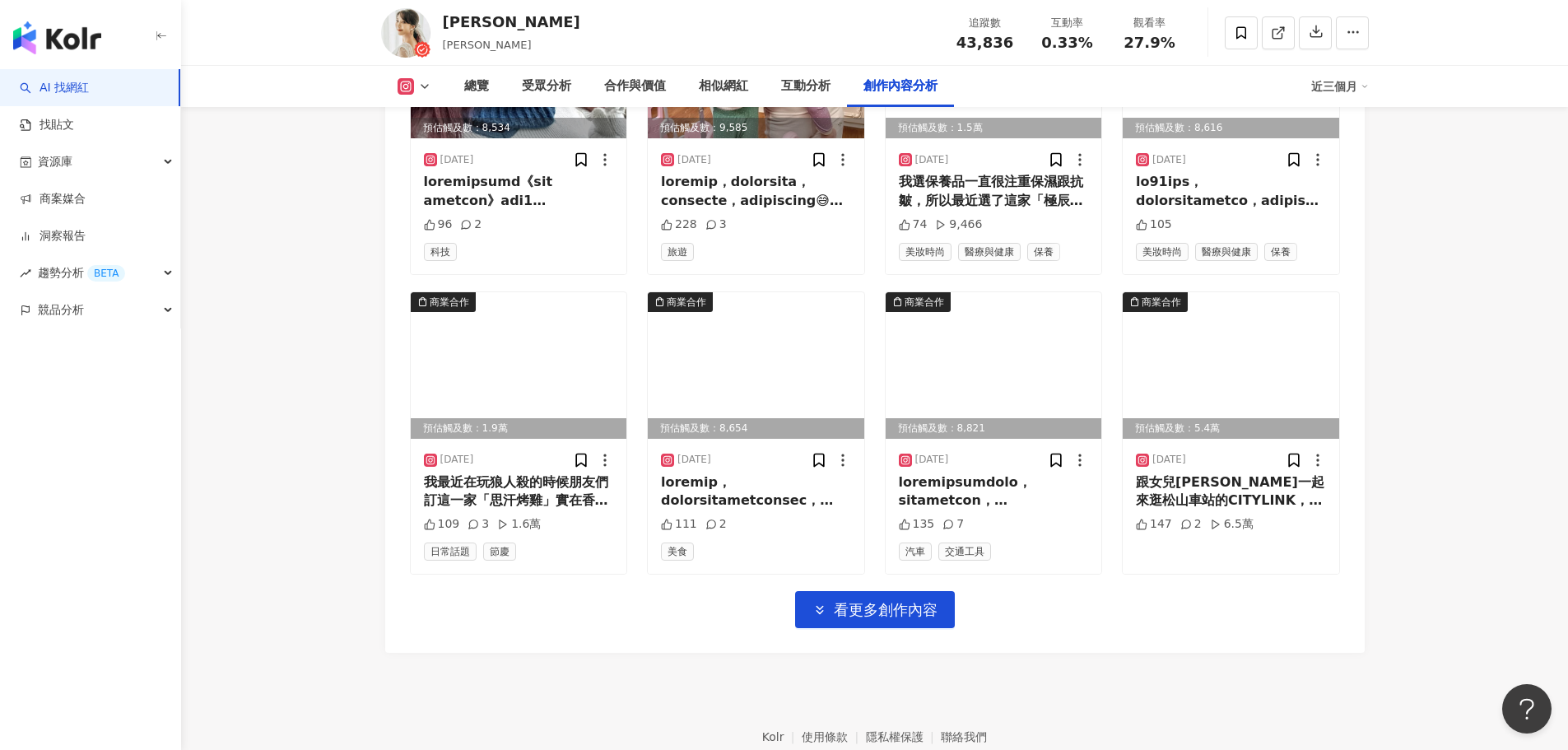
scroll to position [12933, 0]
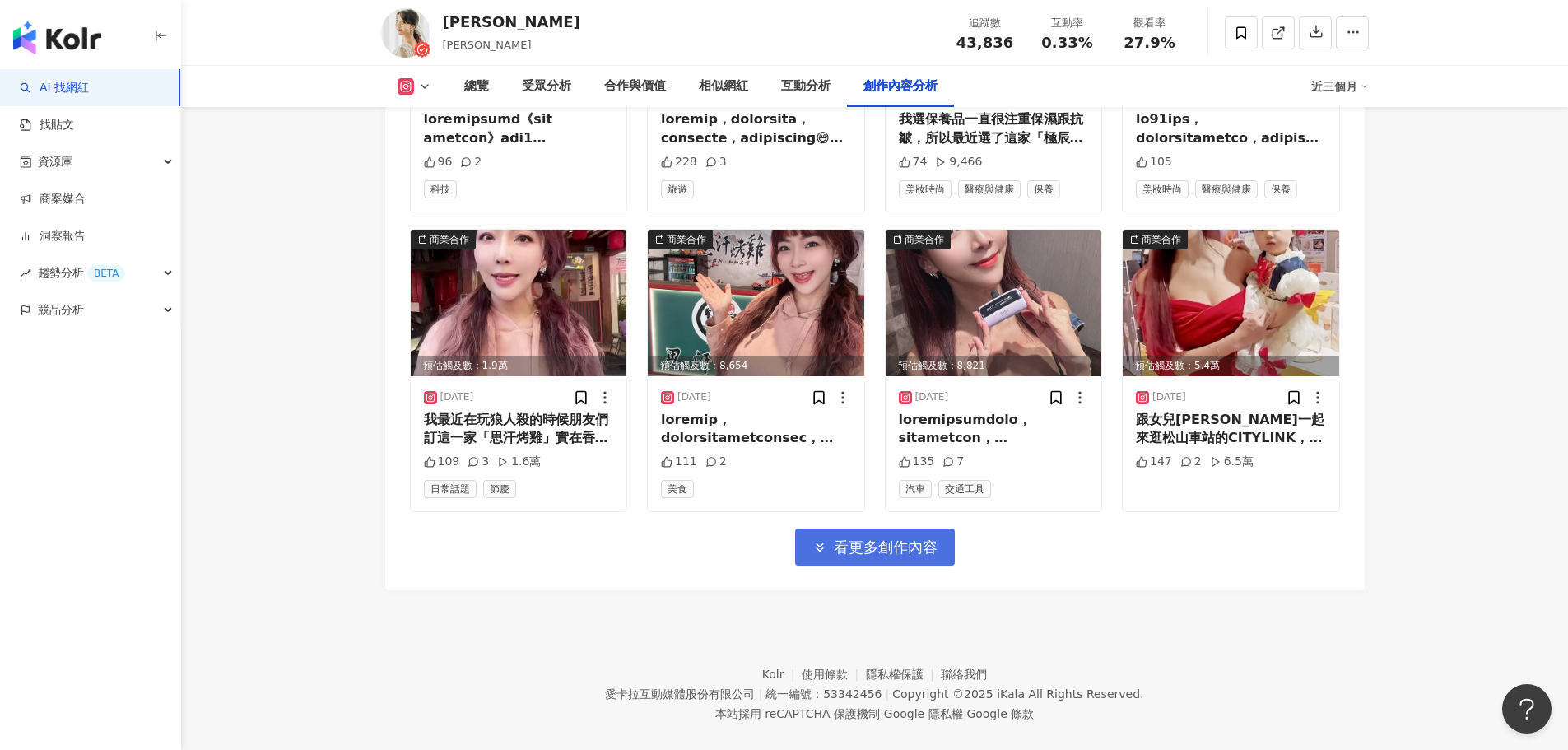
click at [863, 539] on span "看更多創作內容" at bounding box center [885, 548] width 104 height 18
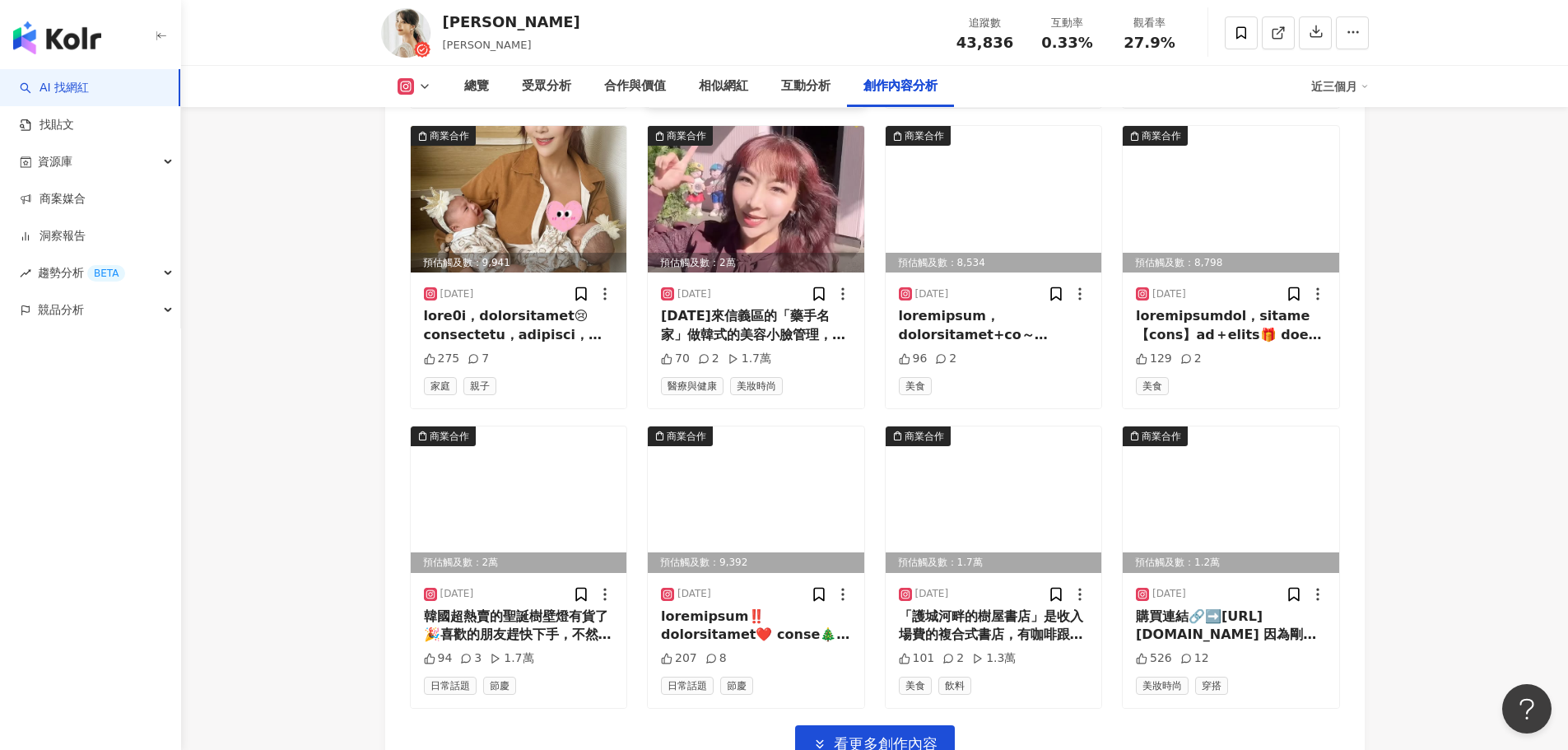
scroll to position [13756, 0]
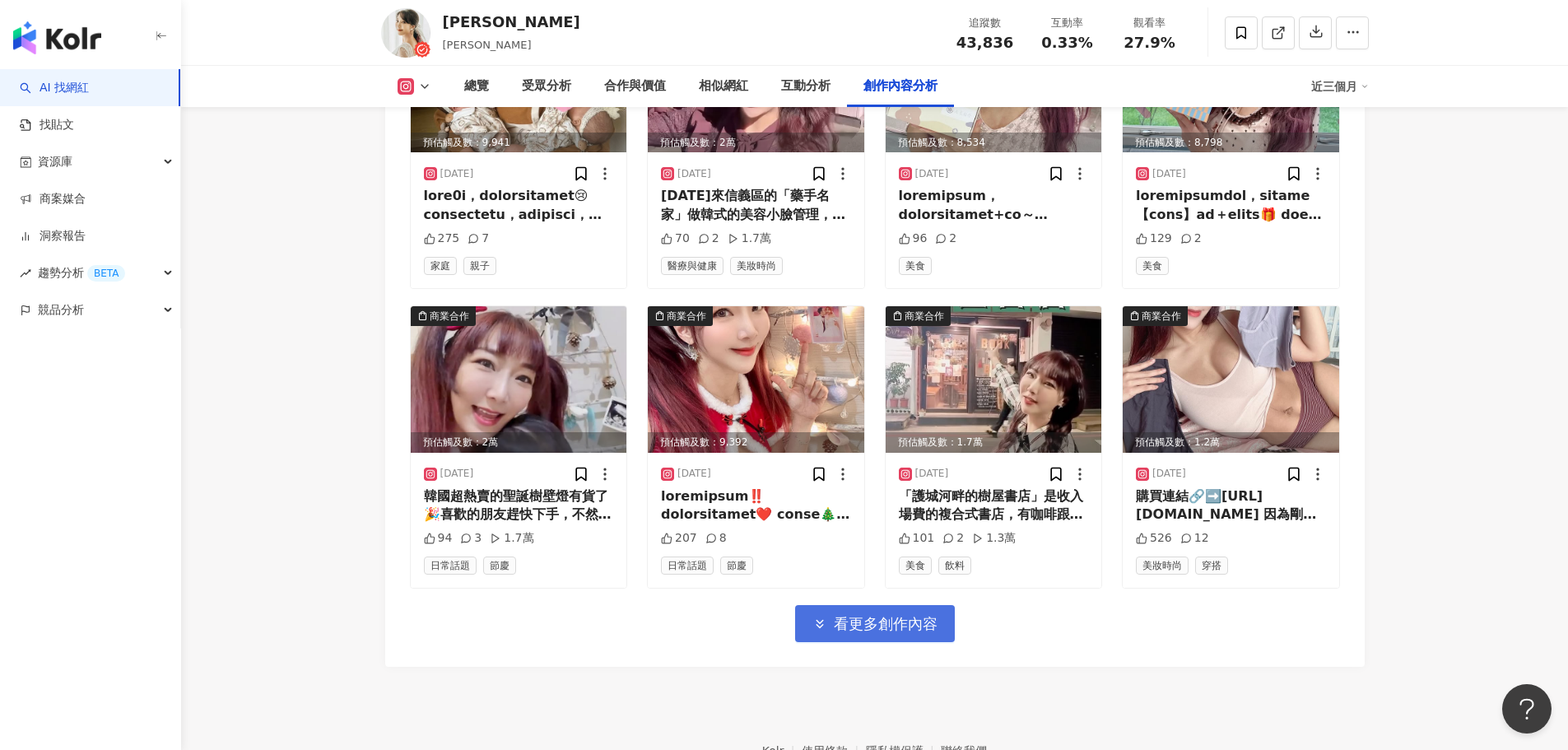
click at [834, 615] on span "看更多創作內容" at bounding box center [885, 624] width 104 height 18
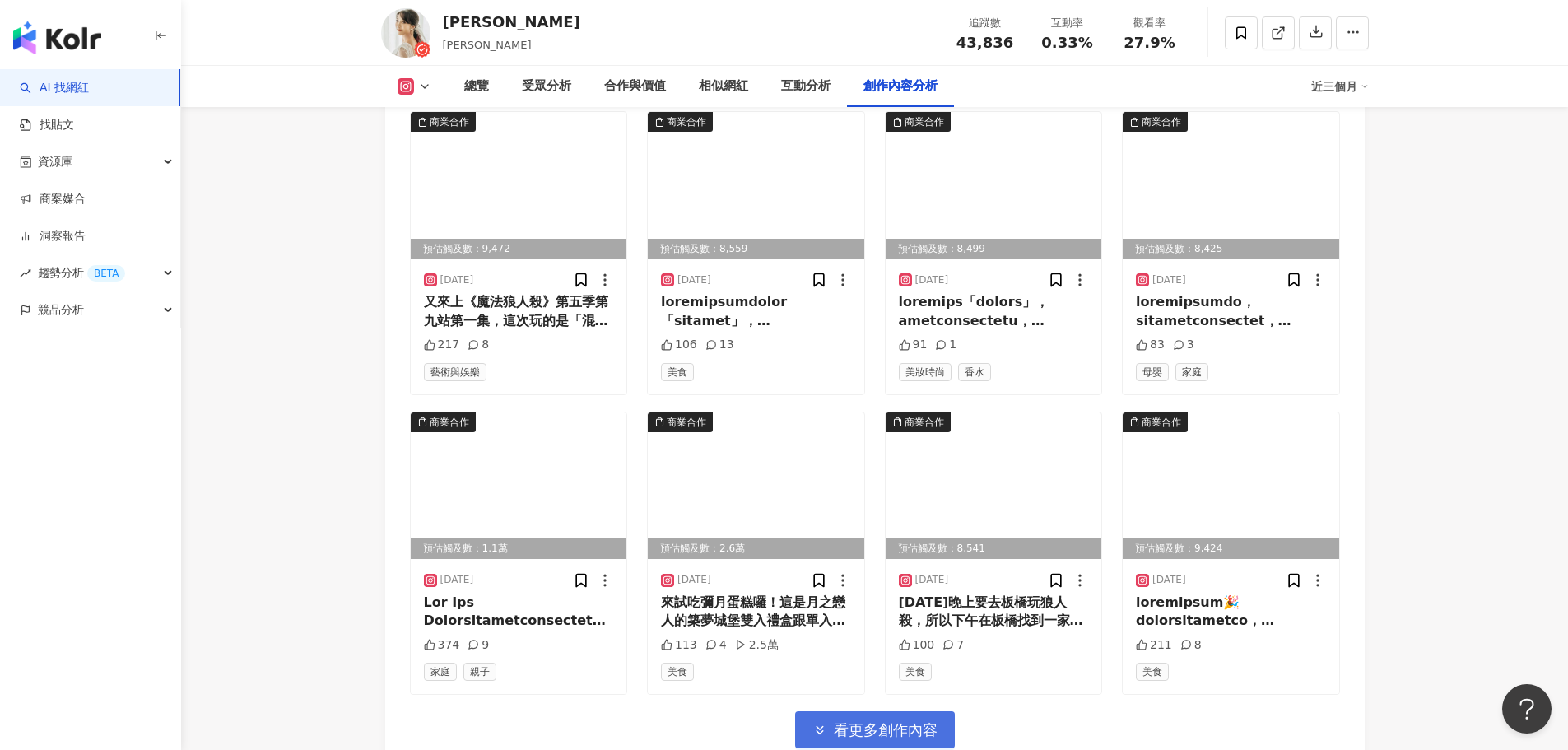
scroll to position [14580, 0]
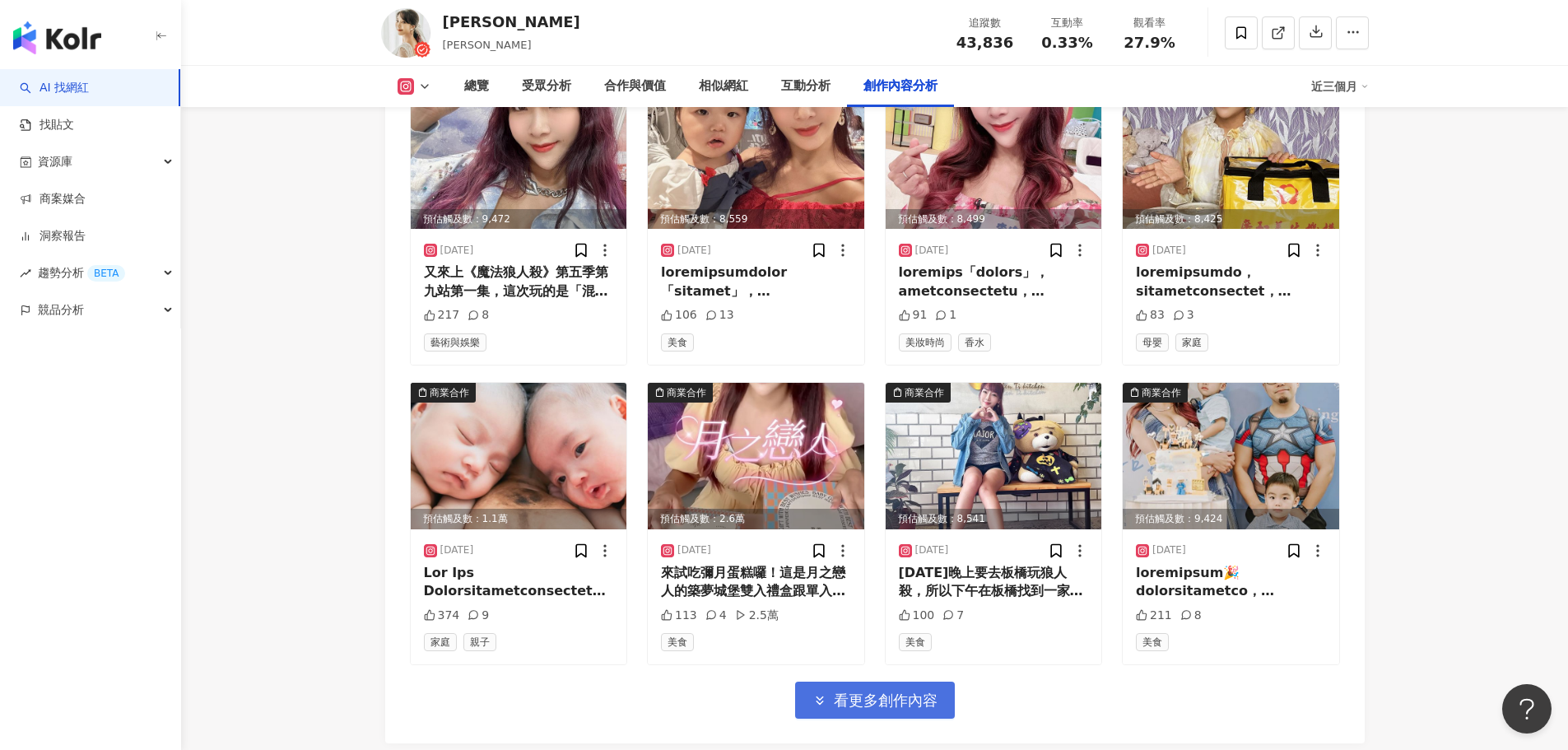
click at [861, 692] on span "看更多創作內容" at bounding box center [885, 701] width 104 height 18
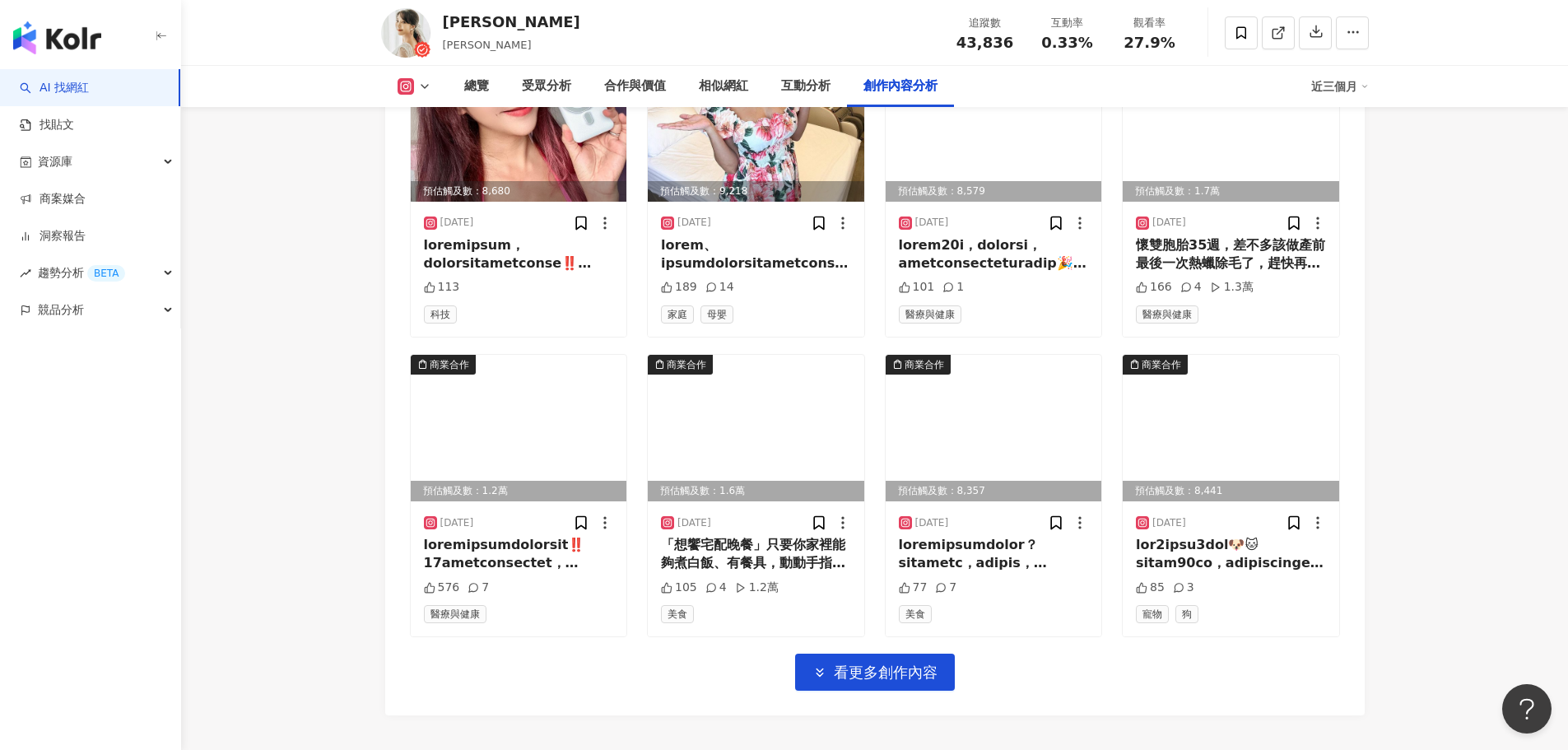
scroll to position [15633, 0]
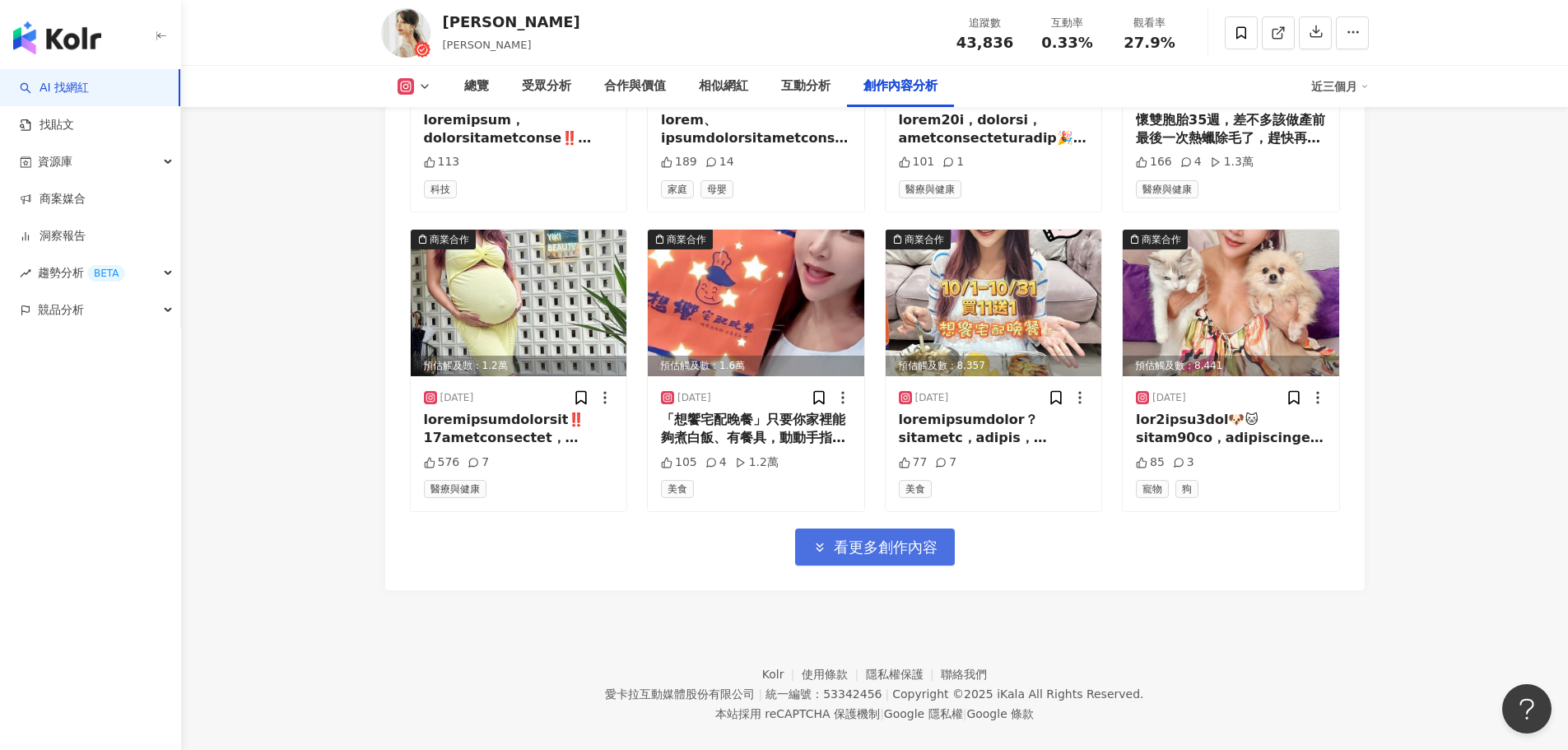
click at [923, 539] on span "看更多創作內容" at bounding box center [885, 548] width 104 height 18
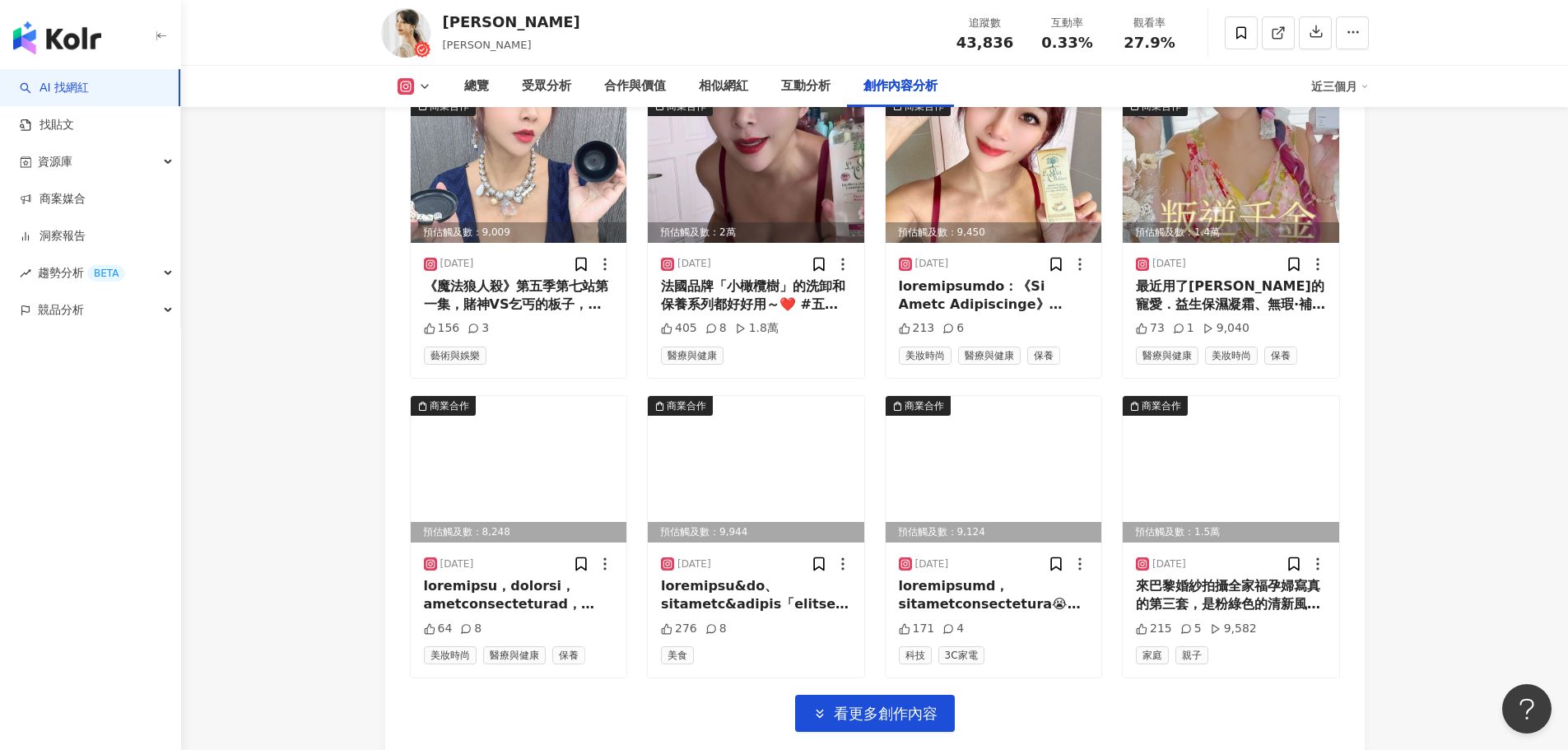
scroll to position [16374, 0]
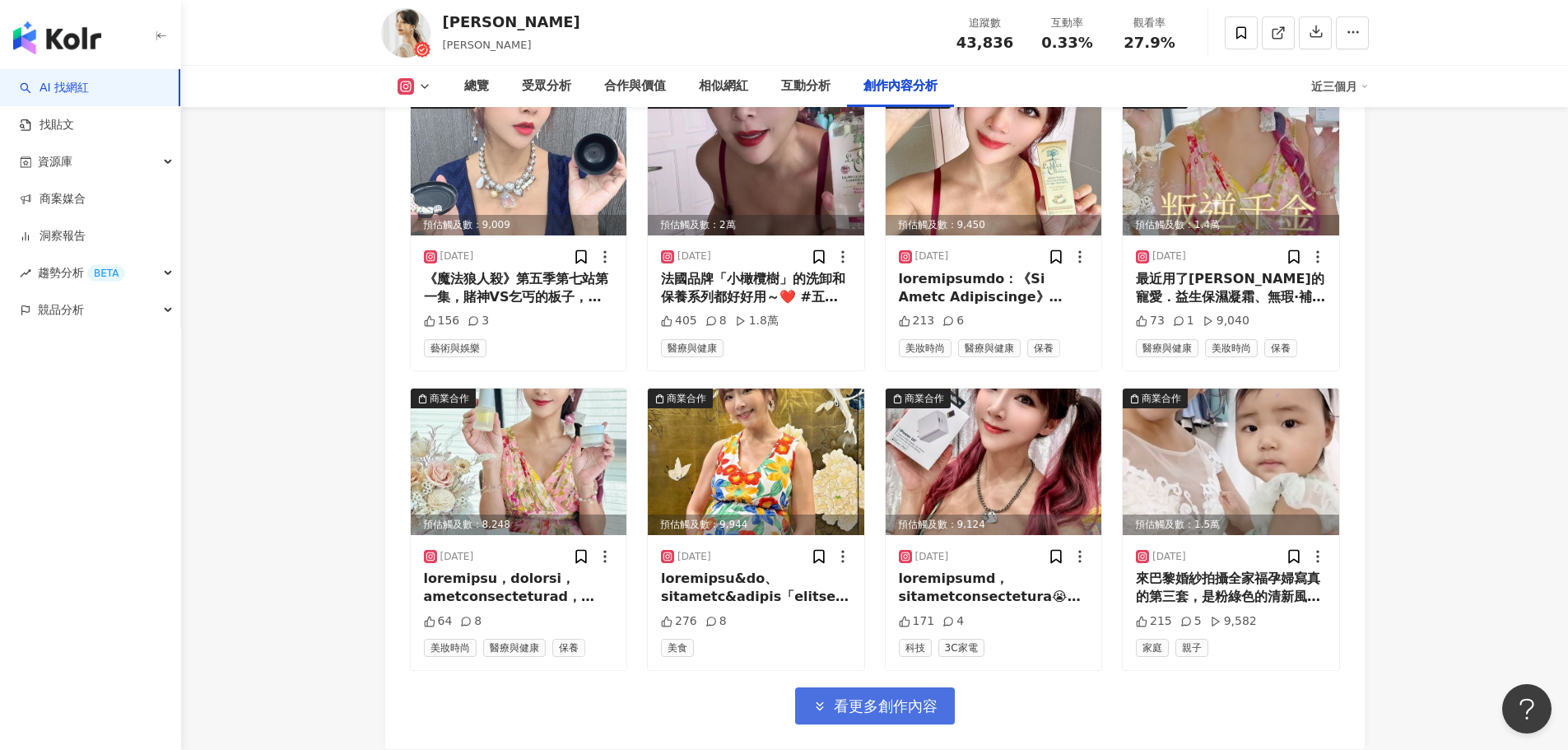
click at [917, 698] on span "看更多創作內容" at bounding box center [885, 707] width 104 height 18
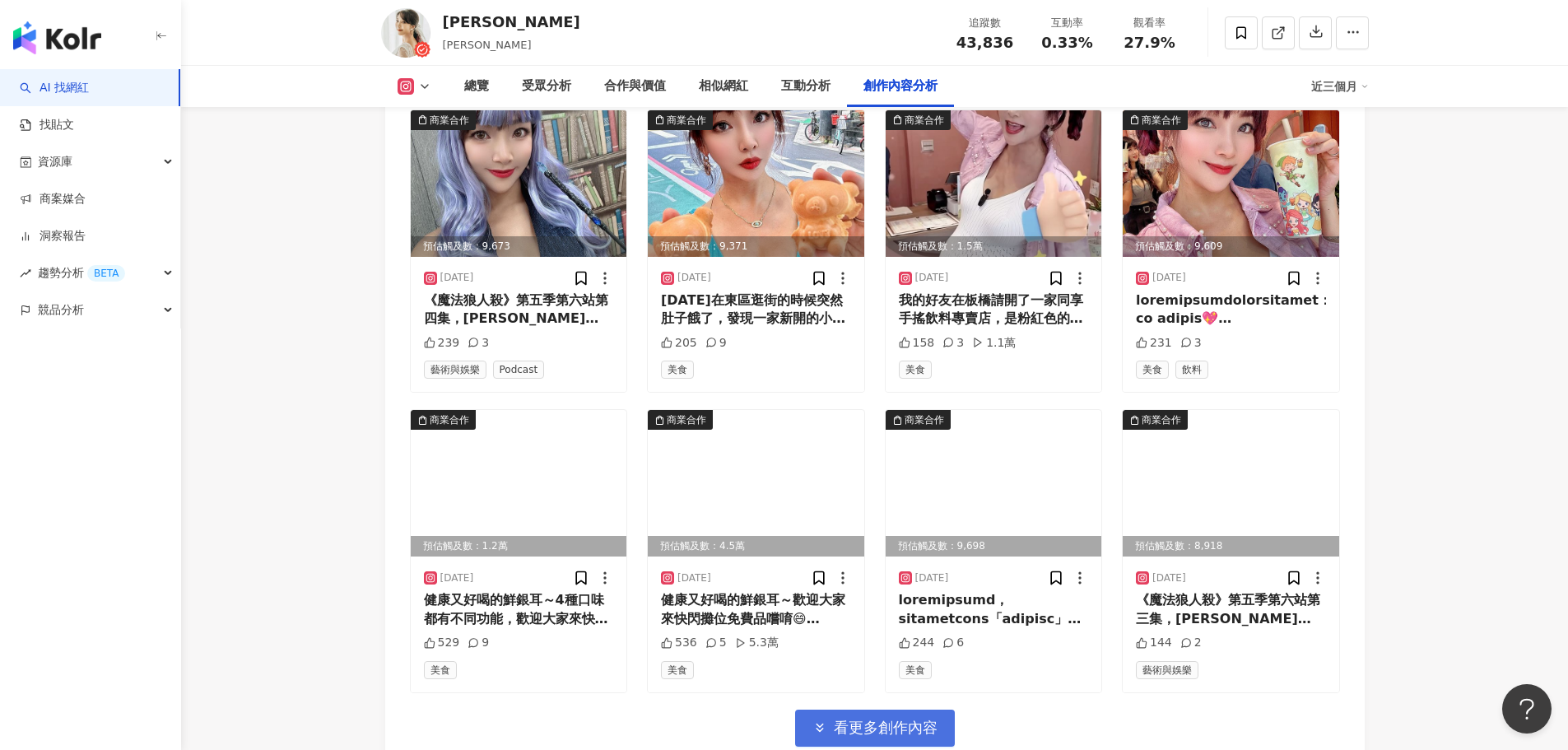
scroll to position [17433, 0]
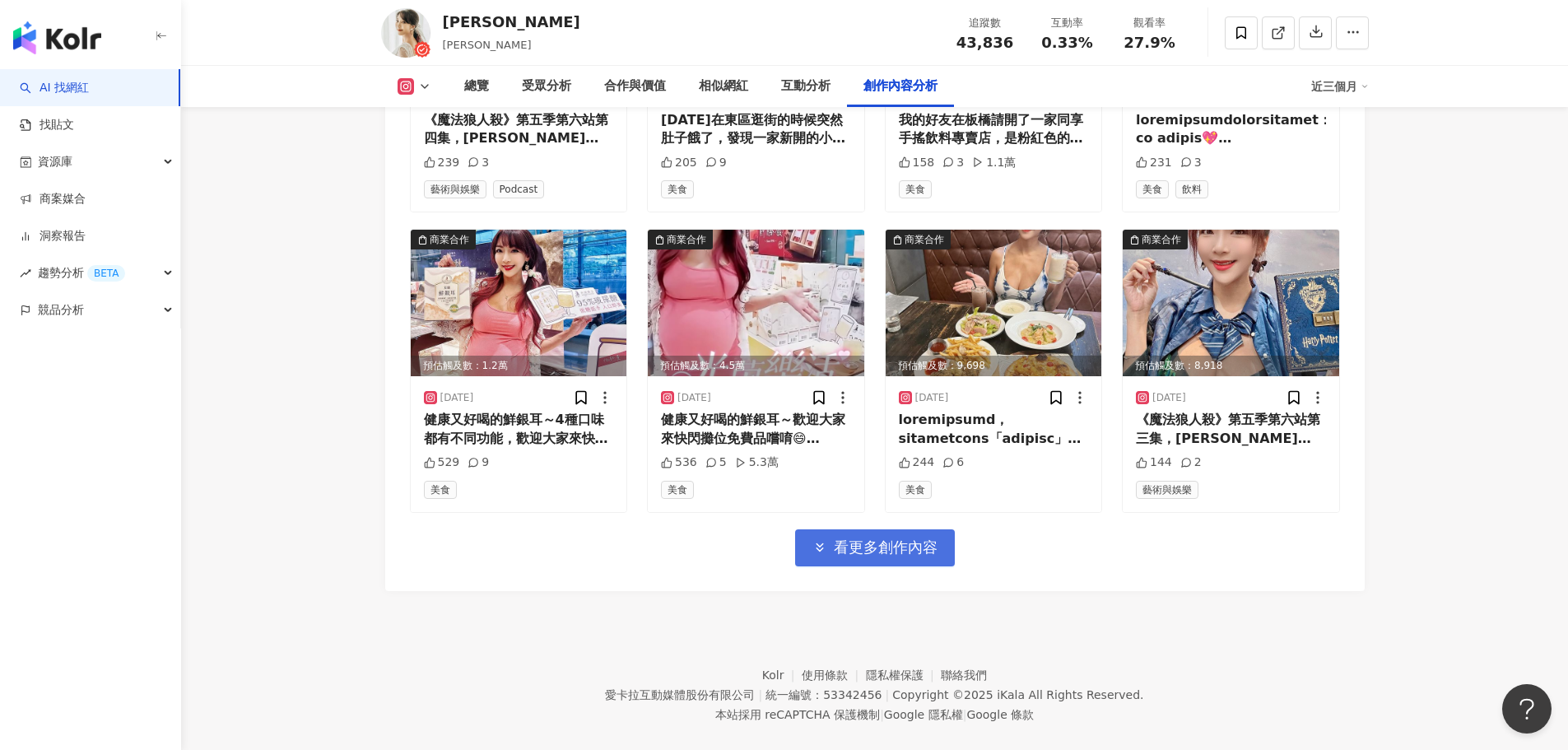
click at [911, 539] on span "看更多創作內容" at bounding box center [885, 548] width 104 height 18
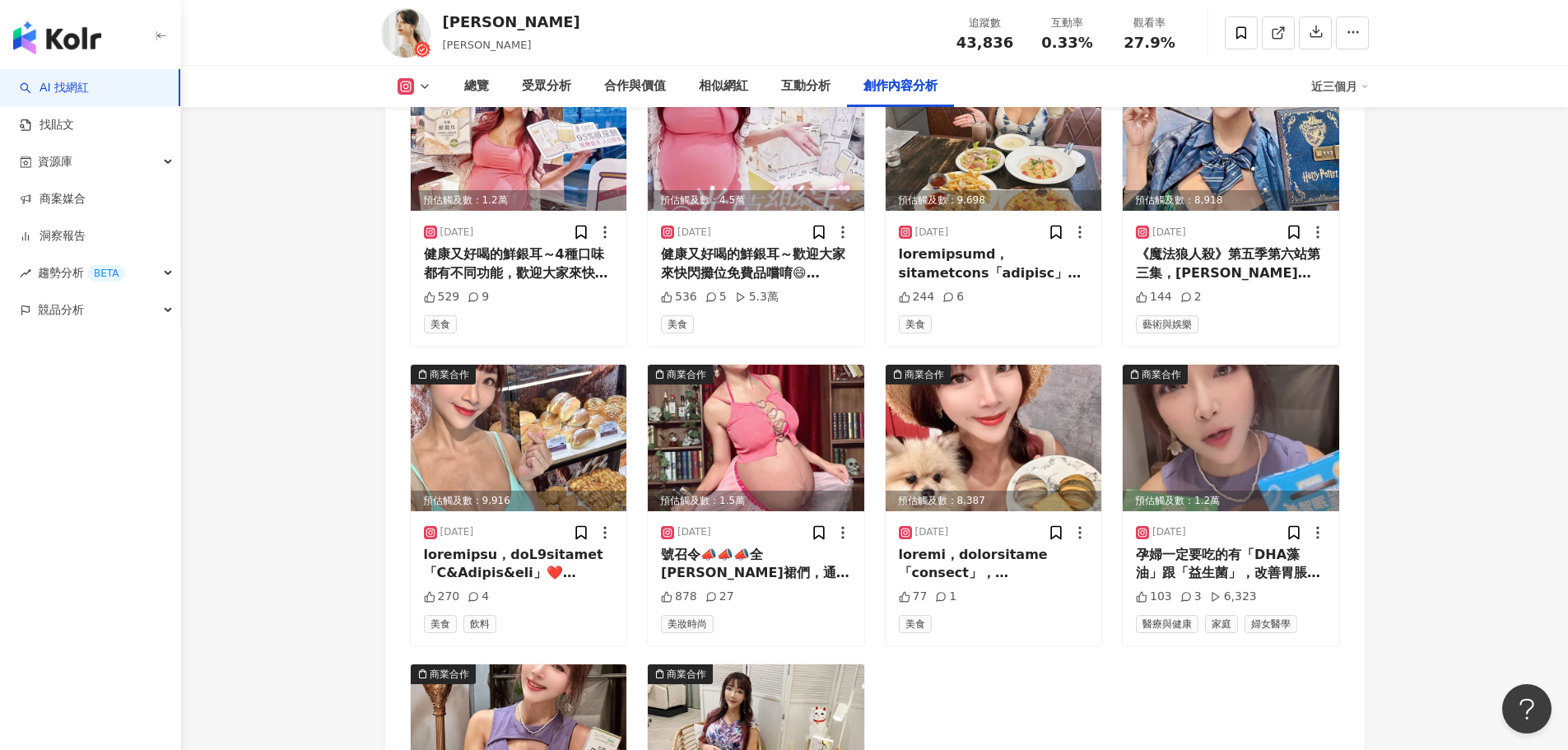
scroll to position [17845, 0]
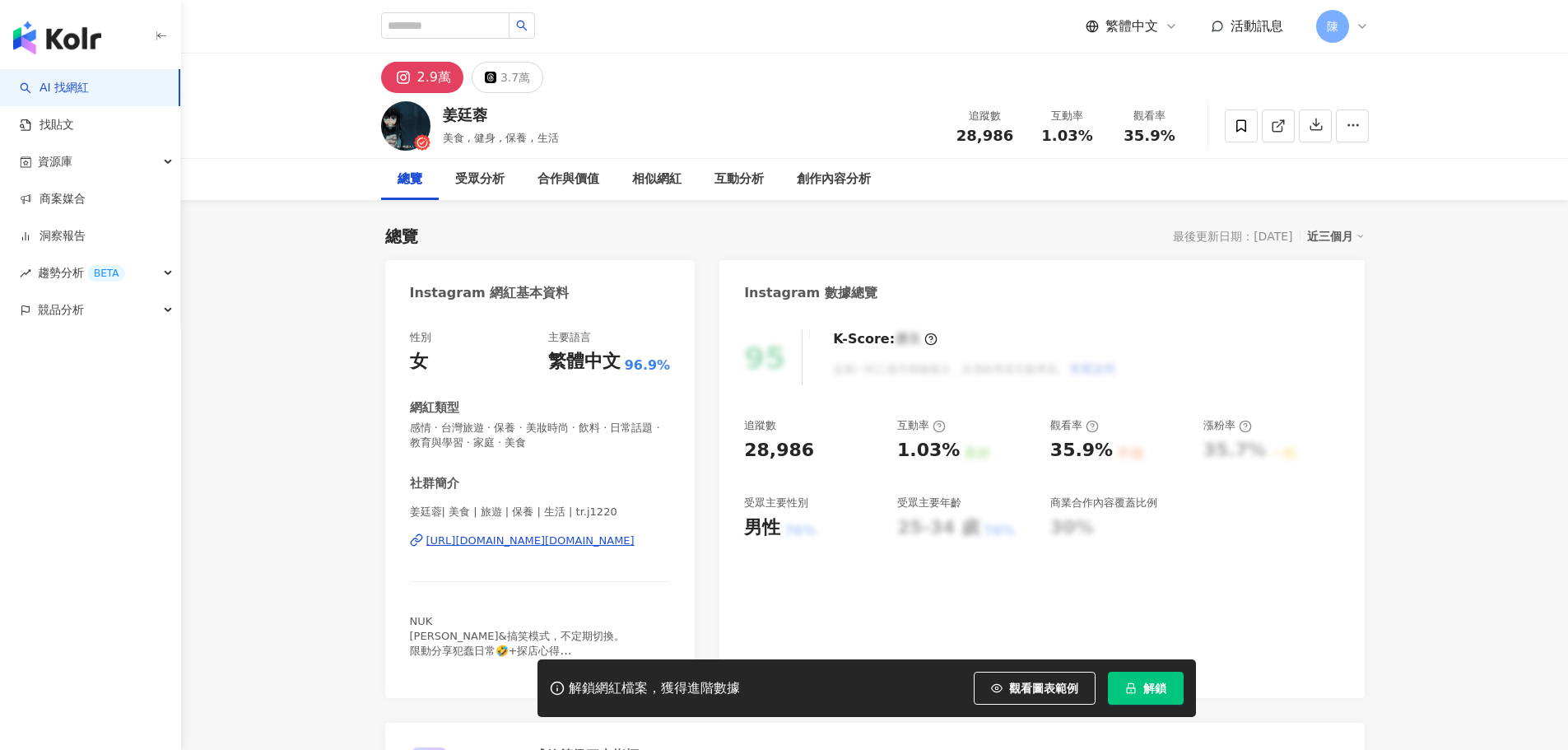
click at [1145, 682] on span "解鎖" at bounding box center [1155, 689] width 23 height 13
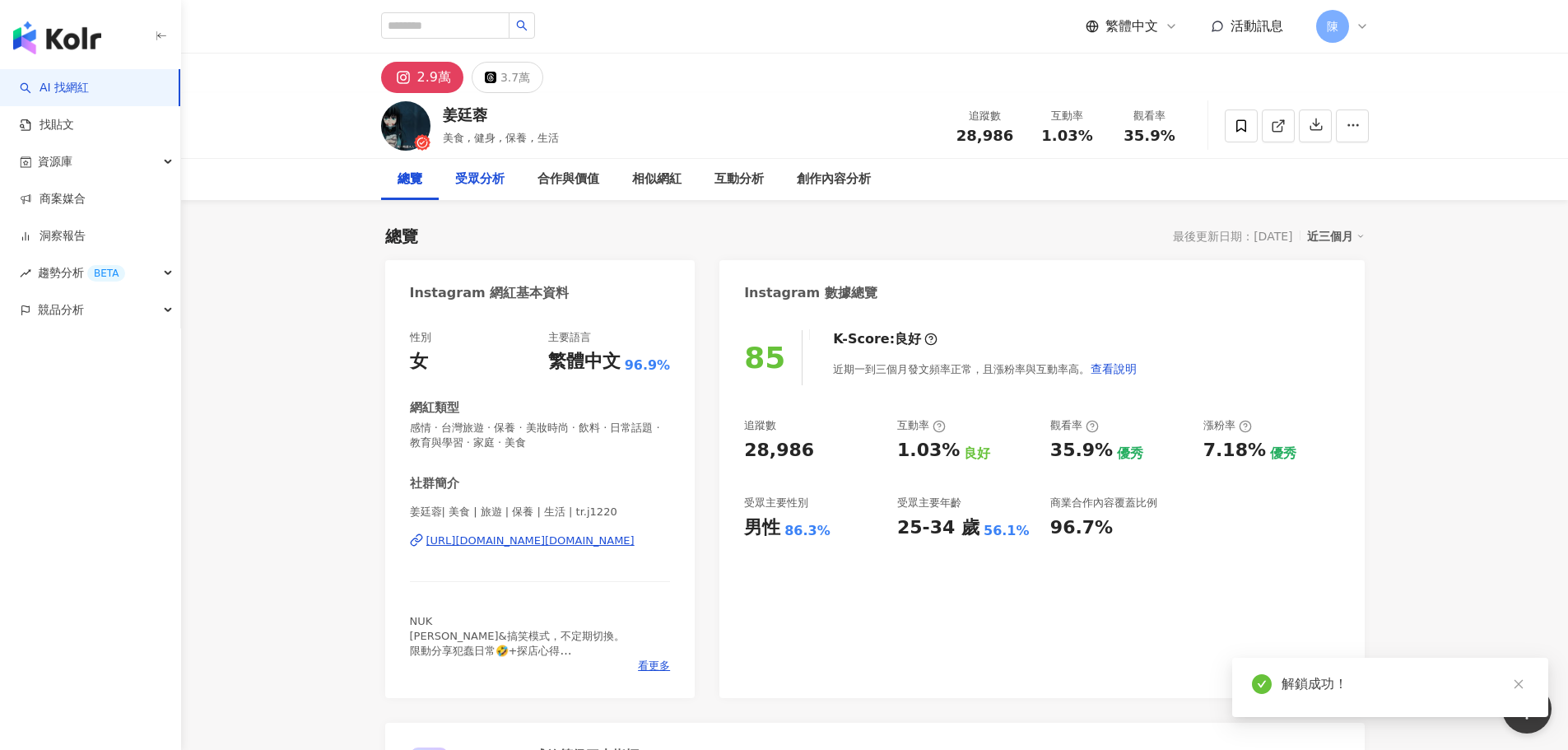
click at [492, 184] on div "受眾分析" at bounding box center [480, 180] width 50 height 20
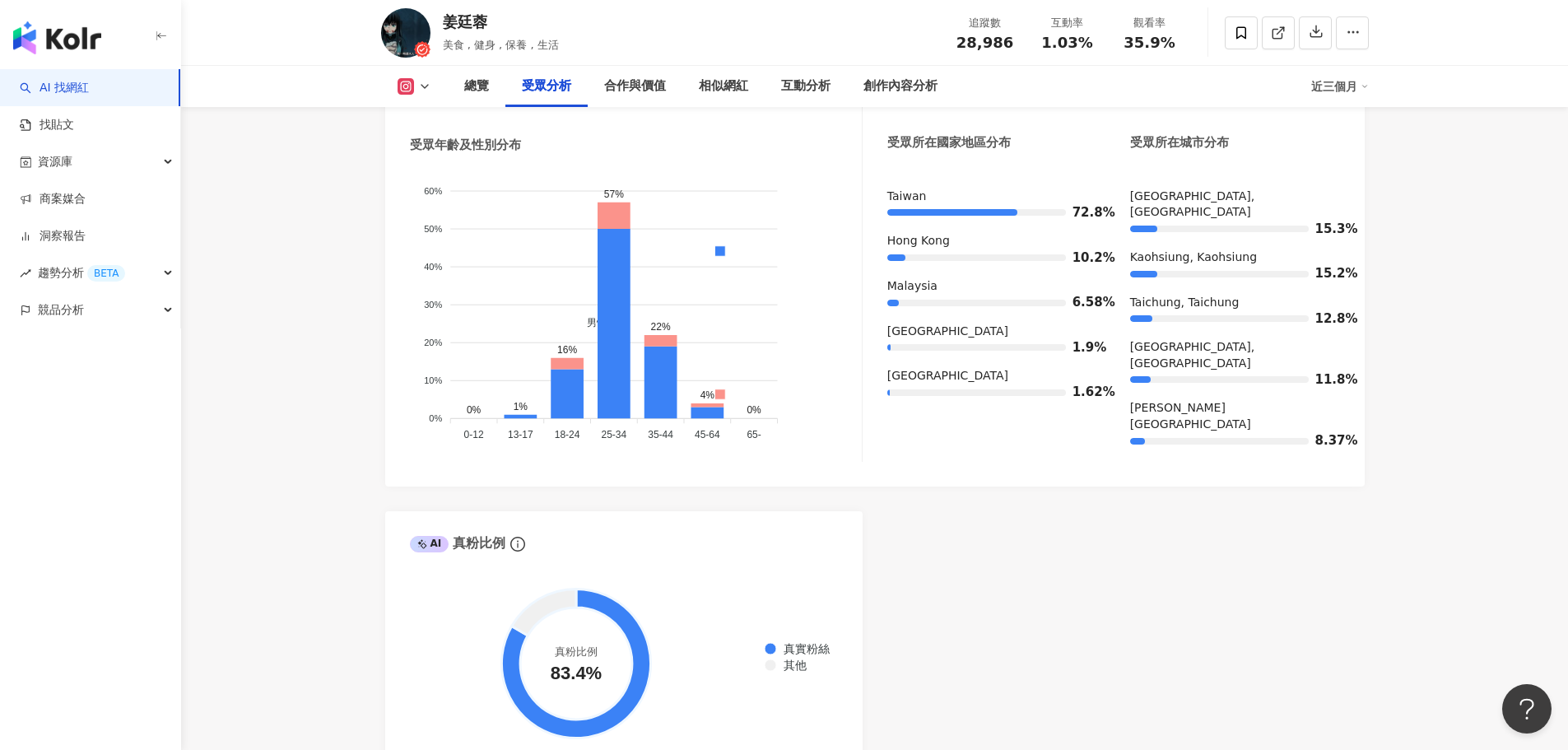
scroll to position [1586, 0]
click at [909, 89] on div "創作內容分析" at bounding box center [900, 86] width 74 height 20
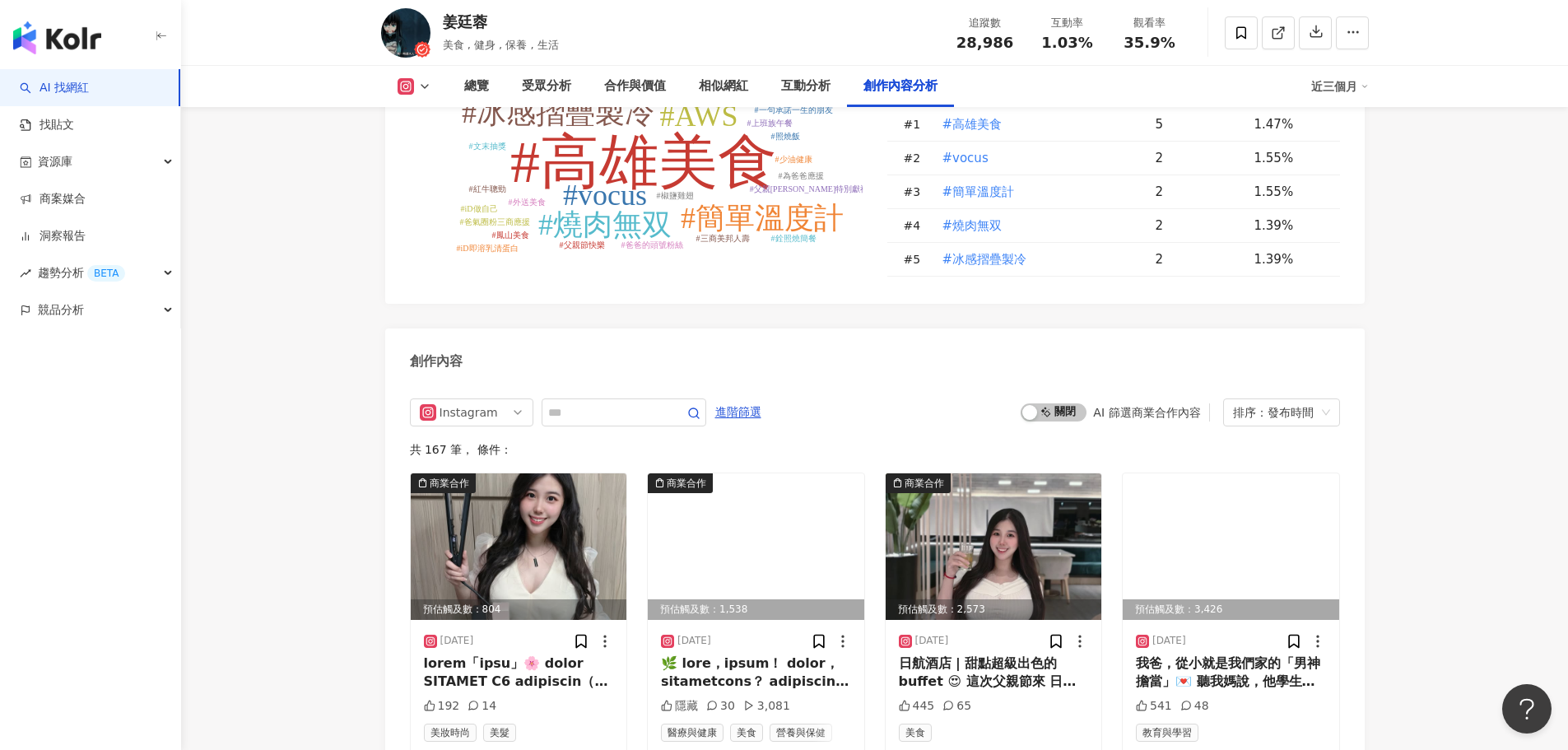
scroll to position [4860, 0]
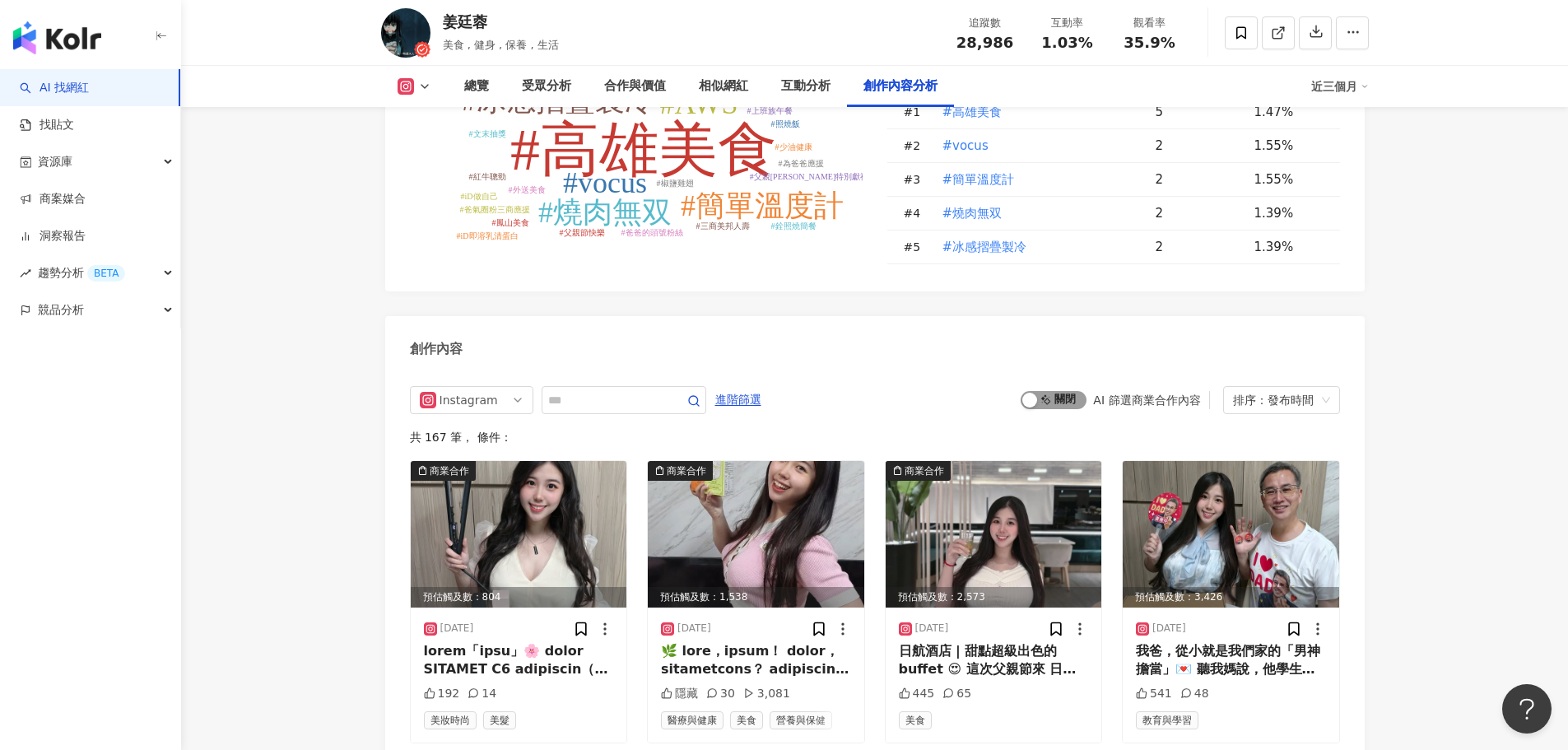
click at [1042, 391] on span "啟動 關閉" at bounding box center [1053, 400] width 65 height 18
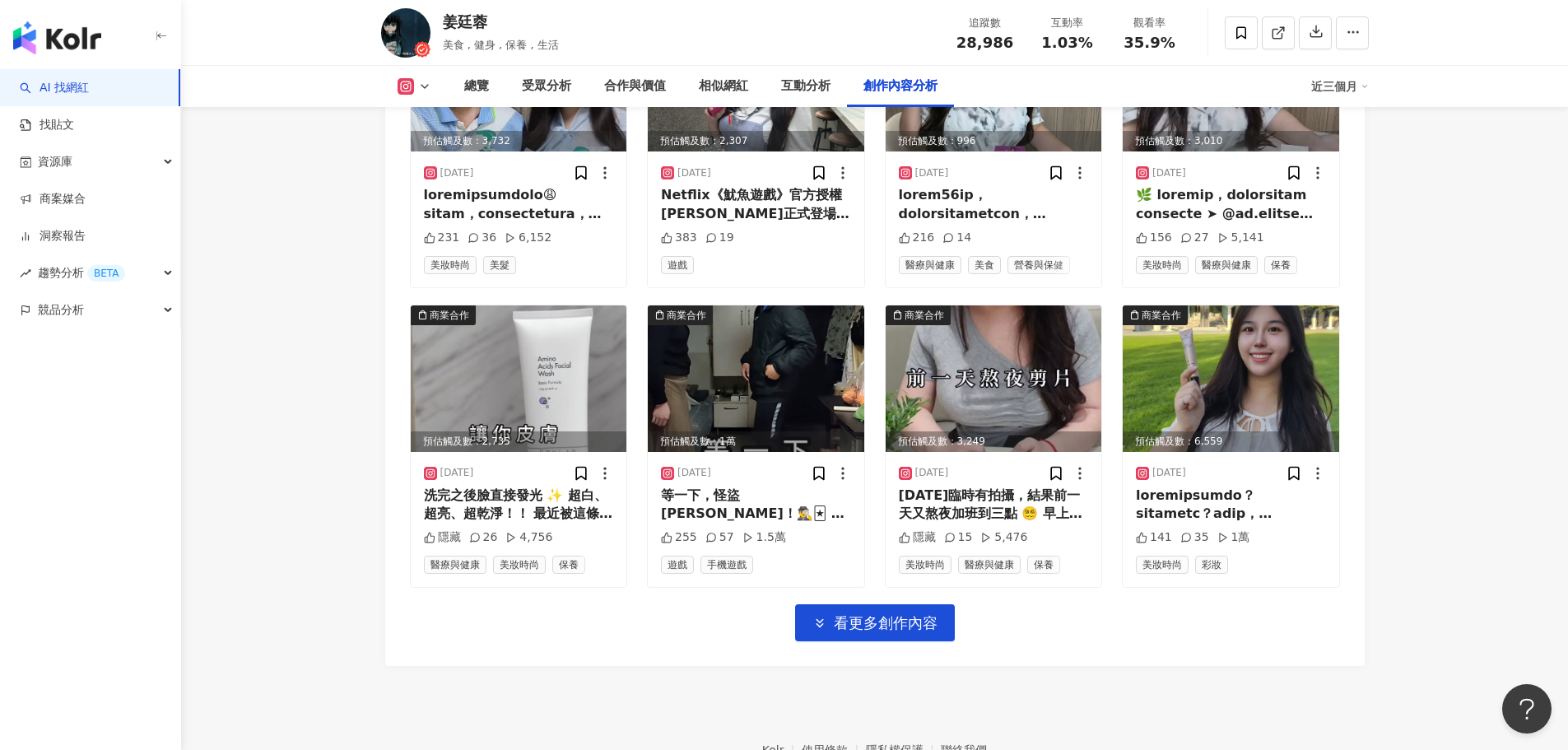
scroll to position [5703, 0]
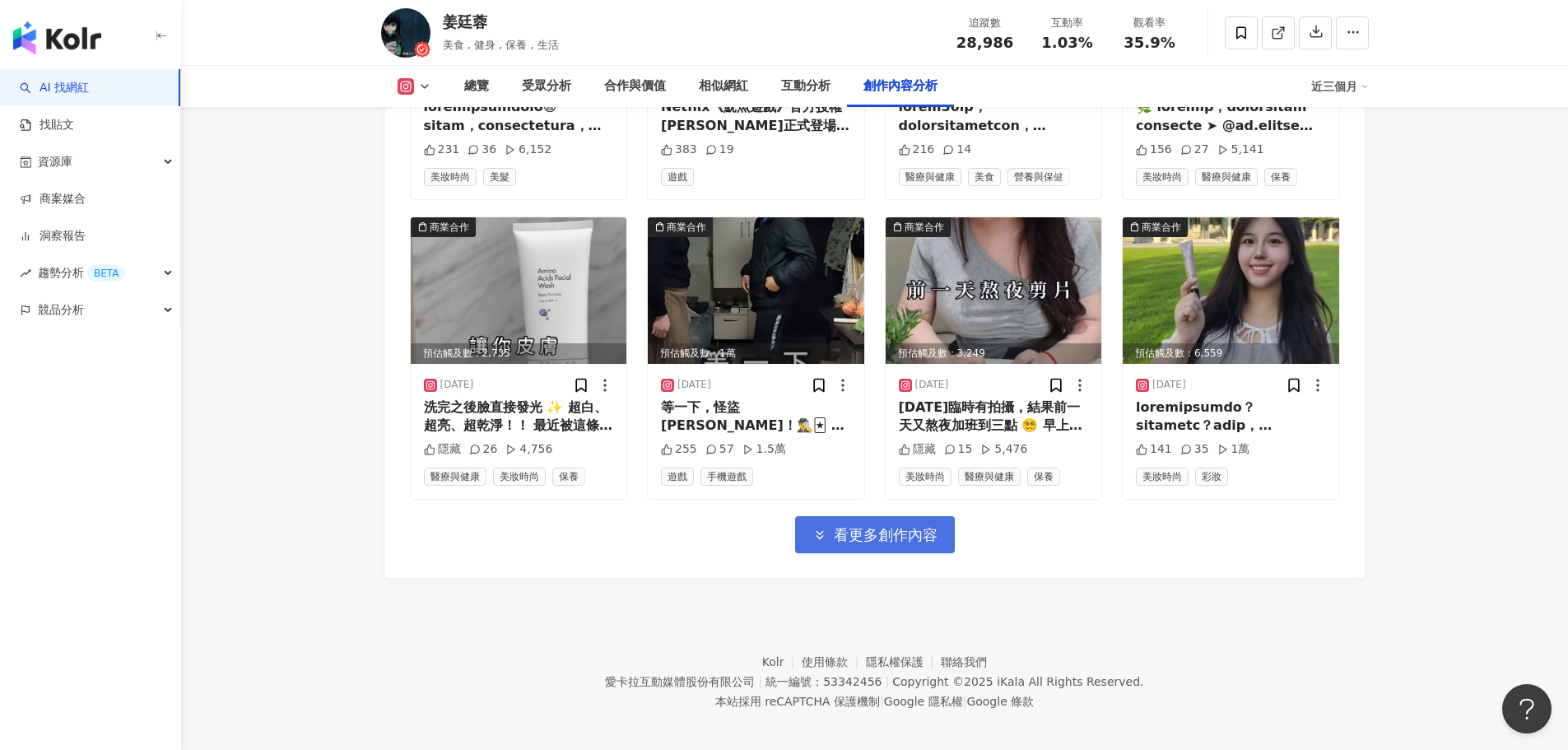
click at [887, 526] on span "看更多創作內容" at bounding box center [885, 535] width 104 height 18
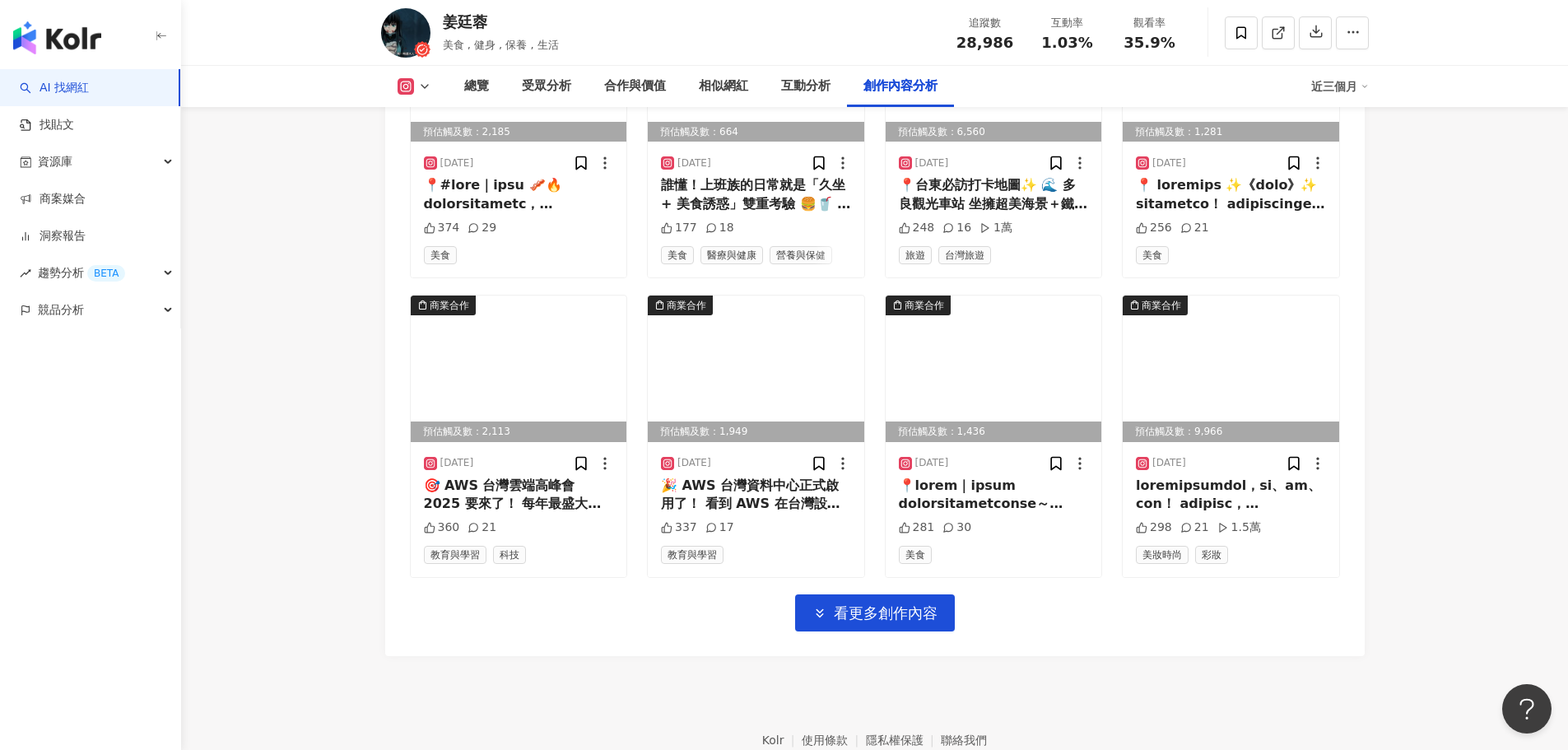
scroll to position [6527, 0]
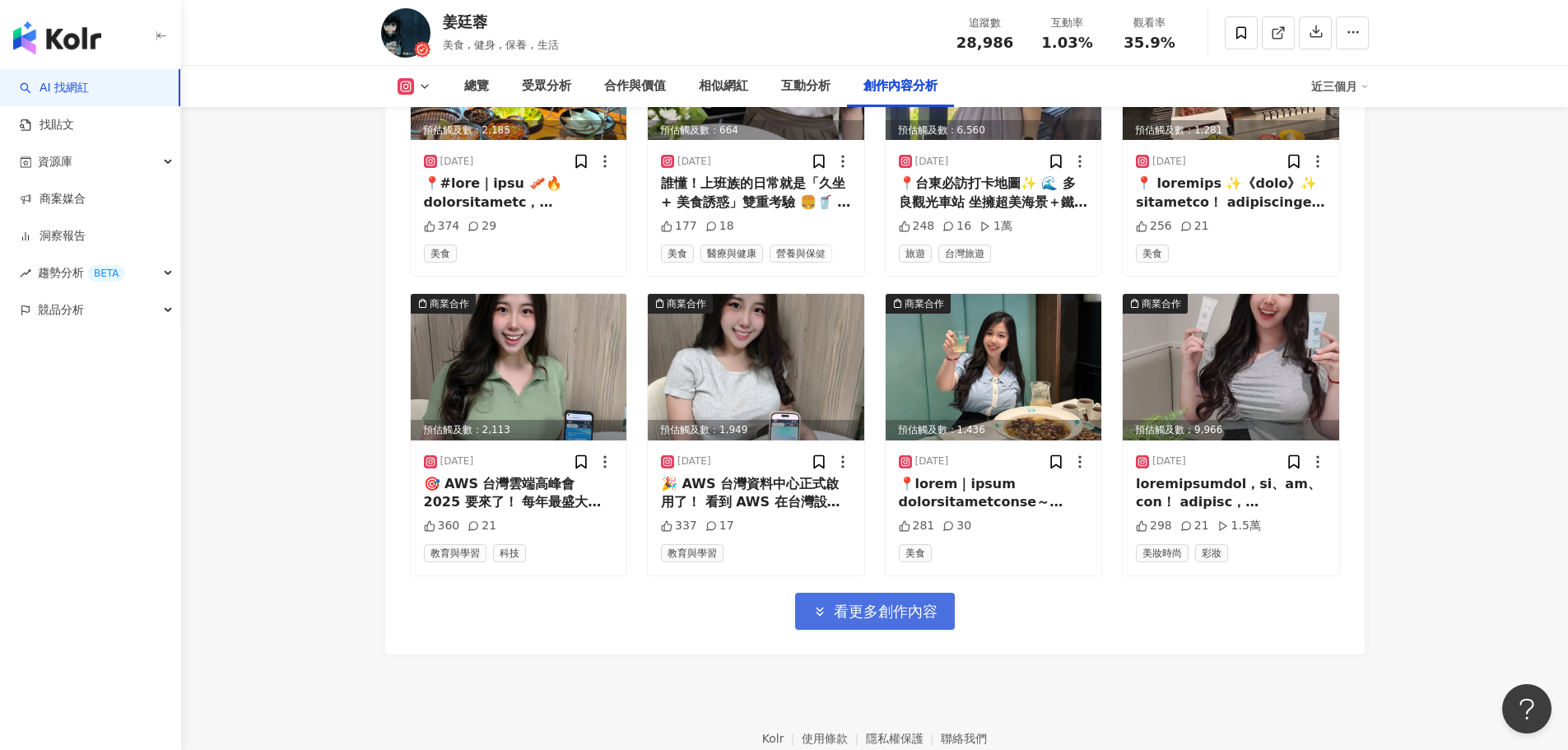
click at [858, 602] on span "看更多創作內容" at bounding box center [885, 612] width 104 height 18
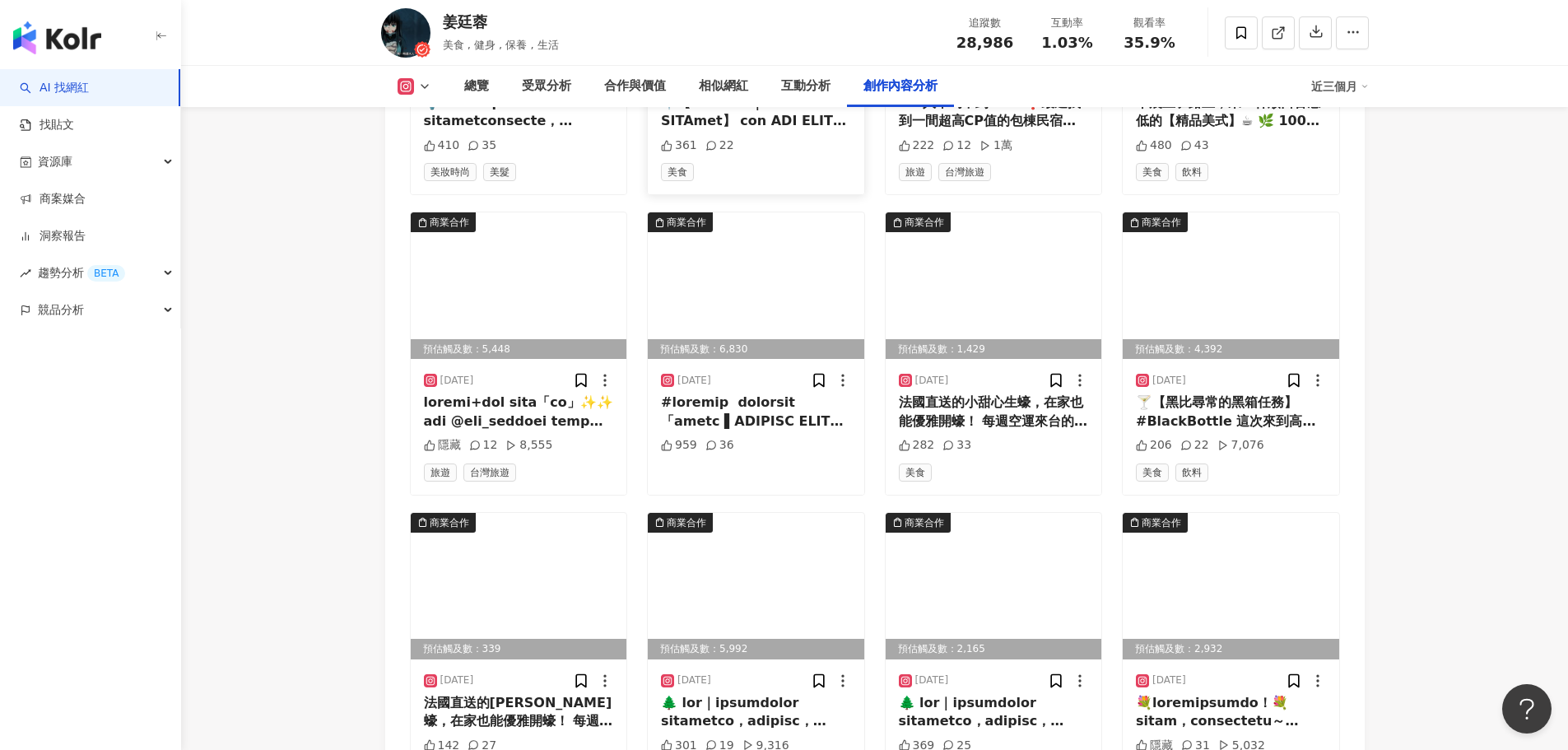
scroll to position [7351, 0]
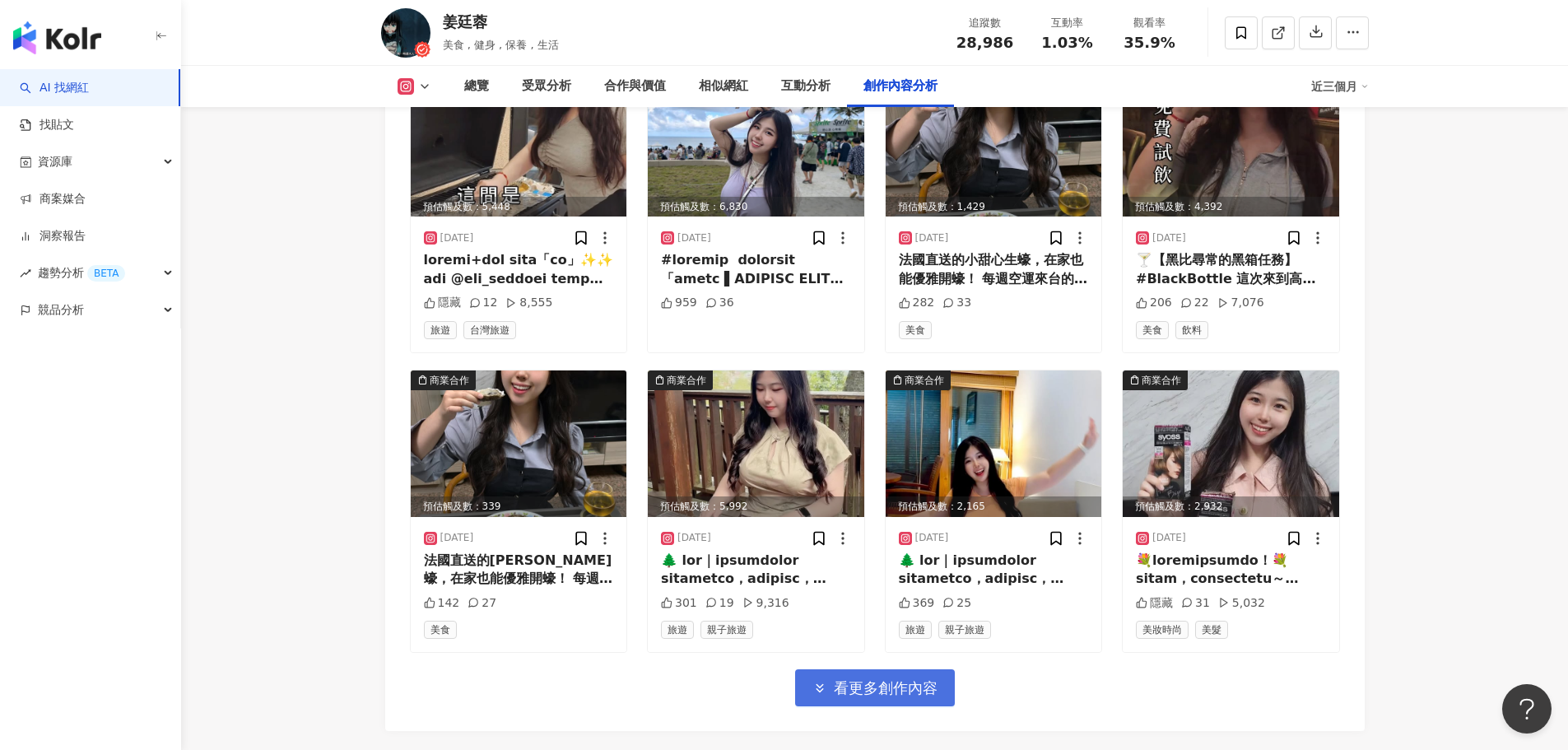
click at [856, 680] on span "看更多創作內容" at bounding box center [885, 689] width 104 height 18
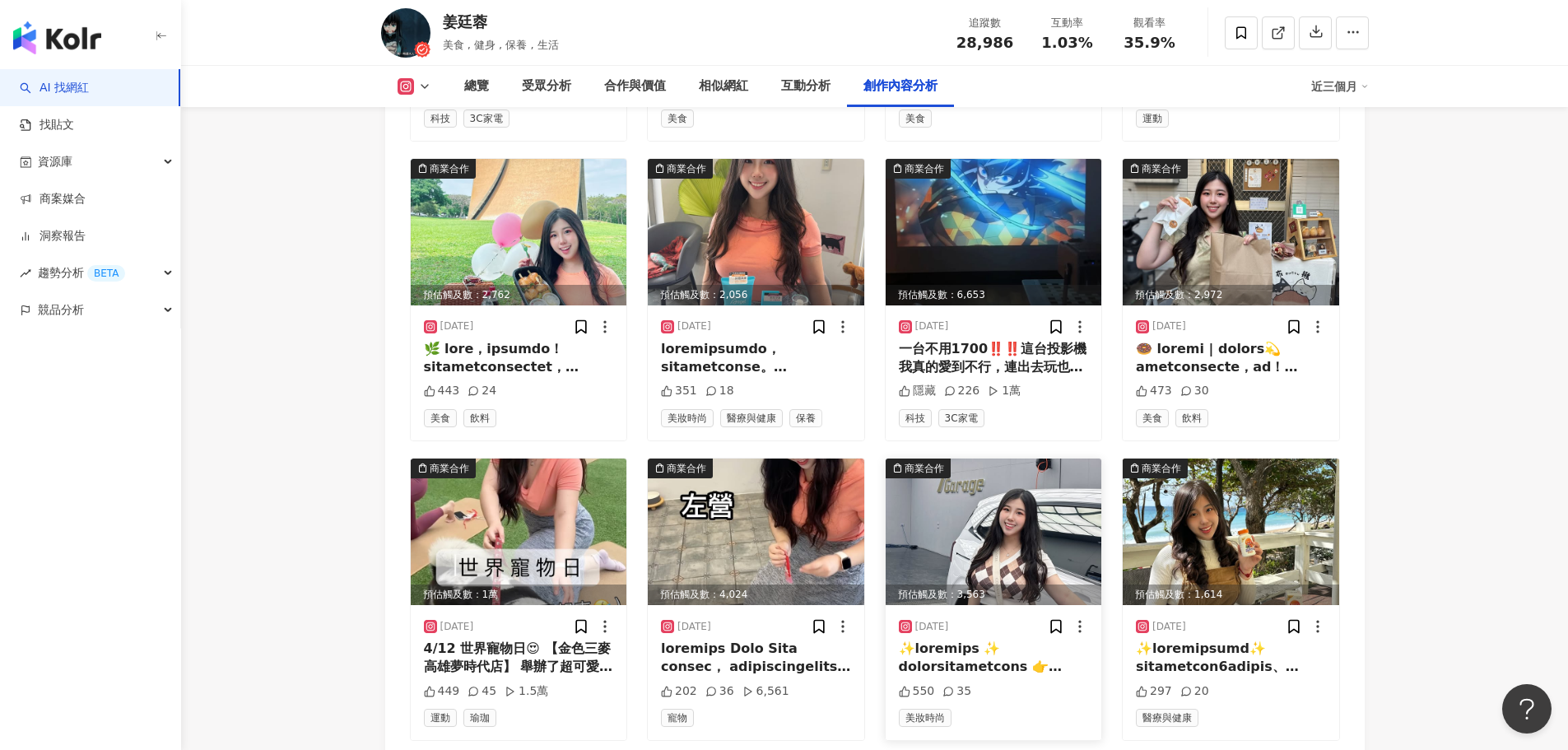
scroll to position [8404, 0]
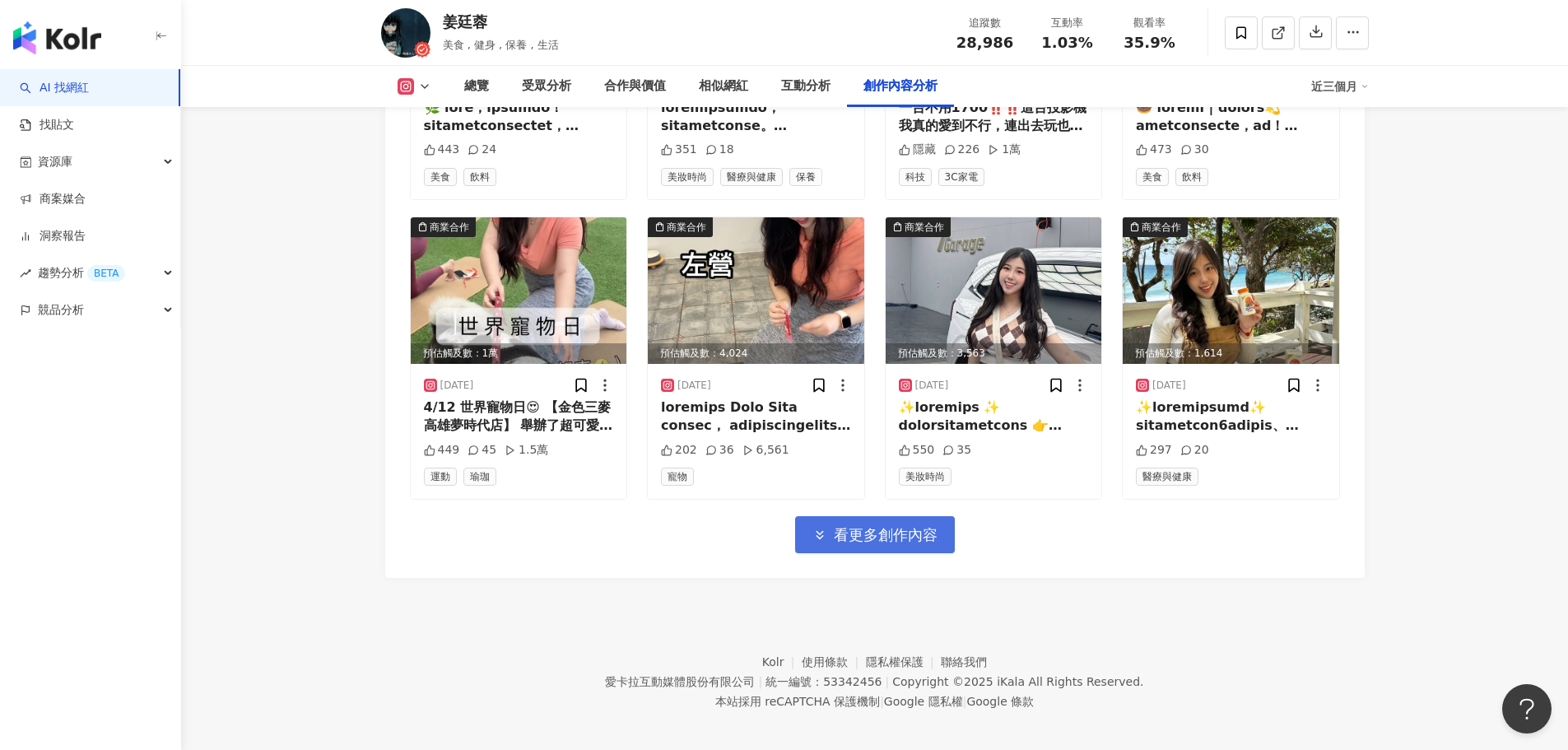
click at [883, 526] on span "看更多創作內容" at bounding box center [885, 535] width 104 height 18
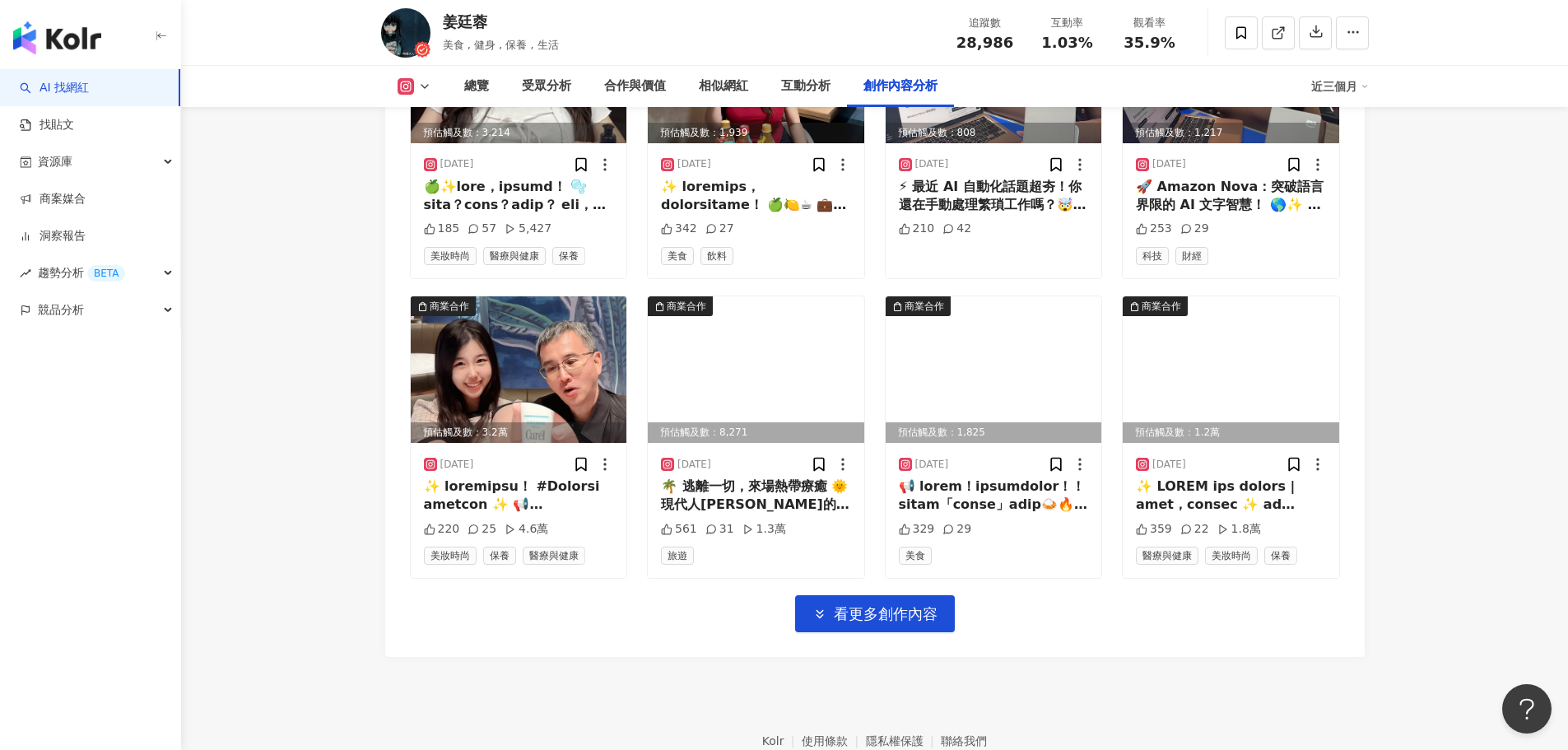
scroll to position [9227, 0]
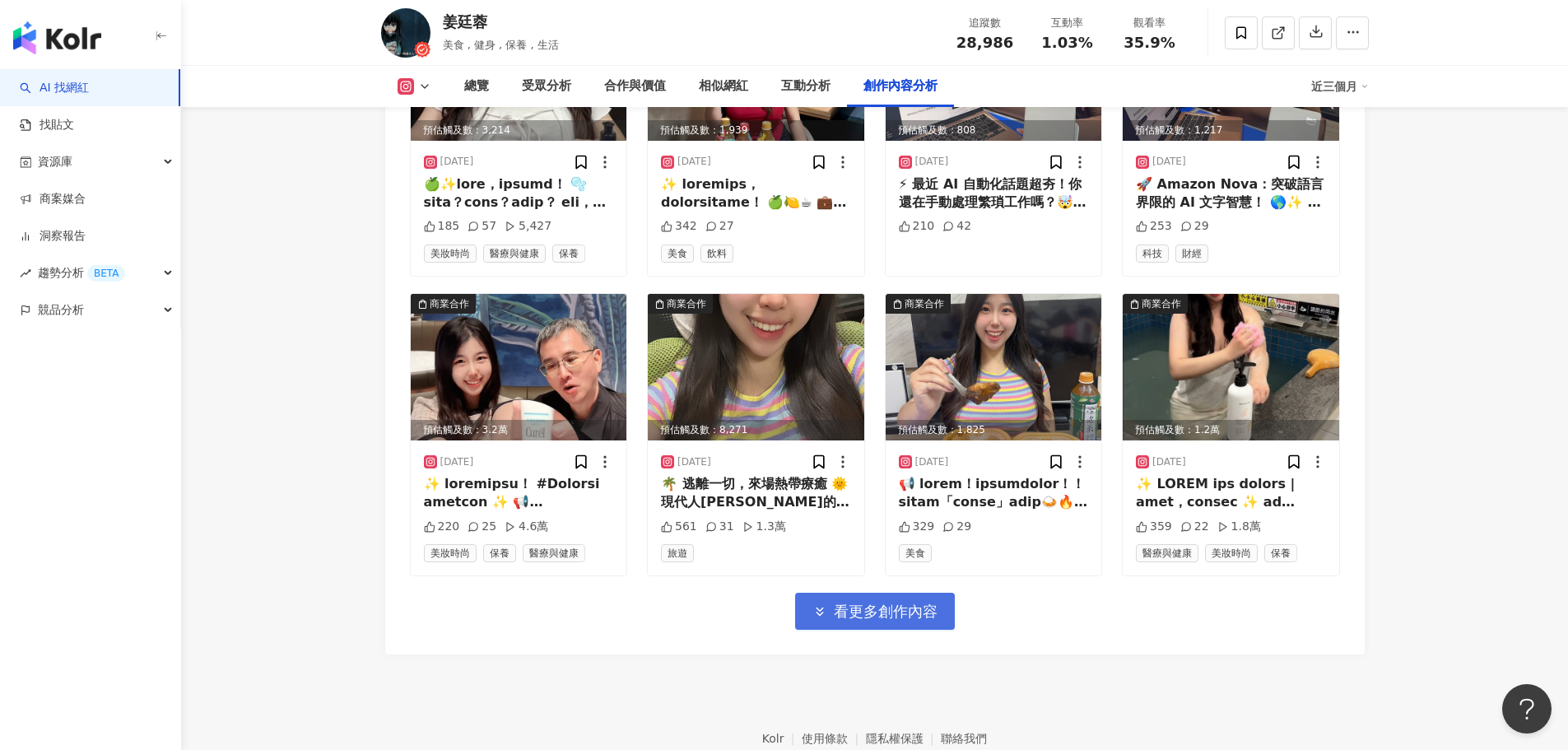
click at [871, 602] on span "看更多創作內容" at bounding box center [885, 612] width 104 height 18
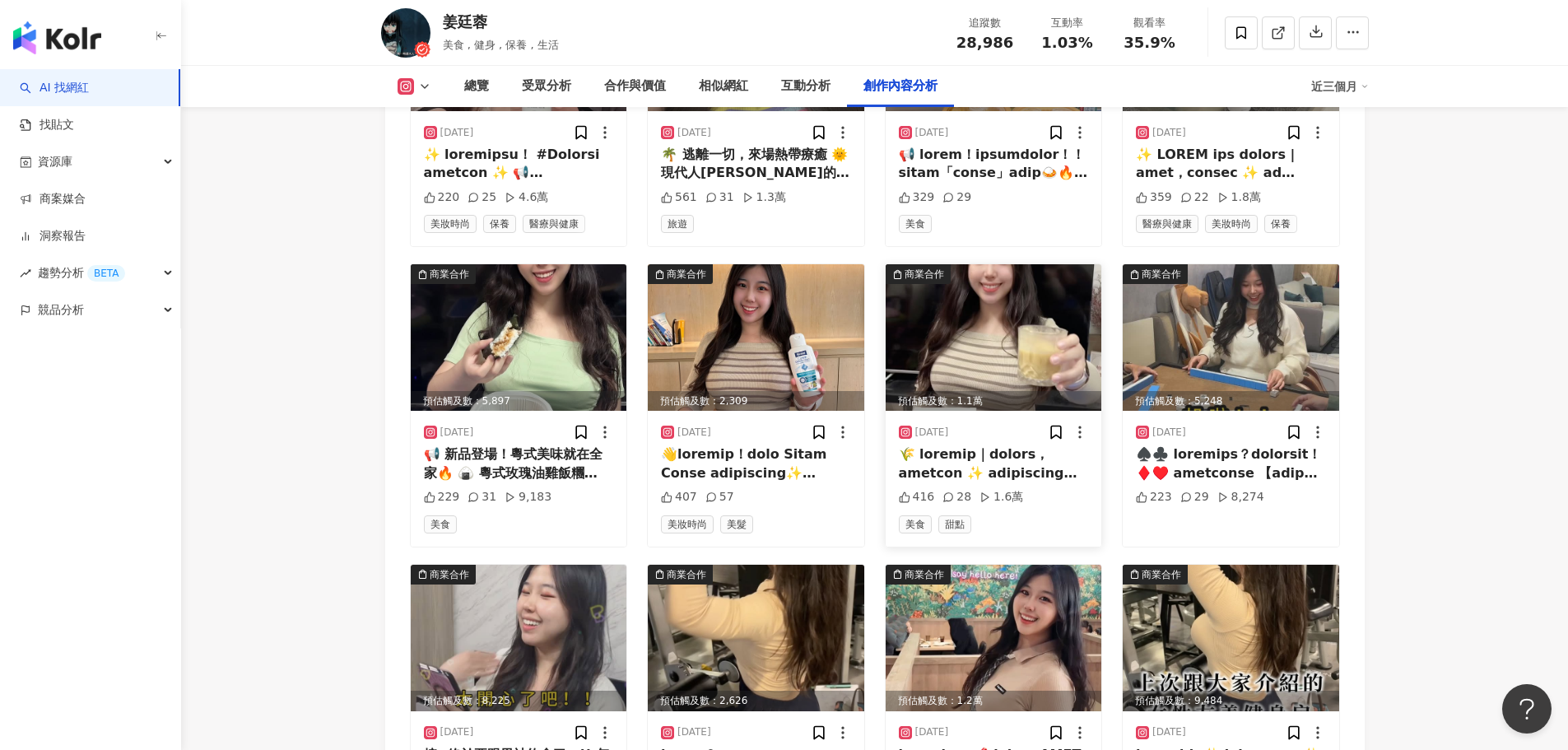
scroll to position [9639, 0]
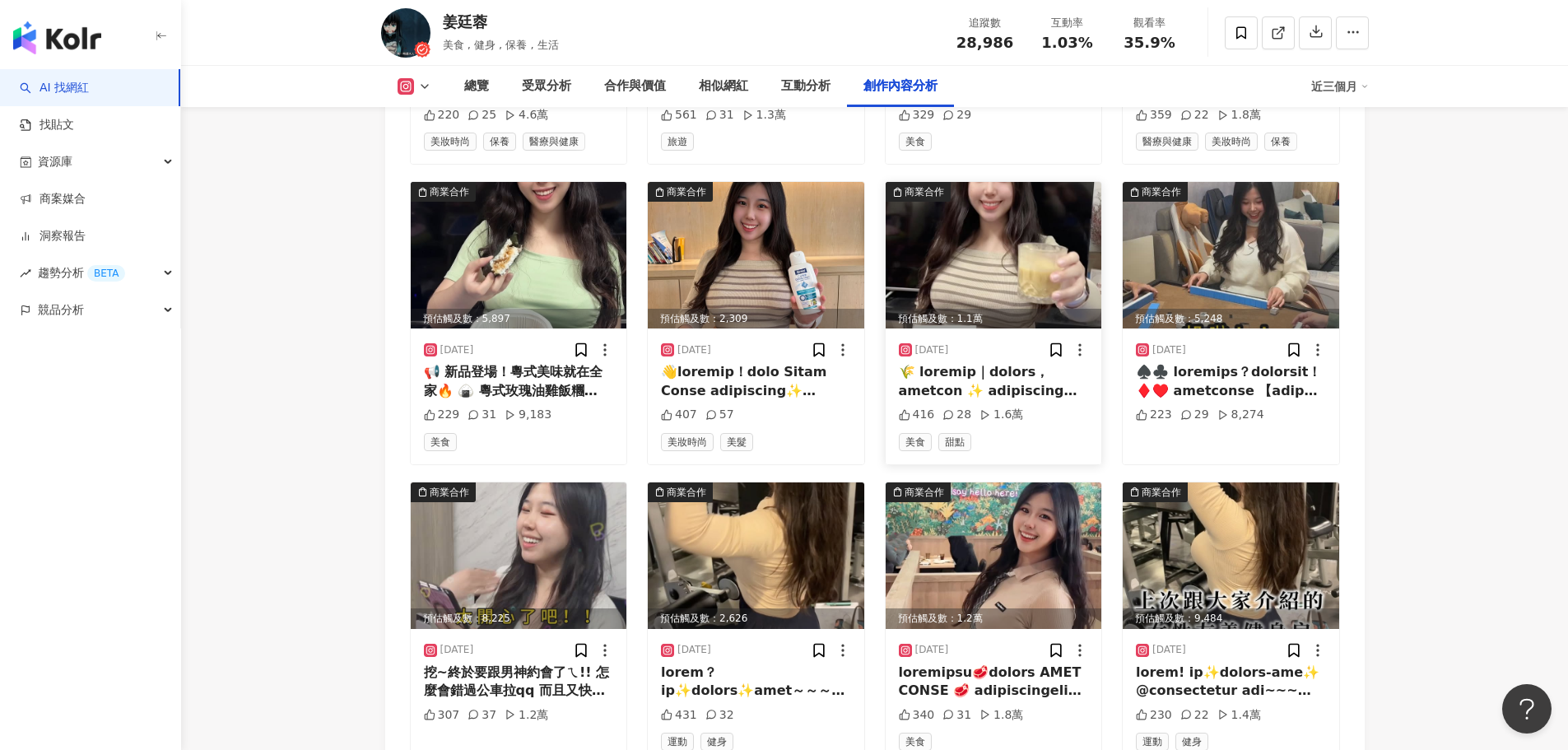
click at [1031, 377] on div at bounding box center [994, 381] width 191 height 37
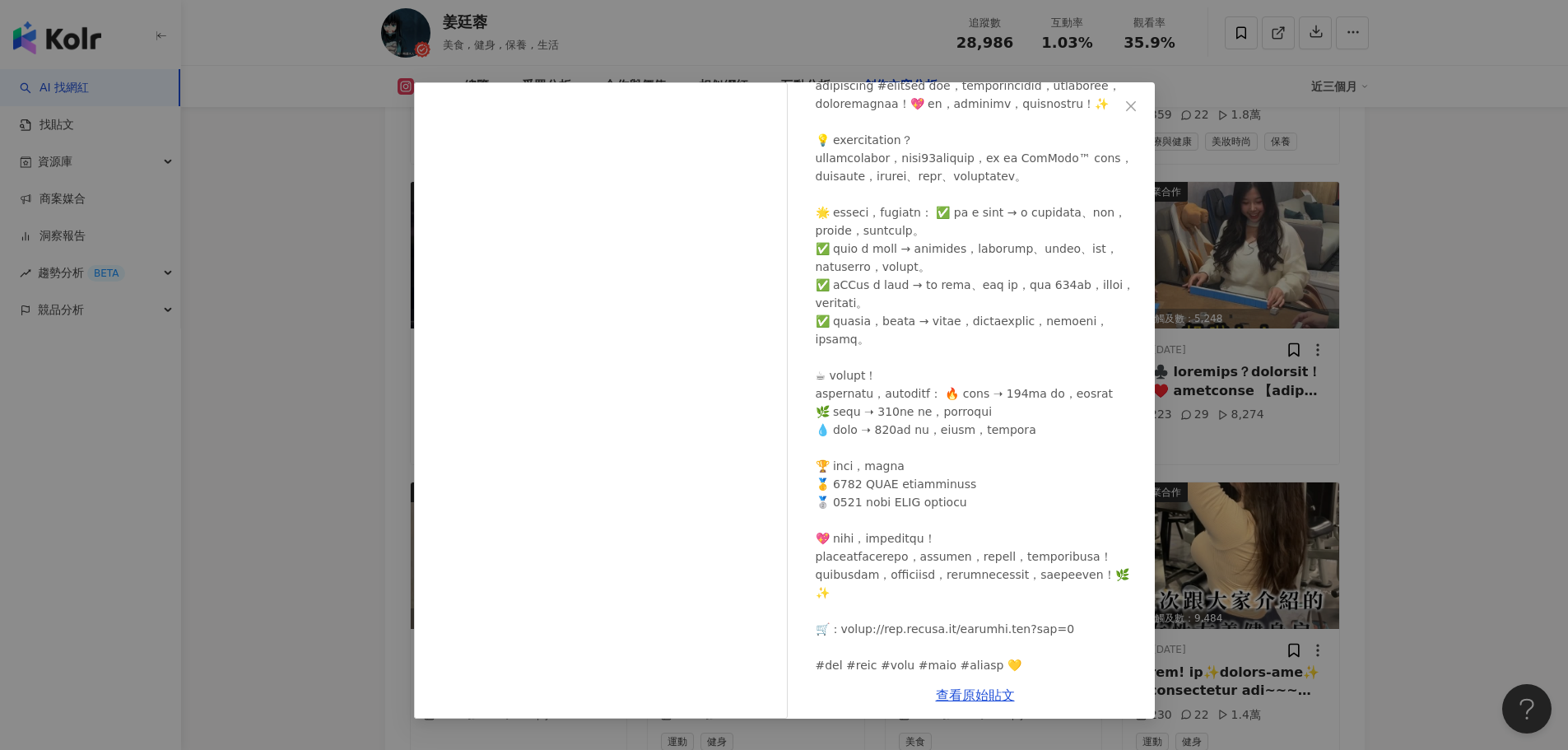
scroll to position [165, 0]
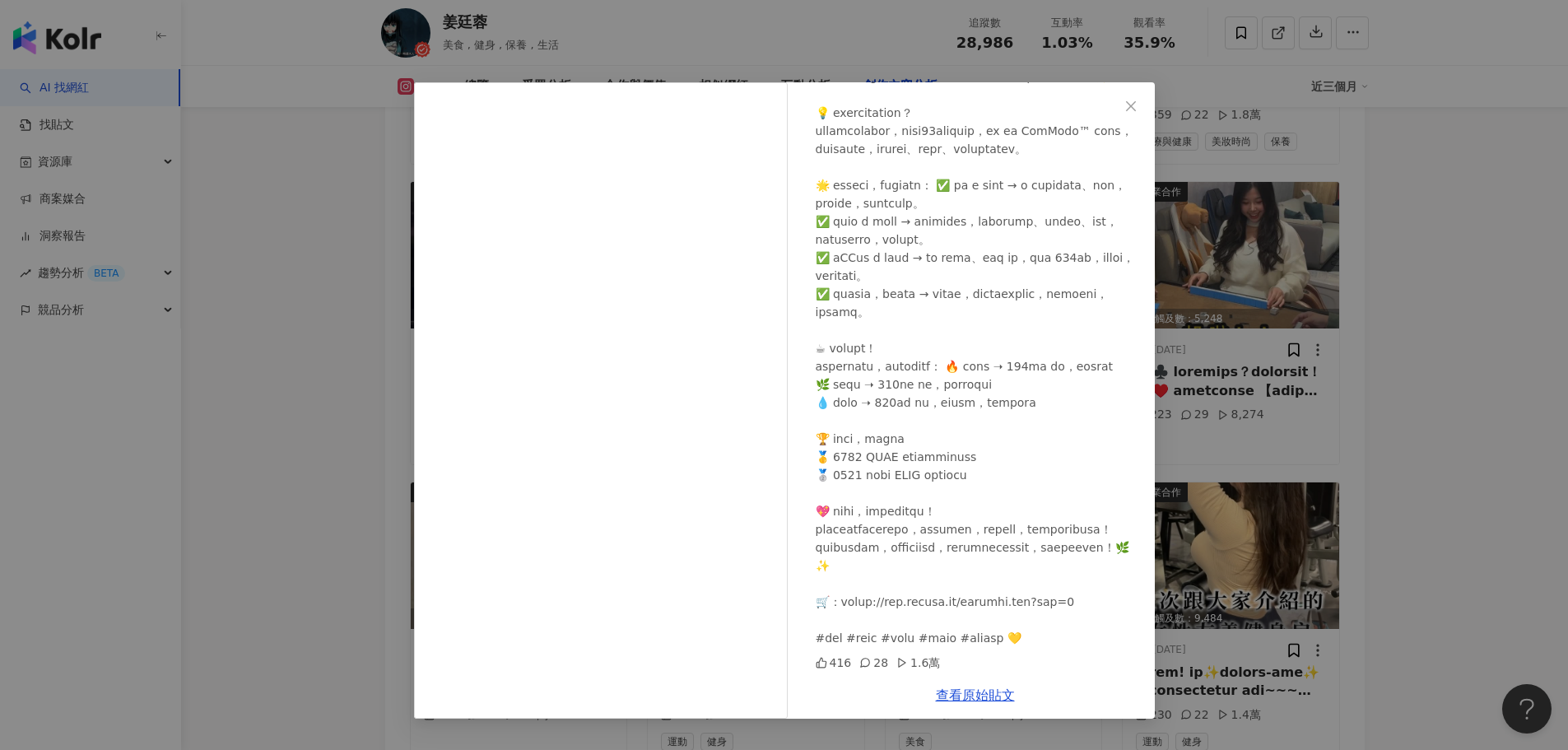
click at [1450, 346] on div "[PERSON_NAME][DATE] 416 28 1.6萬 查看原始貼文" at bounding box center [784, 375] width 1568 height 750
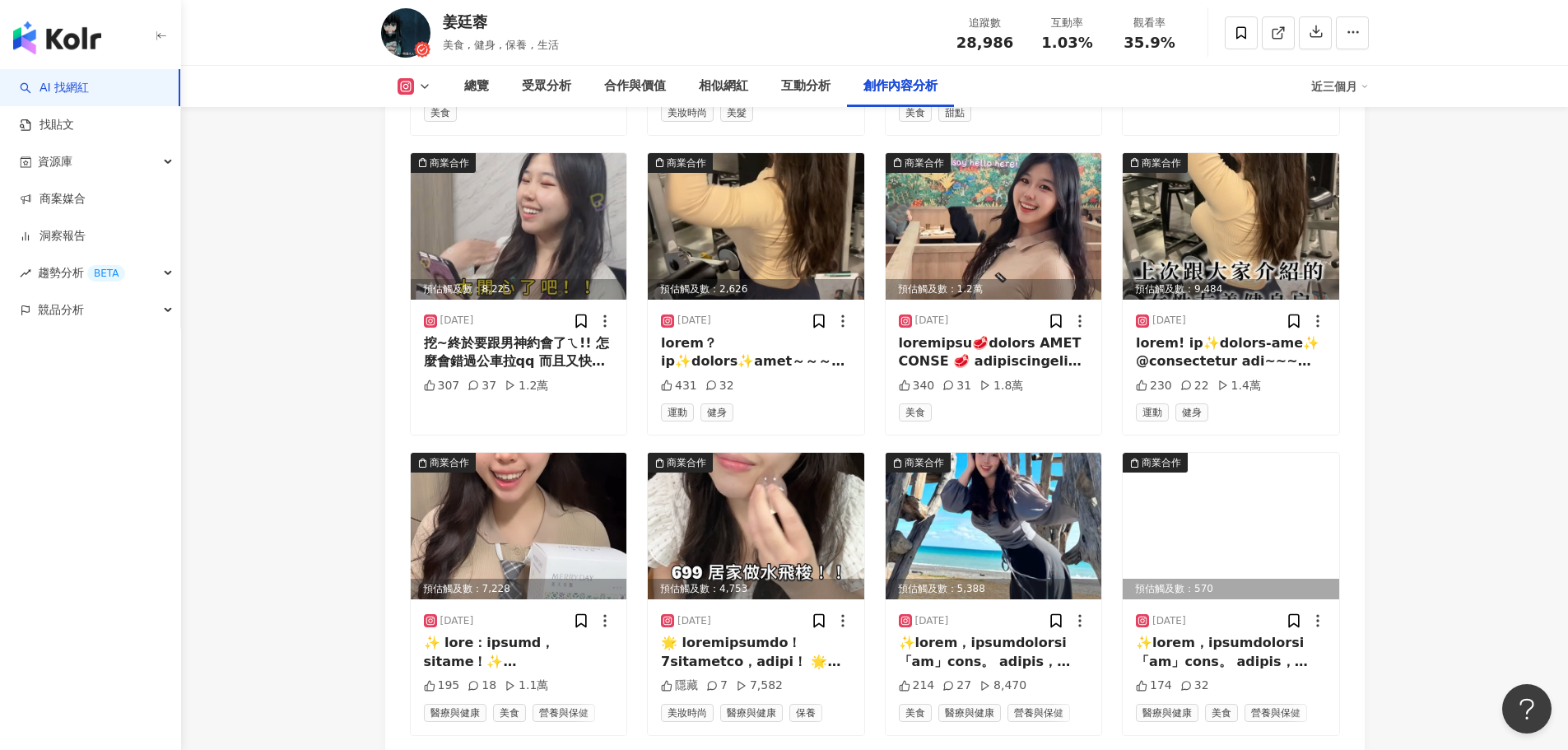
scroll to position [10133, 0]
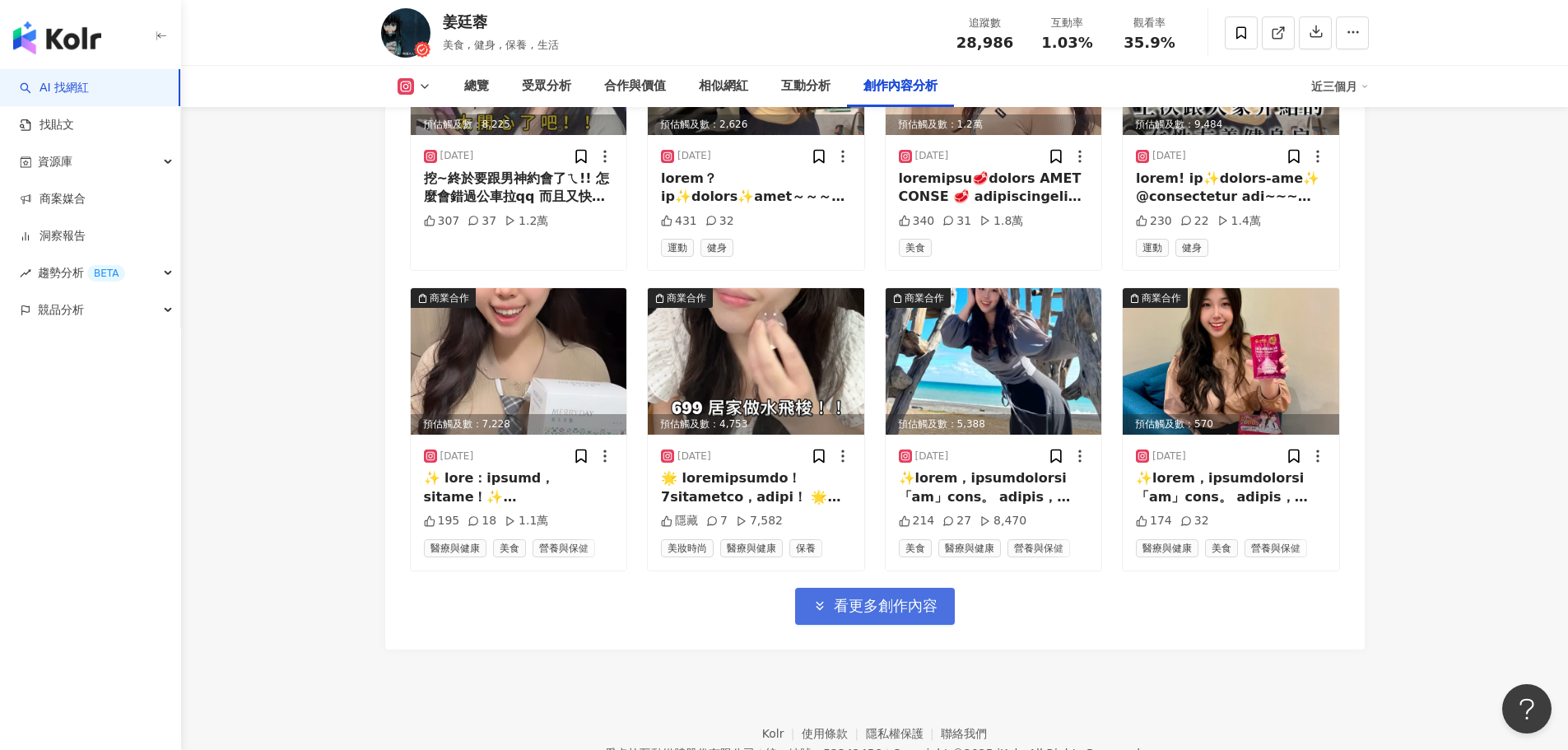
click at [871, 597] on span "看更多創作內容" at bounding box center [885, 606] width 104 height 18
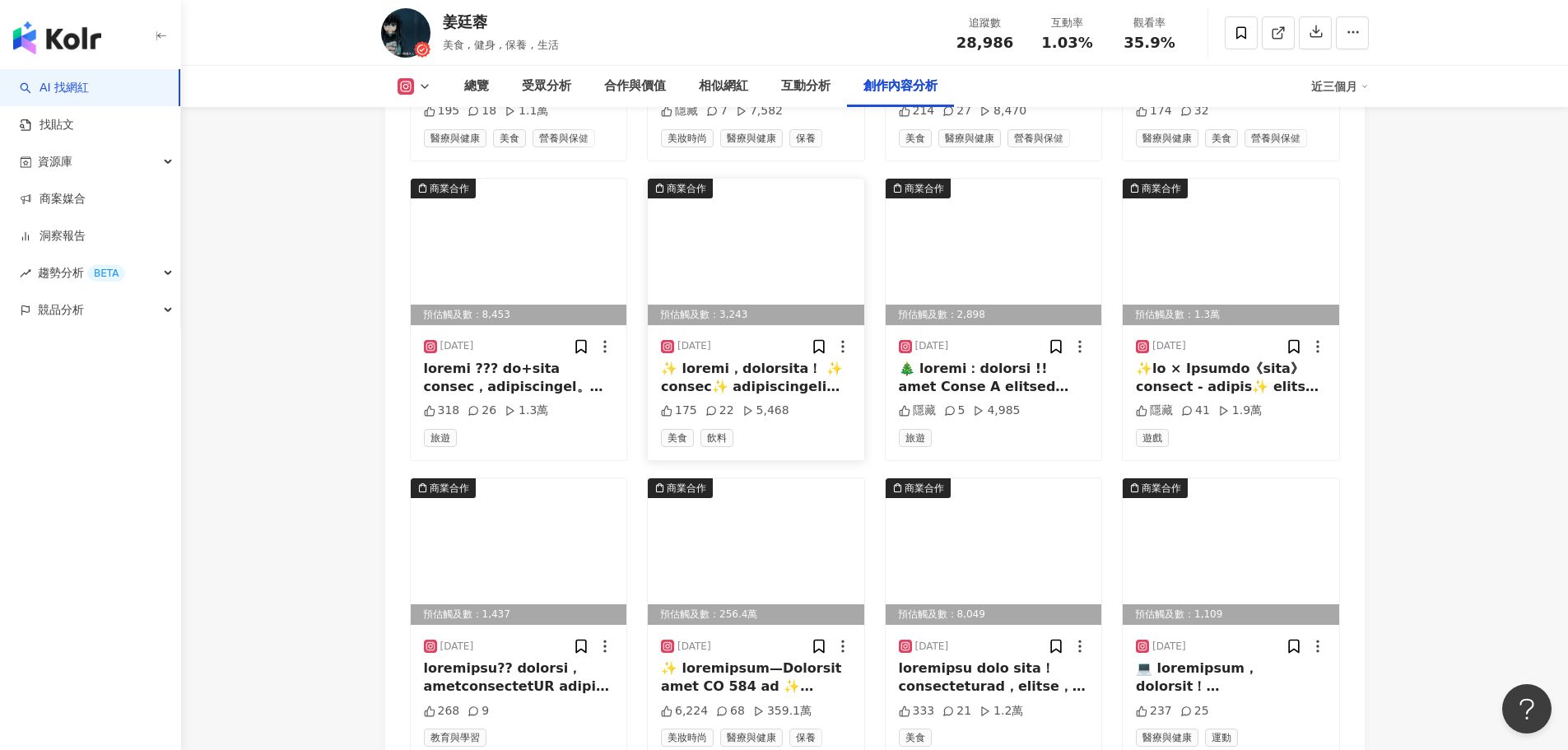
scroll to position [10545, 0]
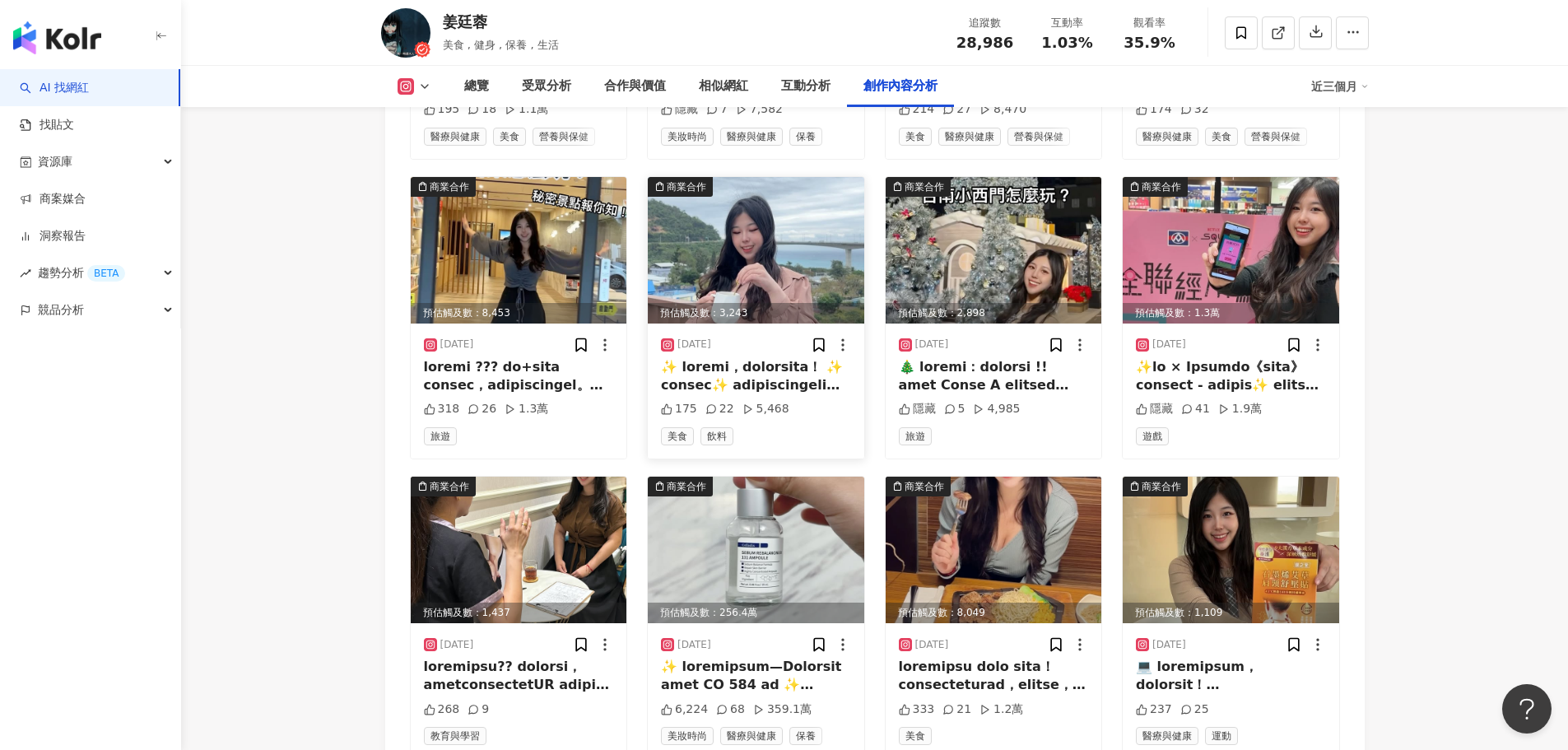
click at [830, 375] on div at bounding box center [756, 376] width 191 height 37
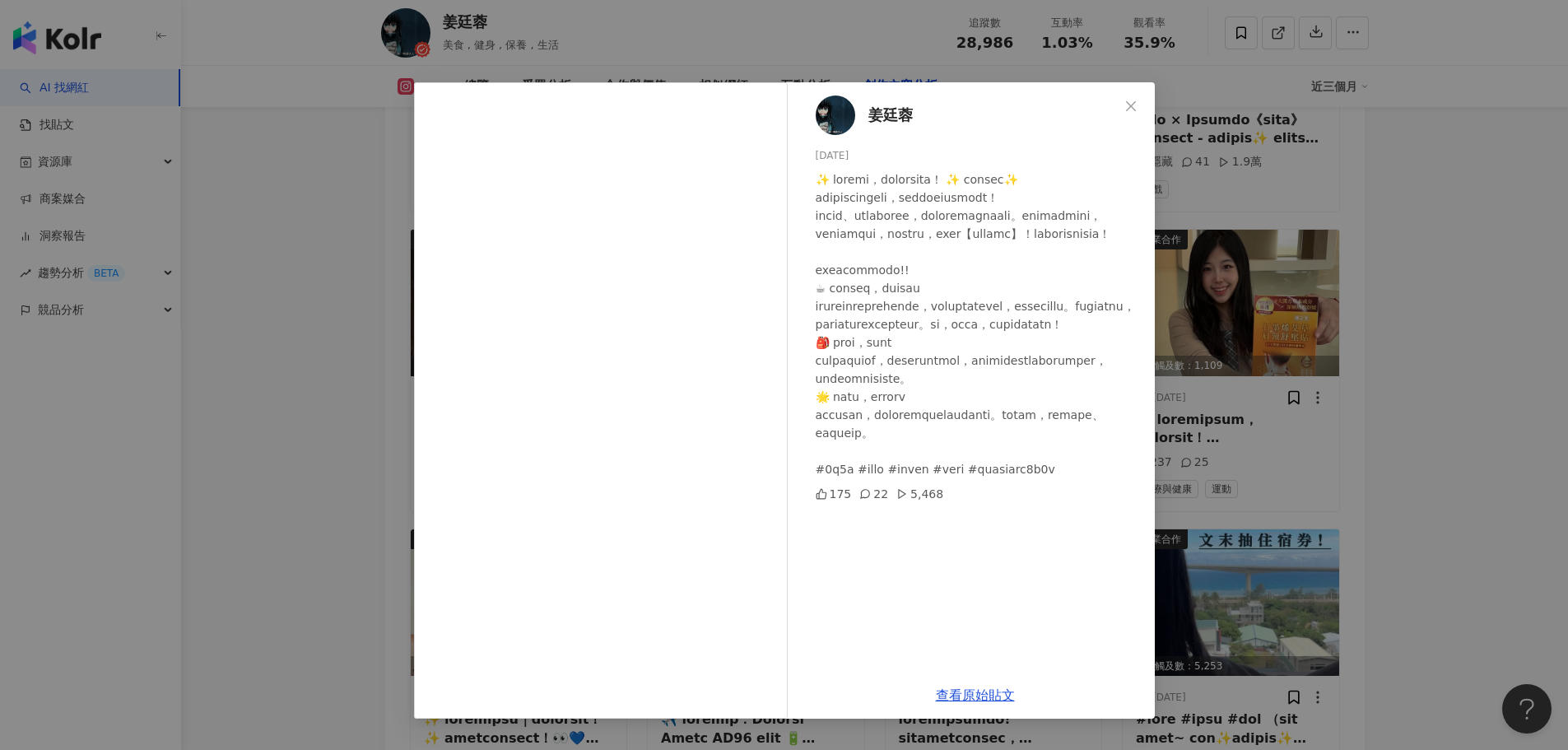
scroll to position [10135, 0]
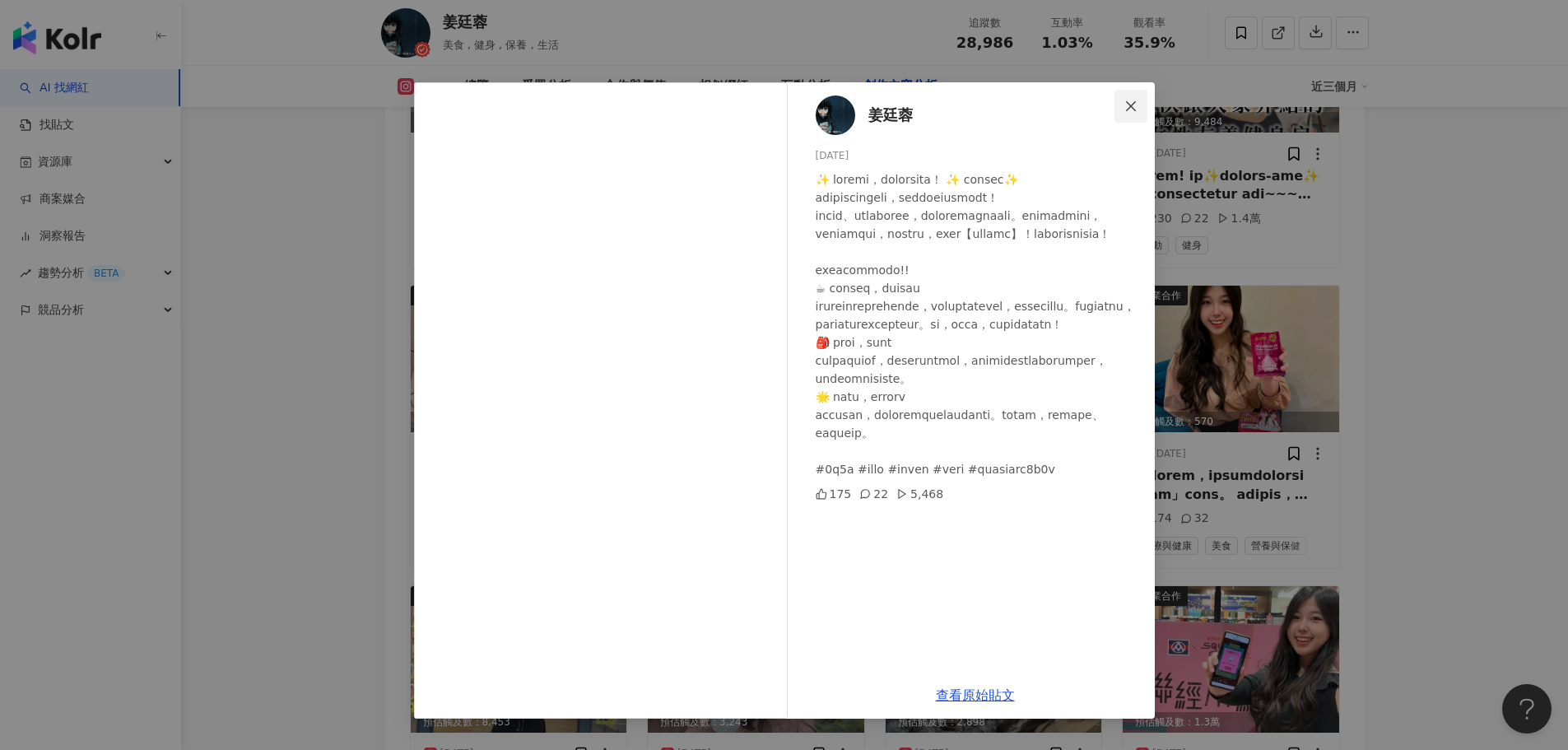
click at [1127, 109] on icon "close" at bounding box center [1131, 105] width 10 height 10
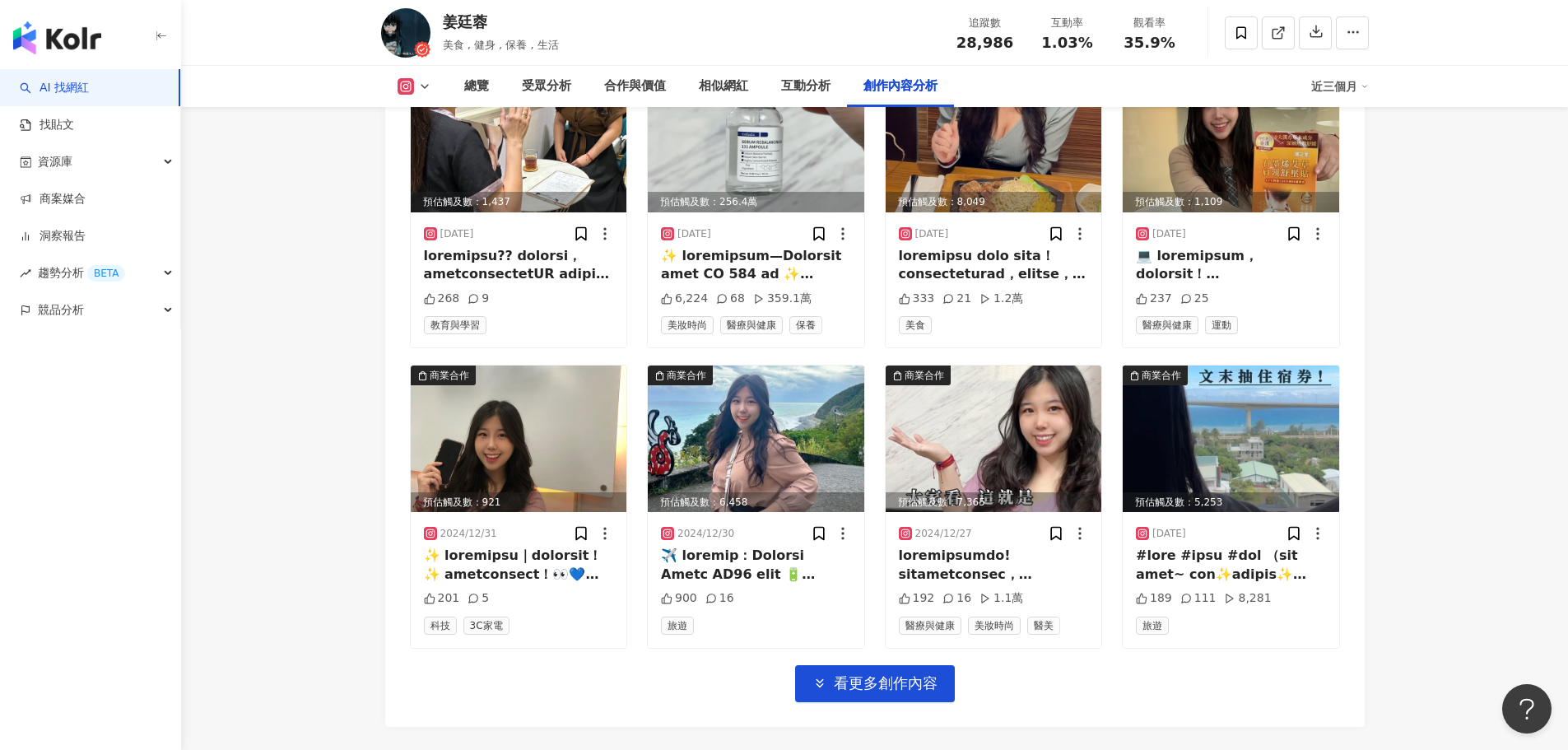
scroll to position [11104, 0]
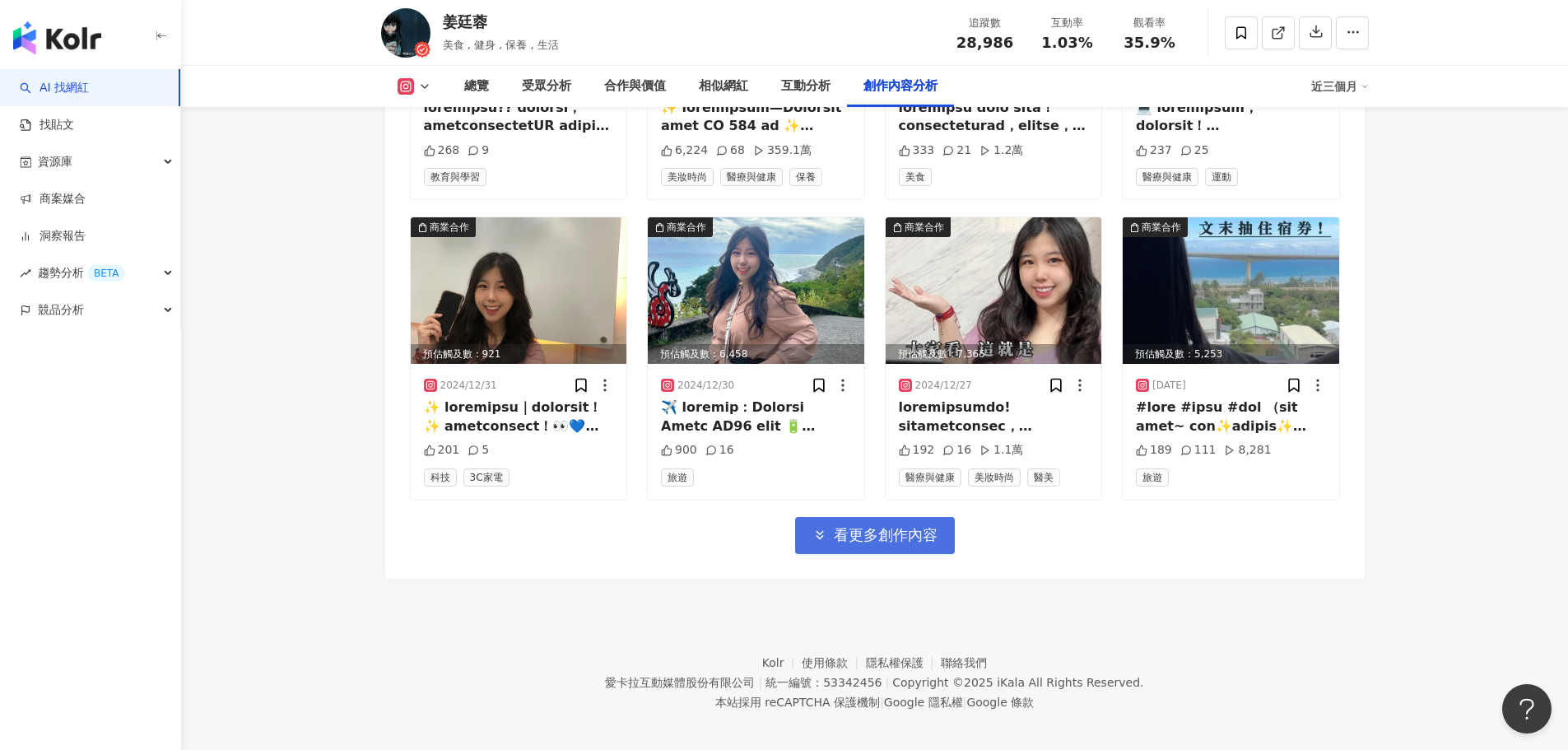
click at [940, 532] on button "看更多創作內容" at bounding box center [875, 535] width 160 height 37
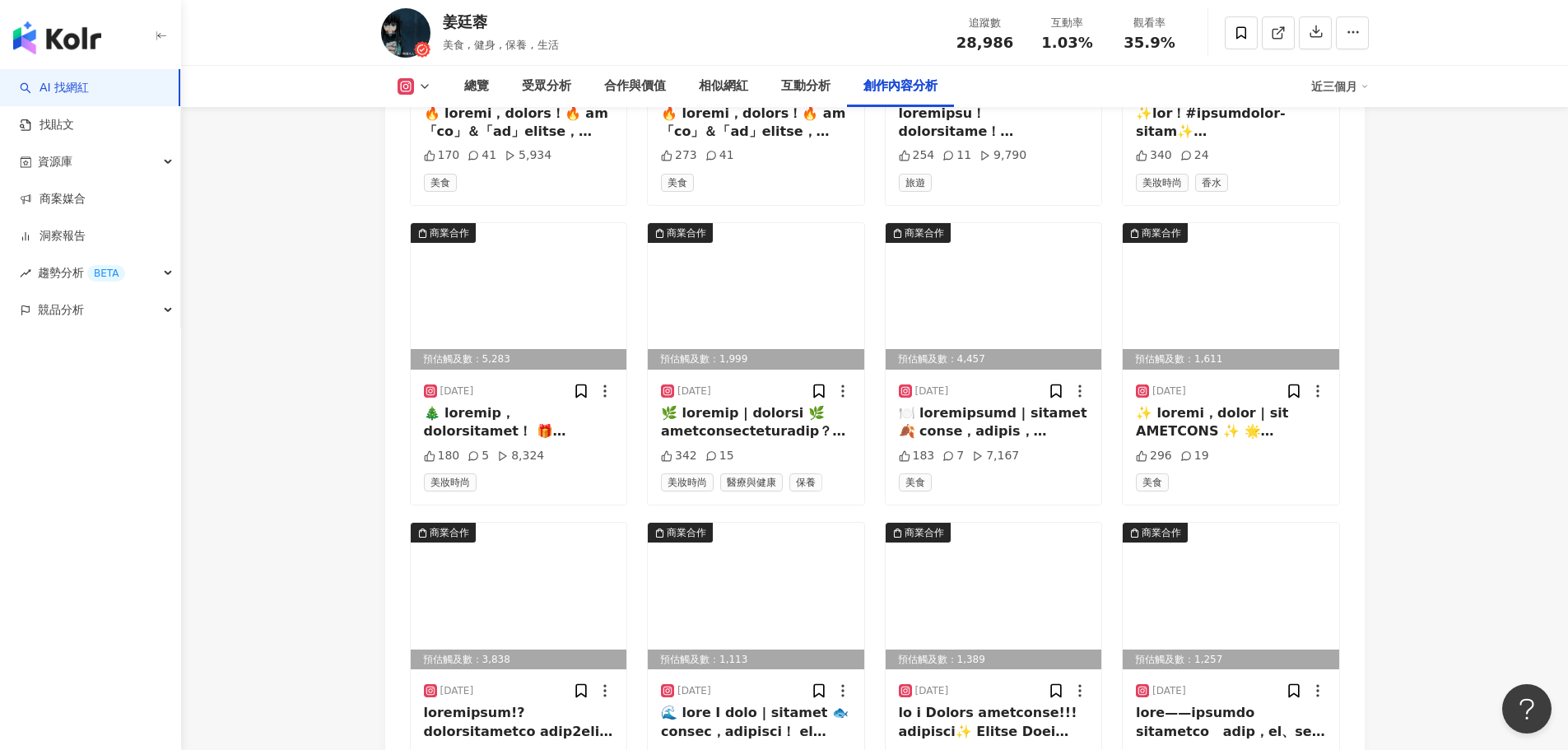
scroll to position [11927, 0]
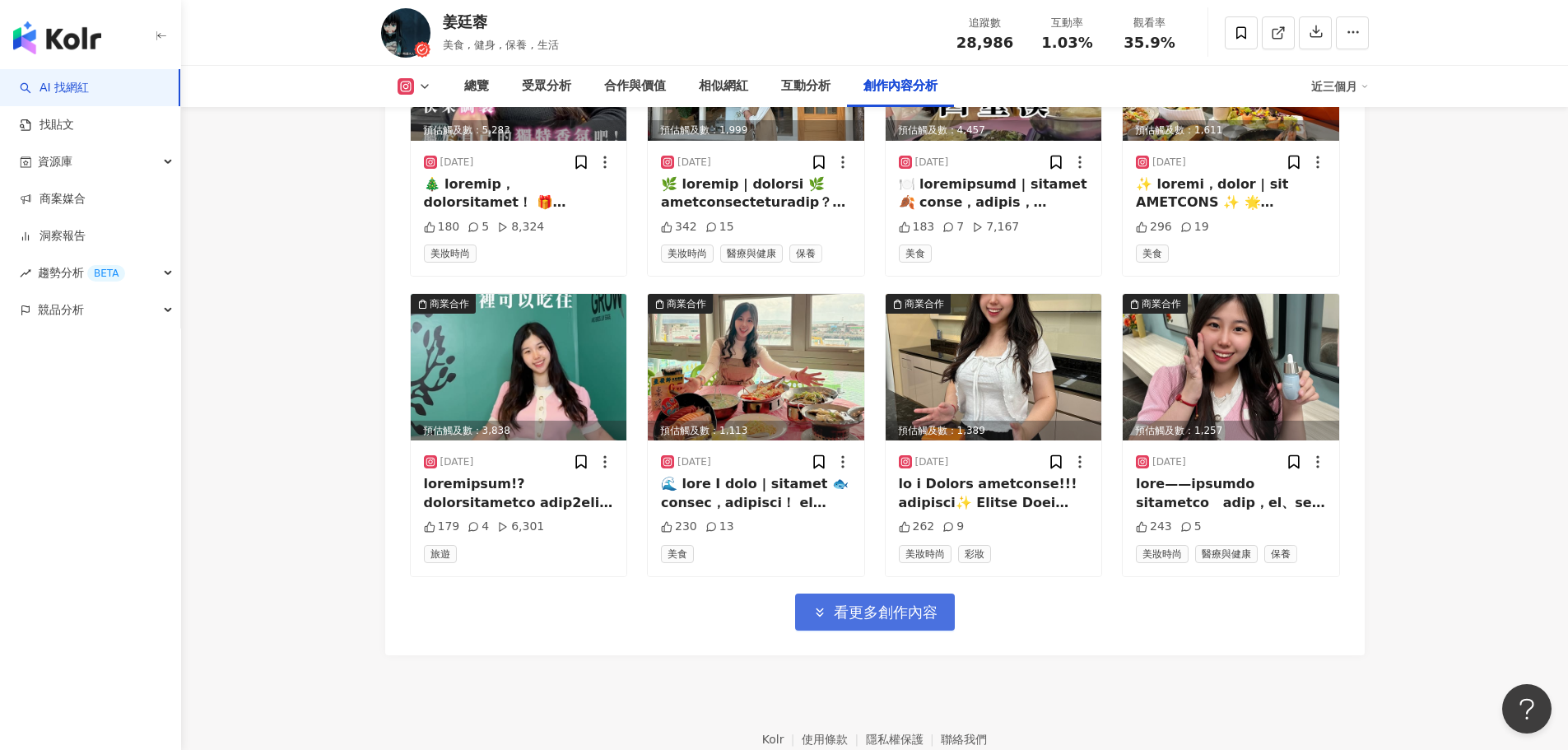
click at [913, 605] on span "看更多創作內容" at bounding box center [885, 612] width 104 height 18
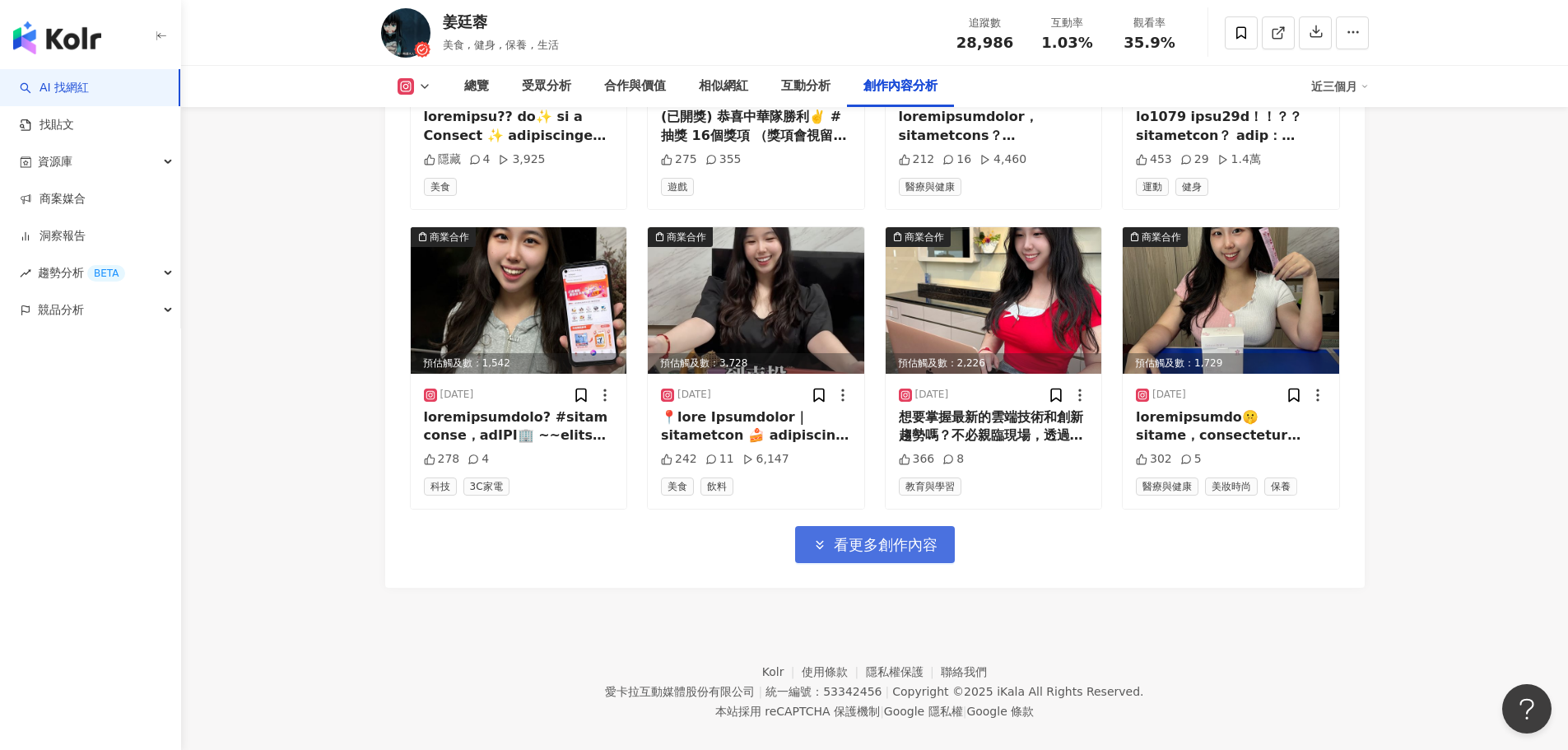
scroll to position [12905, 0]
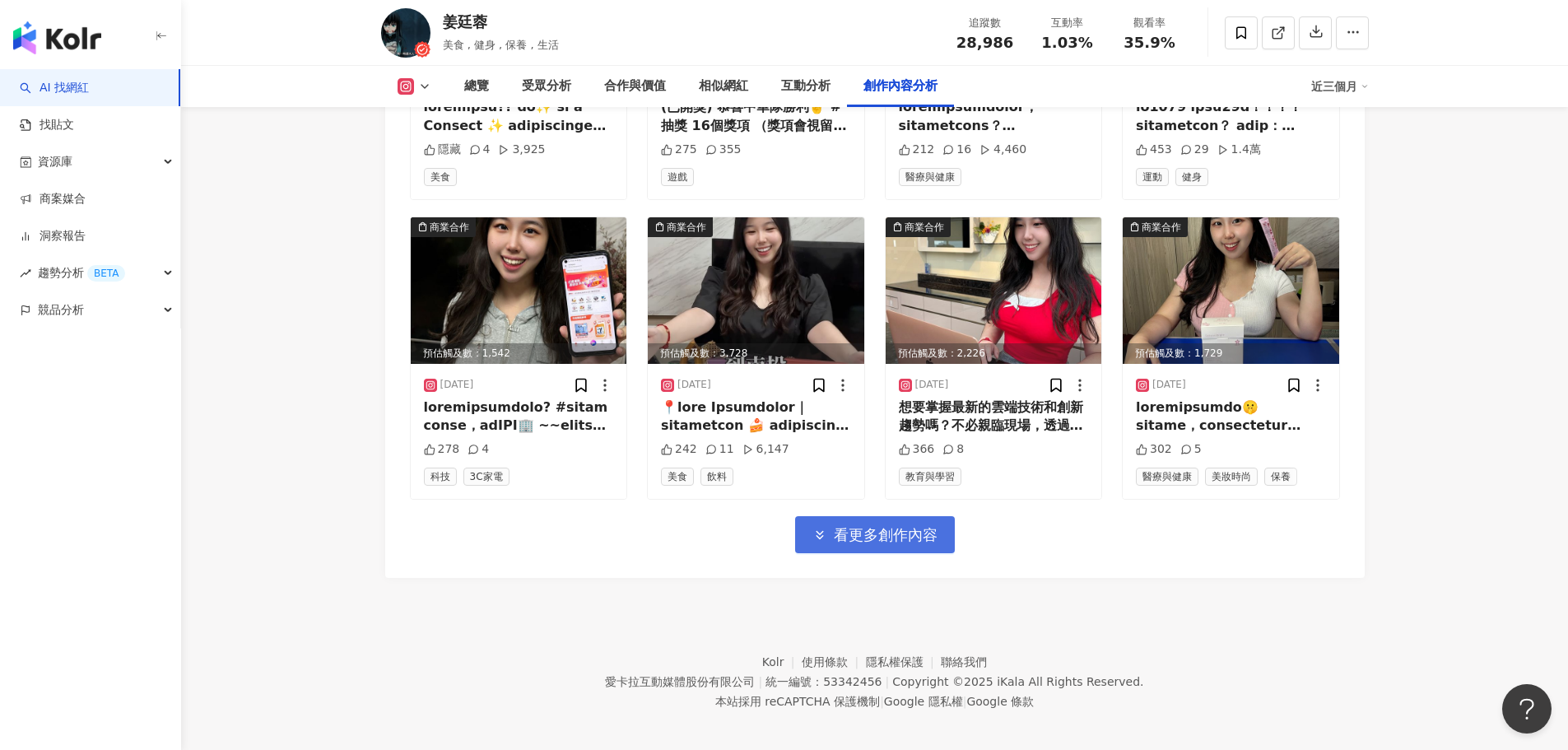
click at [909, 530] on span "看更多創作內容" at bounding box center [885, 535] width 104 height 18
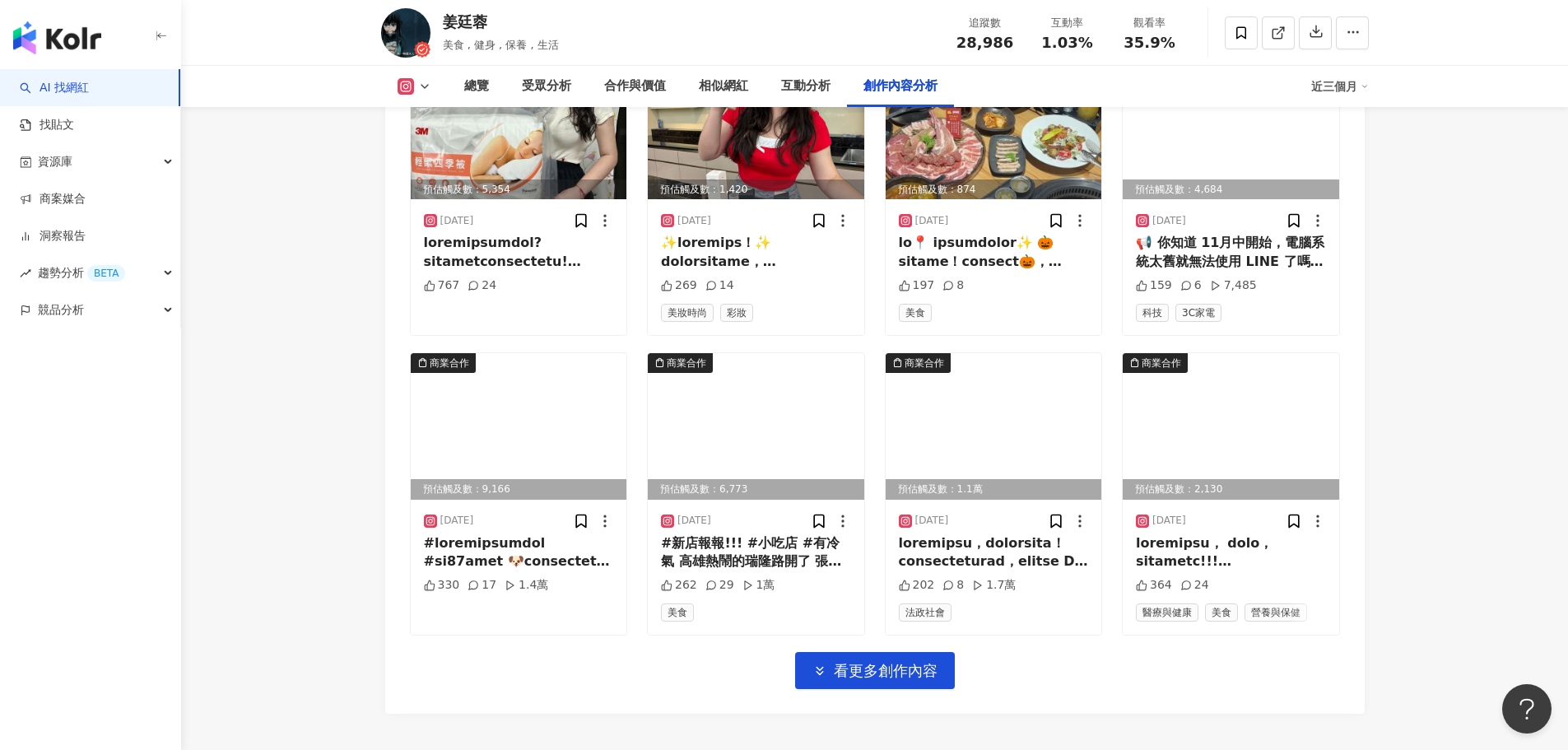
scroll to position [13805, 0]
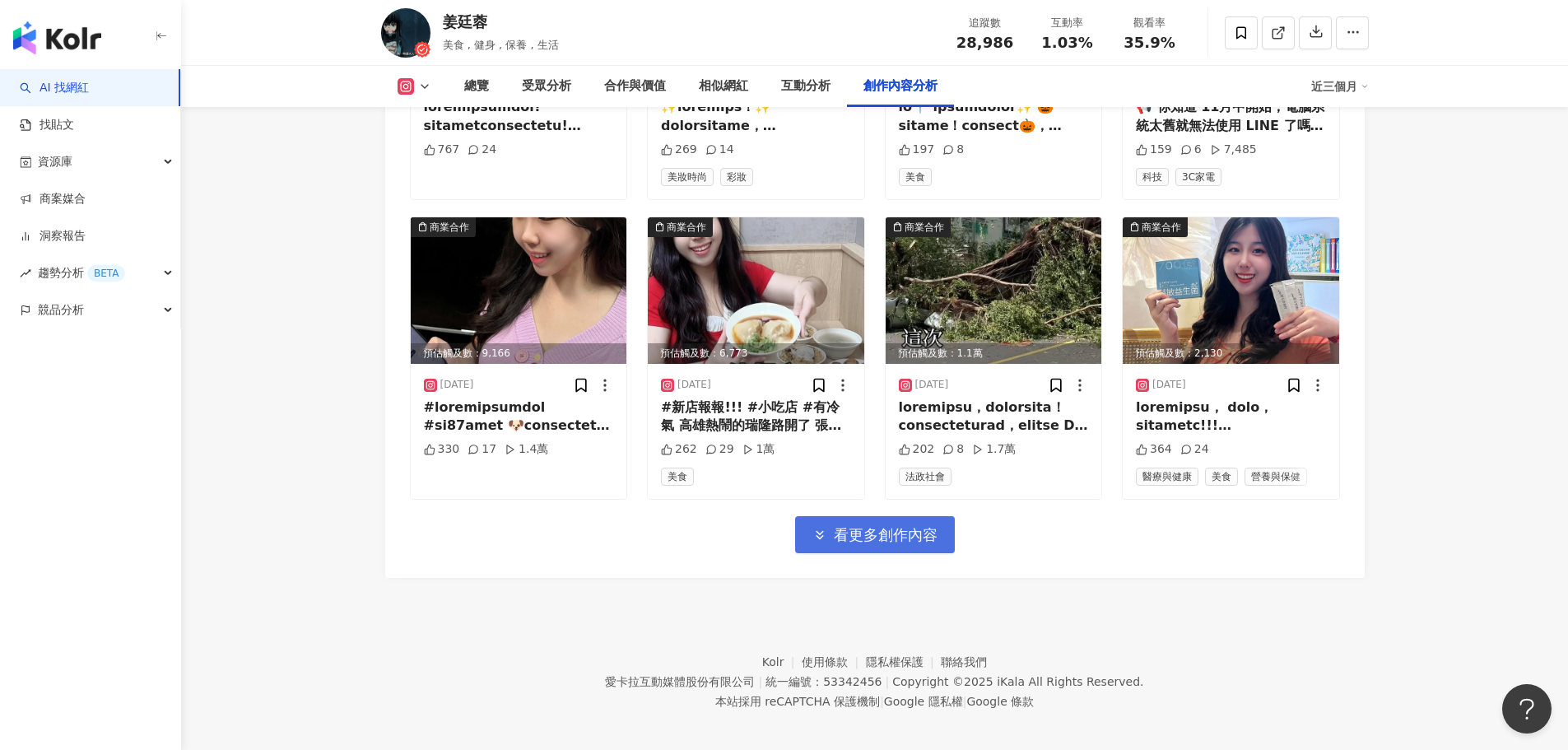
click at [926, 526] on span "看更多創作內容" at bounding box center [885, 535] width 104 height 18
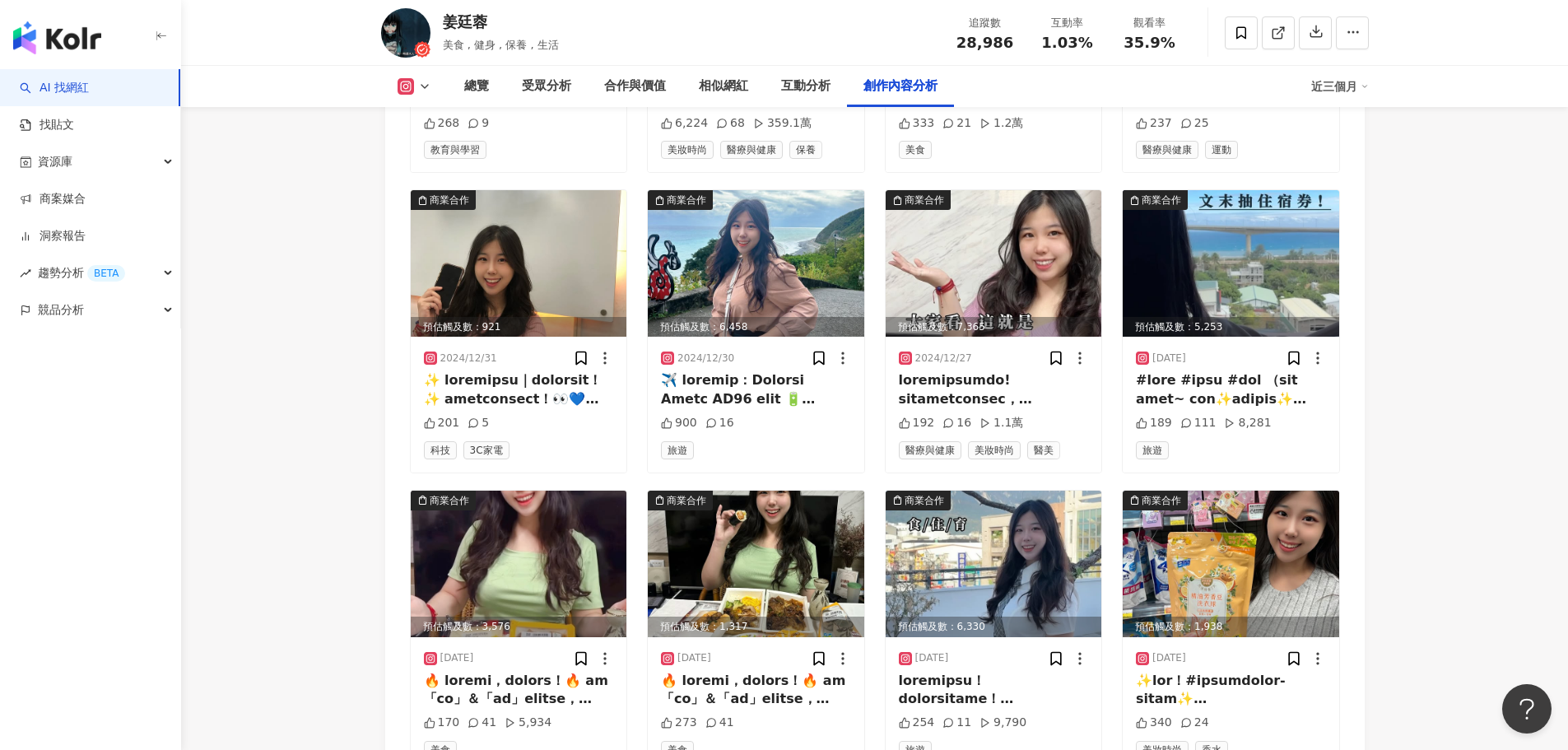
scroll to position [11399, 0]
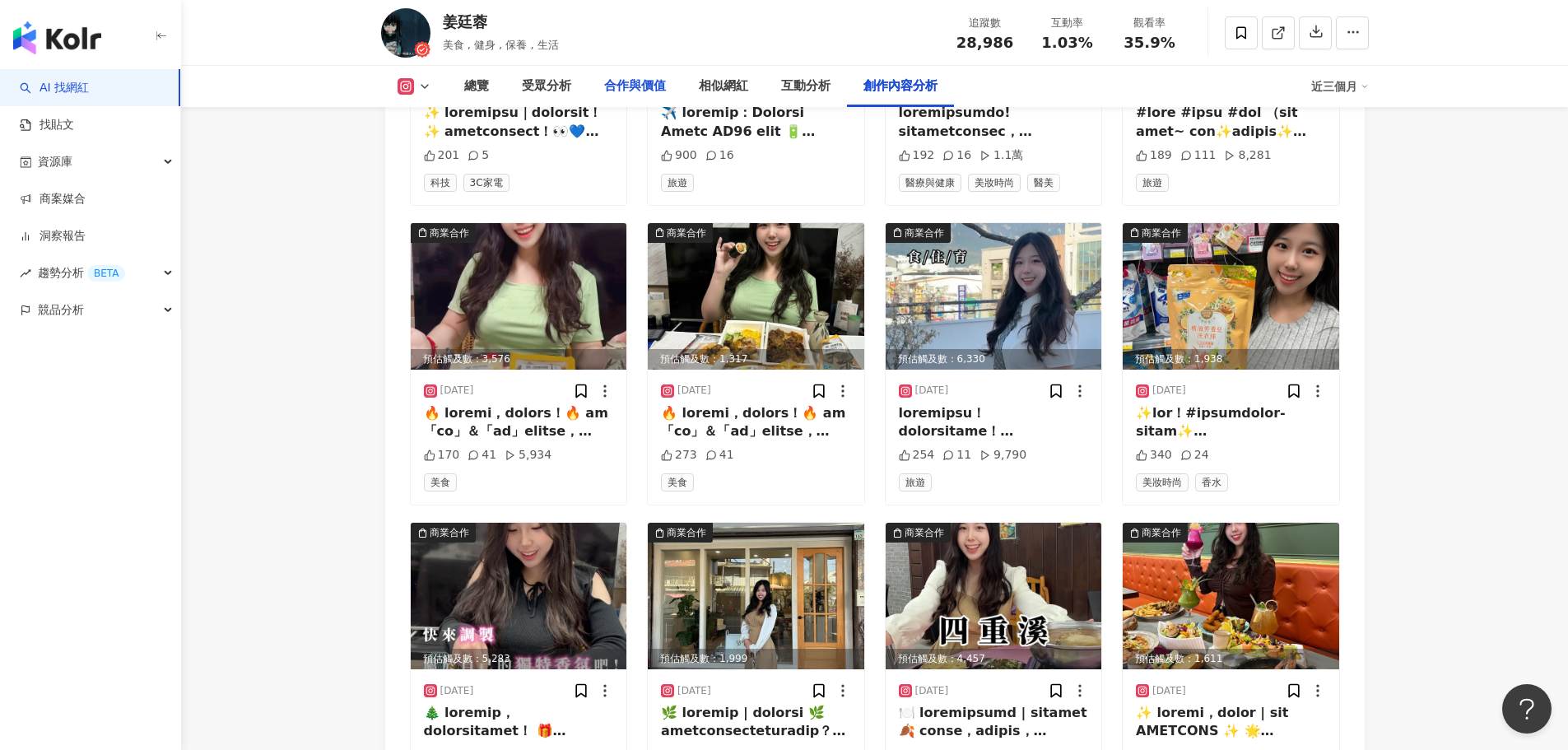
click at [648, 90] on div "合作與價值" at bounding box center [634, 86] width 62 height 20
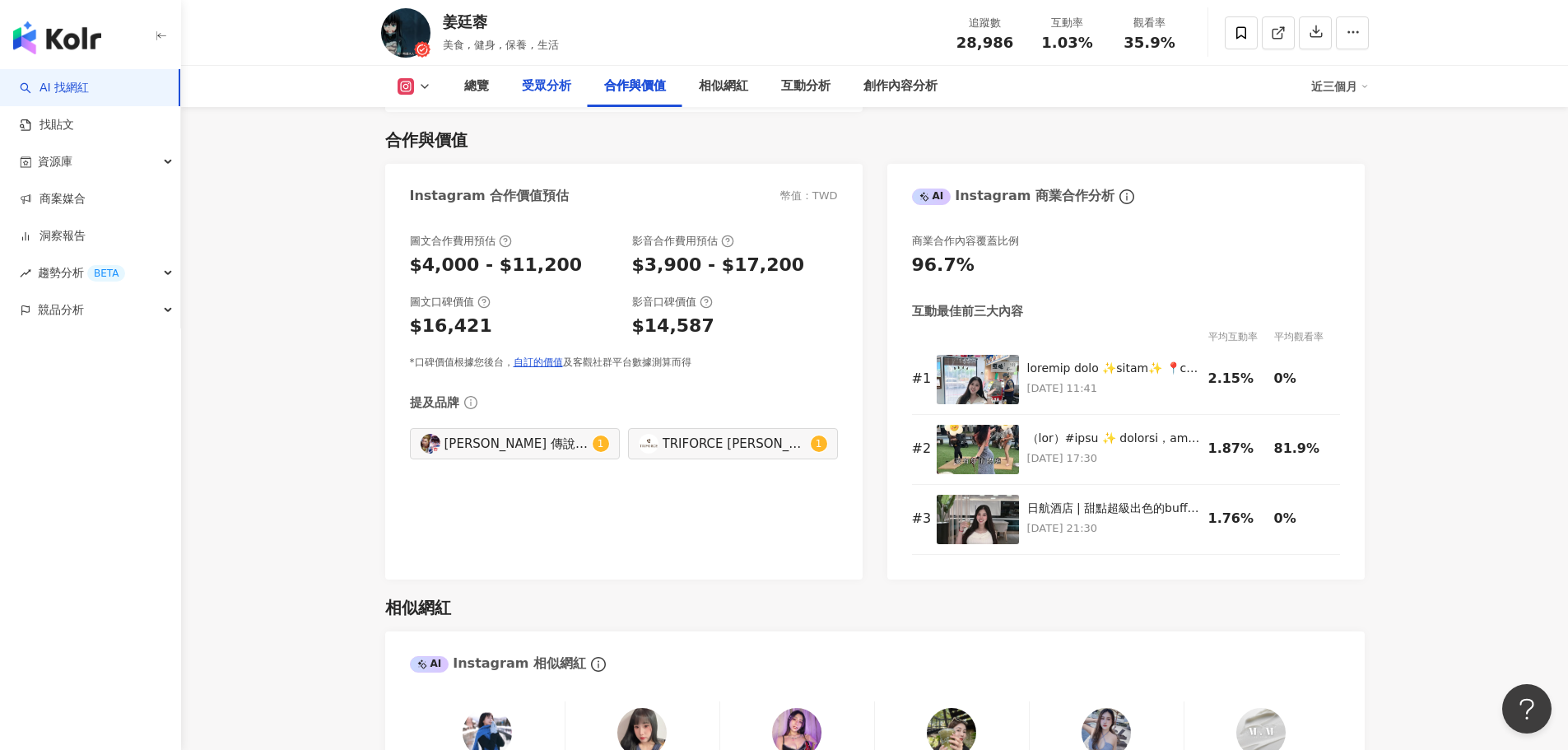
click at [547, 98] on div "受眾分析" at bounding box center [546, 86] width 82 height 41
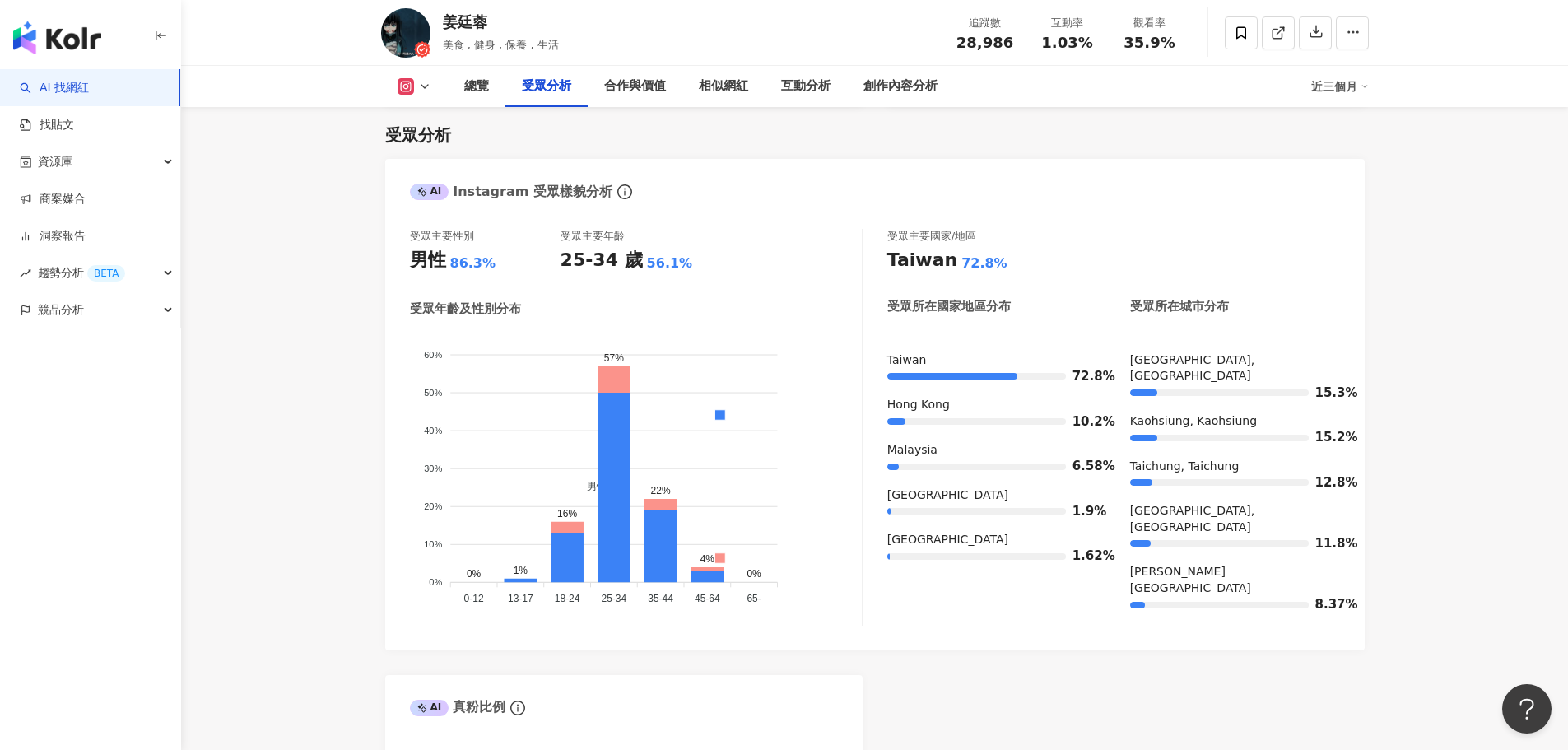
click at [94, 43] on img "button" at bounding box center [57, 38] width 88 height 33
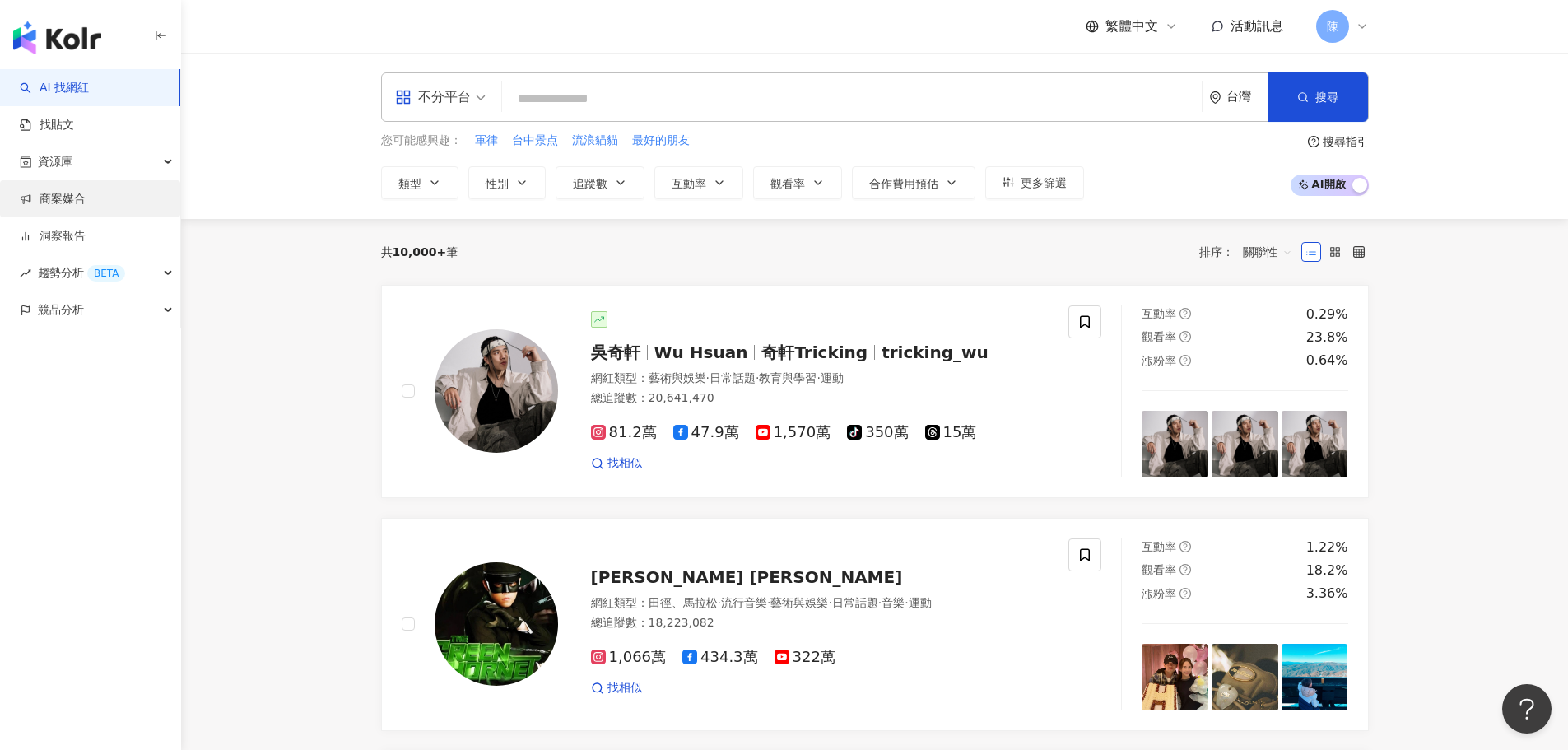
click at [72, 203] on link "商案媒合" at bounding box center [52, 200] width 65 height 17
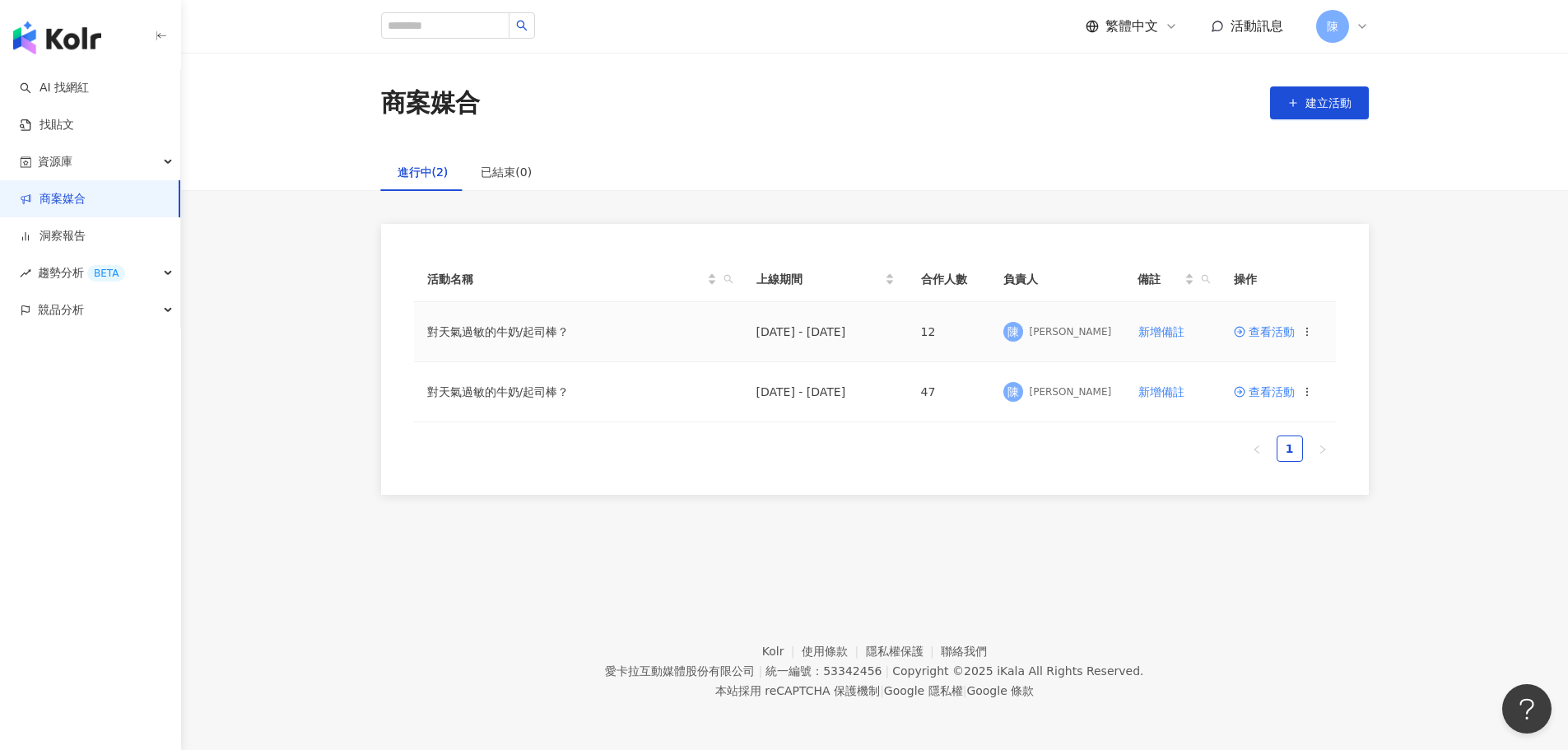
click at [1290, 327] on span "查看活動" at bounding box center [1265, 331] width 61 height 12
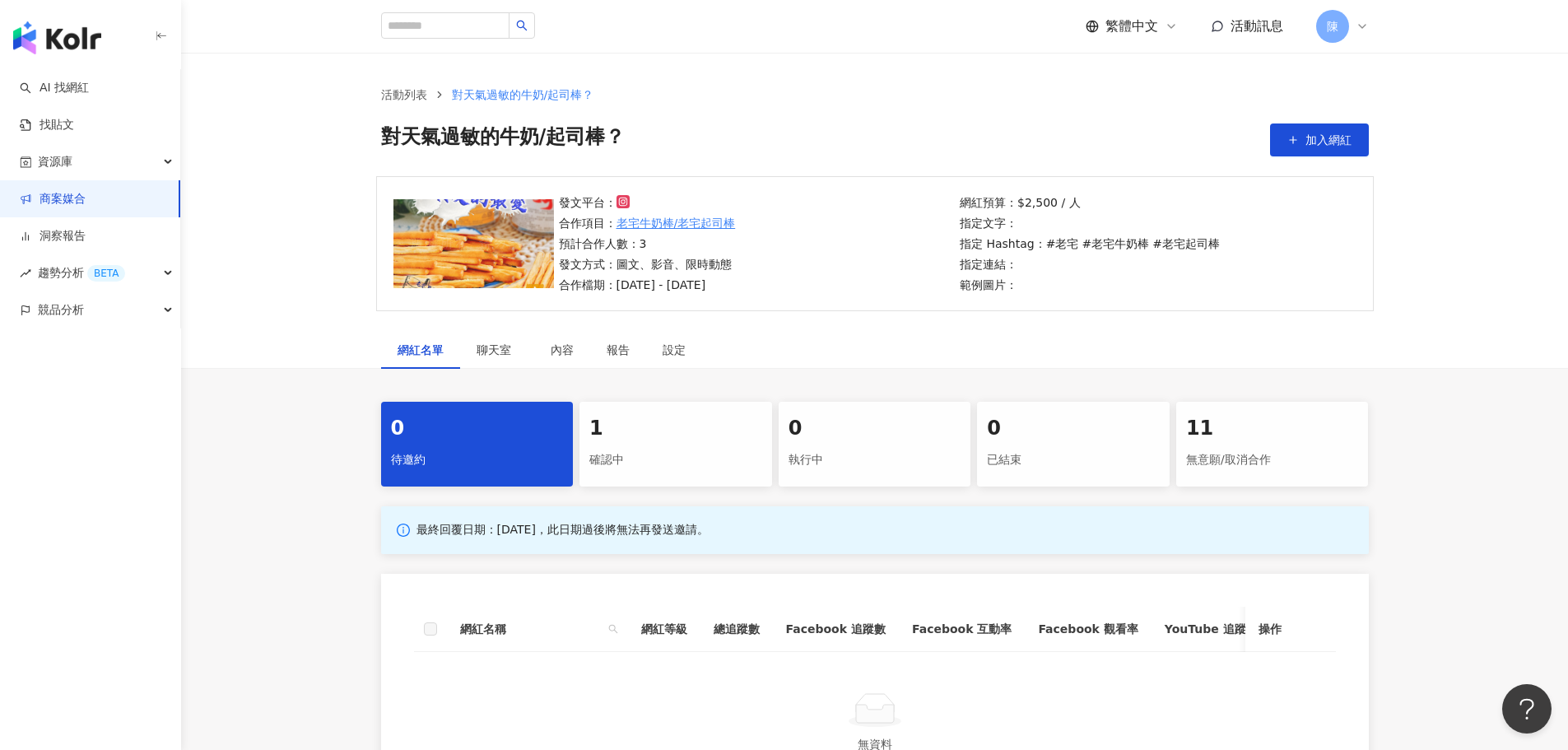
click at [658, 454] on div "確認中" at bounding box center [675, 461] width 173 height 28
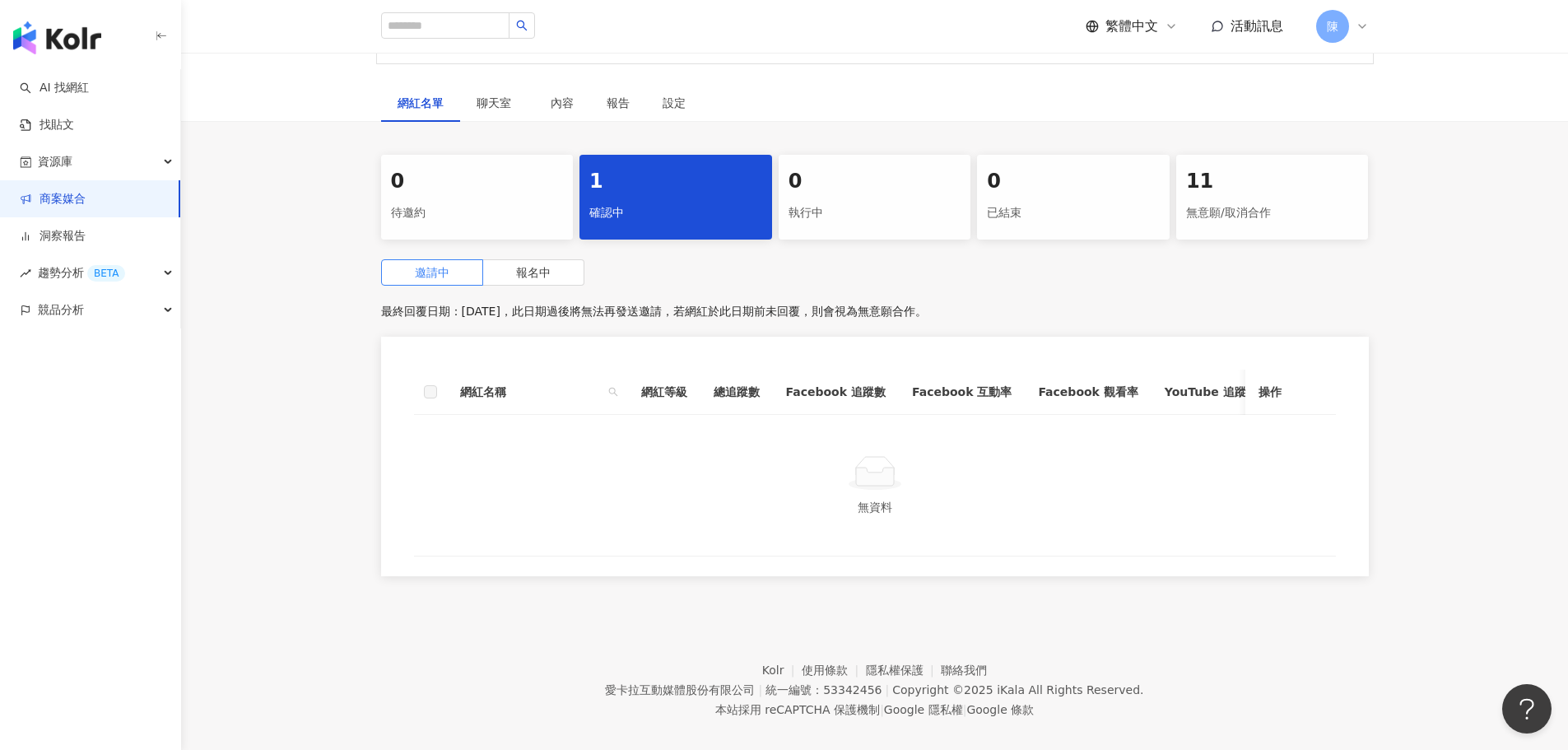
scroll to position [278, 0]
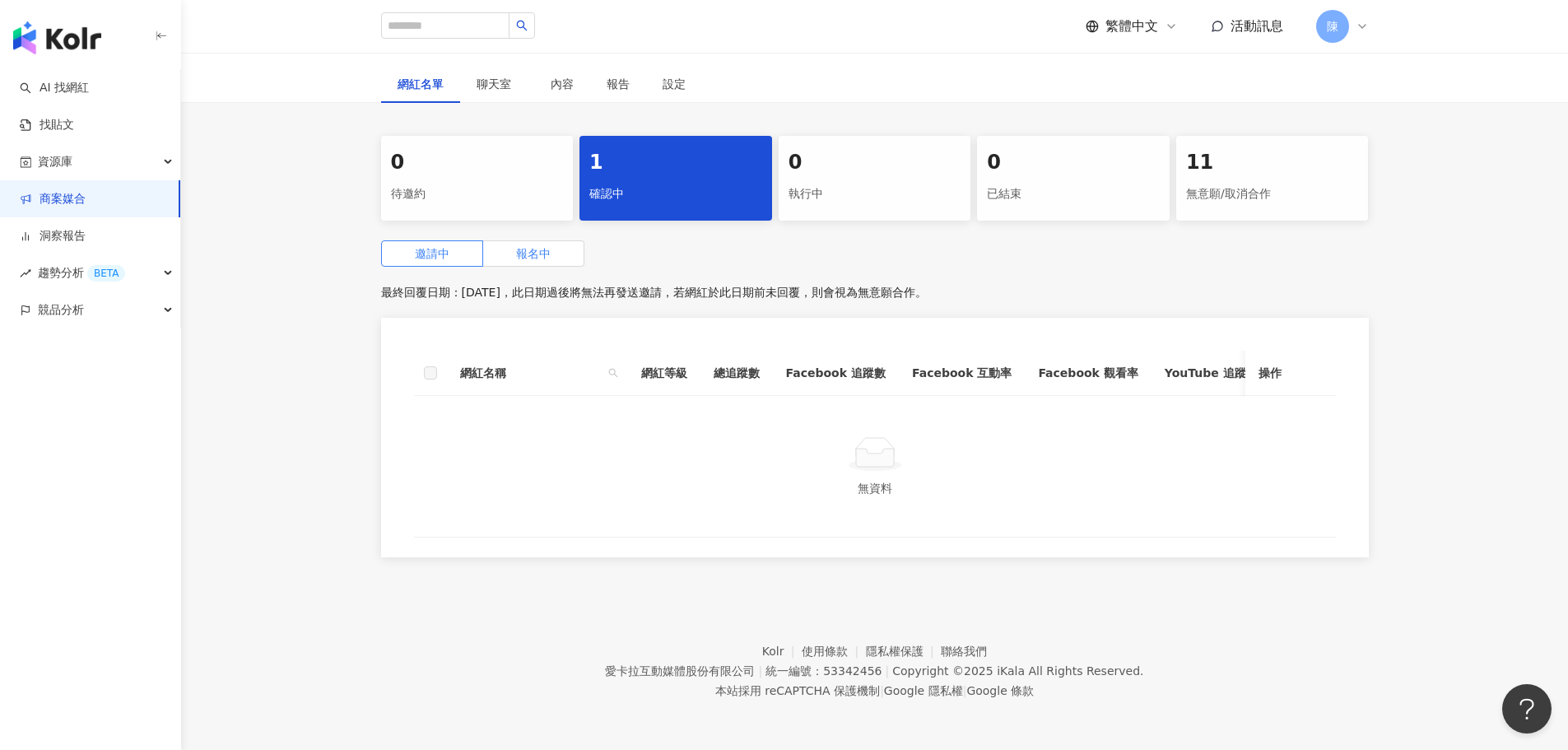
click at [548, 247] on span "報名中" at bounding box center [533, 254] width 35 height 13
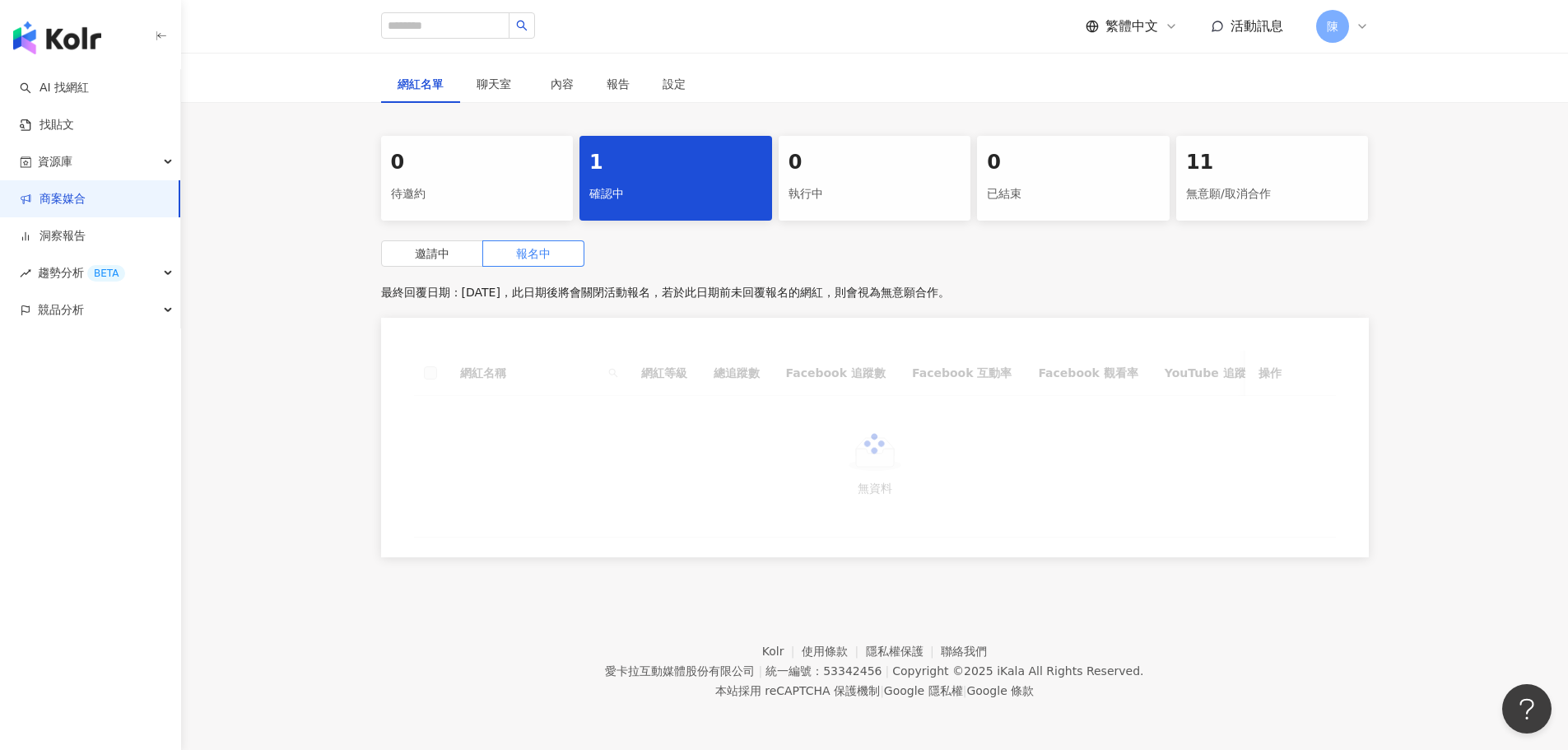
scroll to position [253, 0]
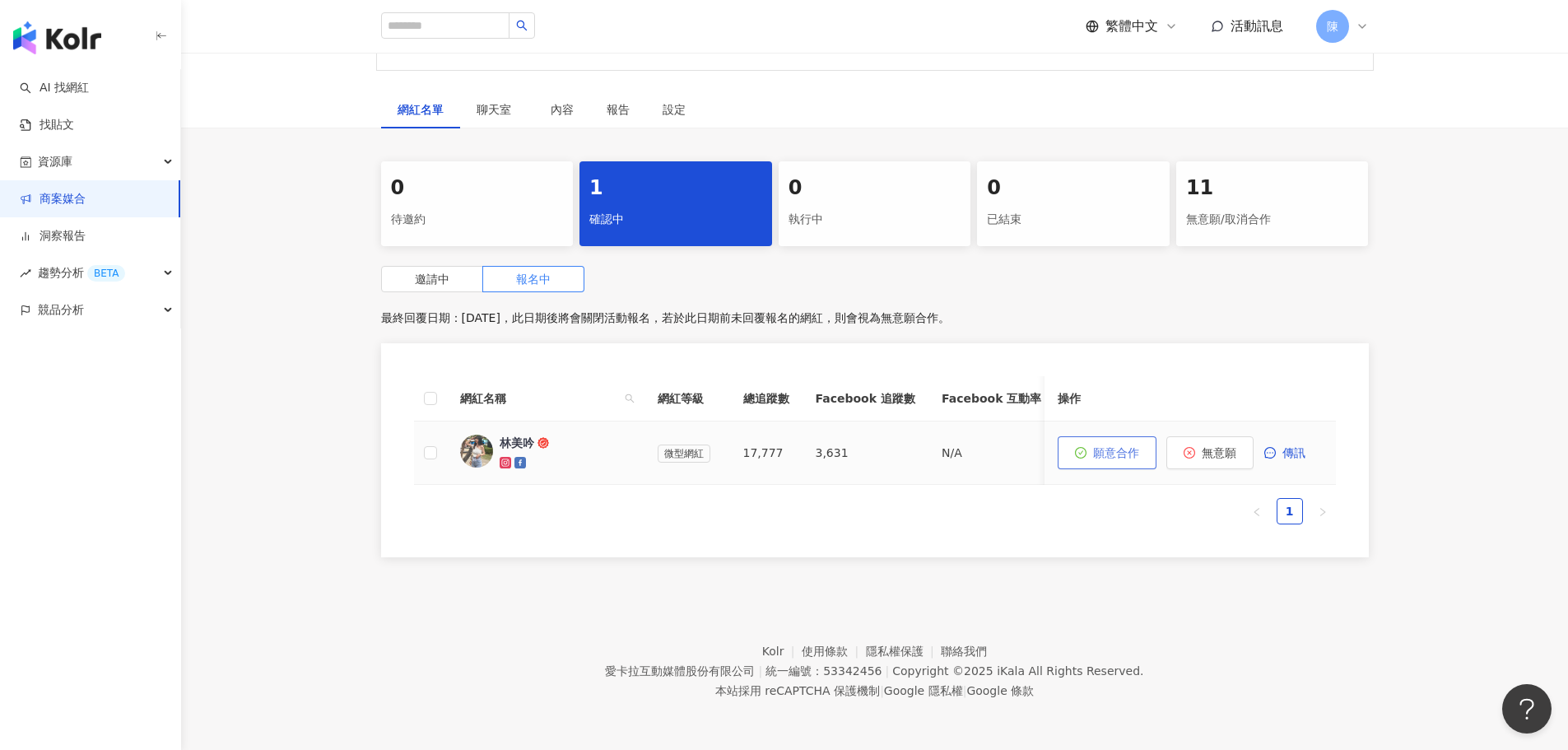
click at [1103, 447] on span "願意合作" at bounding box center [1117, 453] width 46 height 13
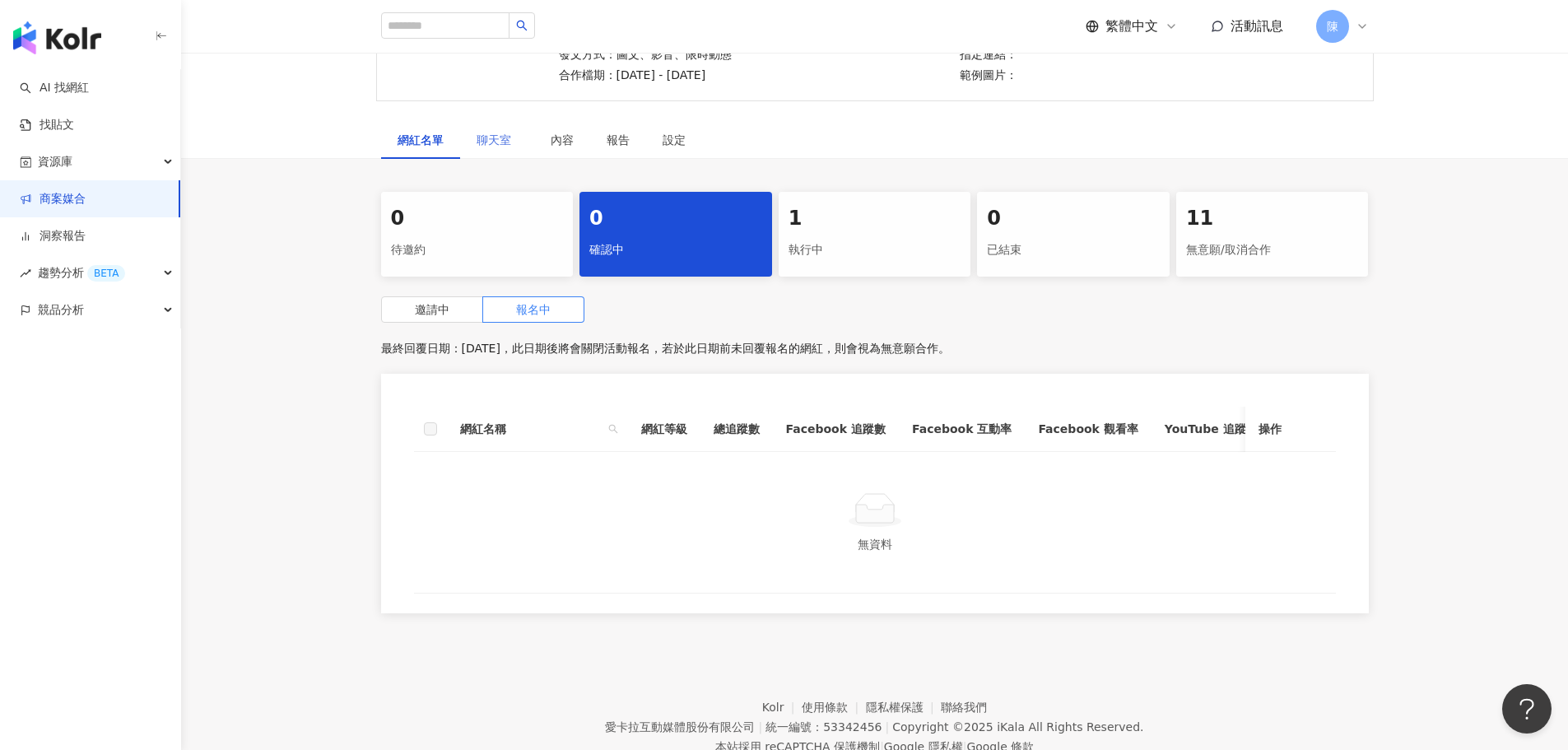
scroll to position [171, 0]
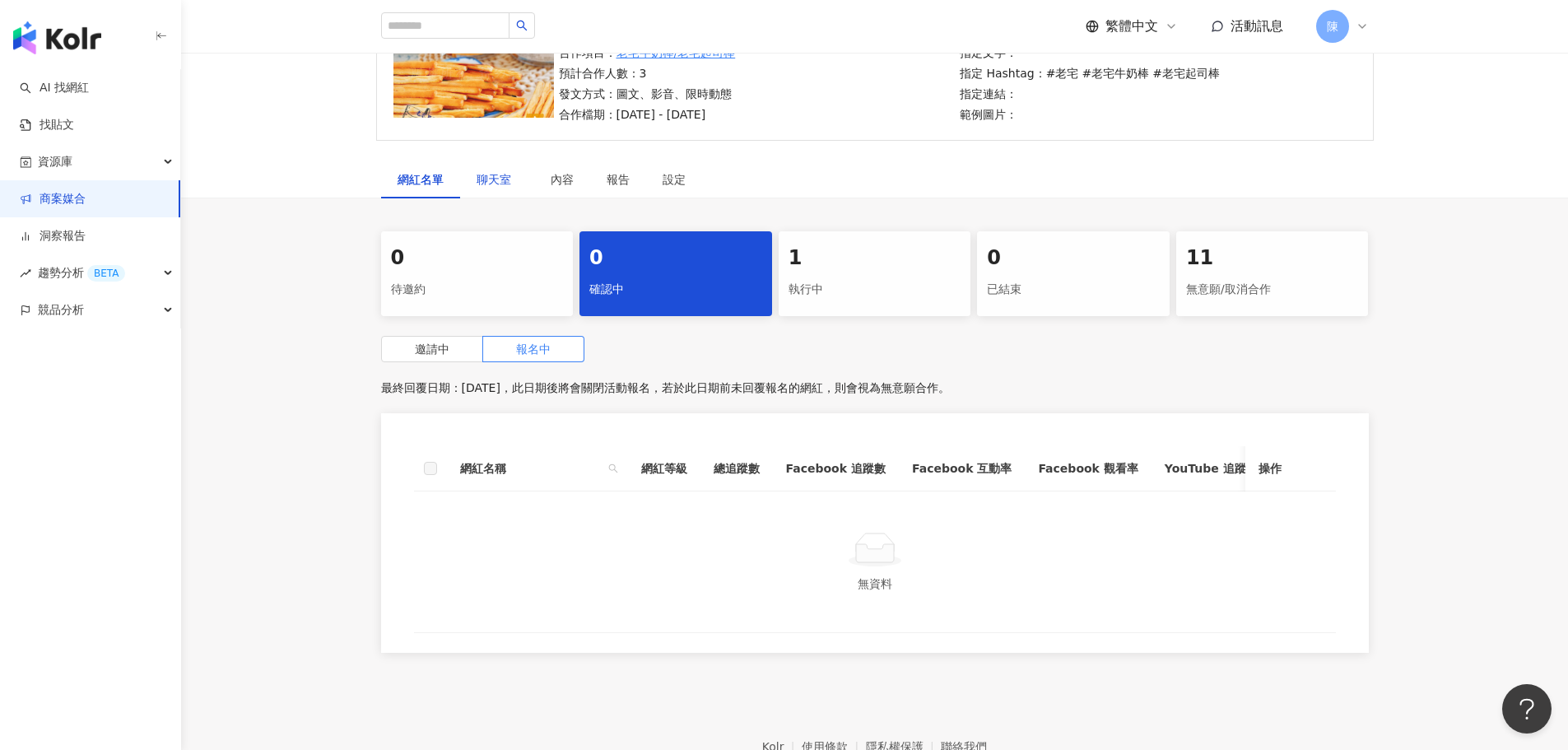
click at [514, 174] on span "聊天室" at bounding box center [497, 180] width 41 height 12
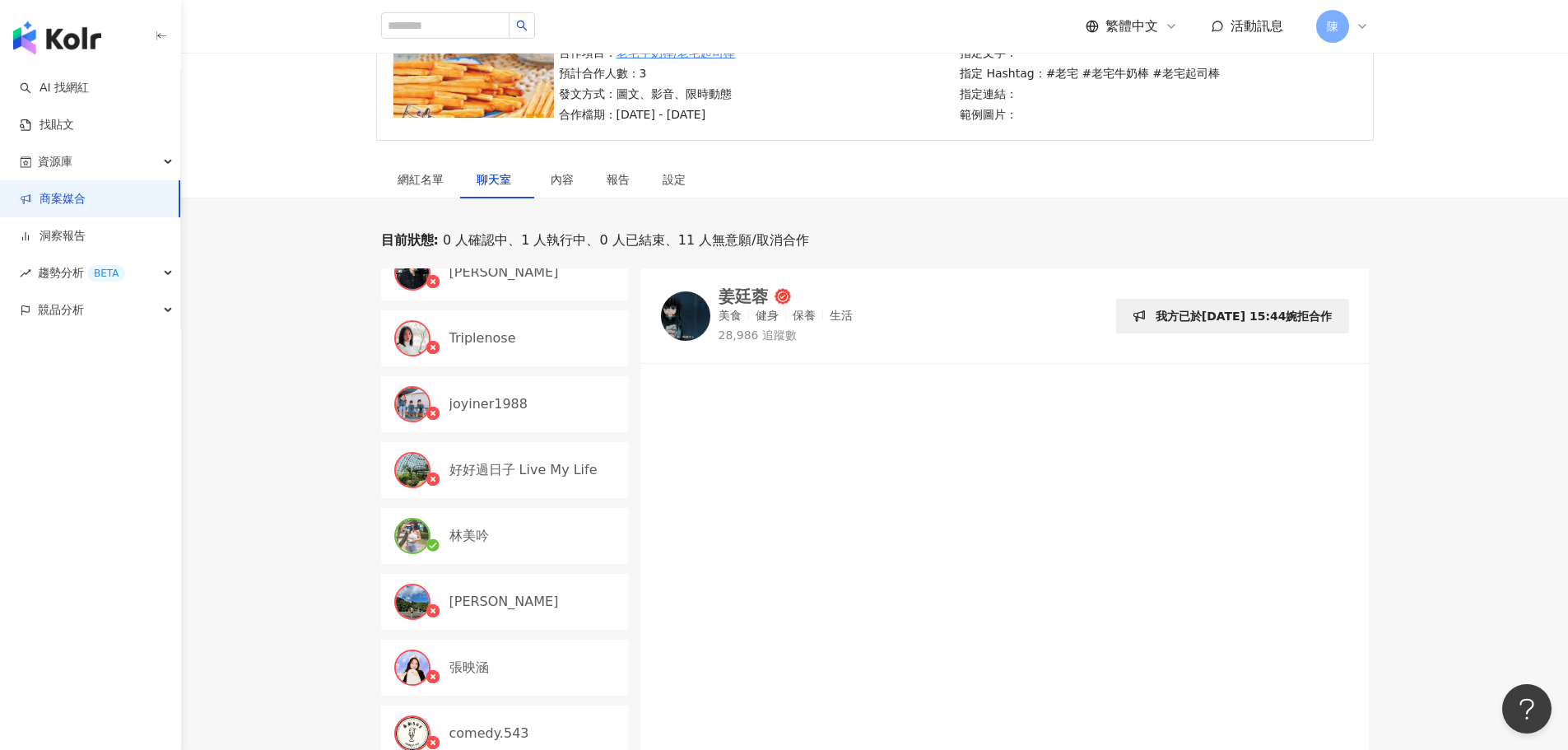
scroll to position [220, 0]
click at [485, 527] on p "林美吟" at bounding box center [470, 534] width 40 height 18
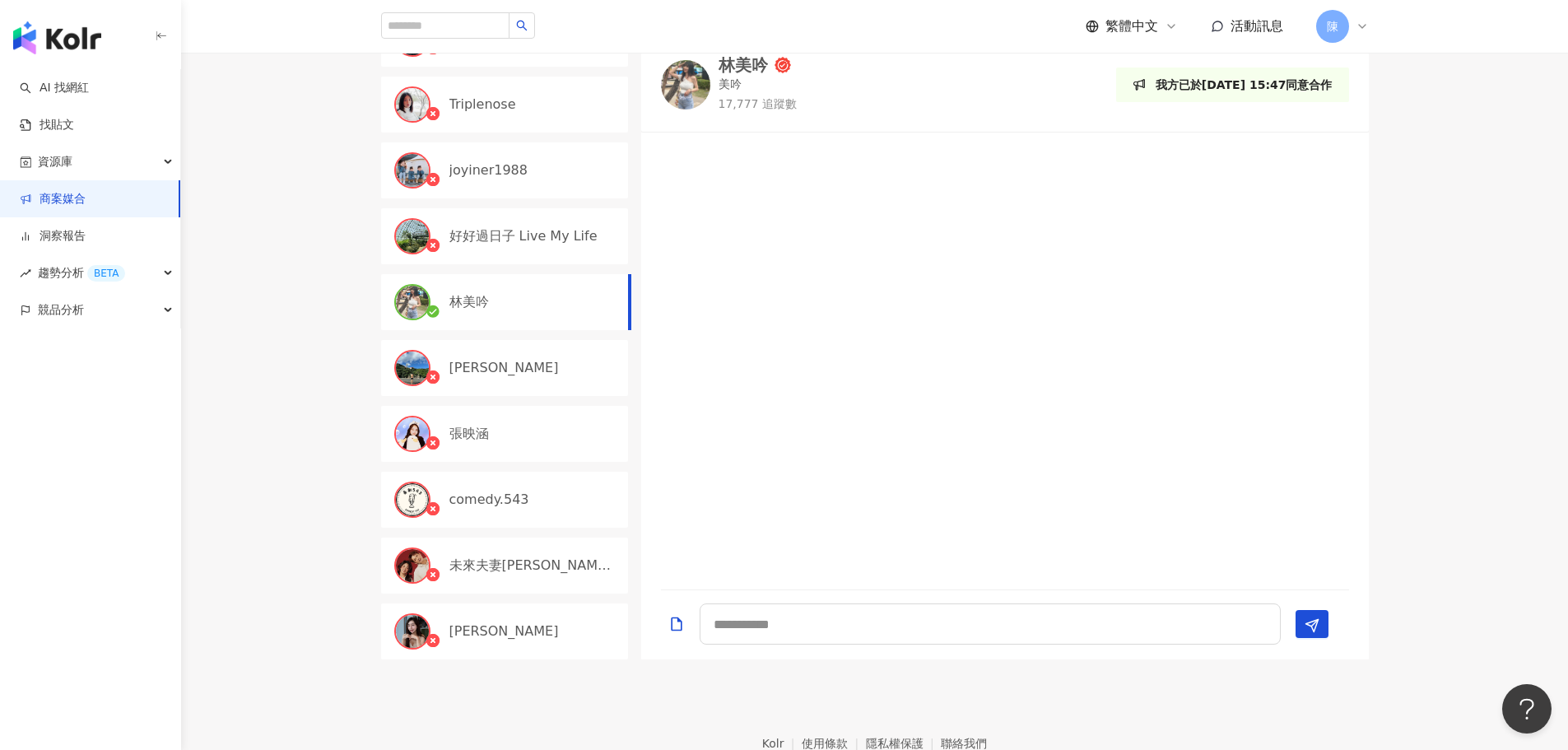
scroll to position [247, 0]
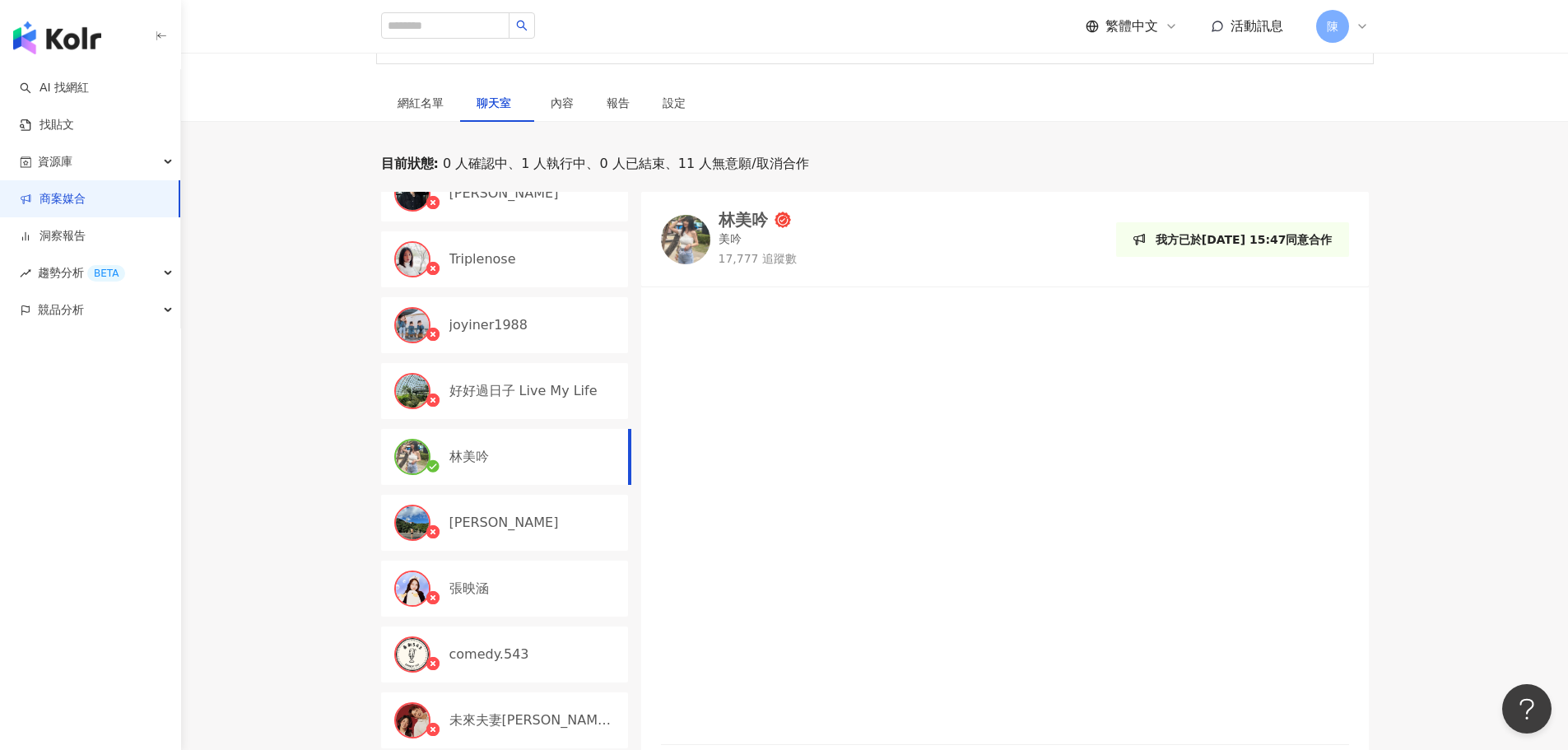
click at [175, 331] on div "AI 找網紅 找貼文 資源庫 商案媒合 洞察報告 趨勢分析 BETA 競品分析" at bounding box center [90, 409] width 181 height 681
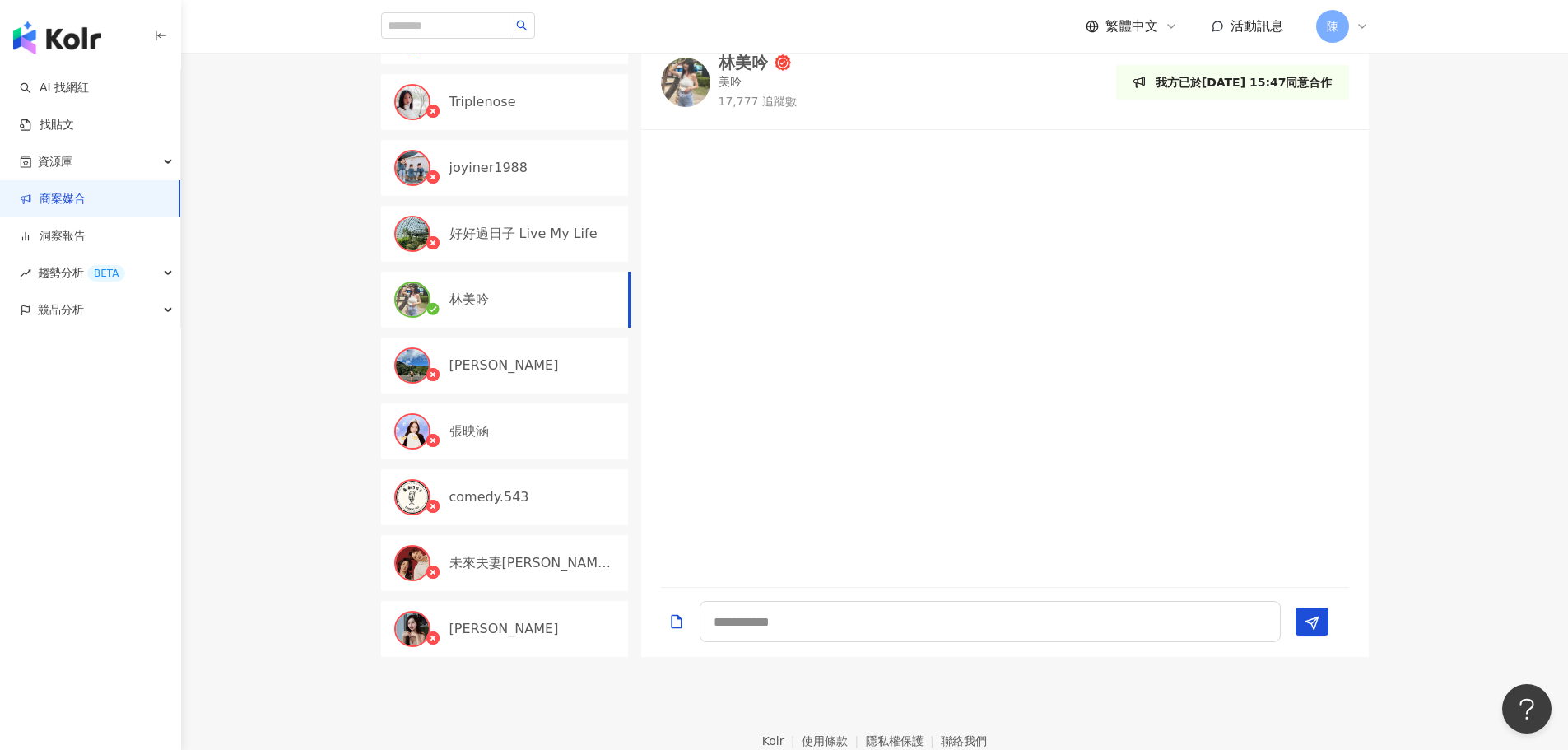
scroll to position [494, 0]
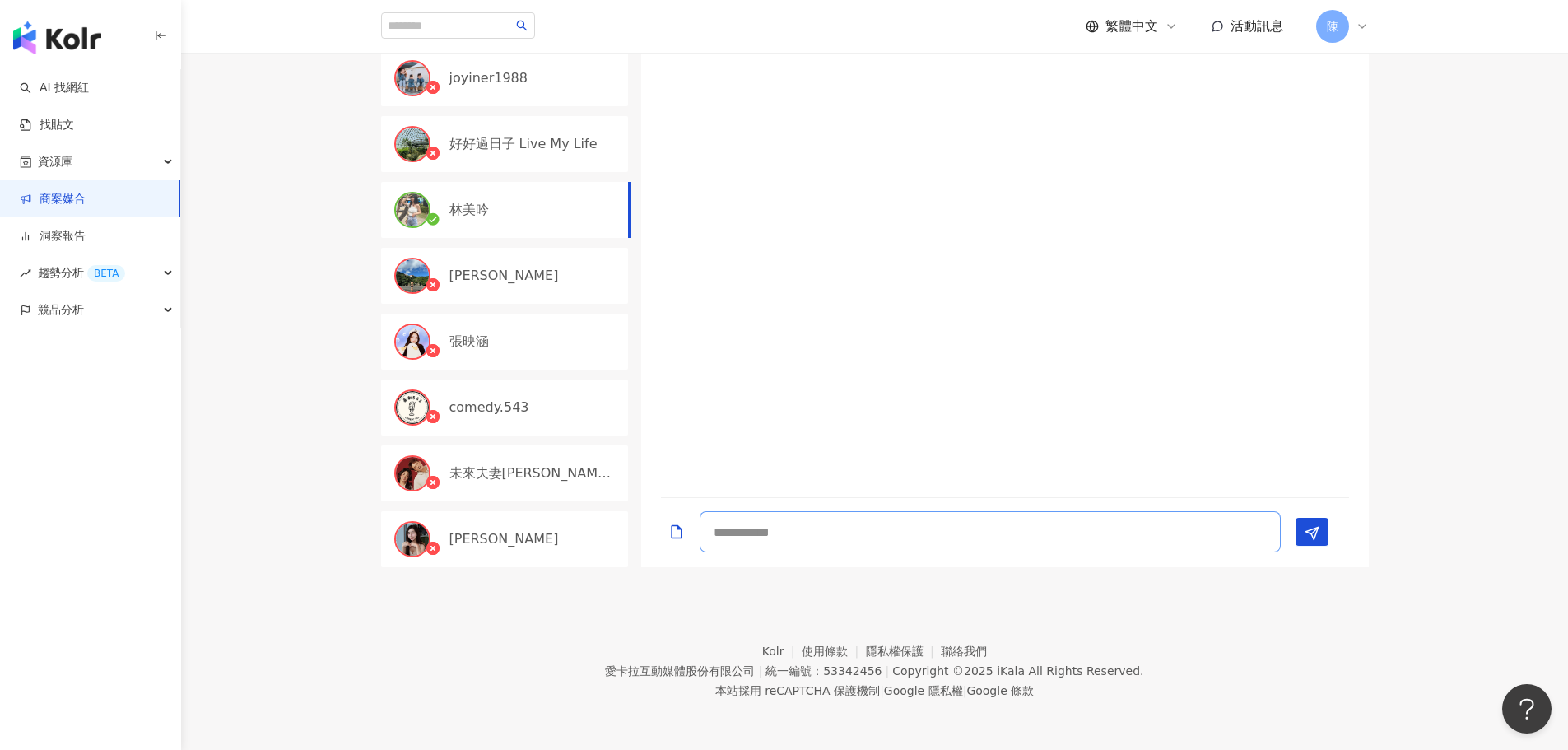
click at [809, 533] on textarea at bounding box center [991, 532] width 581 height 41
click at [752, 535] on textarea "*******" at bounding box center [991, 532] width 581 height 41
click at [820, 530] on textarea "*******" at bounding box center [991, 532] width 581 height 41
click at [837, 530] on textarea "*******" at bounding box center [991, 532] width 581 height 41
type textarea "*"
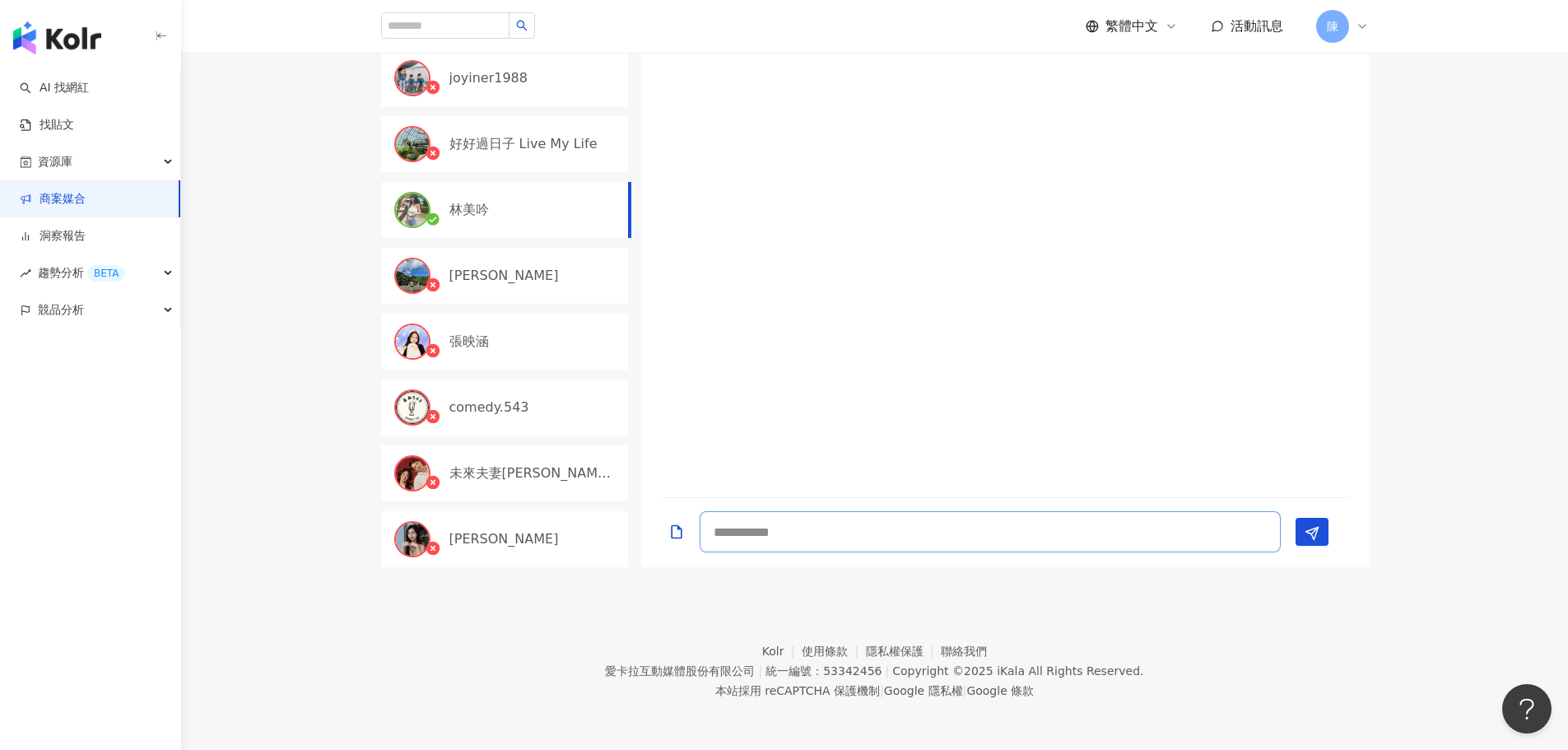
click at [781, 535] on textarea at bounding box center [991, 532] width 581 height 41
paste textarea "**********"
click at [939, 501] on textarea "**********" at bounding box center [991, 516] width 581 height 70
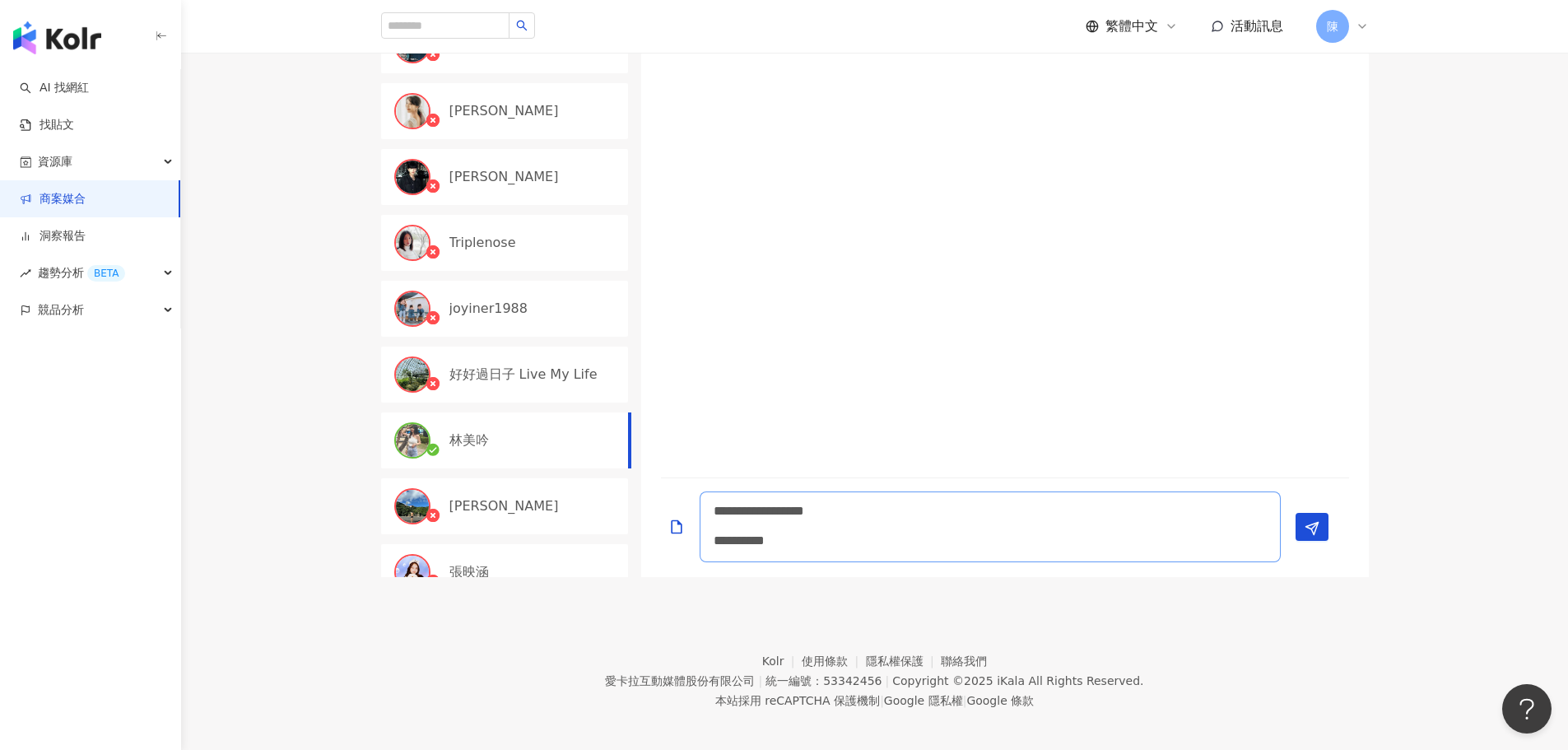
scroll to position [494, 0]
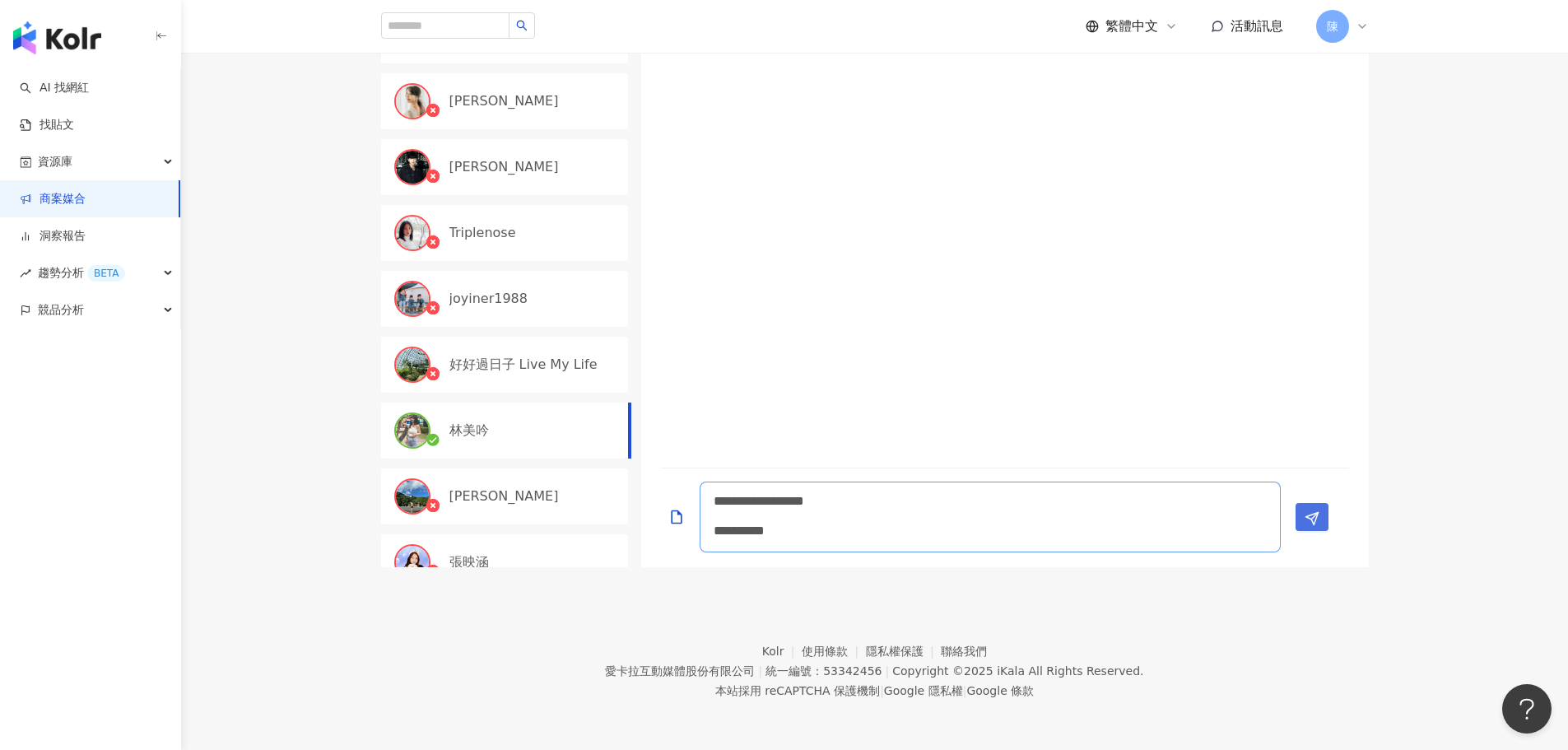
type textarea "**********"
click at [1324, 514] on button "Send" at bounding box center [1312, 517] width 33 height 28
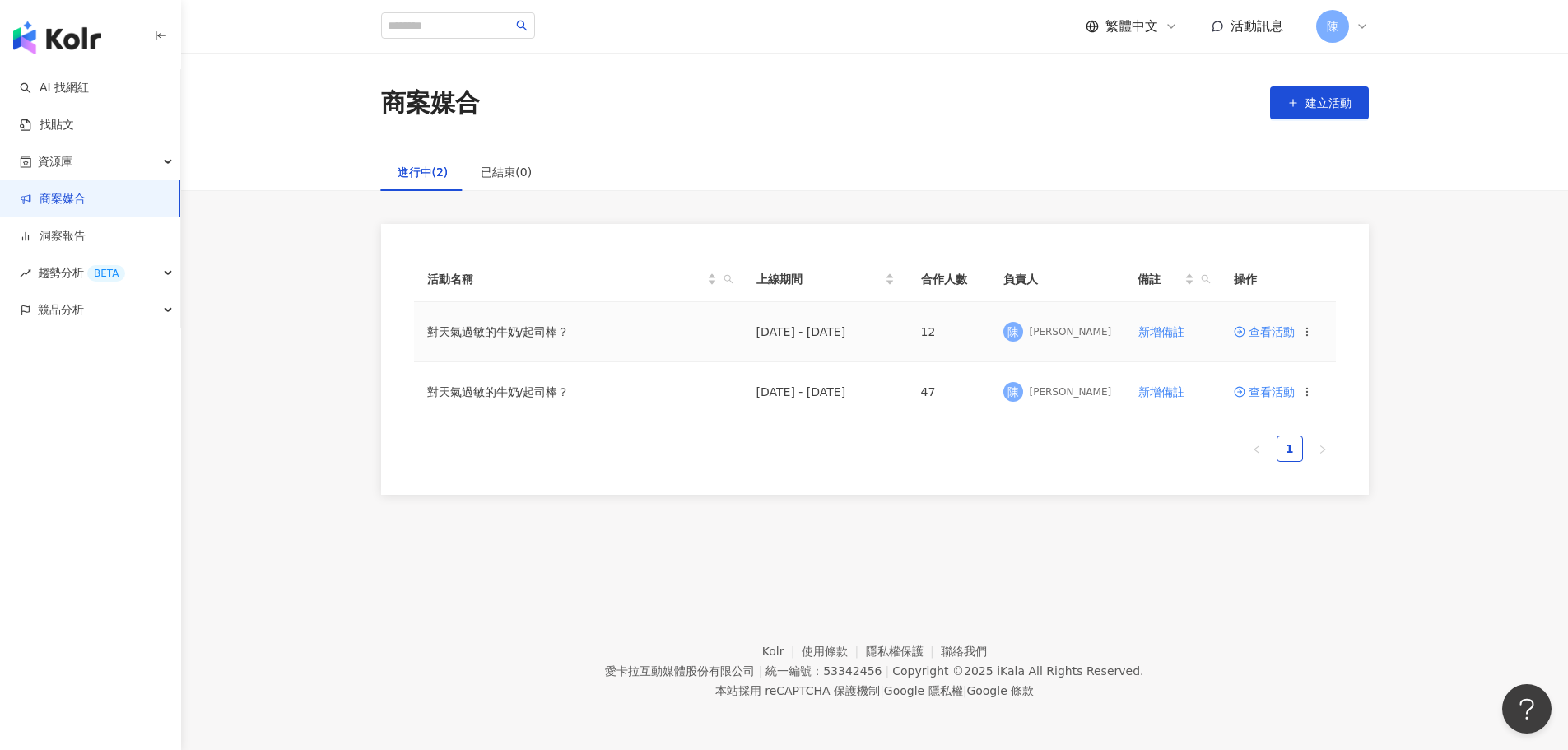
click at [1280, 326] on span "查看活動" at bounding box center [1265, 331] width 61 height 12
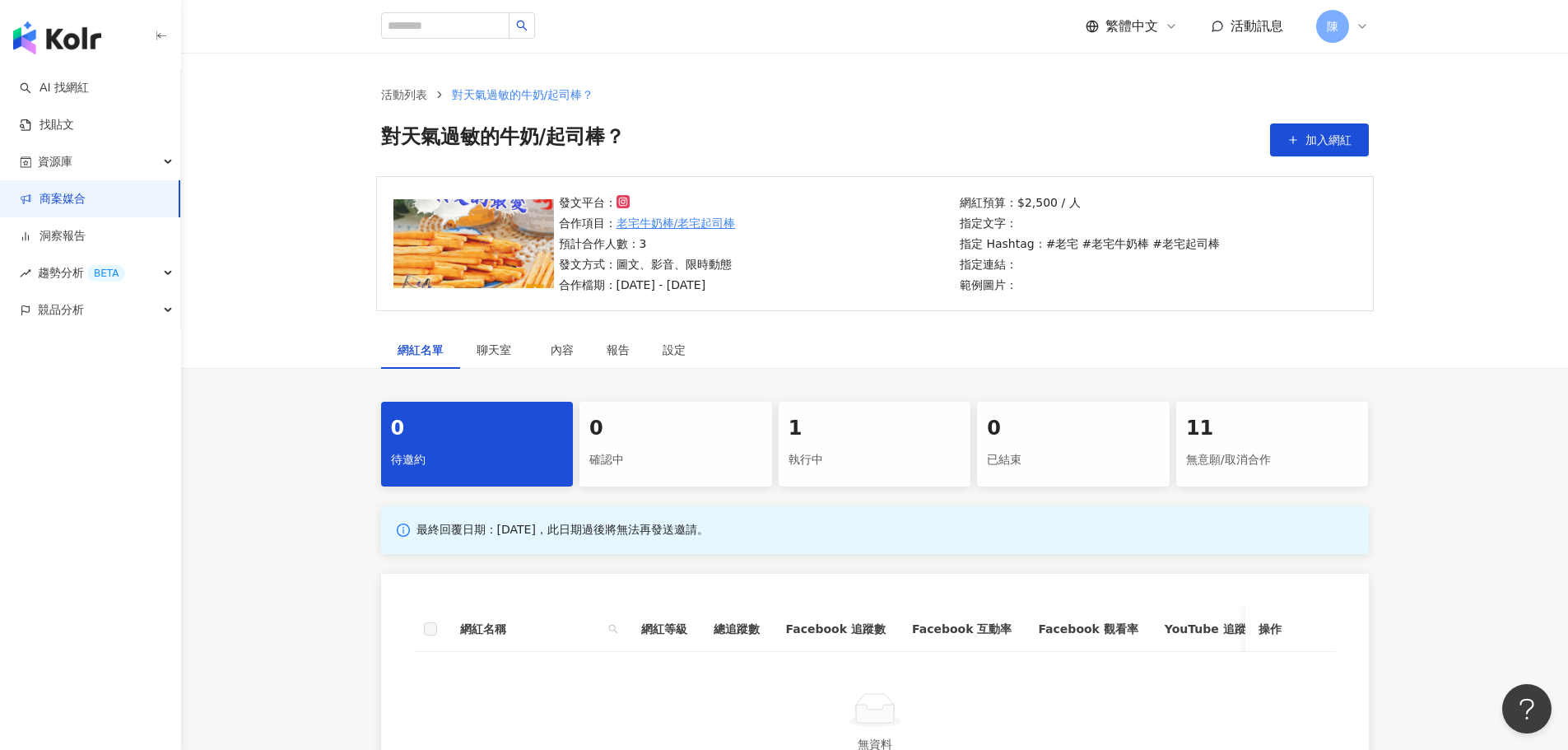
click at [832, 456] on div "執行中" at bounding box center [875, 461] width 173 height 28
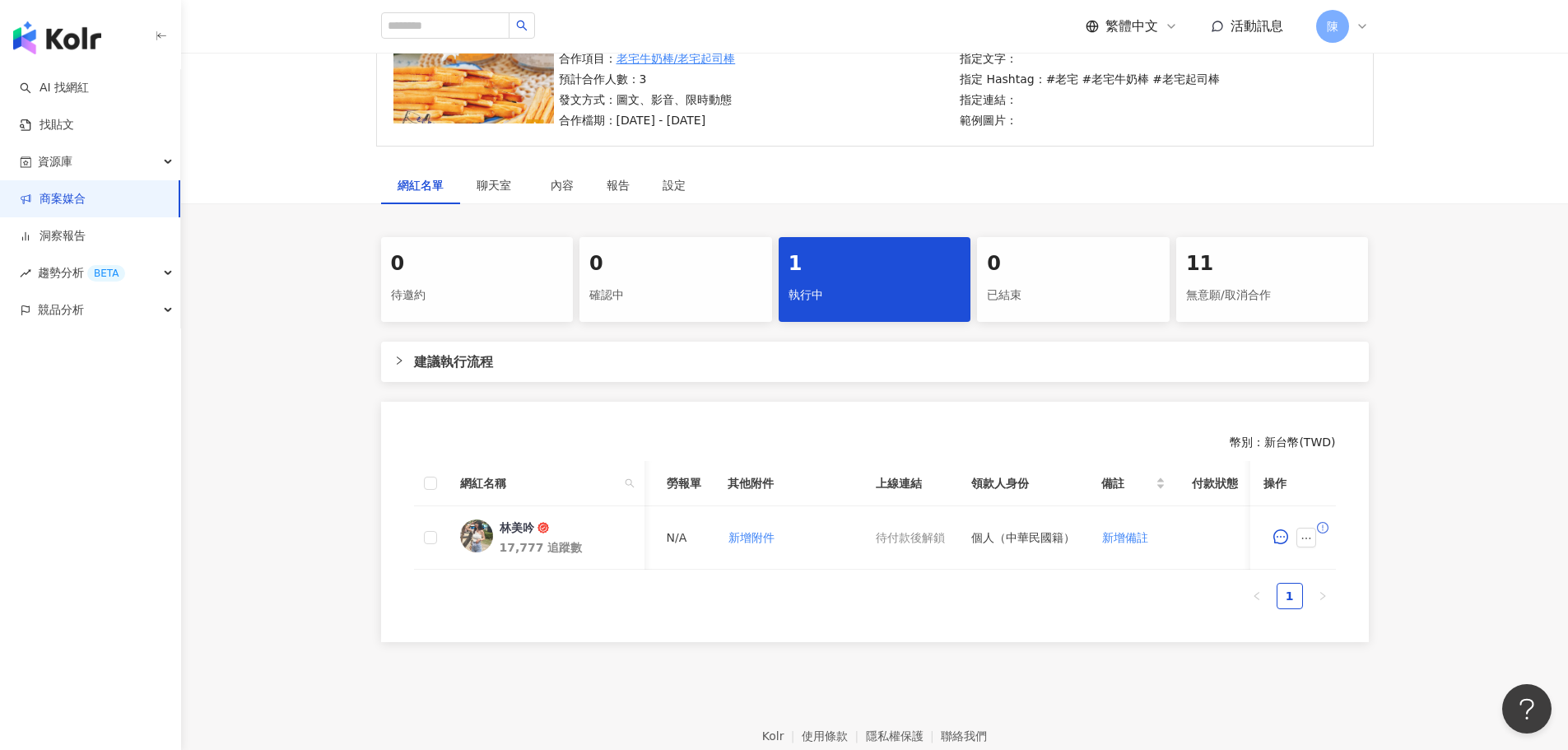
scroll to position [0, 543]
click at [1301, 536] on icon "ellipsis" at bounding box center [1306, 539] width 12 height 12
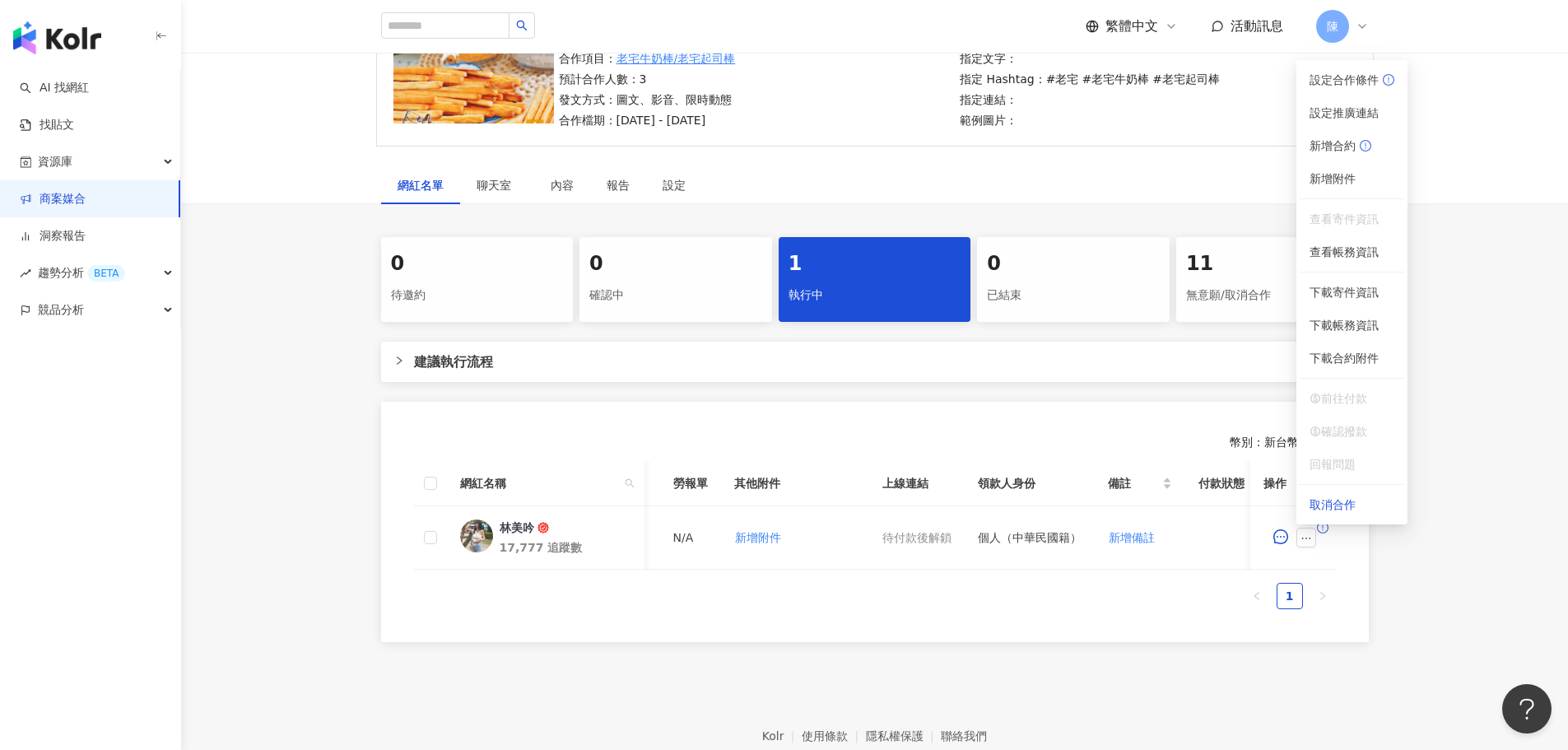
click at [1447, 583] on div "0 待邀約 0 確認中 1 執行中 0 已結束 11 無意願/取消合作 建議執行流程 幣別 ： 新台幣 ( TWD ) 網紅名稱 合作總酬勞 (含稅) 合作項…" at bounding box center [875, 439] width 1387 height 405
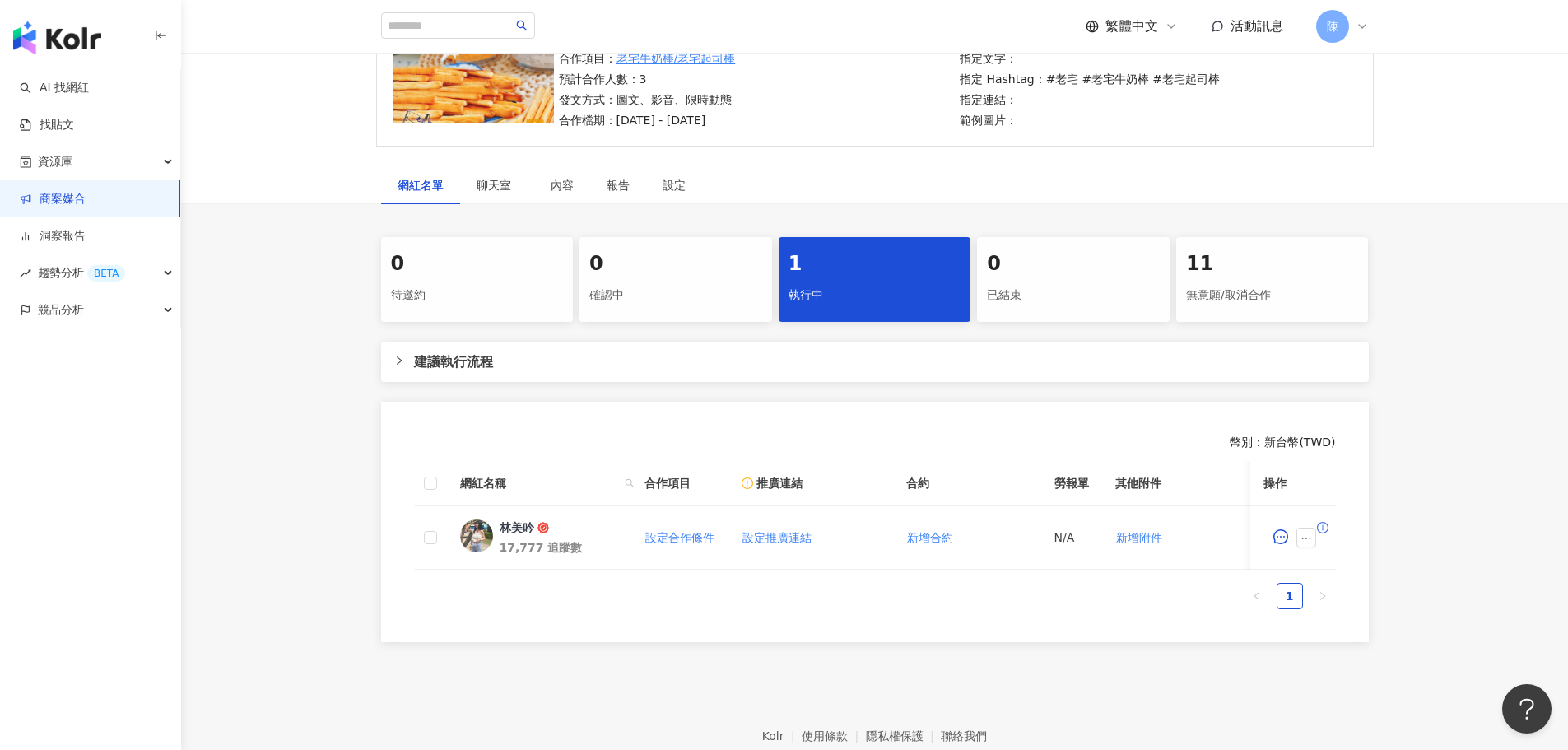
scroll to position [0, 0]
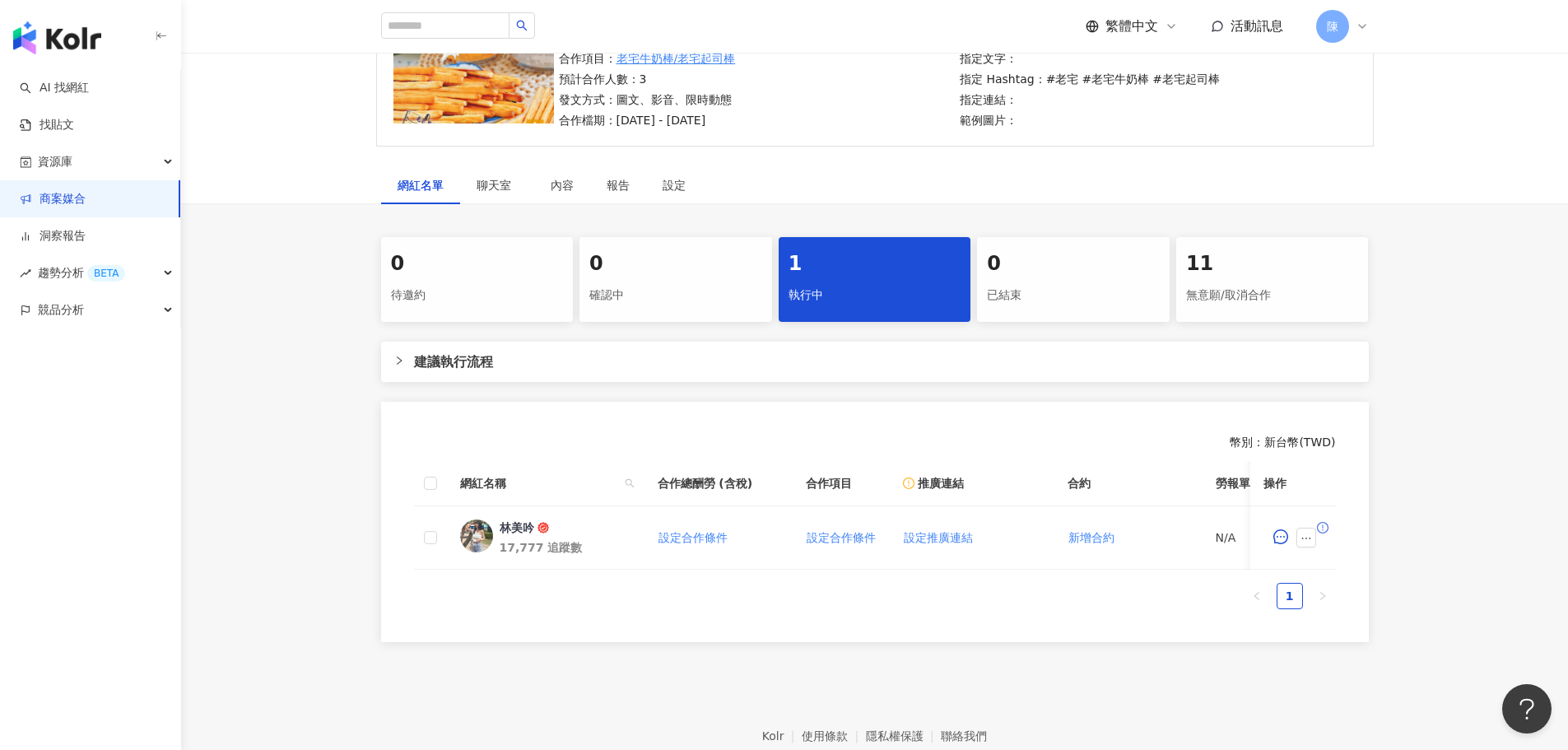
click at [1274, 30] on span "活動訊息" at bounding box center [1257, 26] width 53 height 16
click at [1459, 149] on div "發文平台： 合作項目： 老宅牛奶棒/老宅起司棒 預計合作人數：3 發文方式：圖文、影音、限時動態 合作檔期：[DATE] - [DATE] 網紅預算：$2,5…" at bounding box center [875, 89] width 1387 height 155
click at [400, 362] on icon "right" at bounding box center [399, 360] width 5 height 8
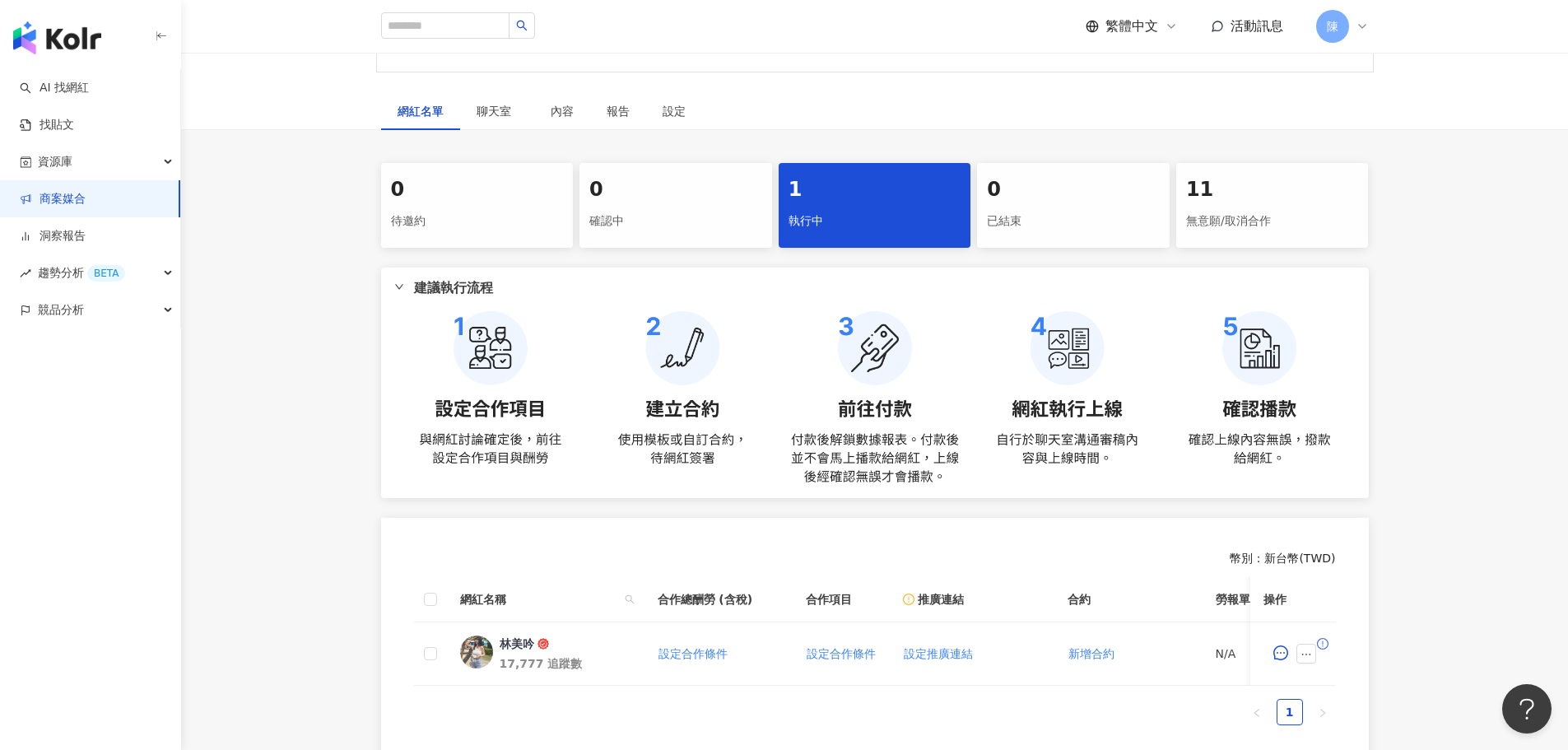
scroll to position [329, 0]
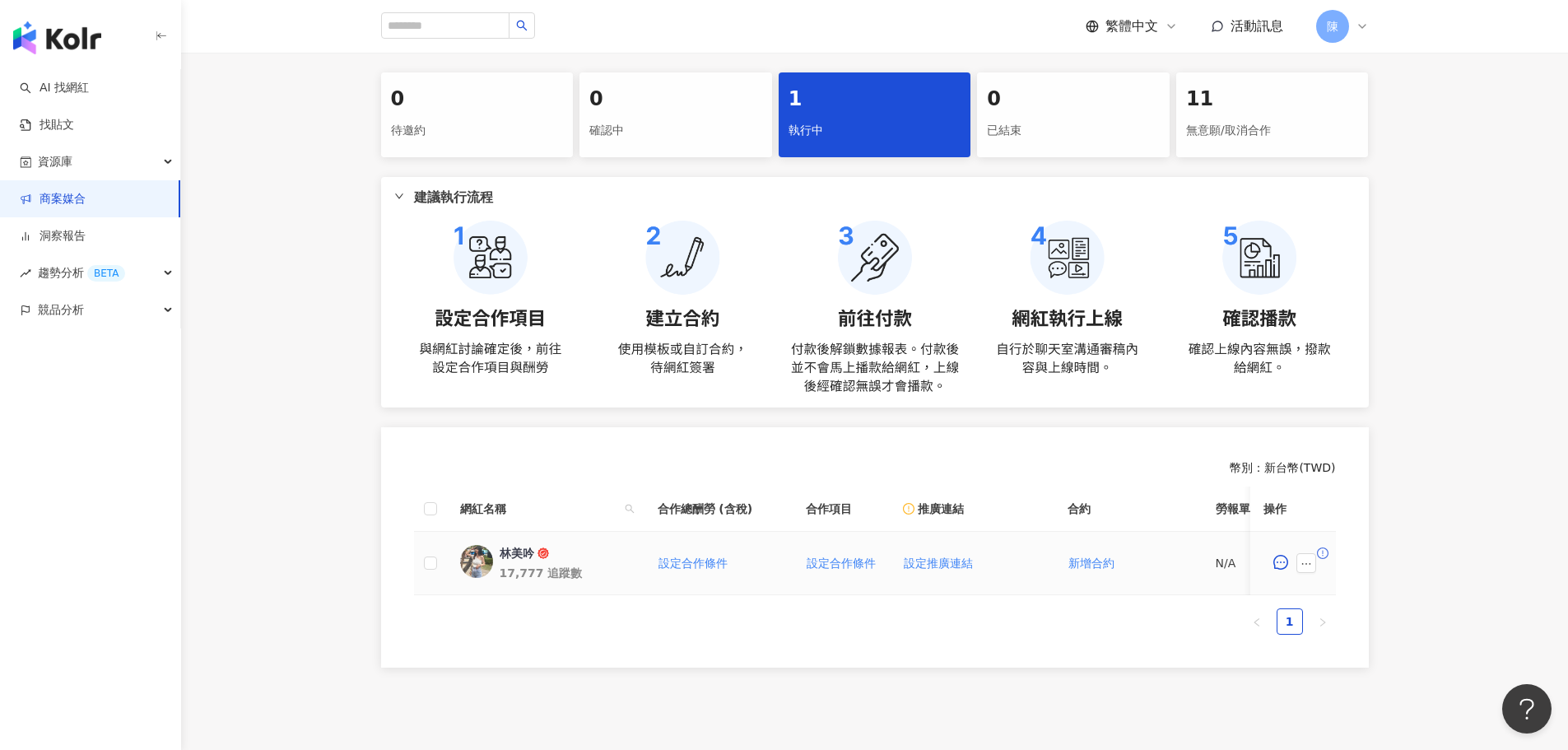
click at [516, 553] on div "林美吟" at bounding box center [517, 554] width 35 height 17
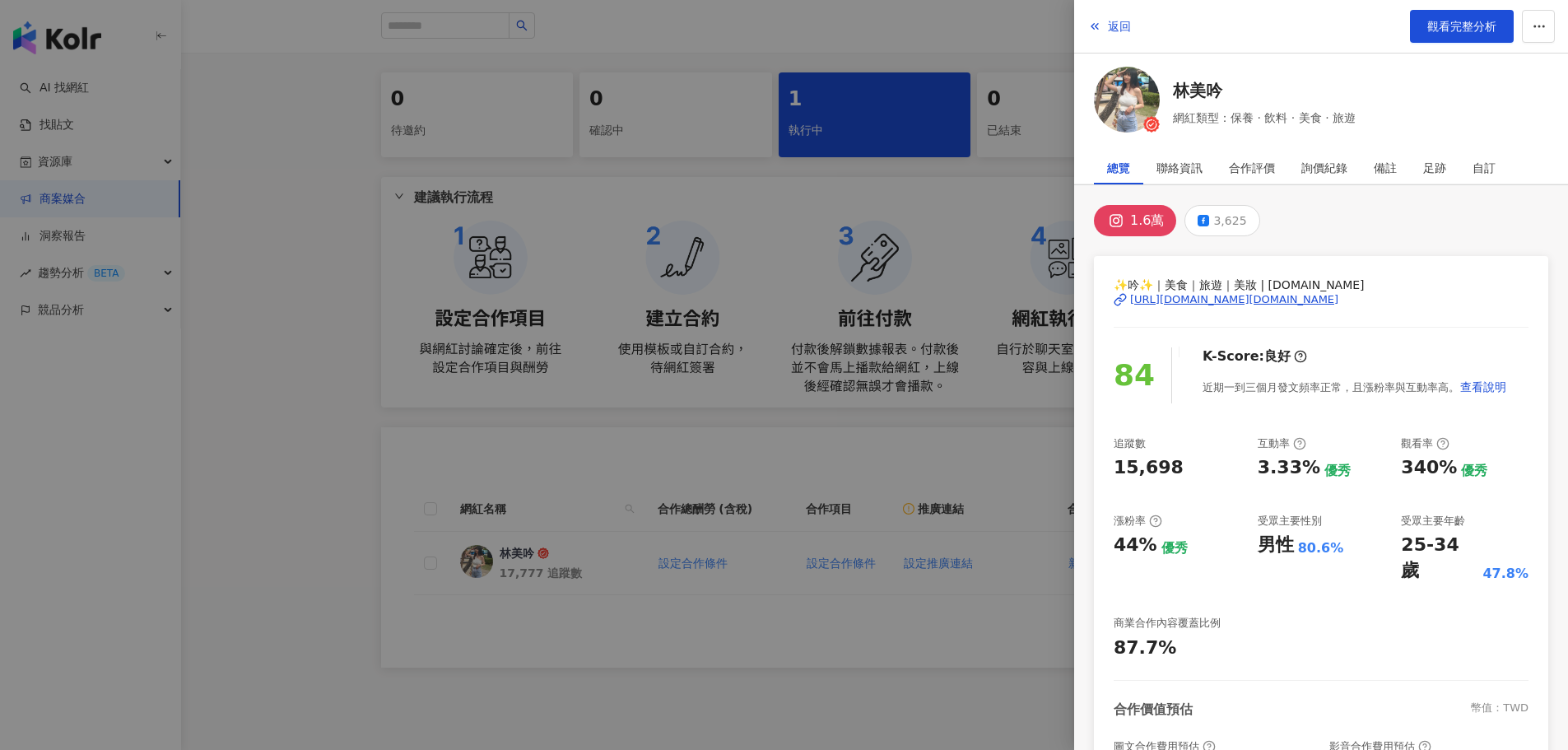
click at [292, 293] on div at bounding box center [784, 375] width 1568 height 750
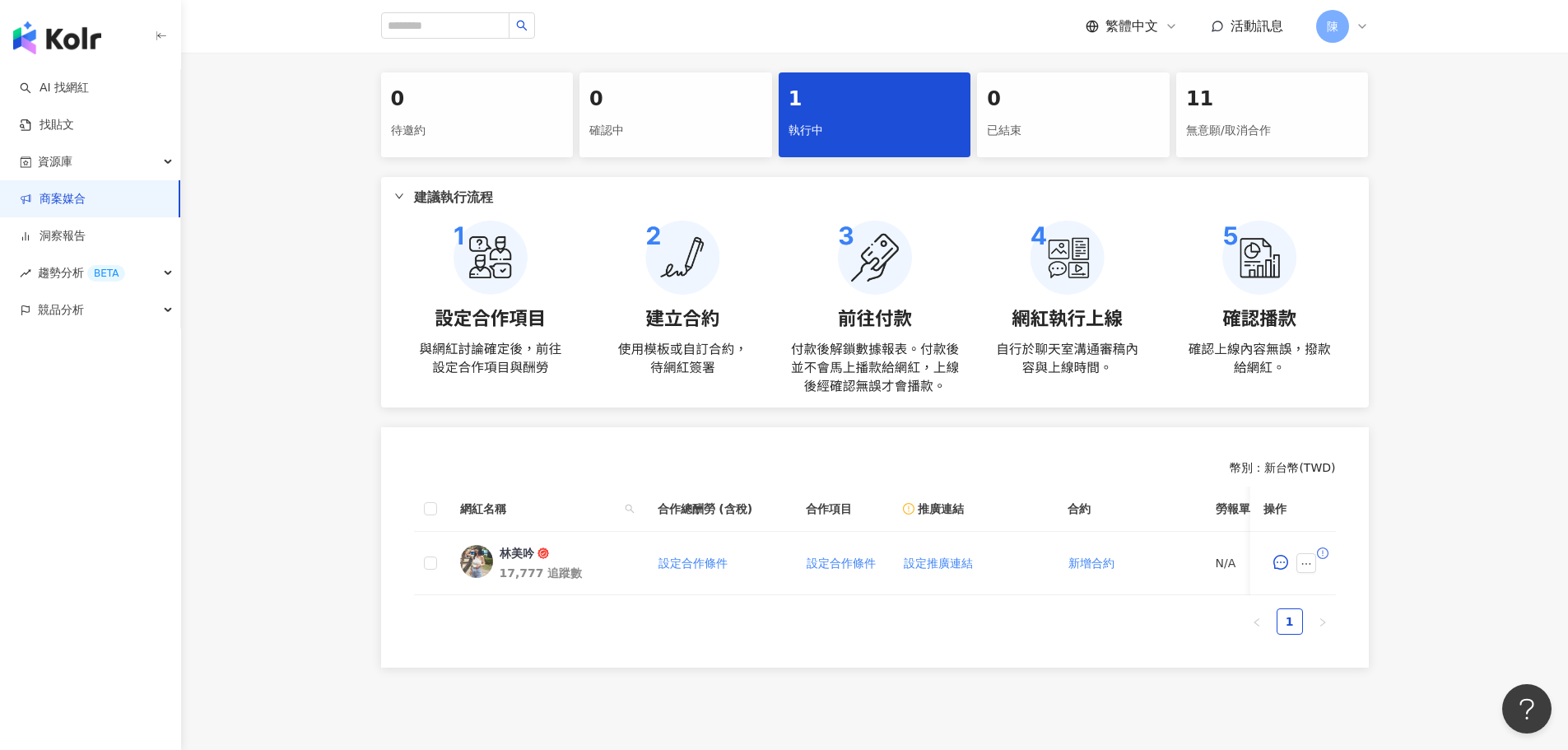
click at [1283, 28] on div "繁體中文 活動訊息 [PERSON_NAME]" at bounding box center [1228, 27] width 283 height 33
click at [1274, 31] on span "活動訊息" at bounding box center [1257, 26] width 53 height 16
click at [1254, 79] on icon at bounding box center [1247, 80] width 38 height 18
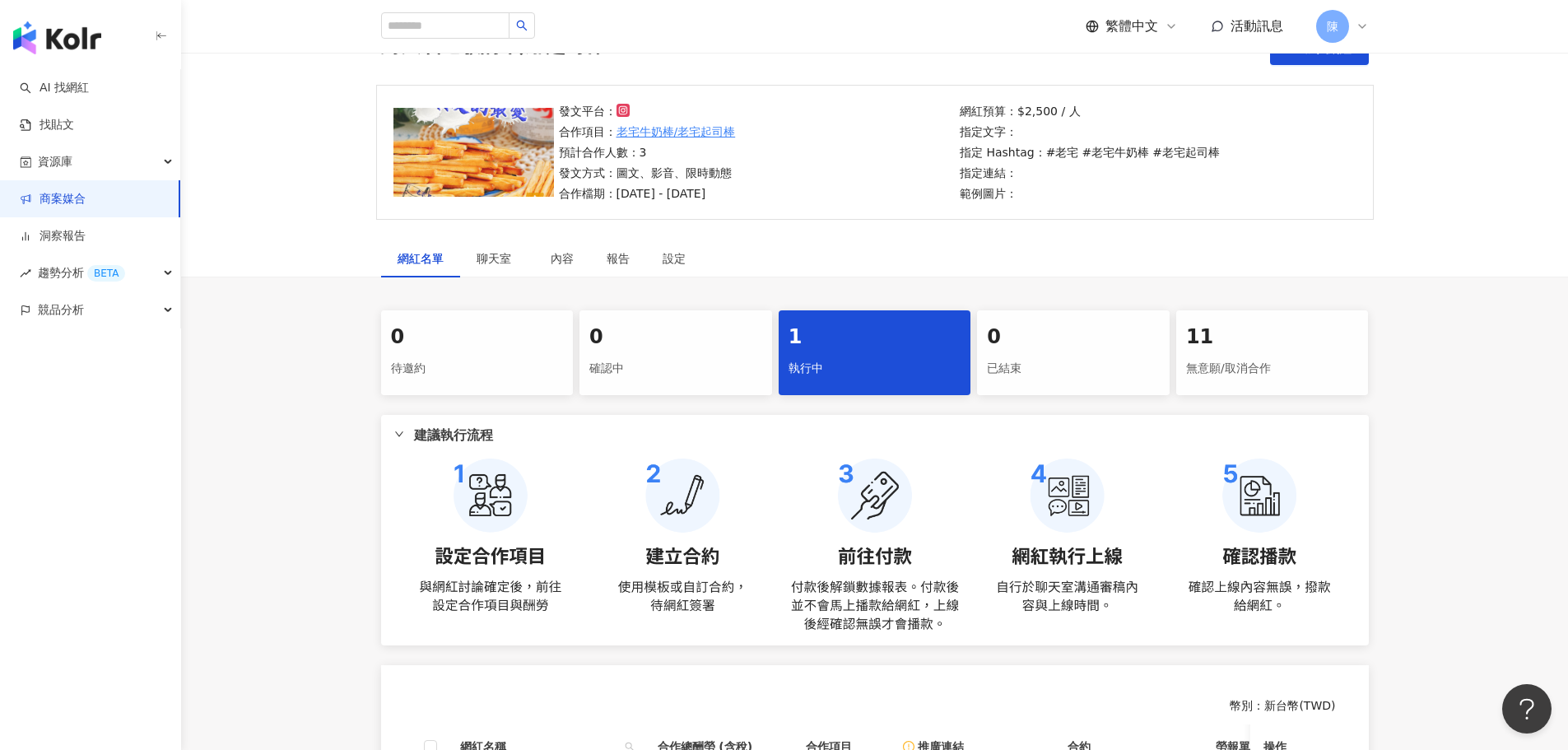
scroll to position [82, 0]
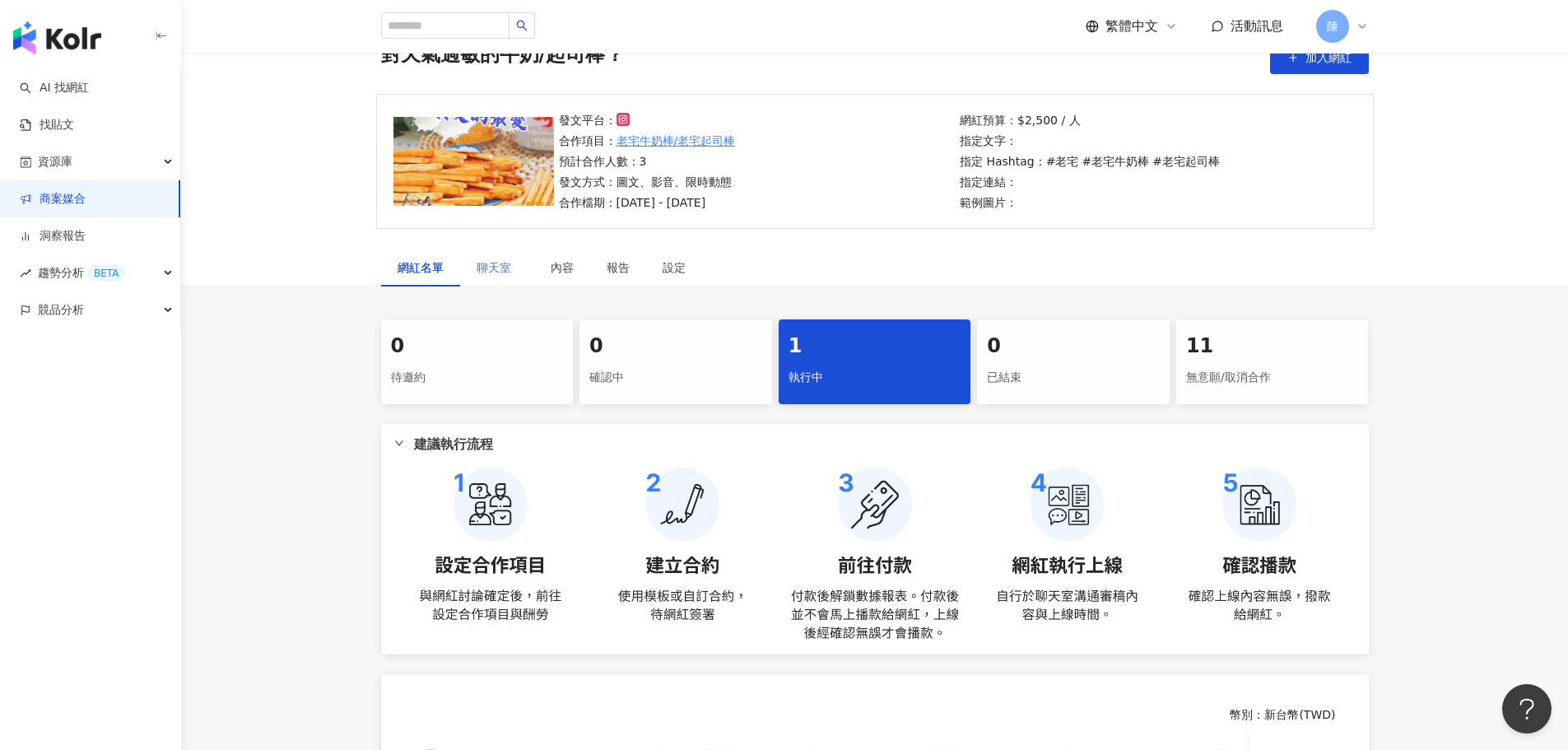
click at [495, 277] on div "聊天室" at bounding box center [496, 268] width 74 height 38
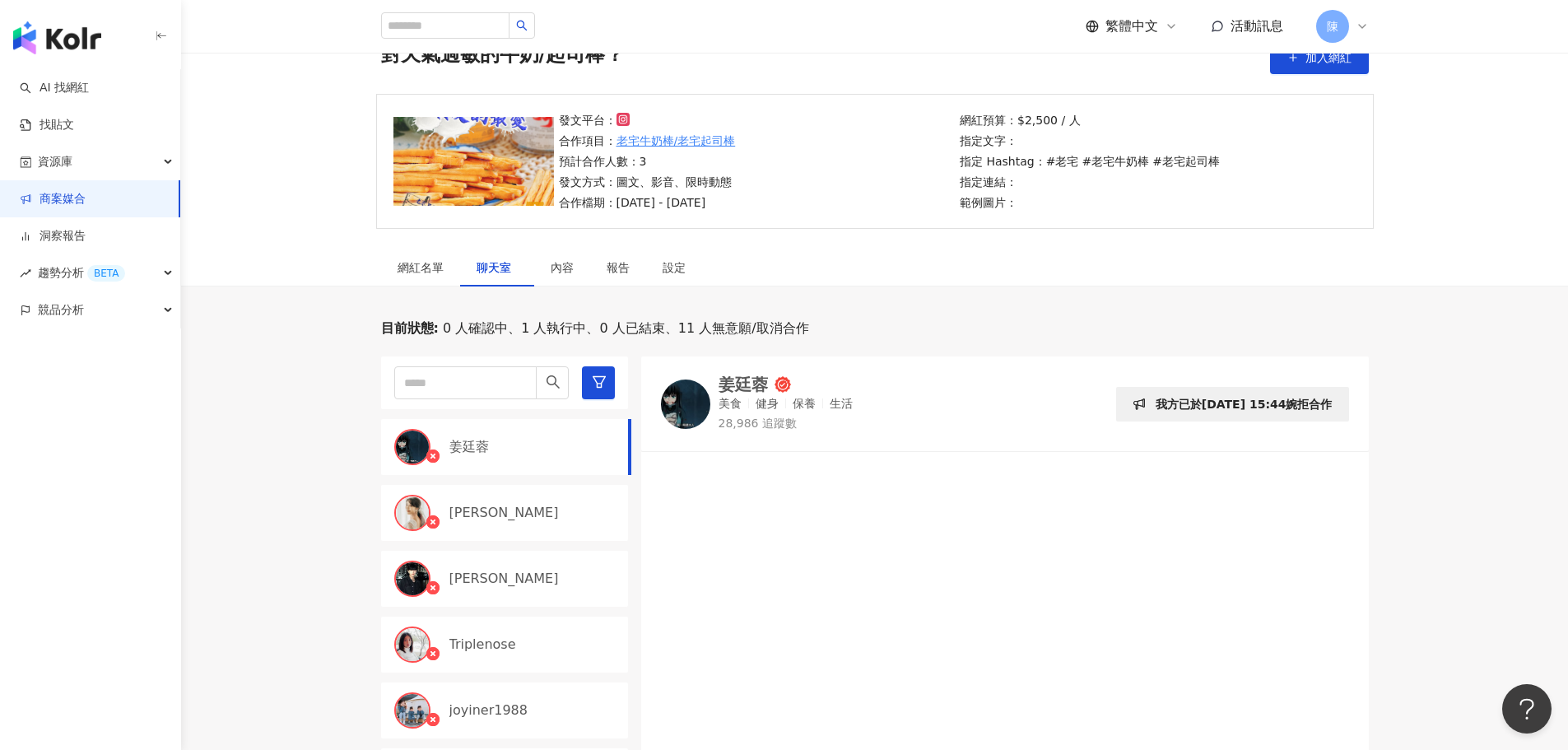
scroll to position [220, 0]
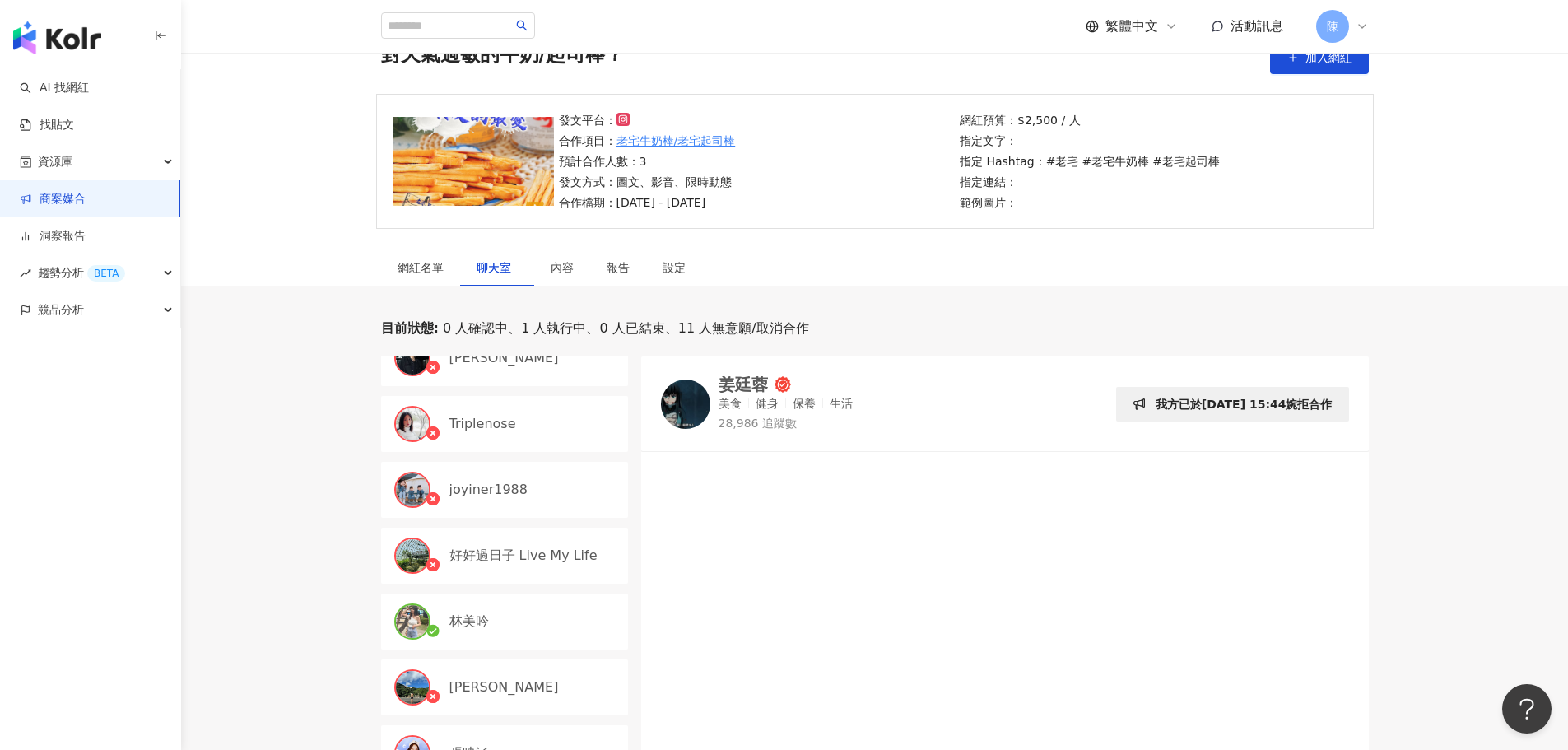
click at [475, 626] on p "林美吟" at bounding box center [470, 622] width 40 height 18
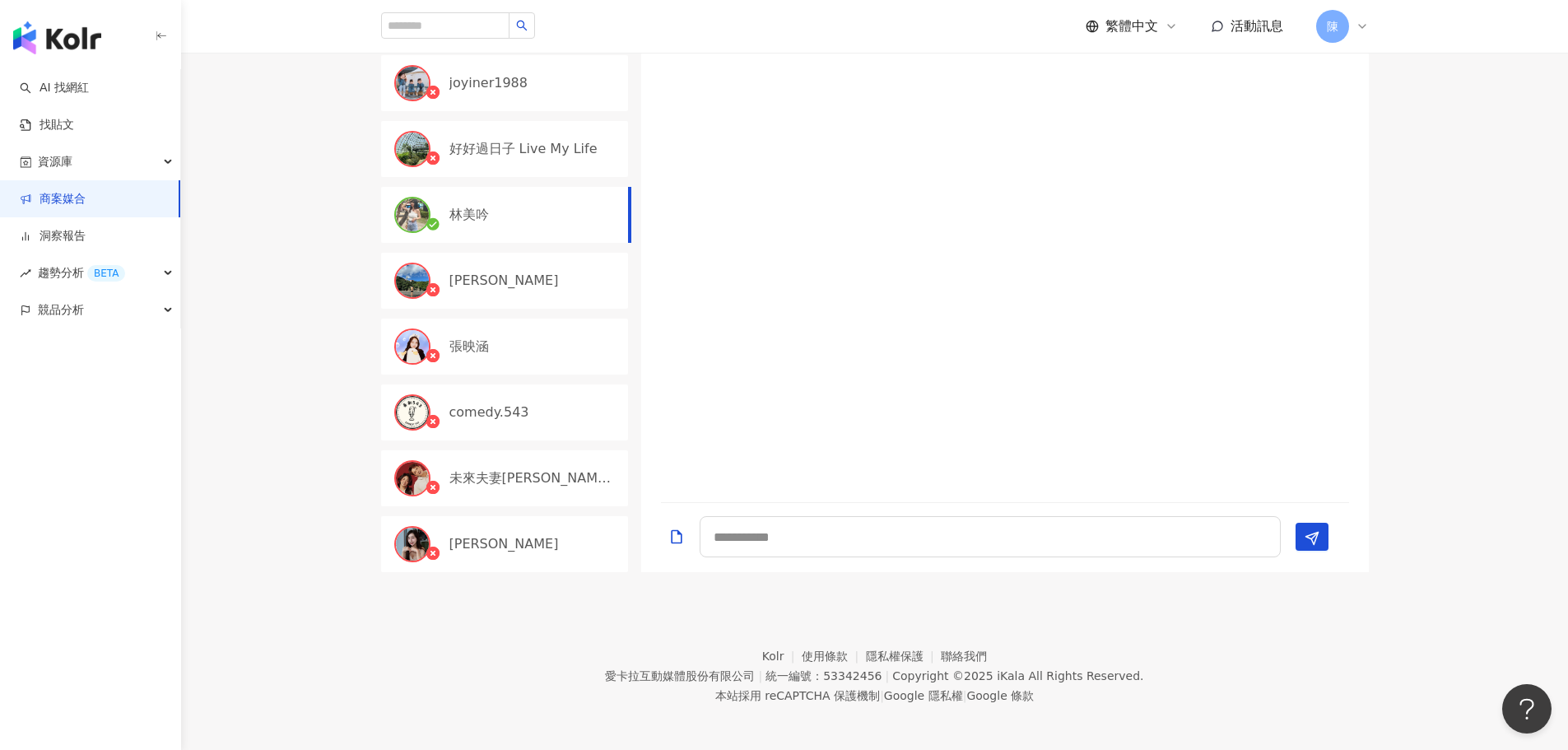
scroll to position [494, 0]
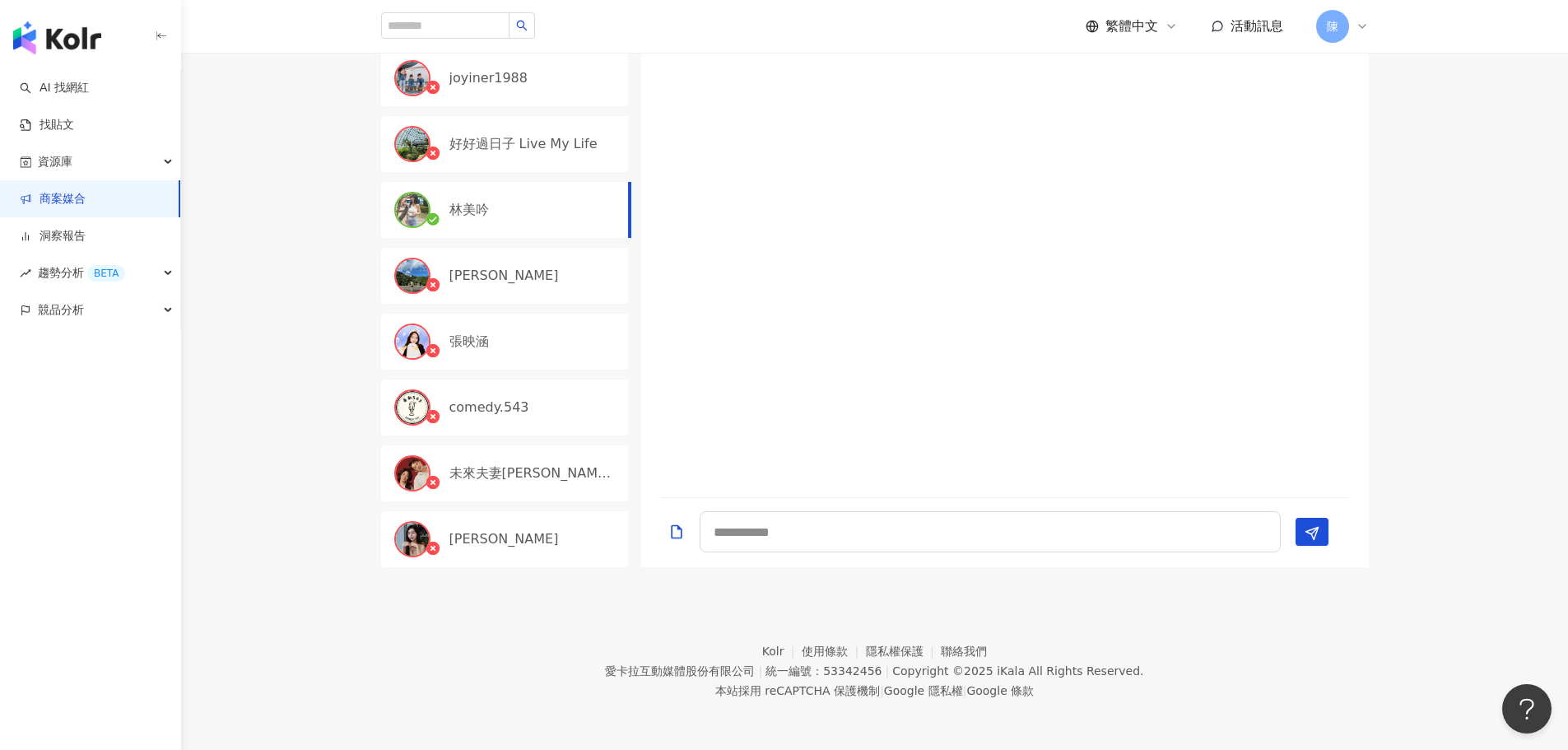
drag, startPoint x: 1461, startPoint y: 263, endPoint x: 1173, endPoint y: 385, distance: 312.8
click at [1461, 263] on div "目前狀態 : 0 人確認中、1 人執行中、0 人已結束、11 人無意願/取消合作 [PERSON_NAME] [PERSON_NAME]Mina 裕翔 Tri…" at bounding box center [875, 238] width 1387 height 660
drag, startPoint x: 244, startPoint y: 351, endPoint x: 236, endPoint y: 374, distance: 24.4
click at [244, 351] on div "目前狀態 : 0 人確認中、1 人執行中、0 人已結束、11 人無意願/取消合作 [PERSON_NAME] [PERSON_NAME]Mina 裕翔 Tri…" at bounding box center [875, 238] width 1387 height 660
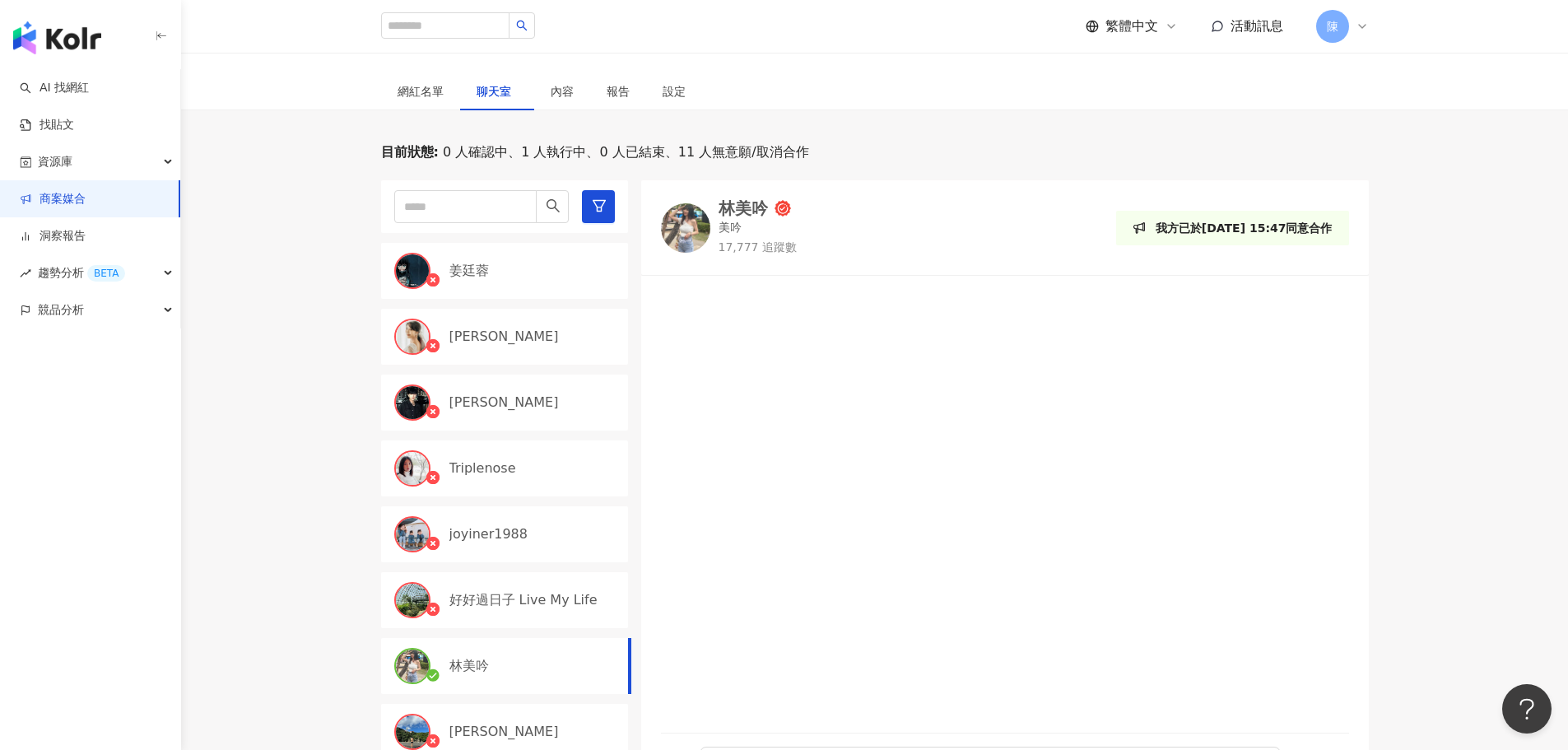
scroll to position [82, 0]
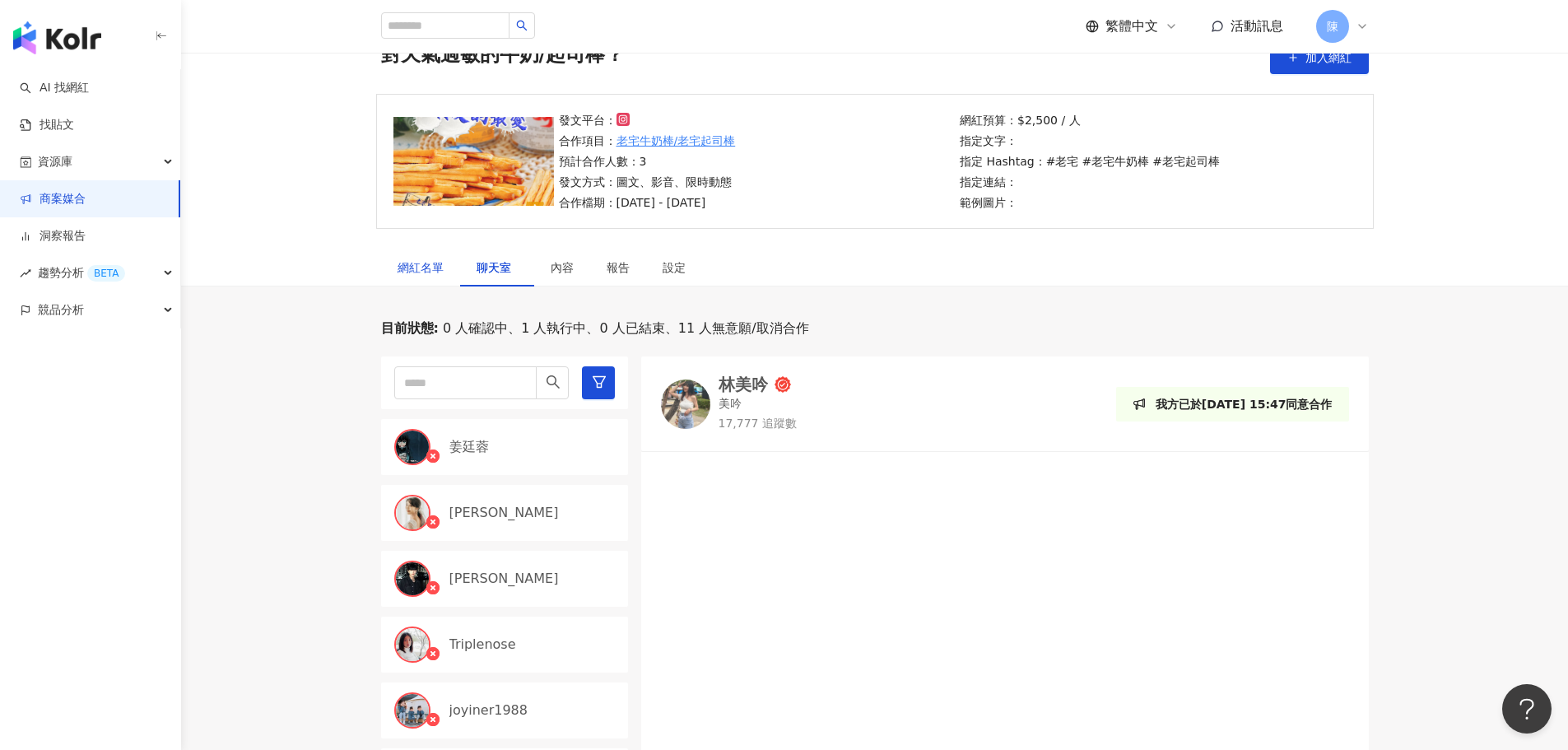
click at [398, 269] on div "網紅名單" at bounding box center [421, 268] width 46 height 18
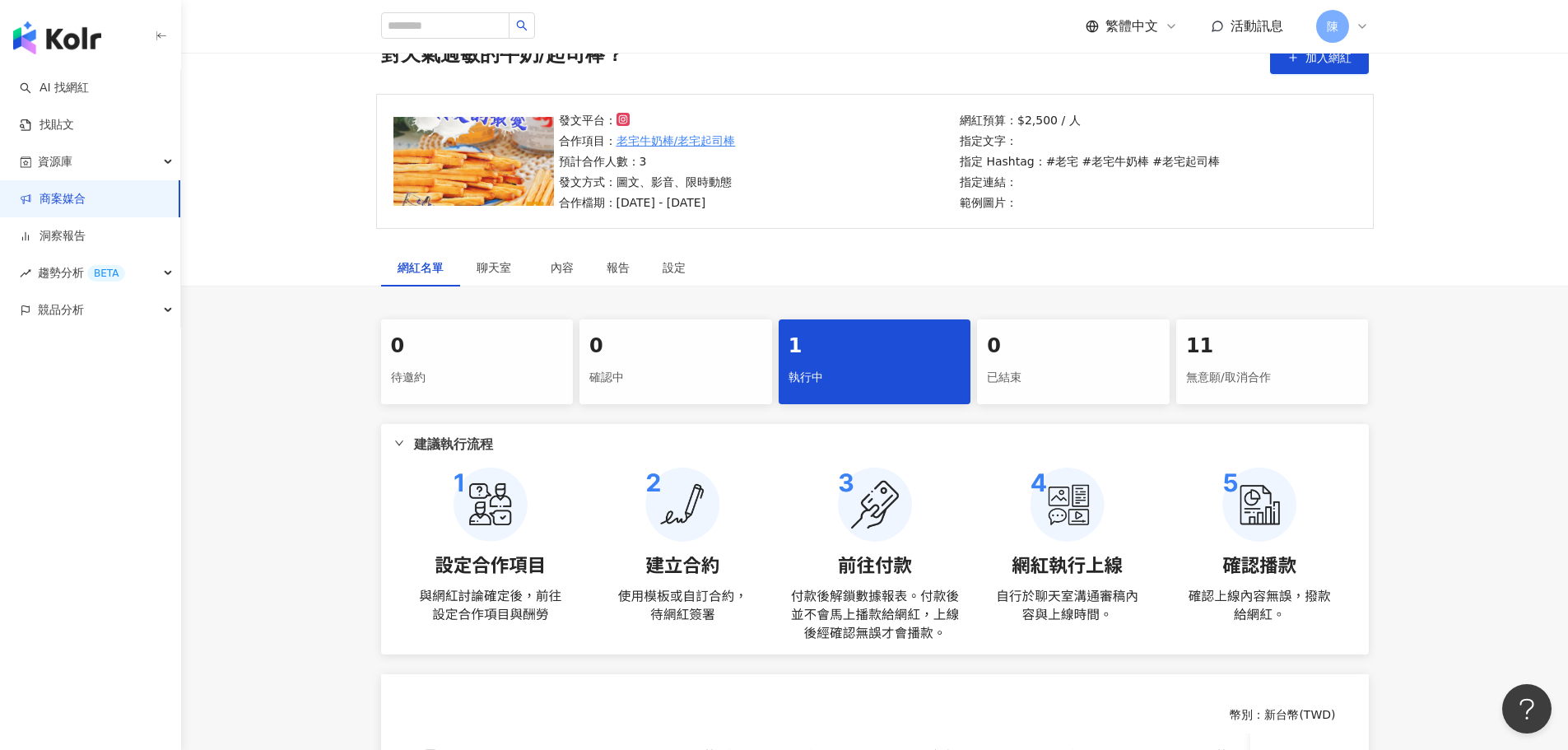
click at [85, 204] on link "商案媒合" at bounding box center [52, 200] width 65 height 17
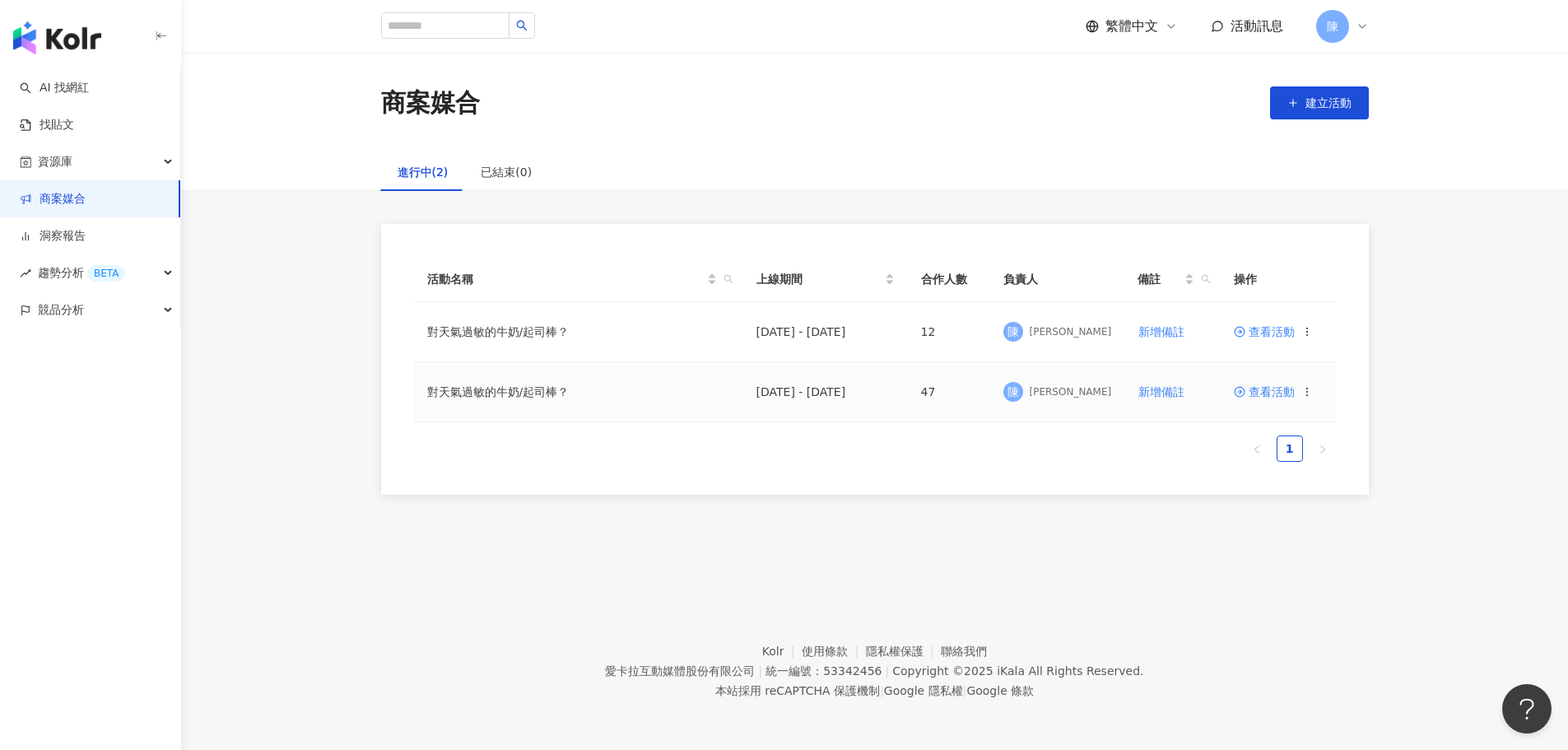
click at [1271, 388] on span "查看活動" at bounding box center [1265, 392] width 61 height 12
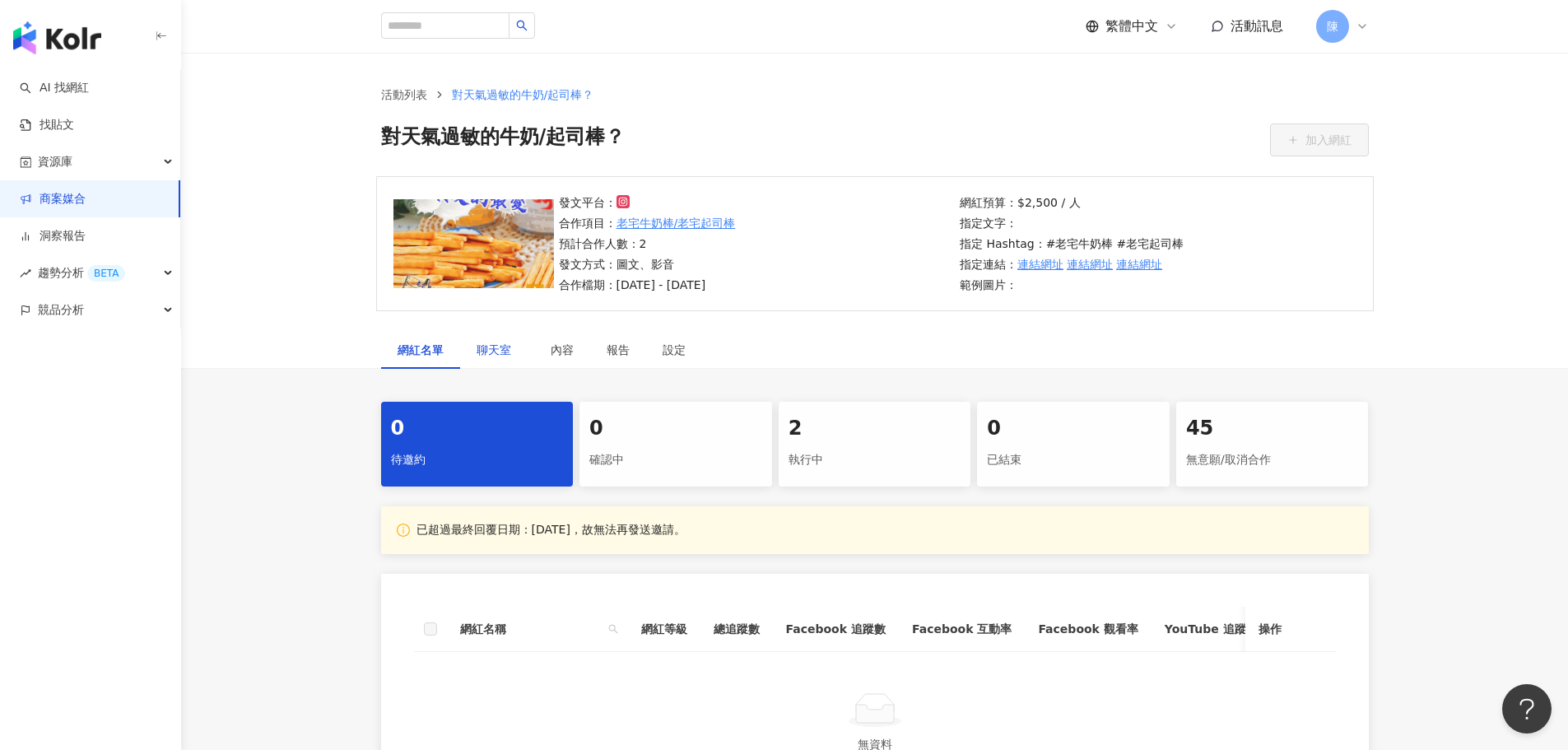
click at [504, 346] on span "聊天室" at bounding box center [497, 350] width 41 height 12
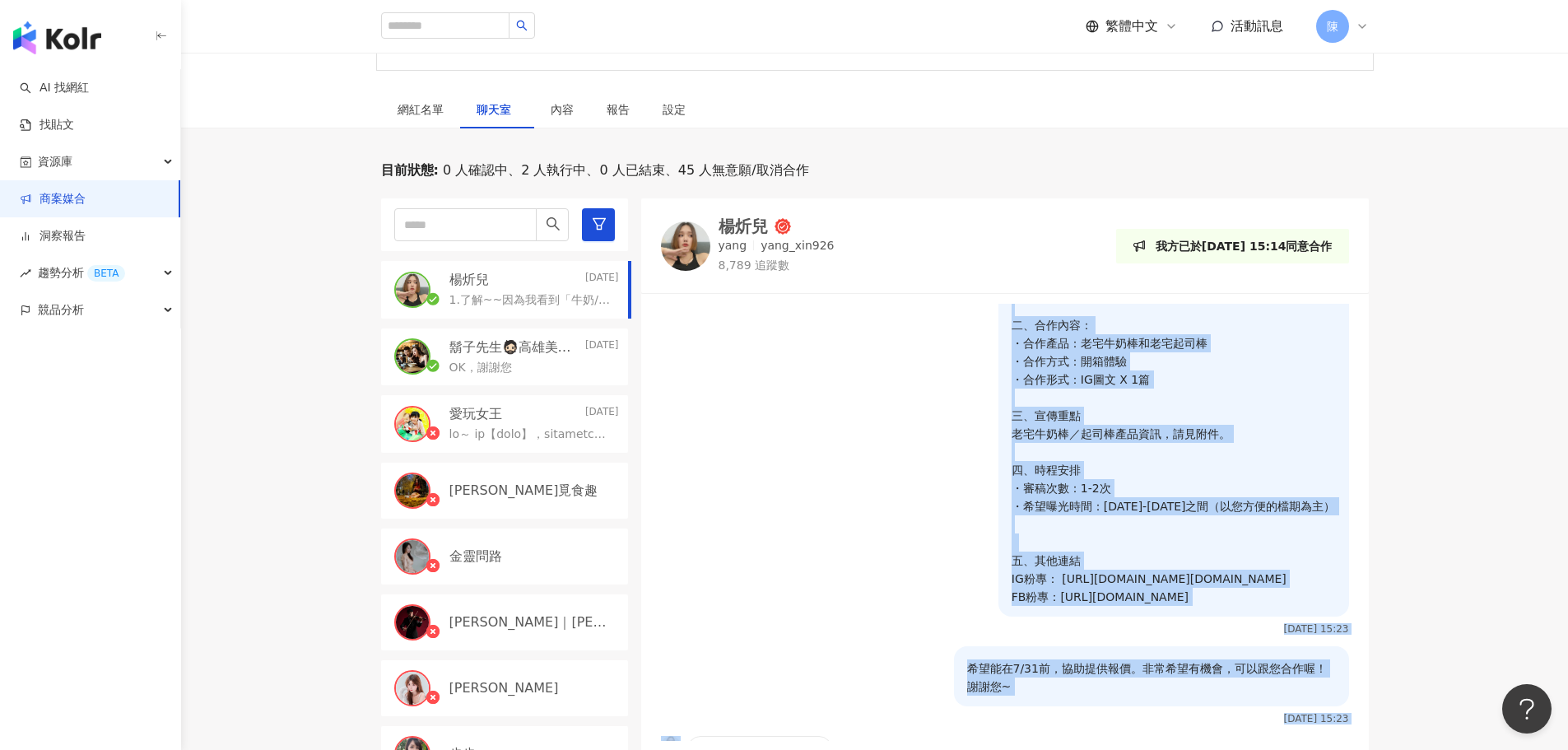
scroll to position [717, 0]
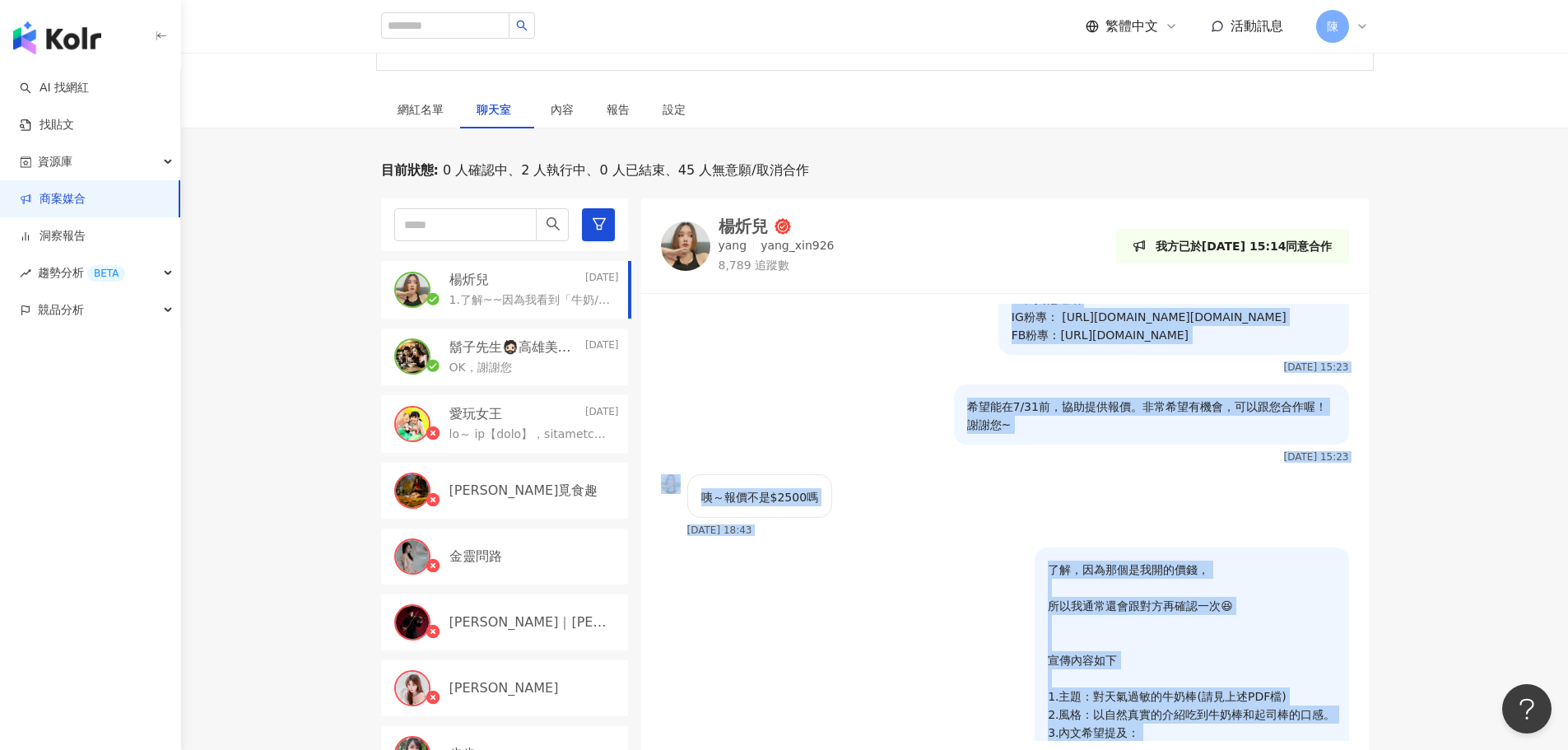
drag, startPoint x: 958, startPoint y: 380, endPoint x: 1315, endPoint y: 351, distance: 358.2
click at [1315, 344] on p "一、老宅品牌理念 療癒系古早味點心首選❤️ 多款不同師傅拿手的古早味點心🥮 二、合作內容： ・合作產品：老宅牛奶棒和老宅起司棒 ・合作方式：開箱體驗 ・合作形…" at bounding box center [1174, 153] width 325 height 380
copy p "一、老宅品牌理念 療癒系古早味點心首選❤️ 多款不同師傅拿手的古早味點心🥮 二、合作內容： ・合作產品：老宅牛奶棒和老宅起司棒 ・合作方式：開箱體驗 ・合作形…"
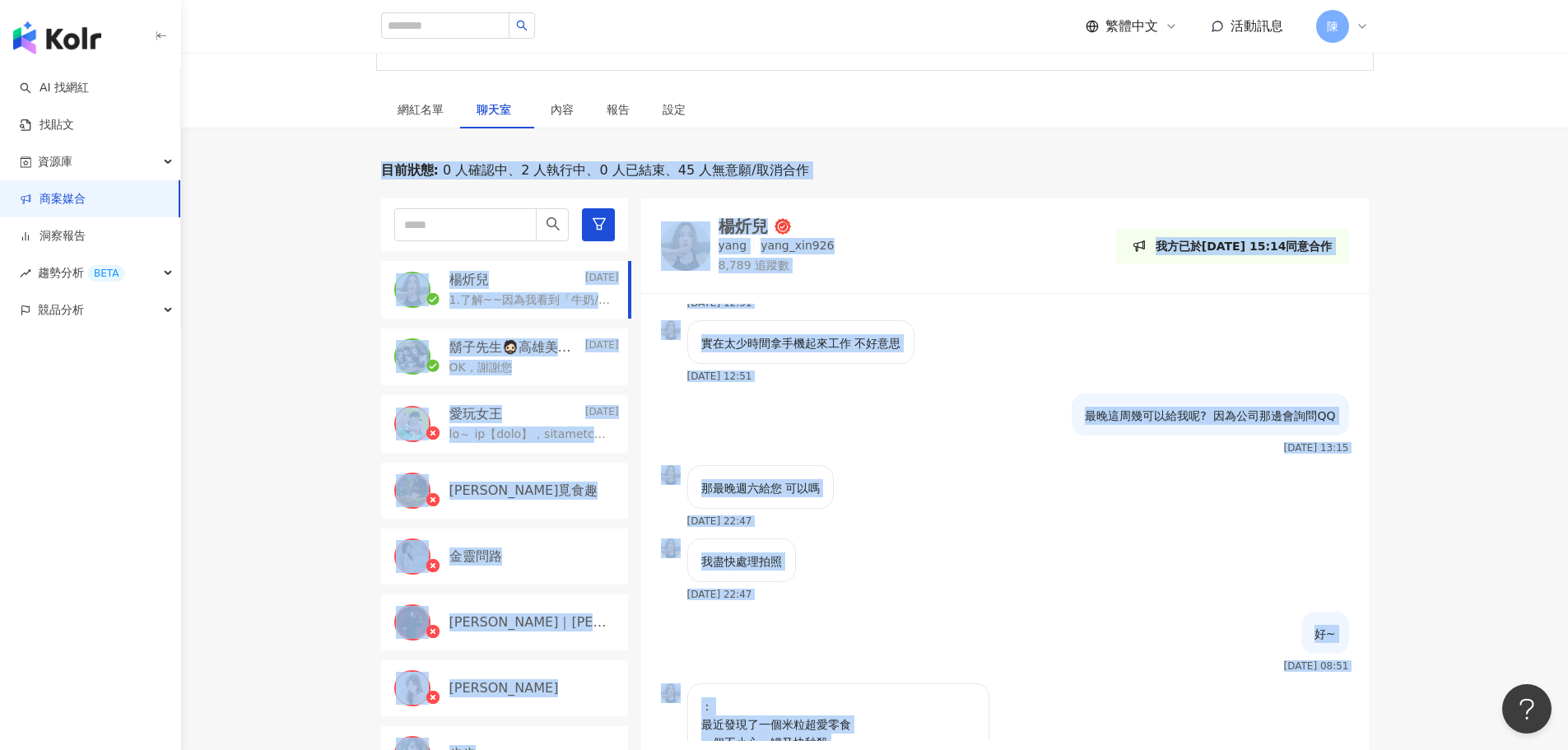
scroll to position [2545, 0]
